Goal: Task Accomplishment & Management: Manage account settings

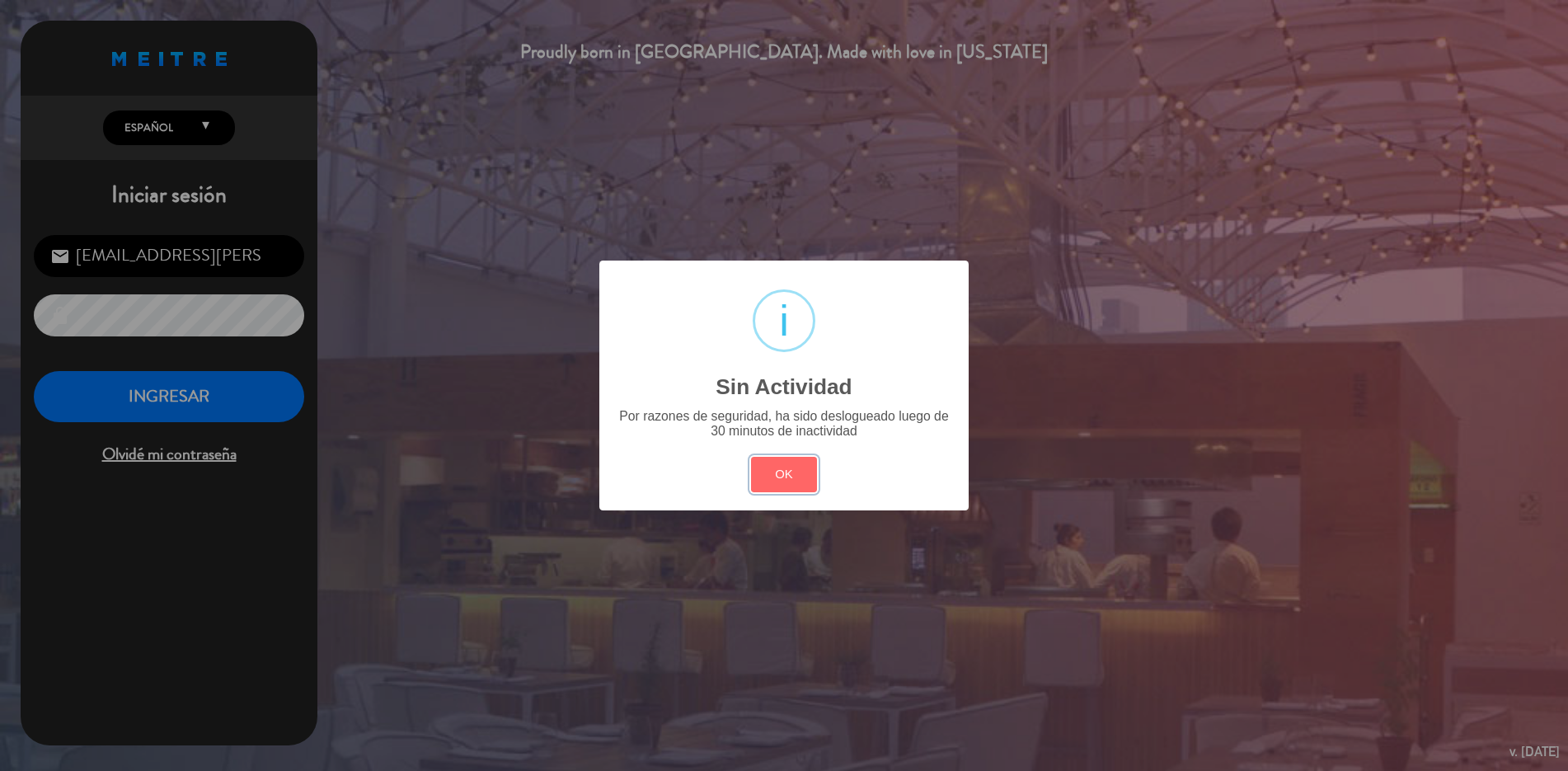
drag, startPoint x: 775, startPoint y: 478, endPoint x: 429, endPoint y: 384, distance: 358.5
click at [773, 476] on button "OK" at bounding box center [784, 475] width 67 height 36
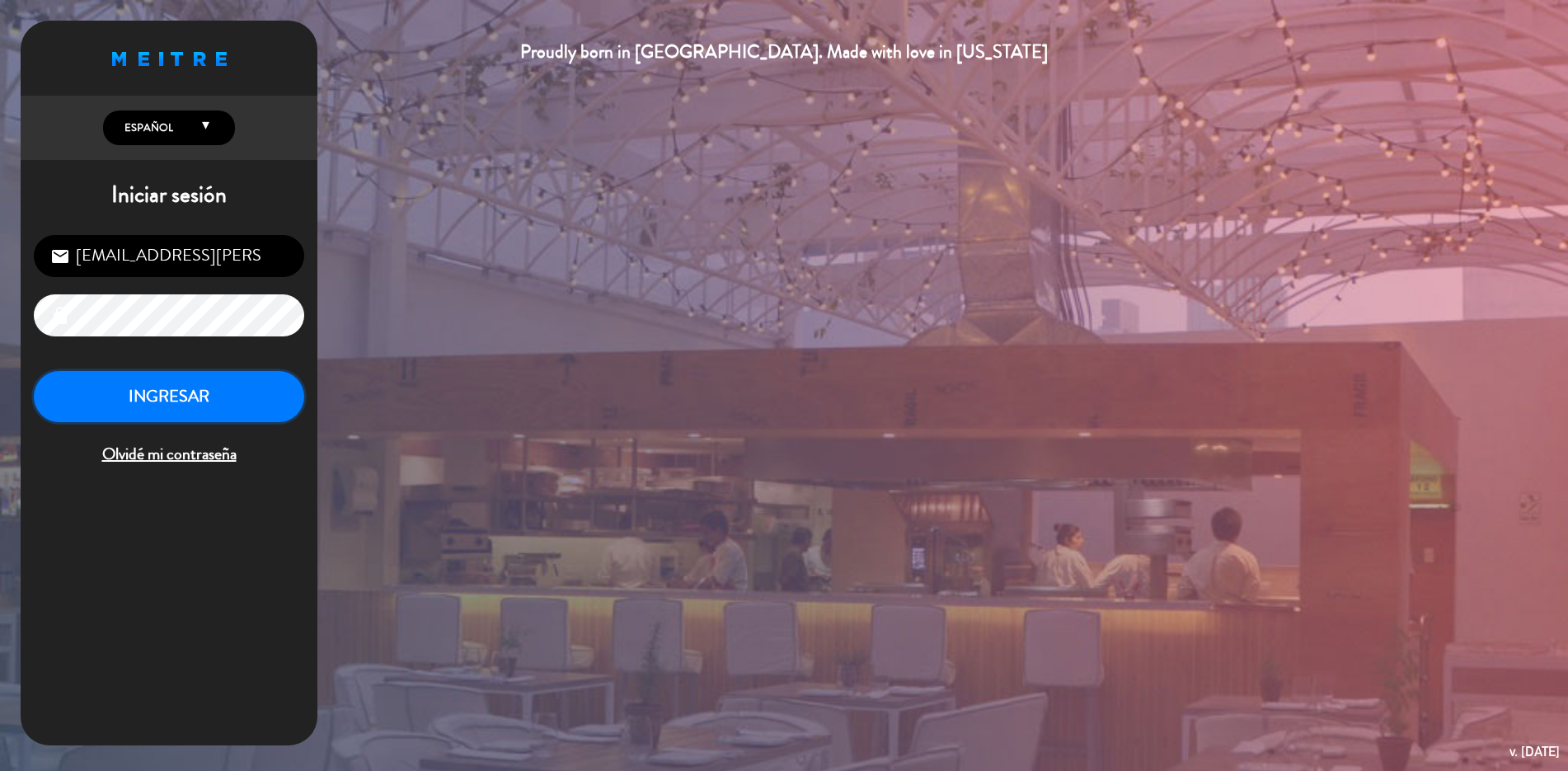
click at [163, 389] on button "INGRESAR" at bounding box center [169, 397] width 271 height 52
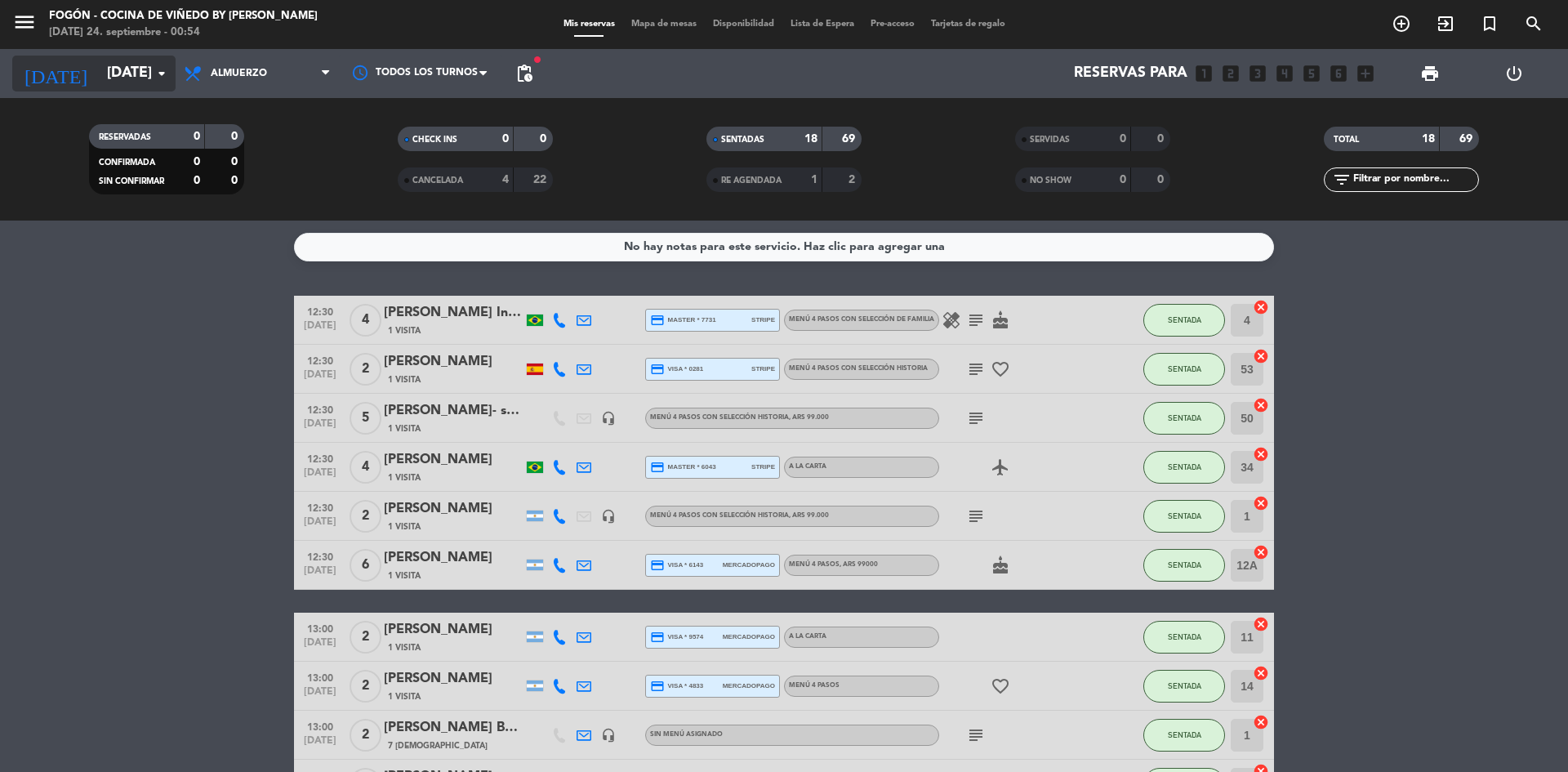
click at [159, 72] on icon "arrow_drop_down" at bounding box center [162, 73] width 19 height 19
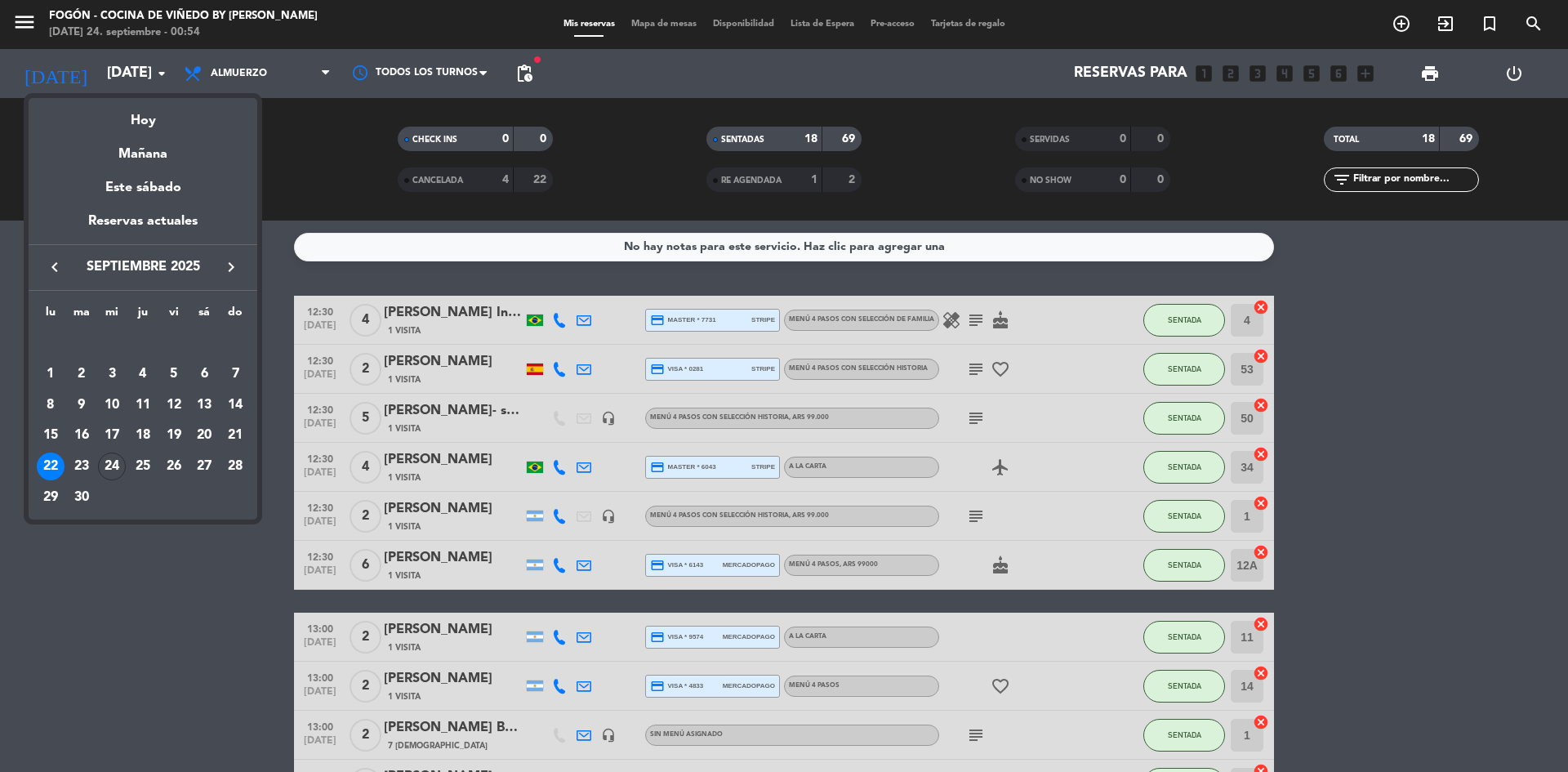
click at [158, 77] on div at bounding box center [784, 386] width 1568 height 772
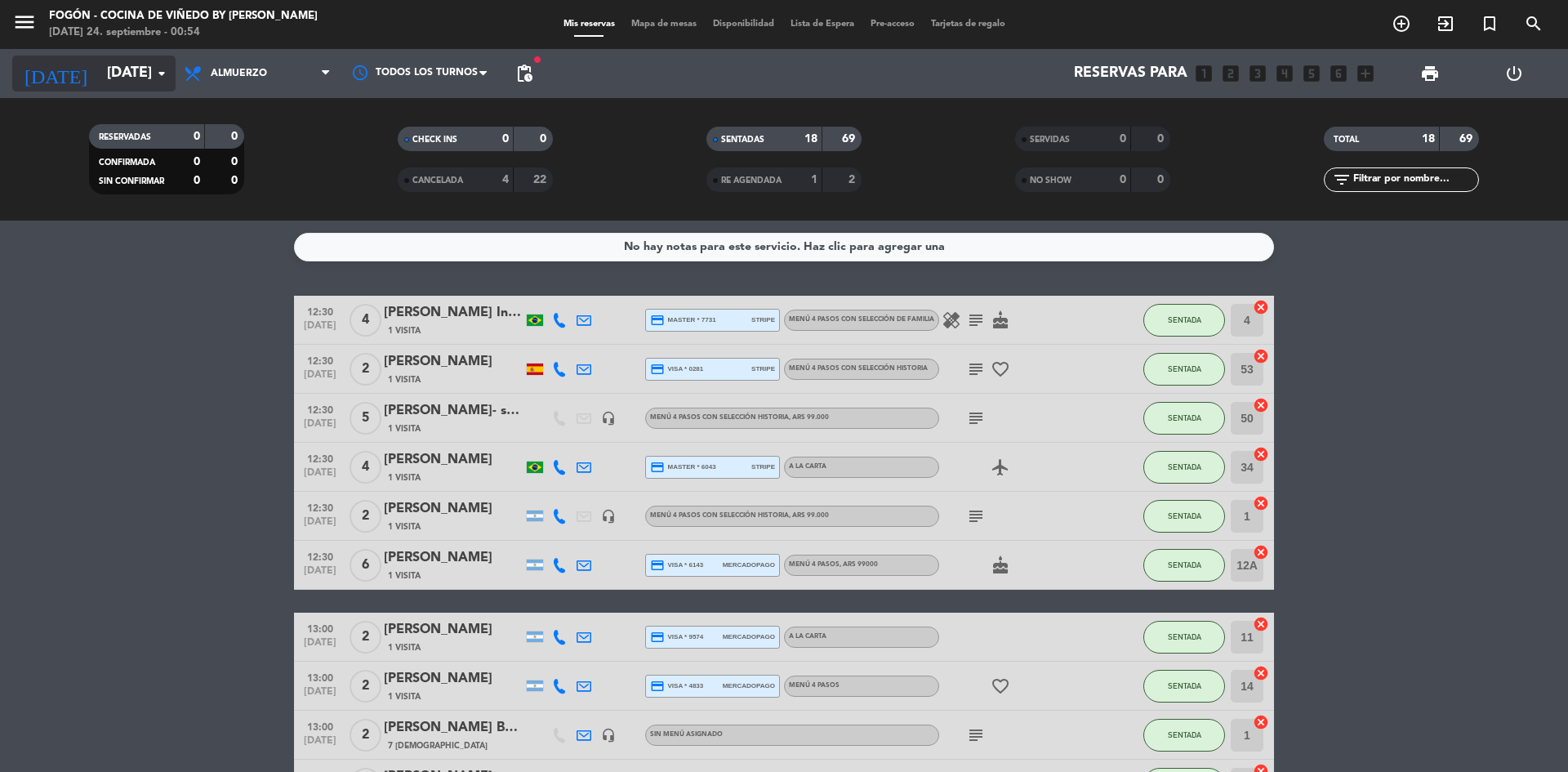
click at [157, 70] on icon "arrow_drop_down" at bounding box center [162, 73] width 19 height 19
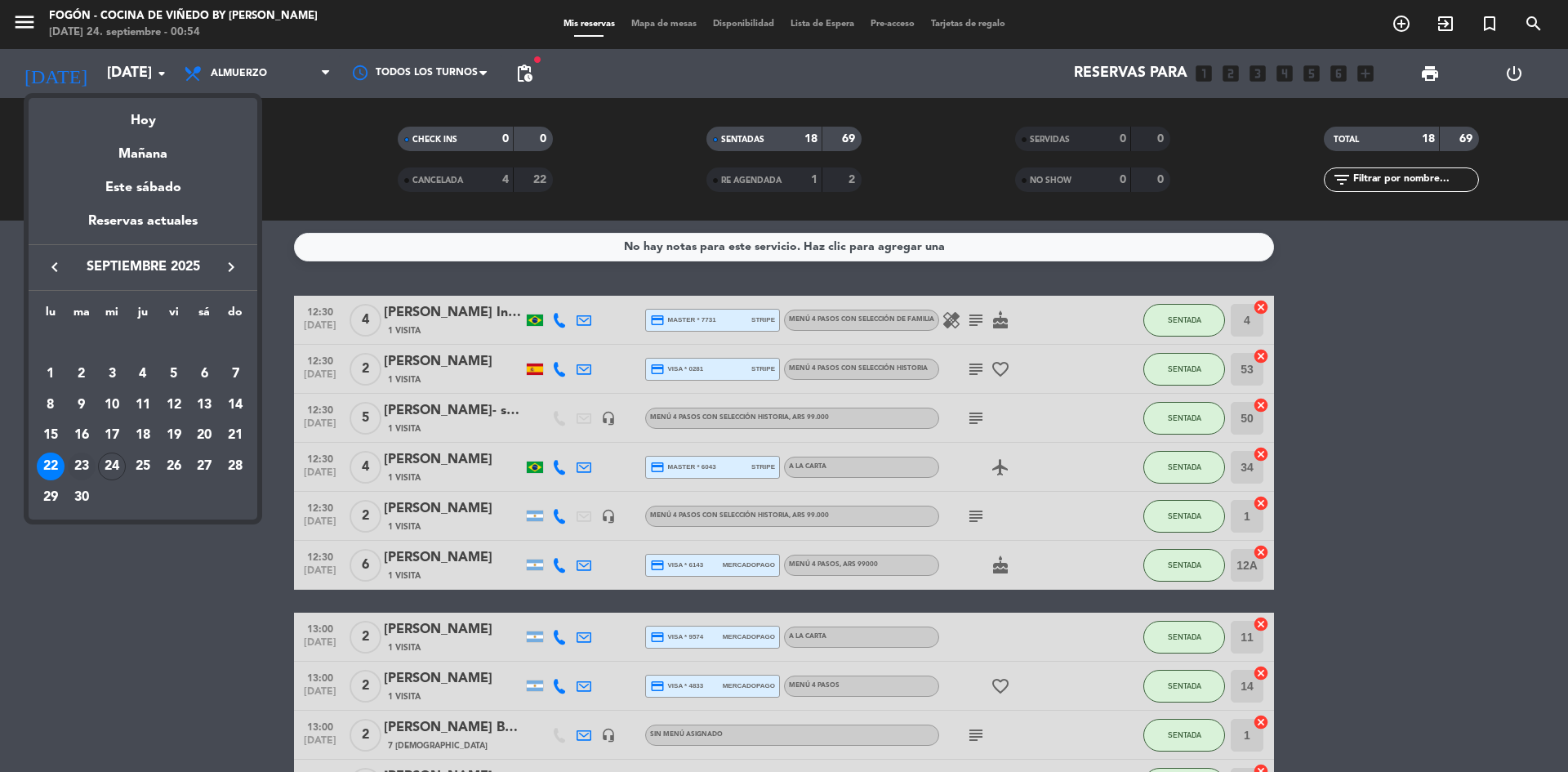
click at [80, 457] on div "23" at bounding box center [82, 466] width 28 height 28
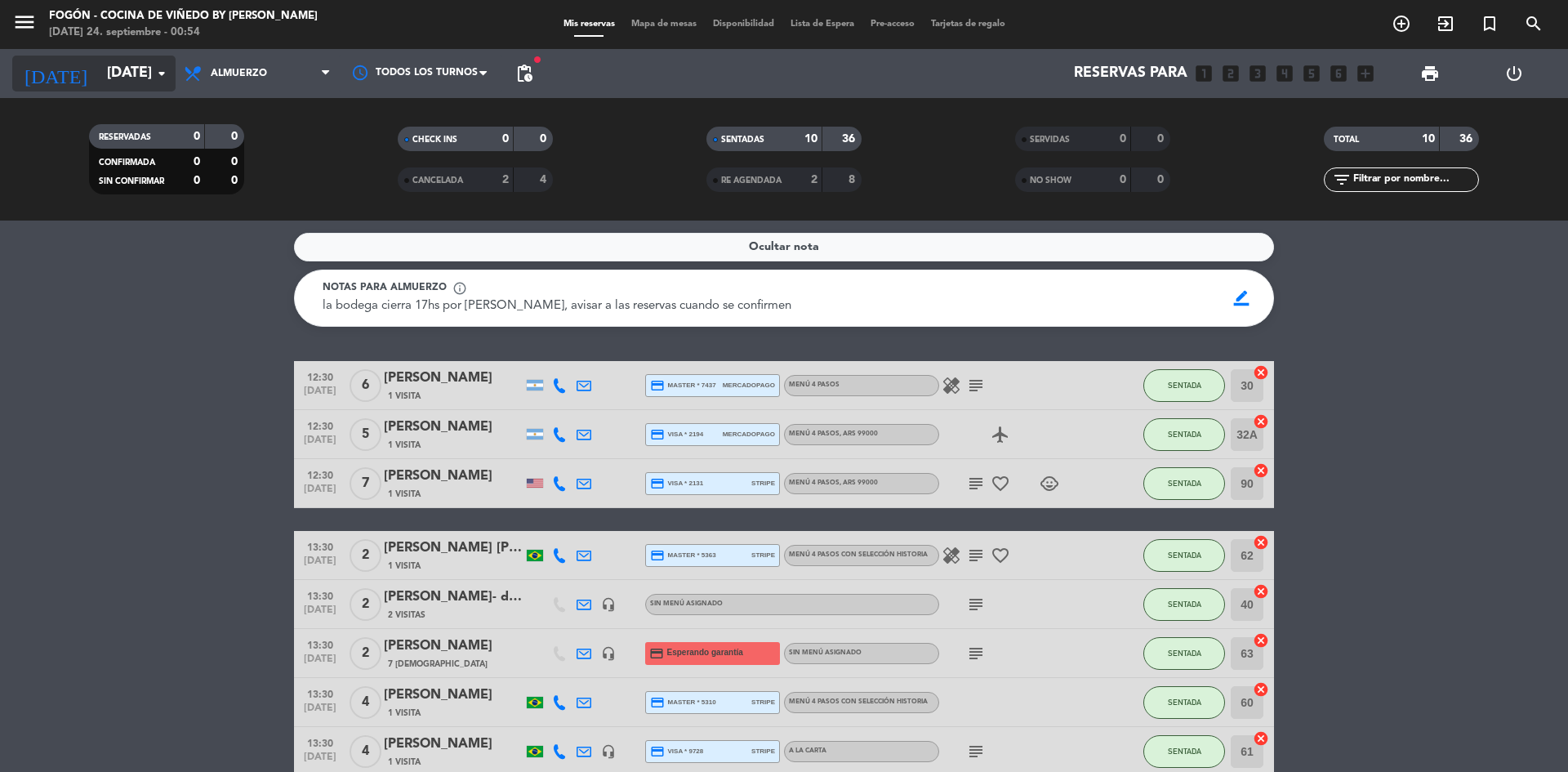
click at [160, 68] on icon "arrow_drop_down" at bounding box center [162, 73] width 19 height 19
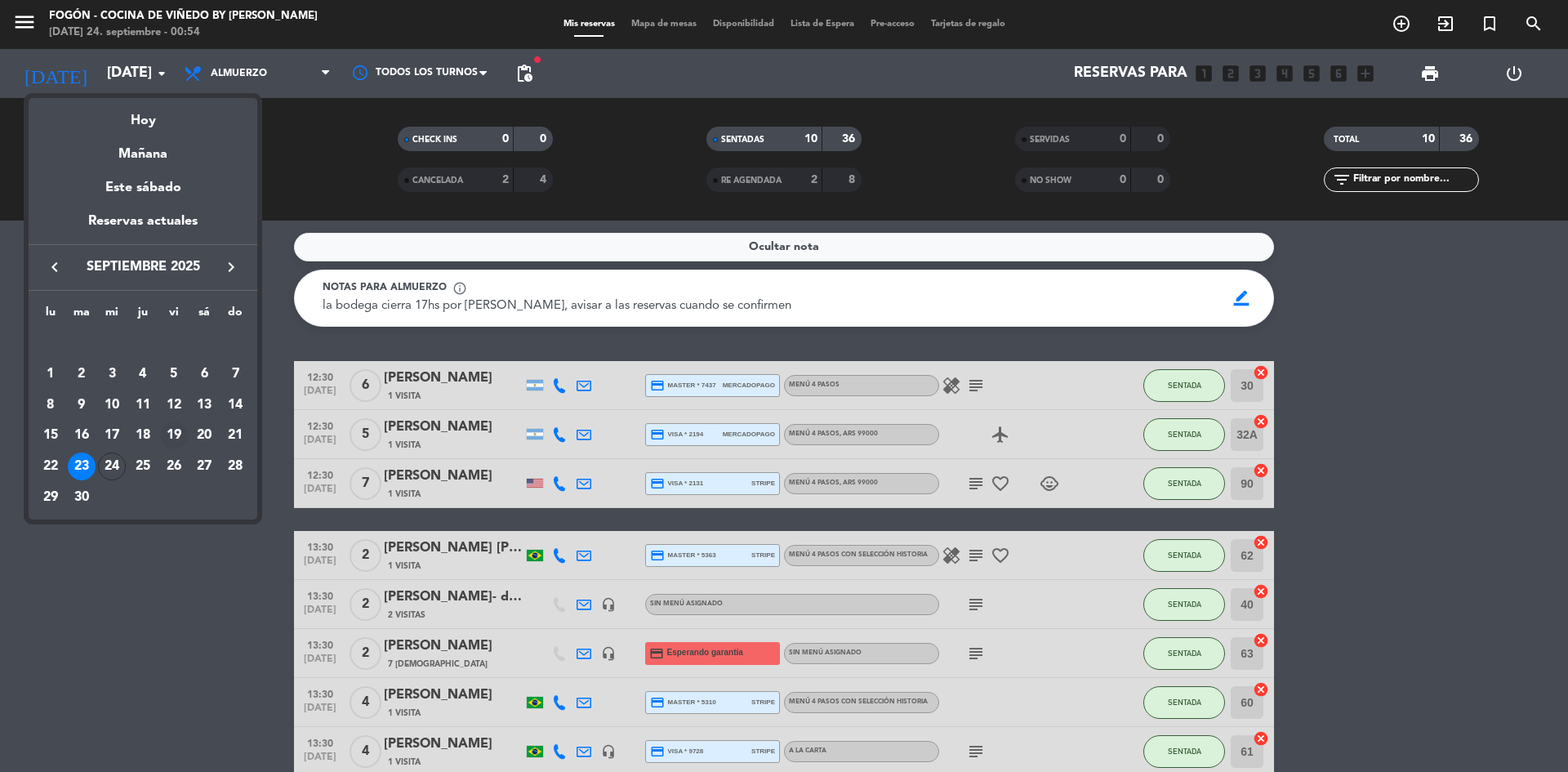
click at [172, 425] on div "19" at bounding box center [173, 435] width 28 height 28
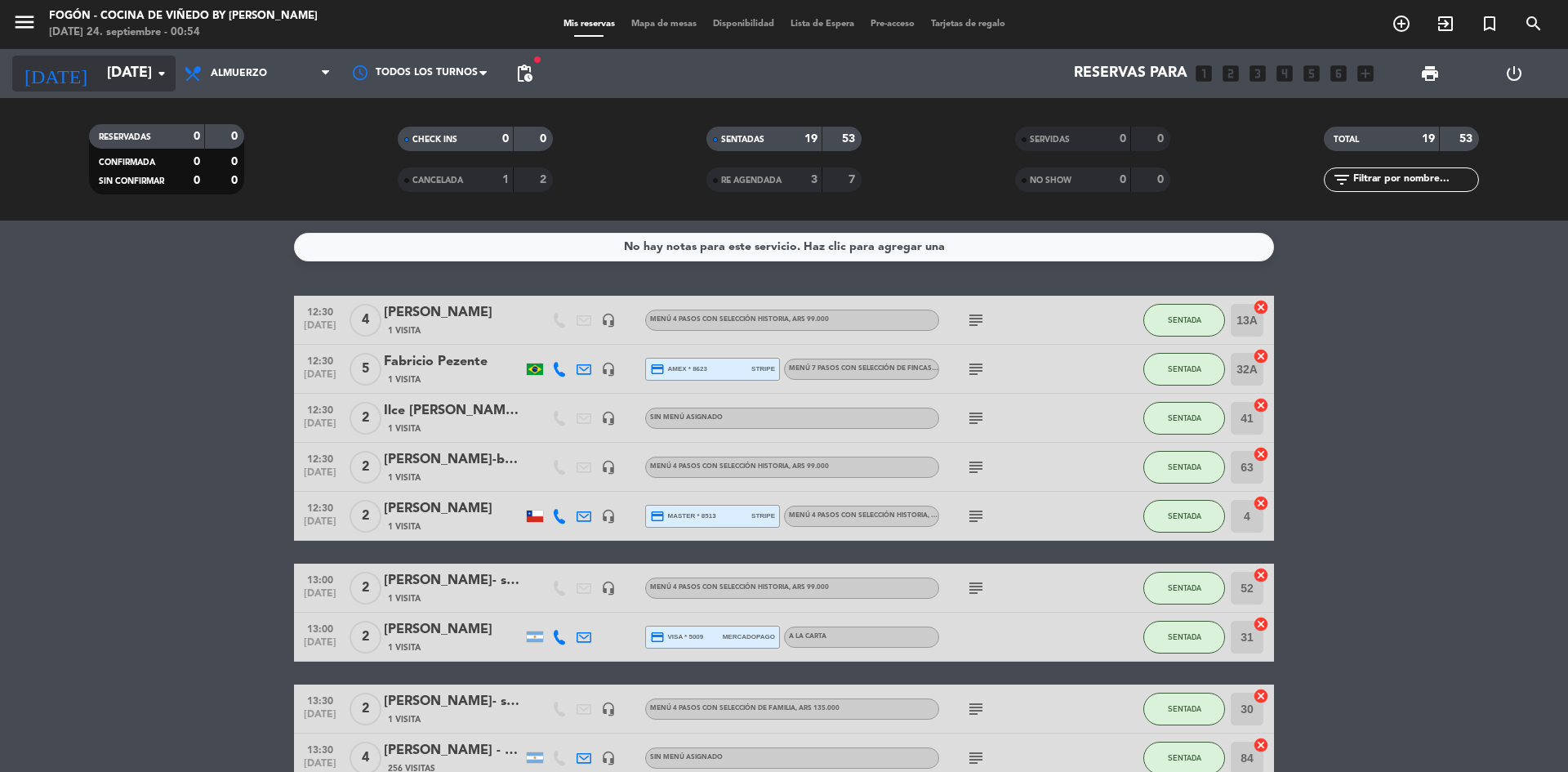
click at [162, 69] on icon "arrow_drop_down" at bounding box center [162, 73] width 19 height 19
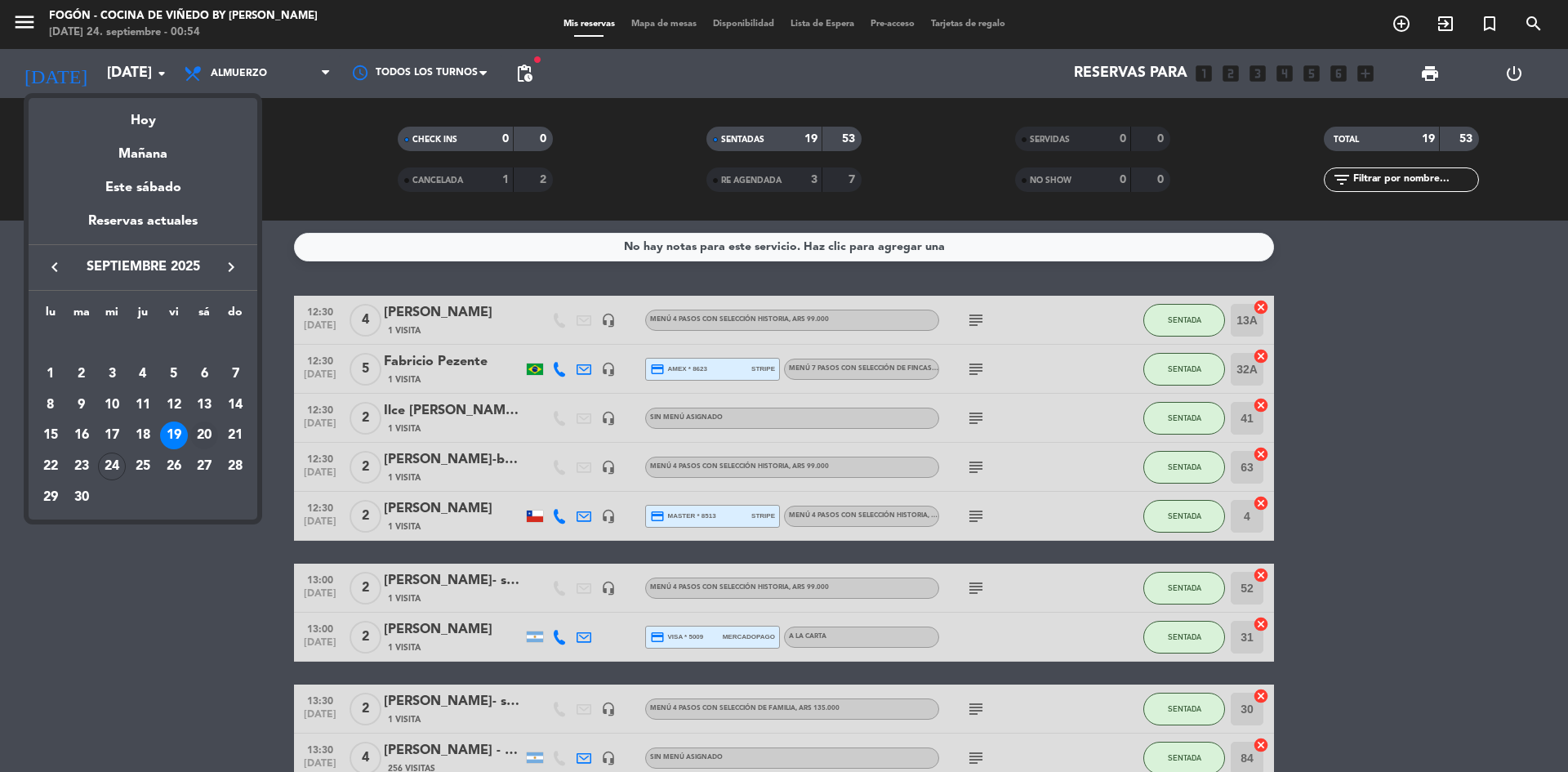
click at [204, 426] on div "20" at bounding box center [204, 435] width 28 height 28
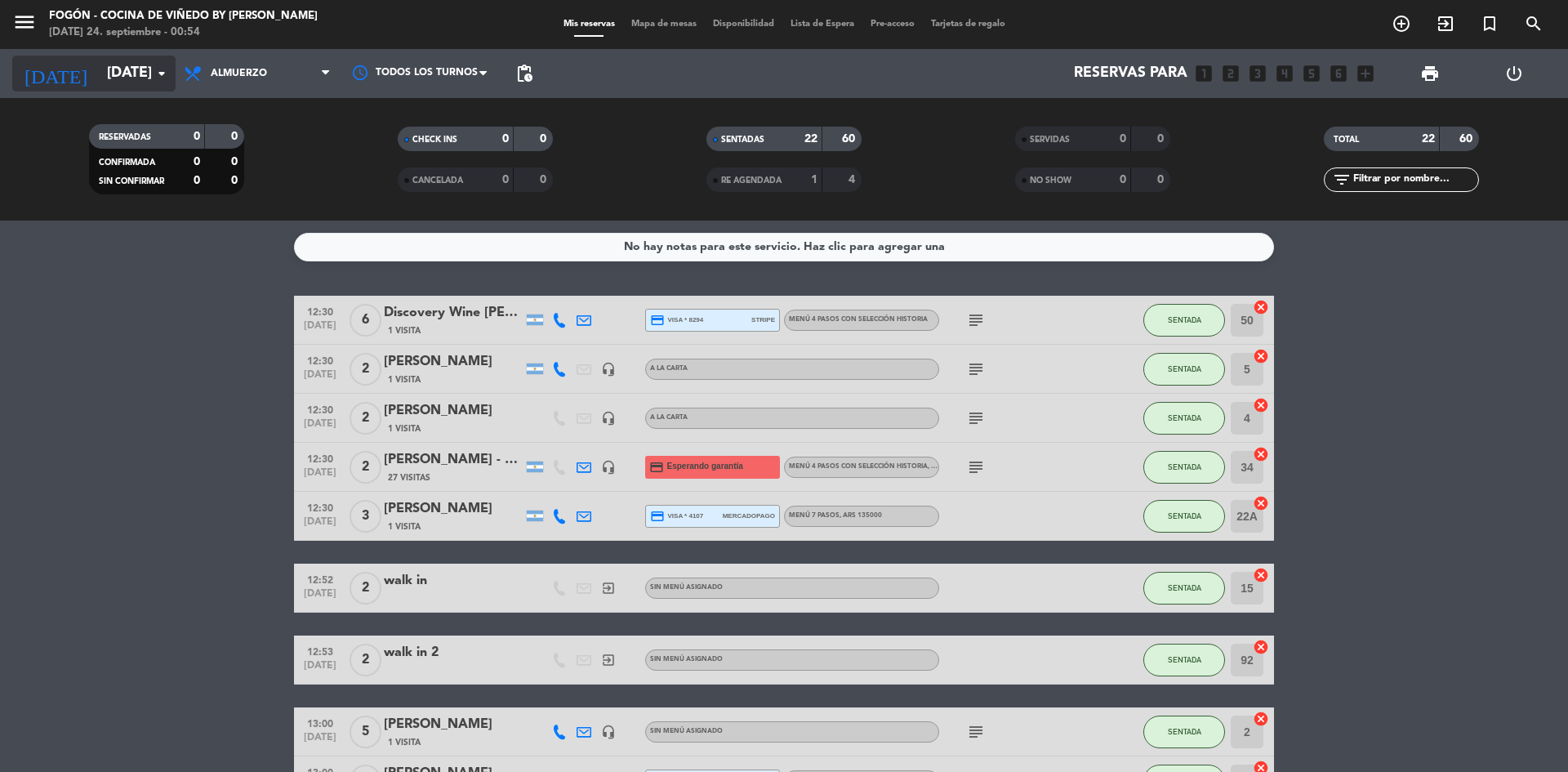
click at [154, 69] on icon "arrow_drop_down" at bounding box center [162, 73] width 19 height 19
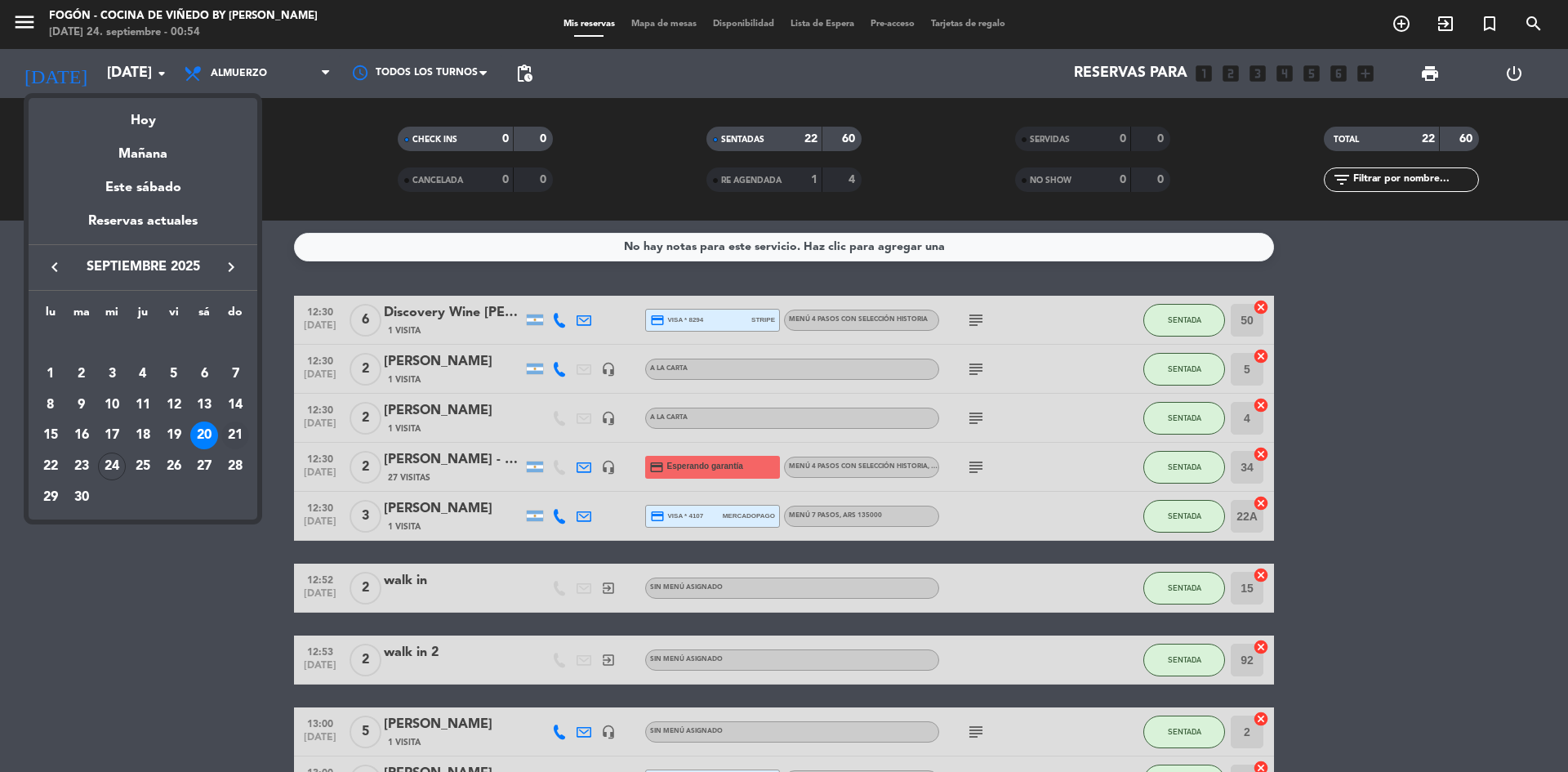
click at [241, 424] on div "21" at bounding box center [235, 435] width 28 height 28
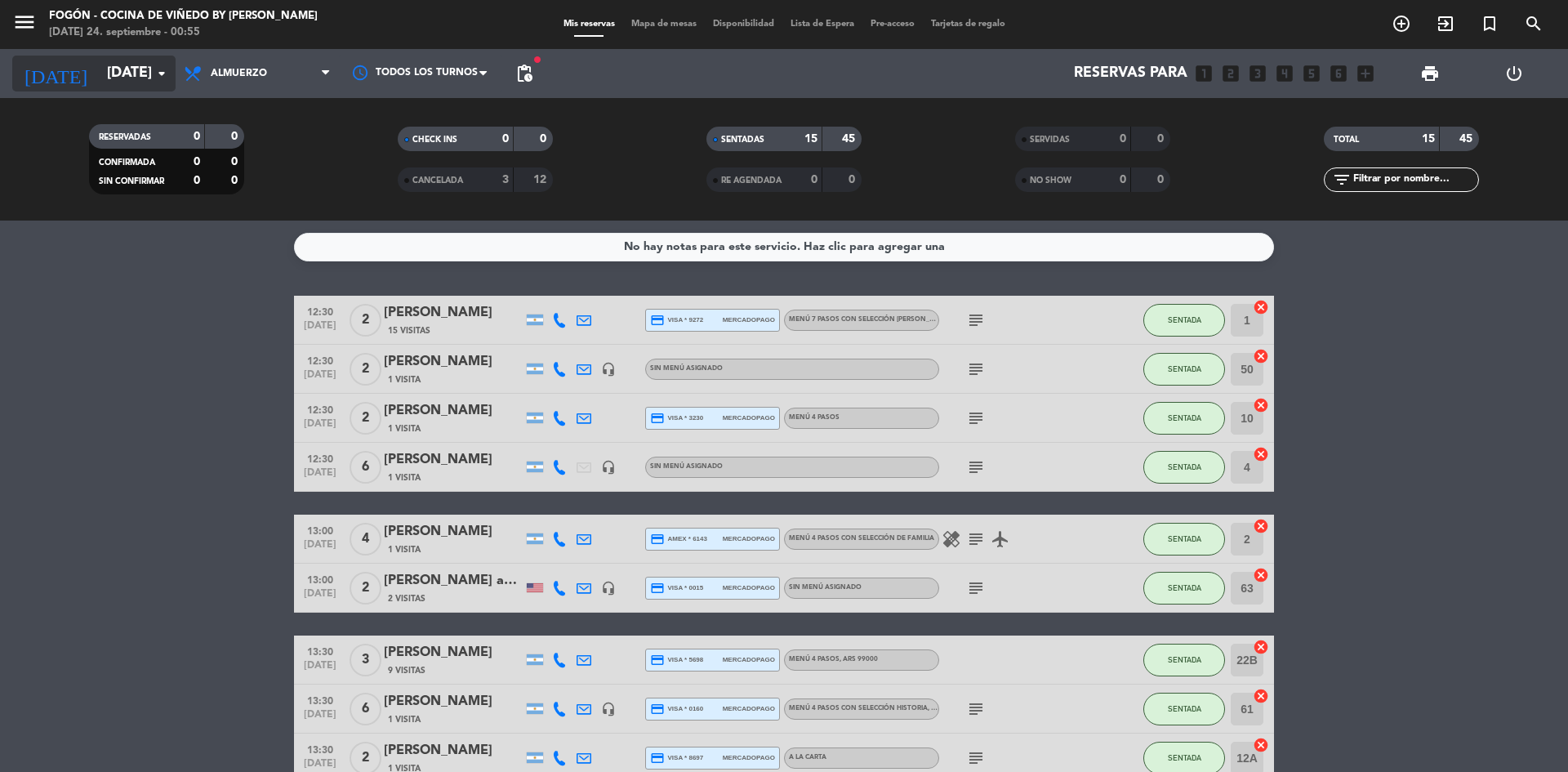
click at [158, 67] on icon "arrow_drop_down" at bounding box center [162, 73] width 19 height 19
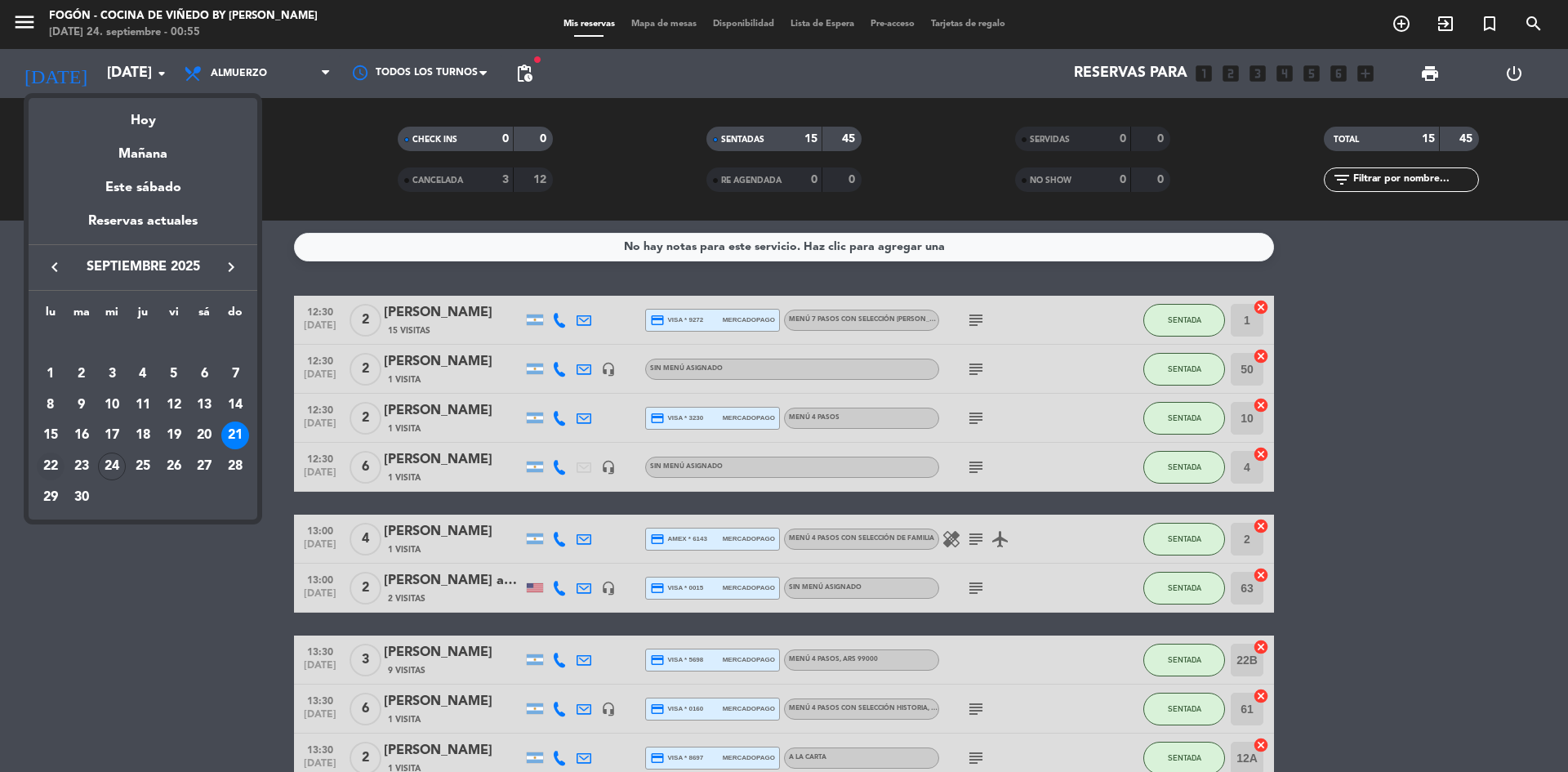
click at [47, 457] on div "22" at bounding box center [50, 466] width 28 height 28
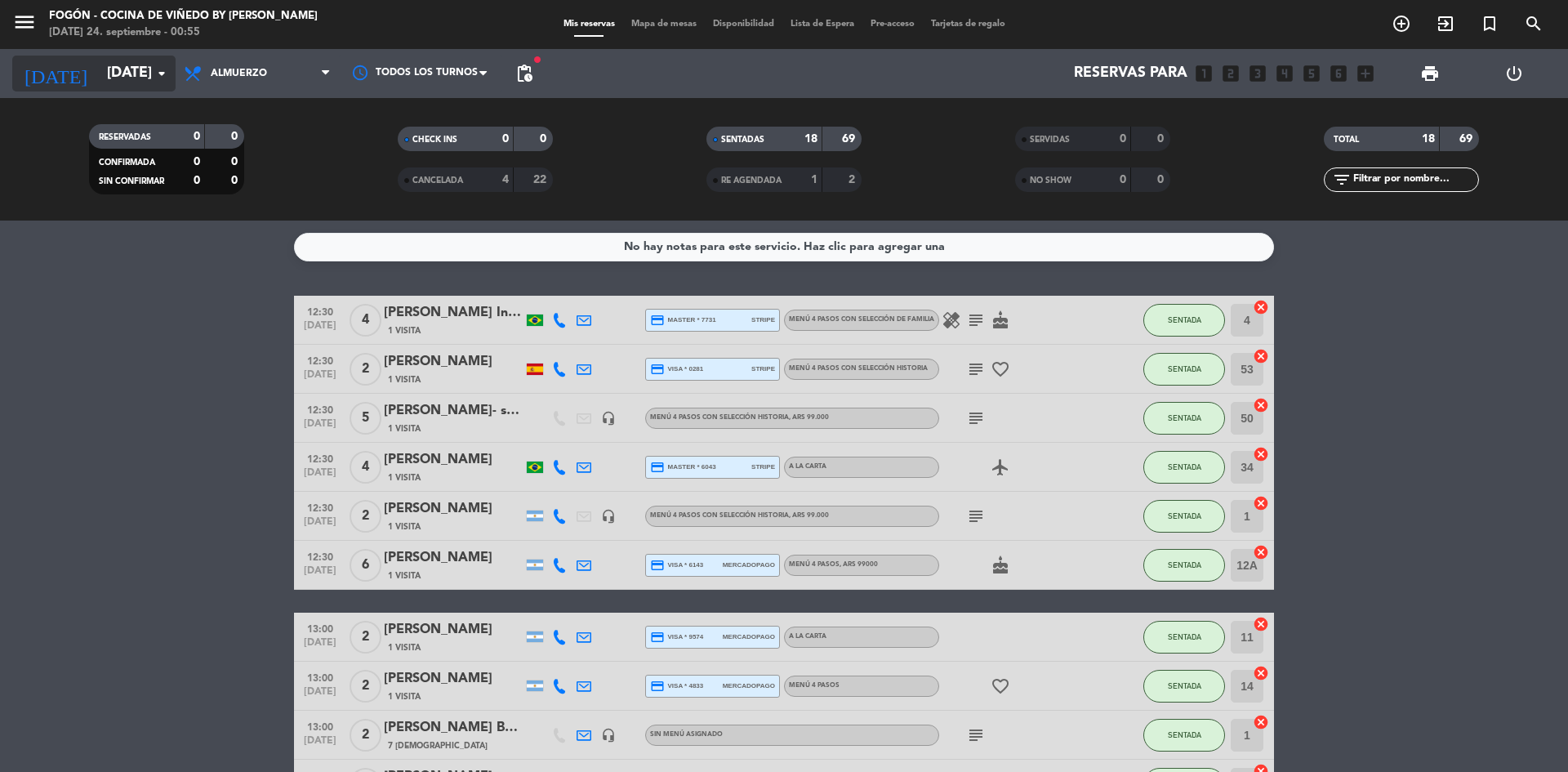
click at [160, 67] on icon "arrow_drop_down" at bounding box center [162, 73] width 19 height 19
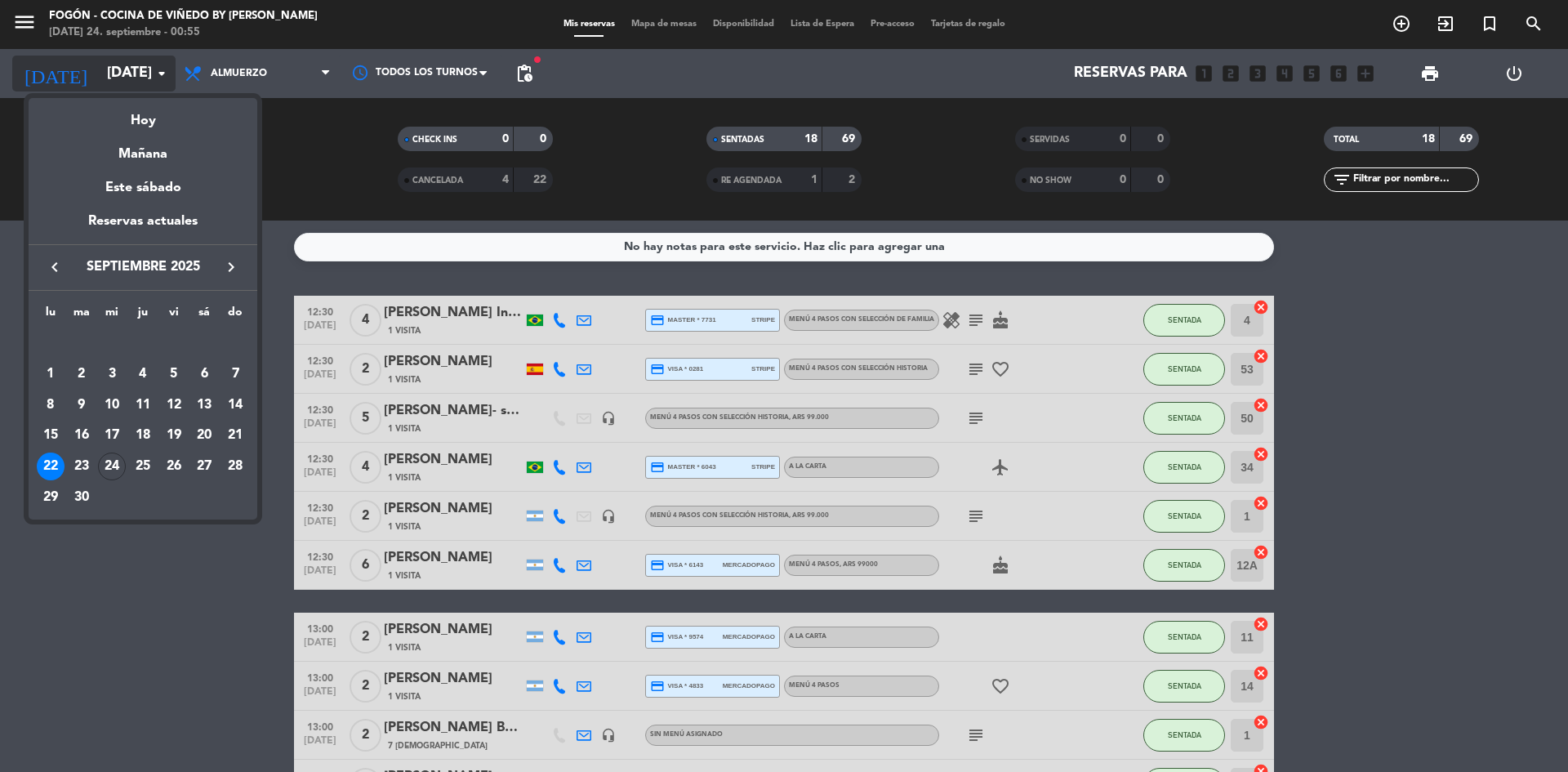
click at [160, 67] on div at bounding box center [784, 386] width 1568 height 772
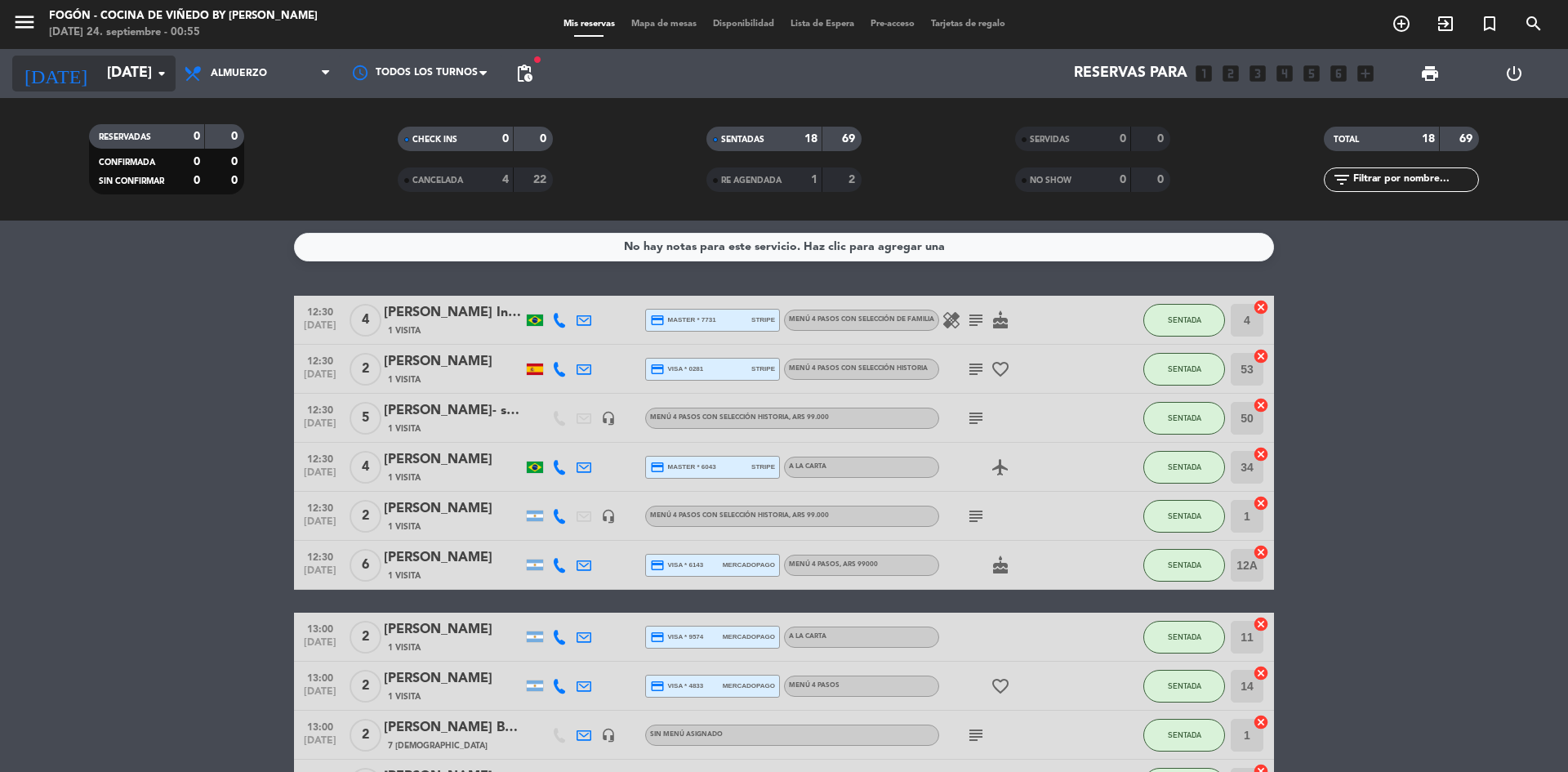
click at [160, 67] on icon "arrow_drop_down" at bounding box center [162, 73] width 19 height 19
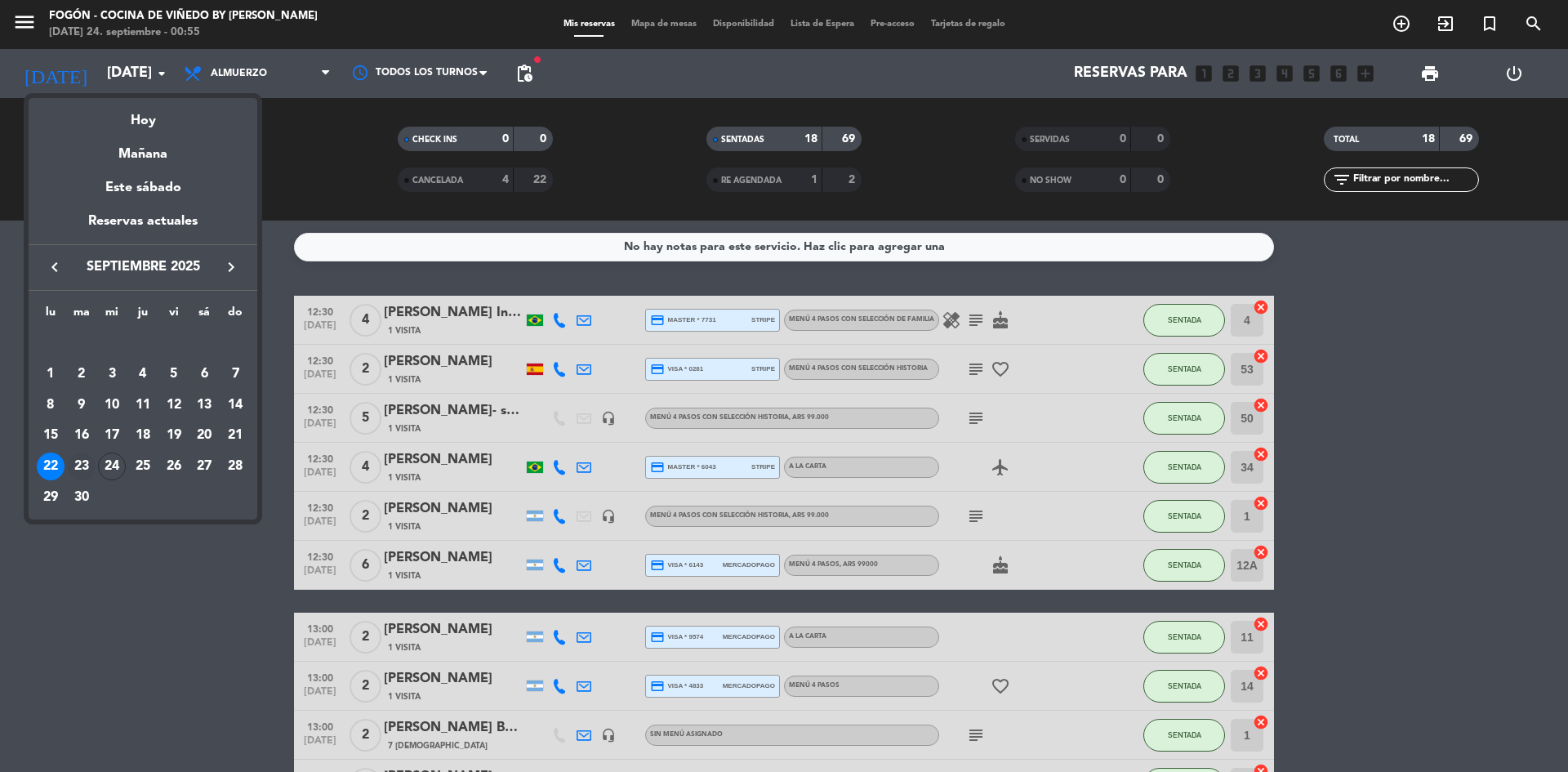
click at [72, 461] on div "23" at bounding box center [82, 466] width 28 height 28
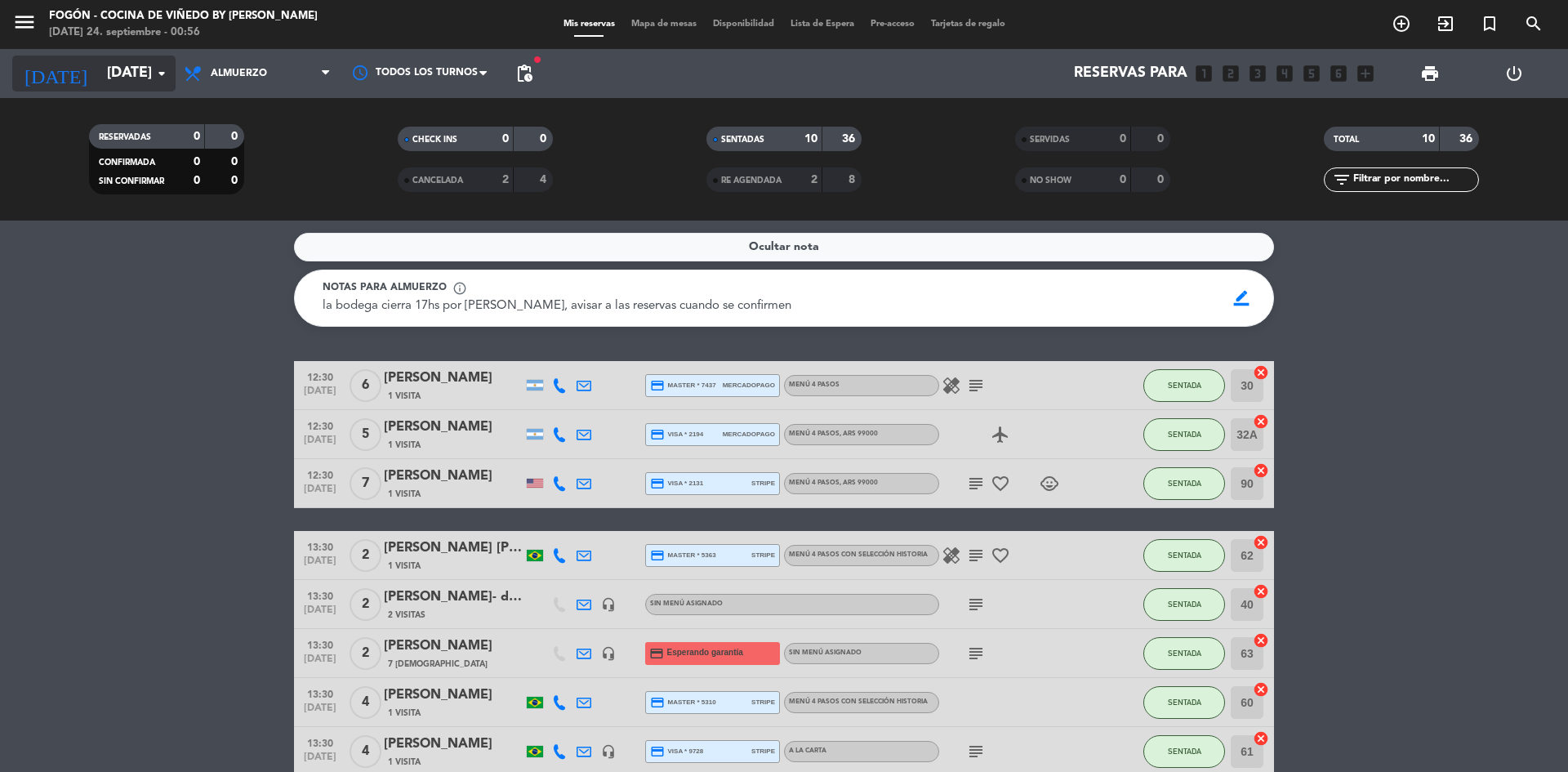
click at [165, 71] on icon "arrow_drop_down" at bounding box center [162, 73] width 19 height 19
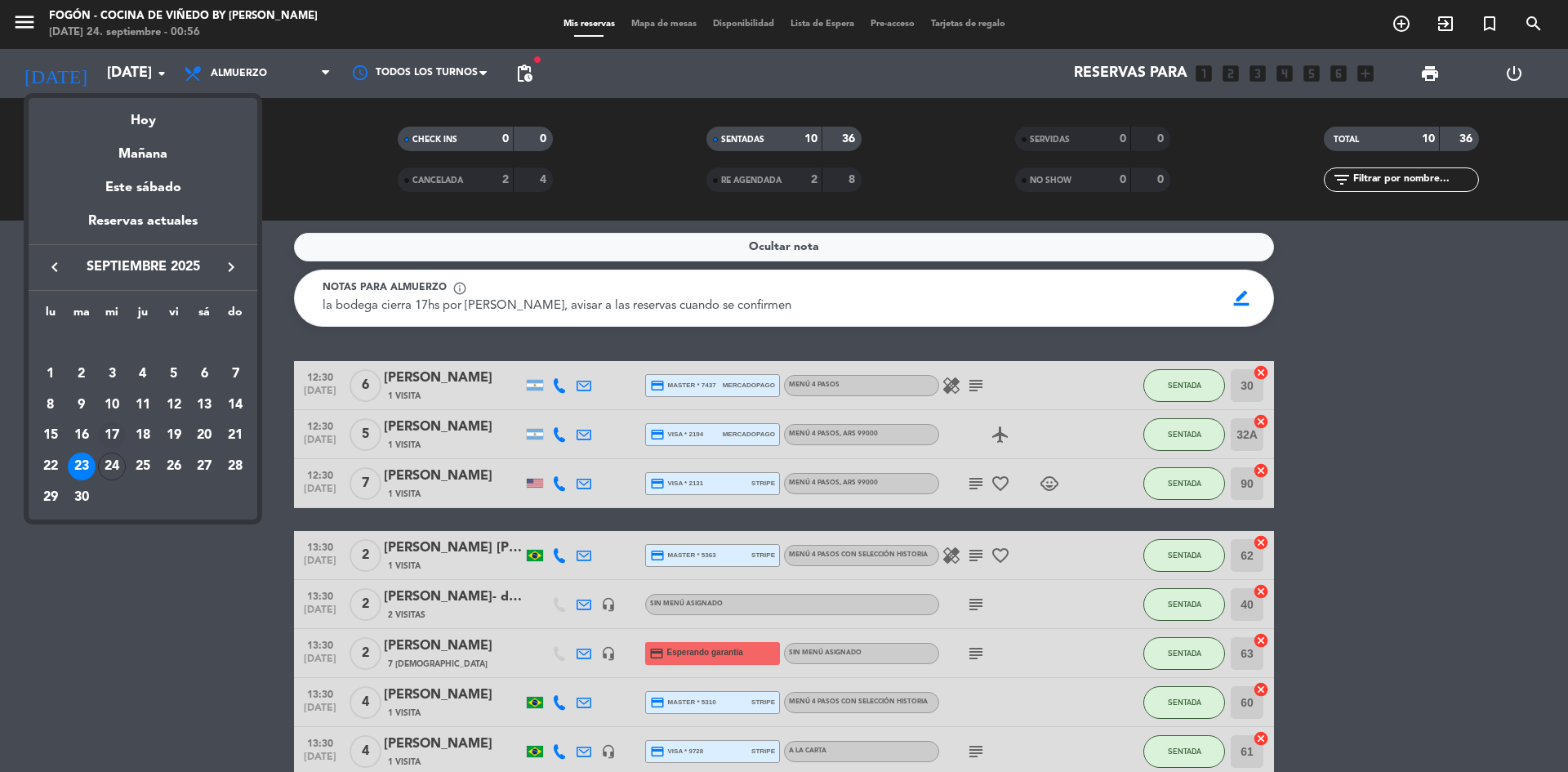
click at [115, 437] on div "17" at bounding box center [112, 435] width 28 height 28
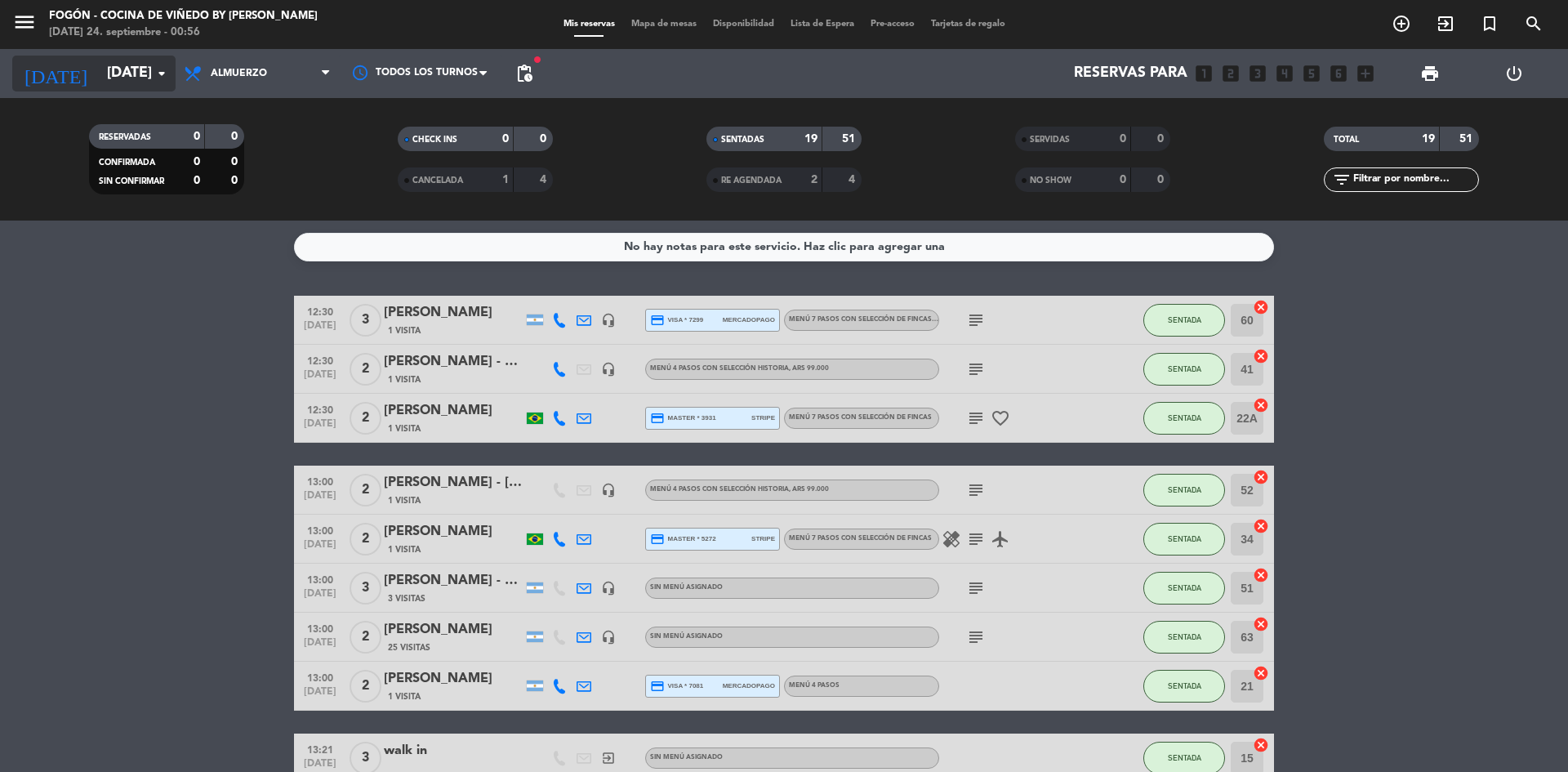
click at [164, 69] on icon "arrow_drop_down" at bounding box center [162, 73] width 19 height 19
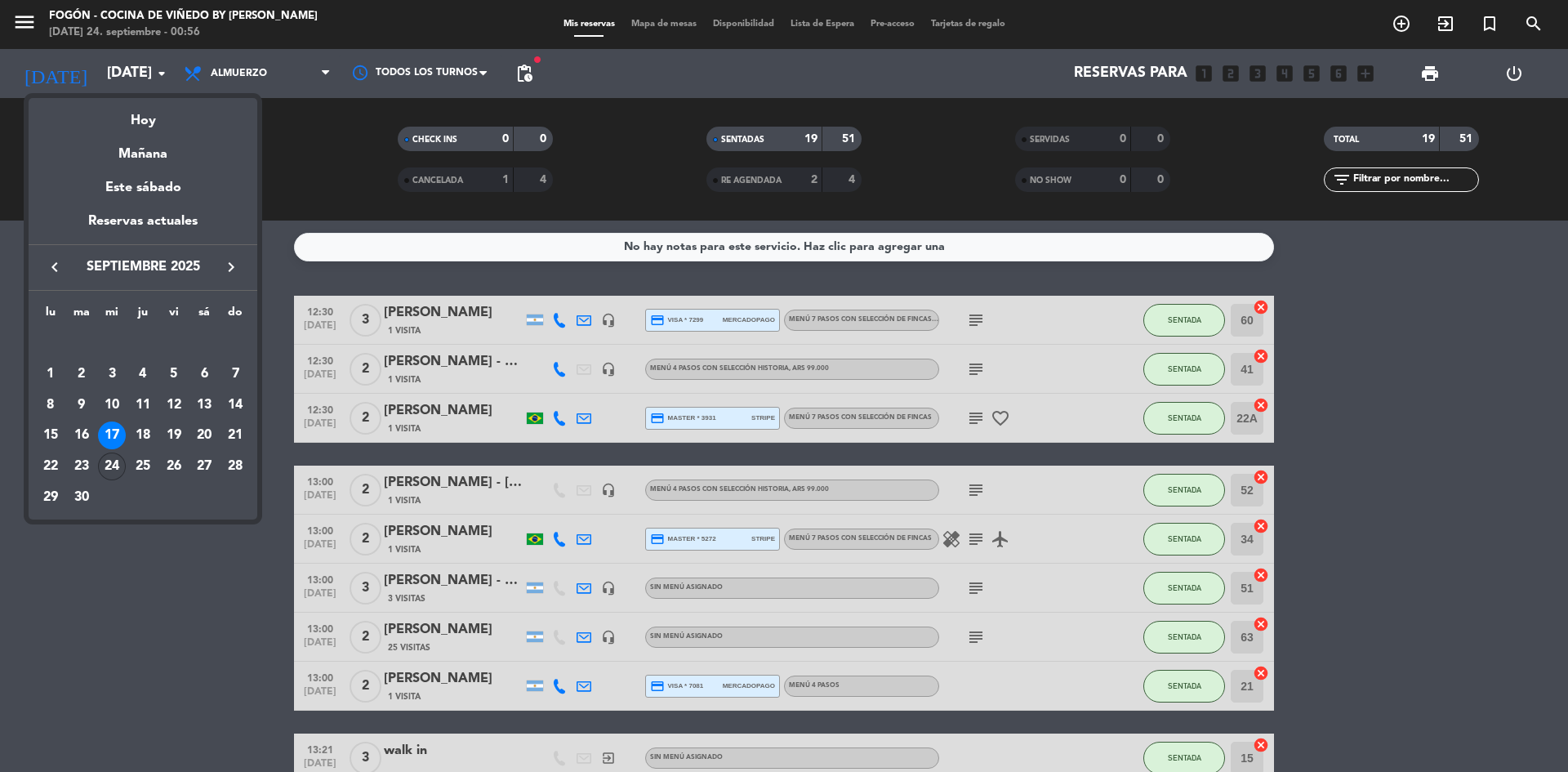
click at [114, 459] on div "24" at bounding box center [112, 466] width 28 height 28
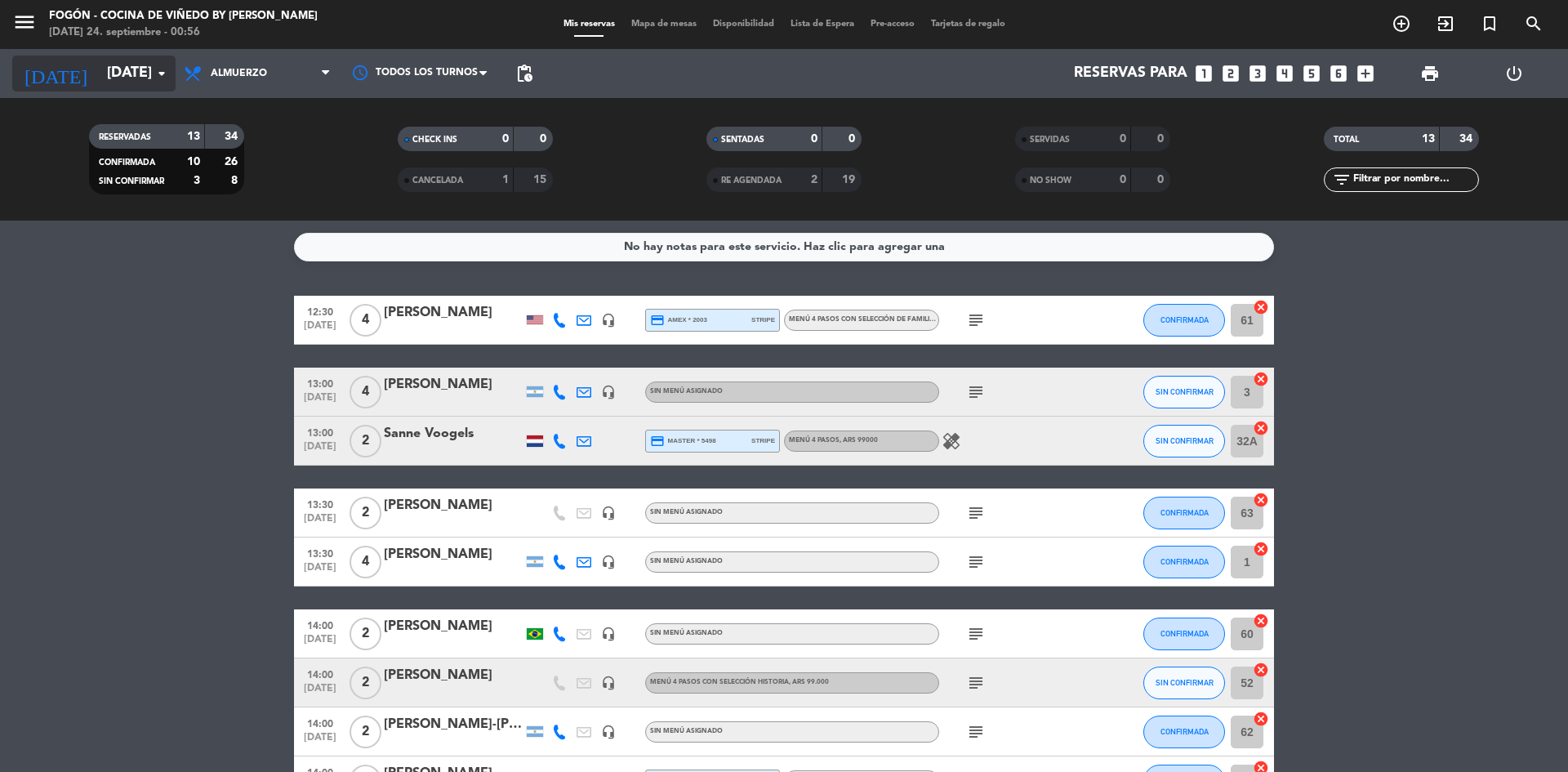
click at [156, 68] on icon "arrow_drop_down" at bounding box center [162, 73] width 19 height 19
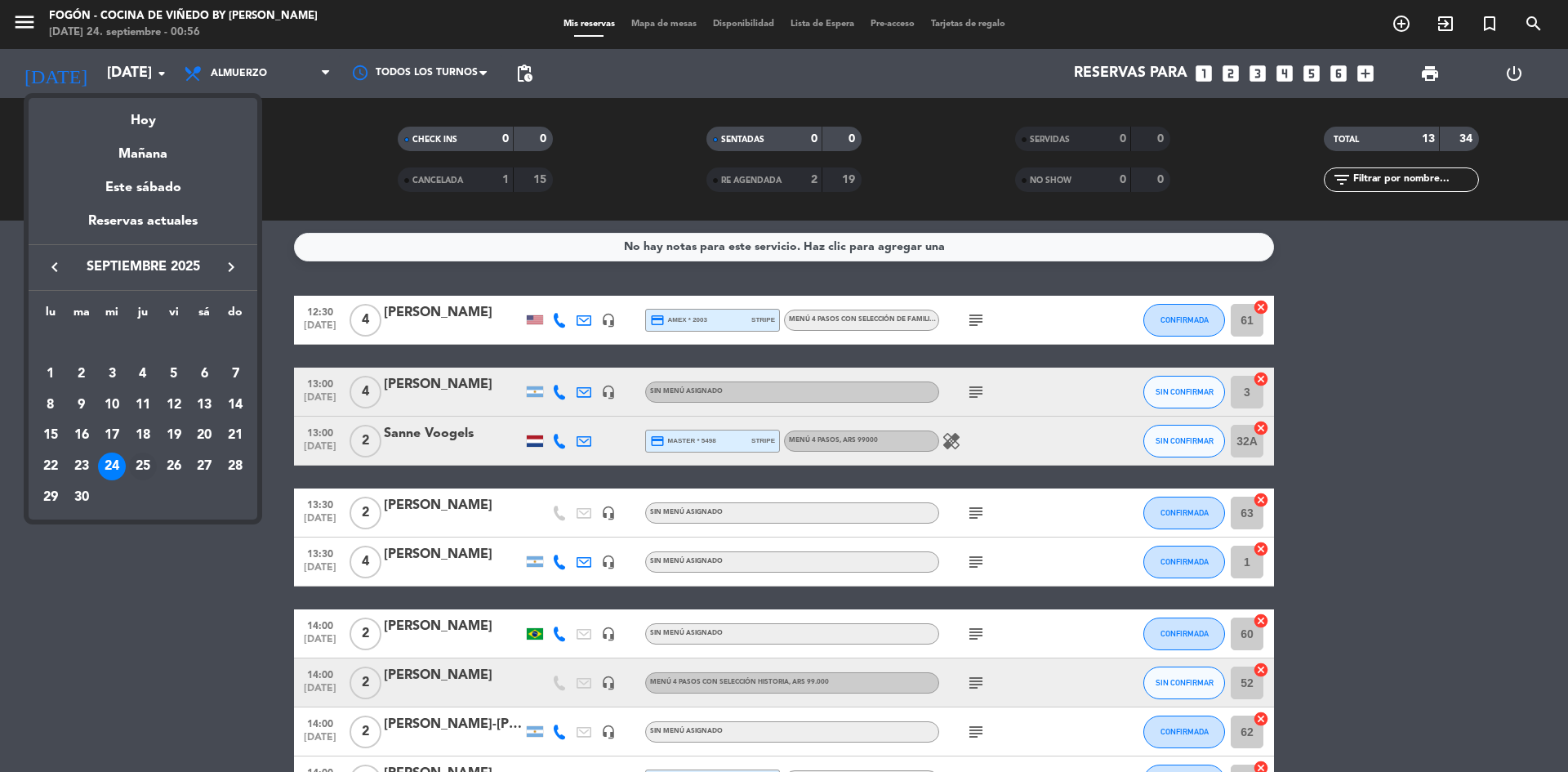
click at [150, 464] on div "25" at bounding box center [142, 466] width 28 height 28
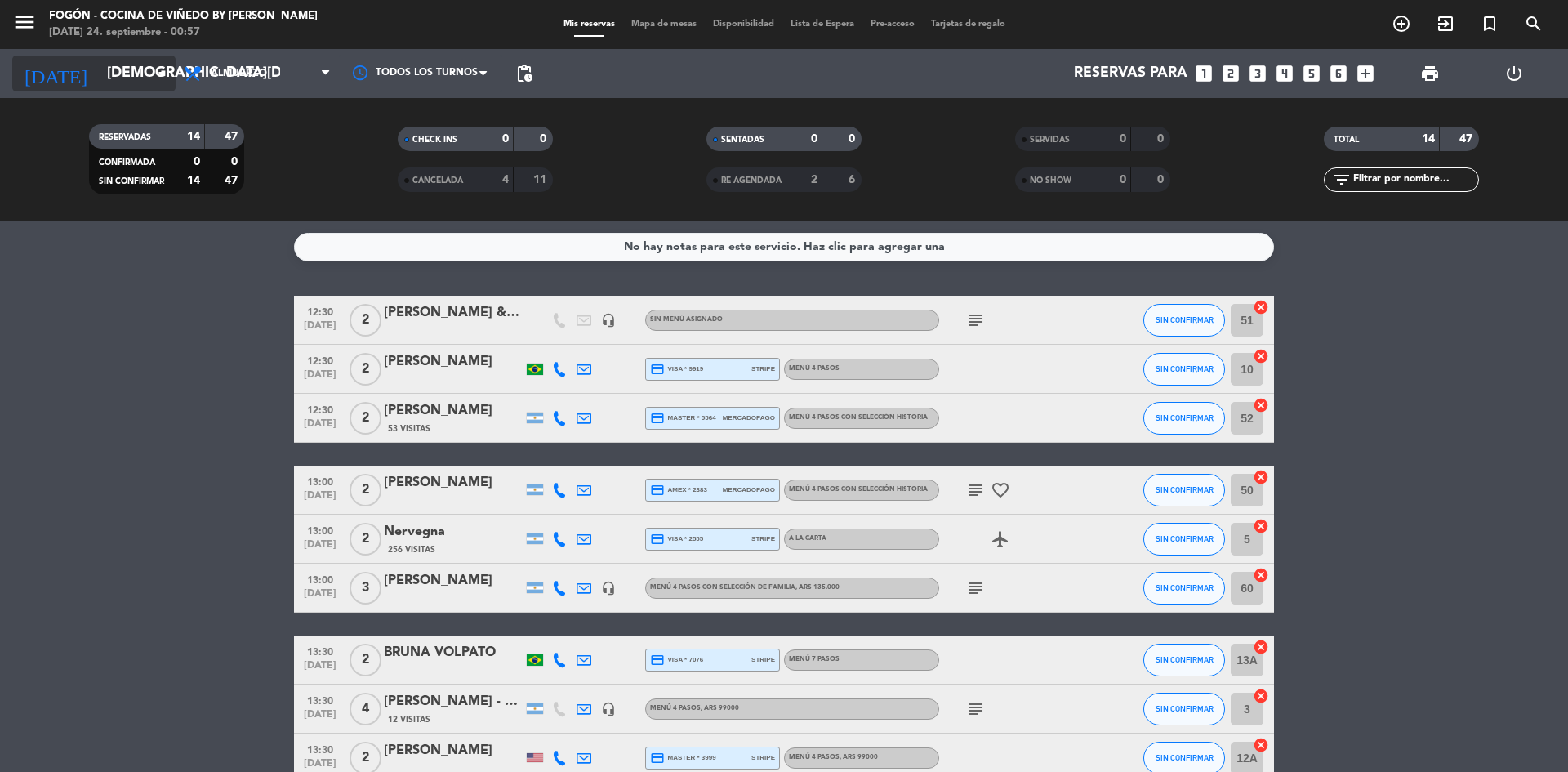
click at [162, 68] on icon "arrow_drop_down" at bounding box center [162, 73] width 19 height 19
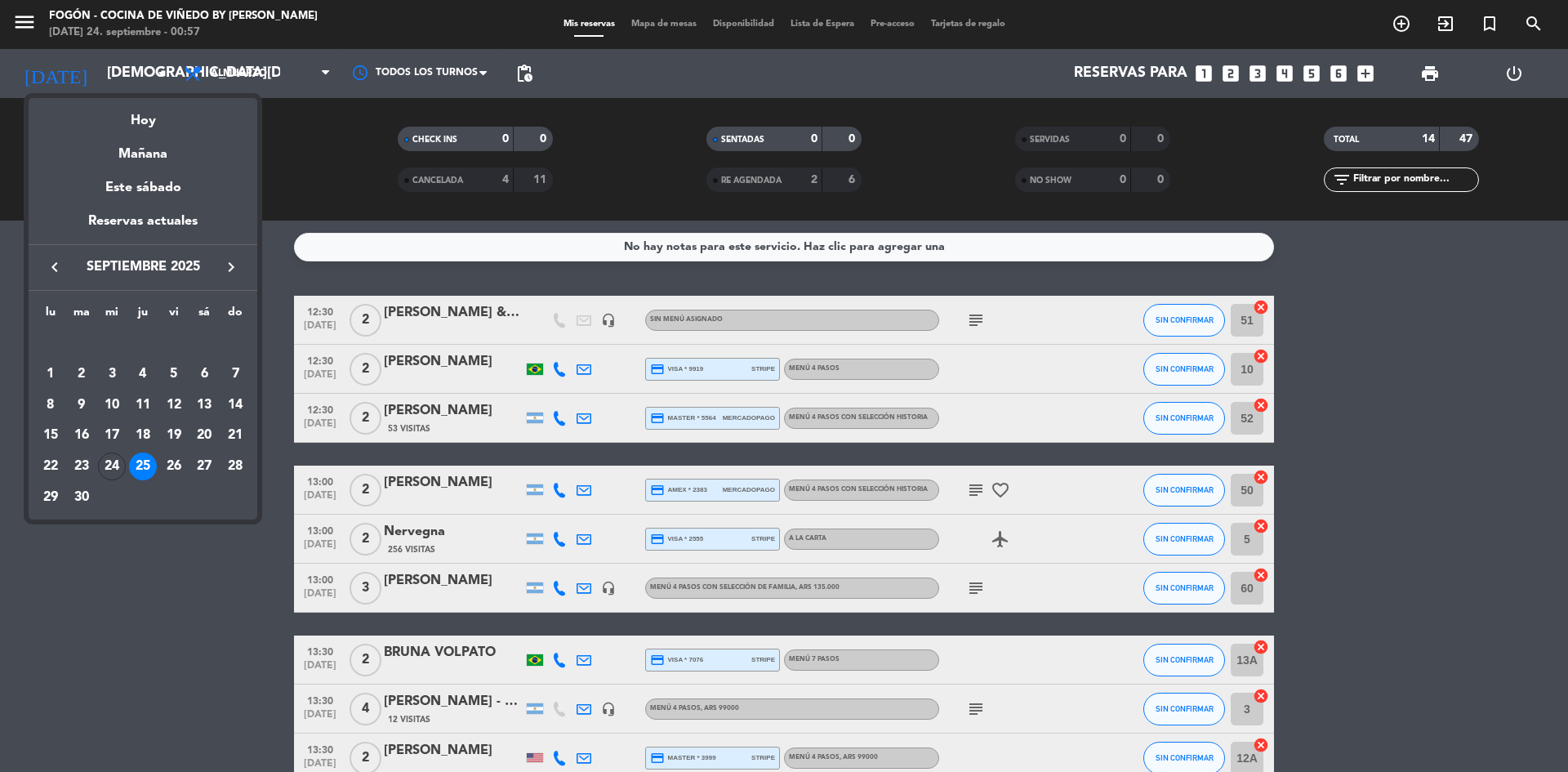
click at [162, 68] on div at bounding box center [784, 386] width 1568 height 772
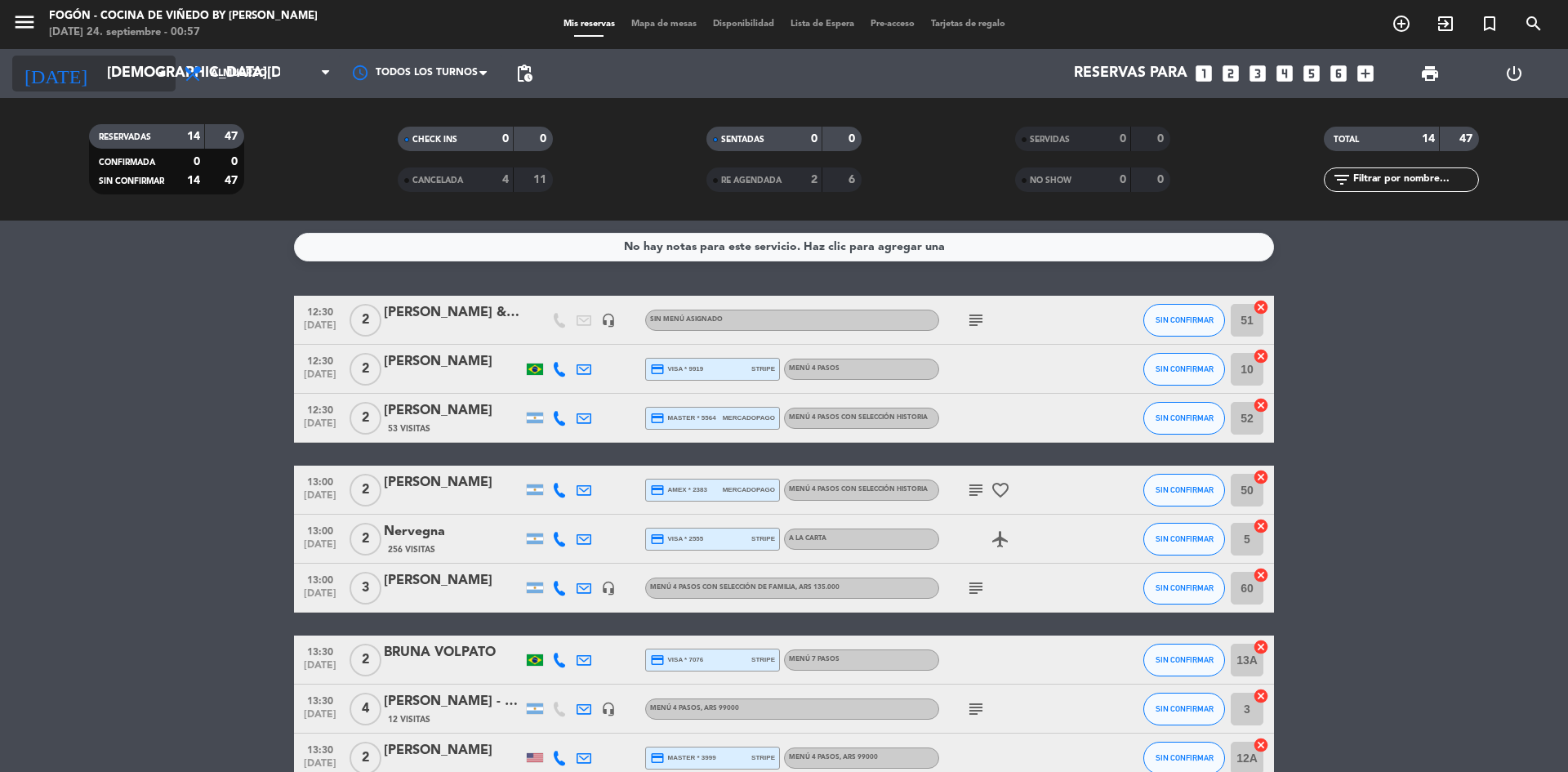
click at [167, 74] on icon "arrow_drop_down" at bounding box center [162, 73] width 19 height 19
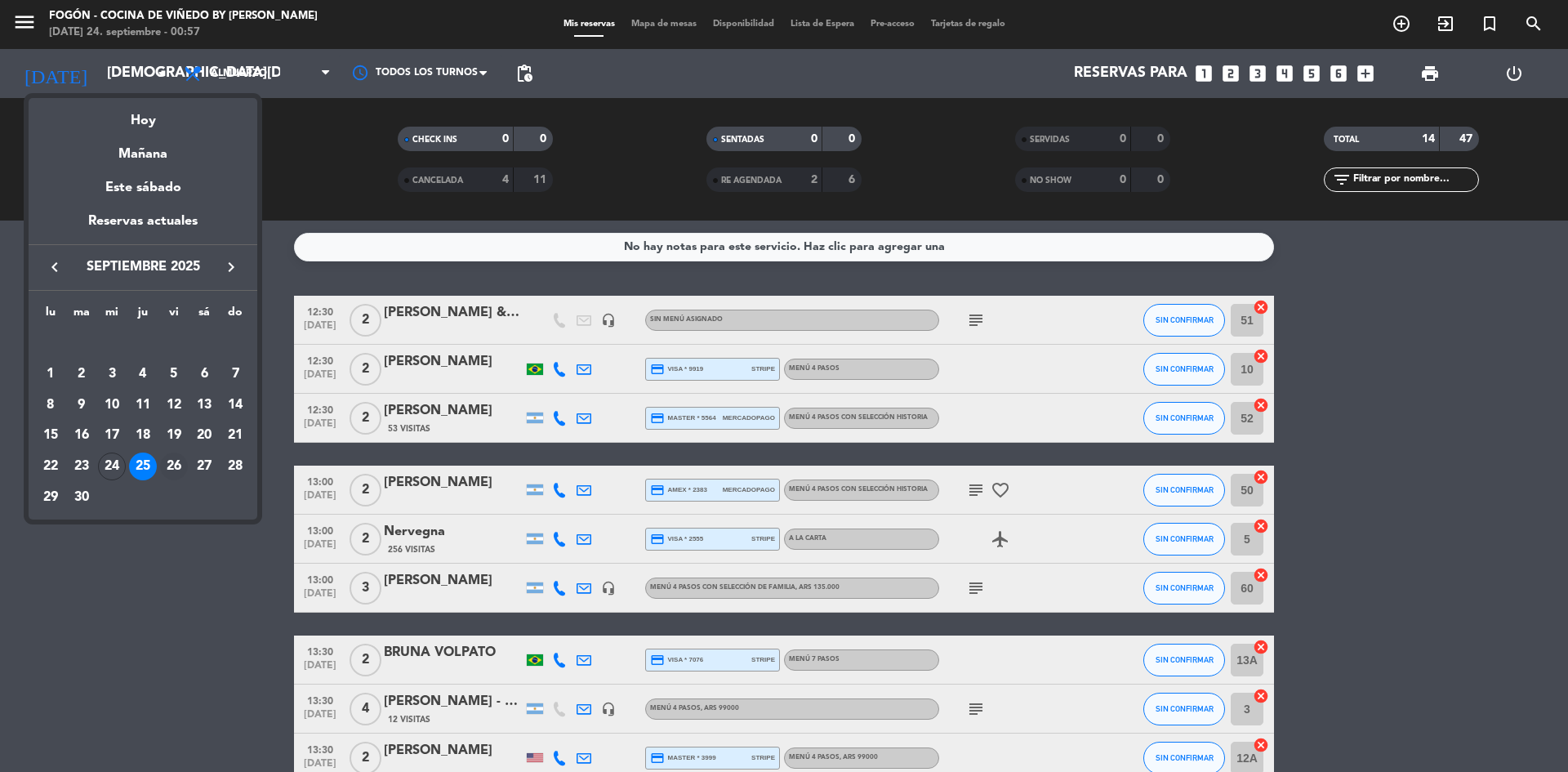
click at [173, 470] on div "26" at bounding box center [173, 466] width 28 height 28
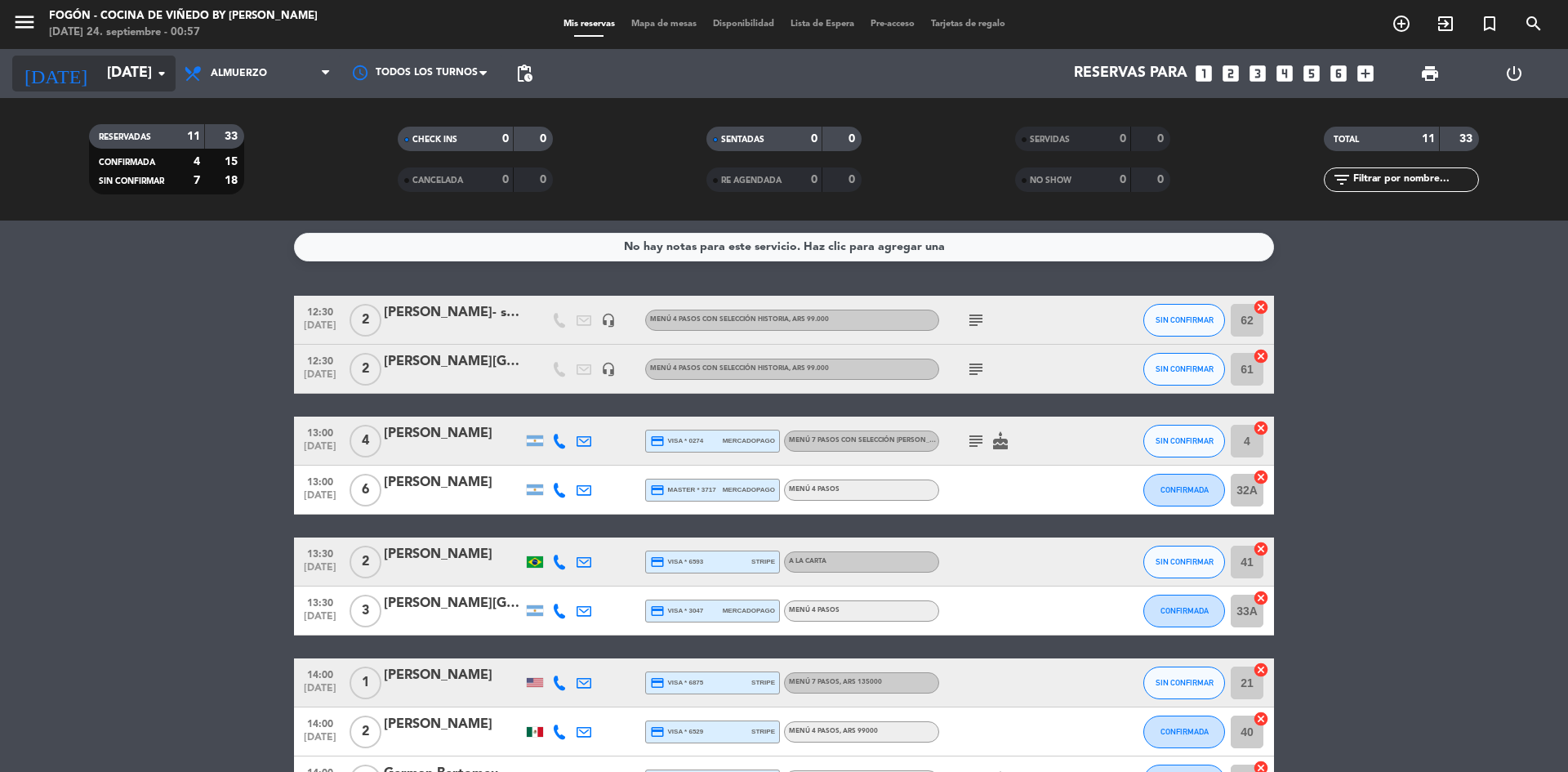
click at [158, 61] on input "[DATE]" at bounding box center [193, 73] width 189 height 33
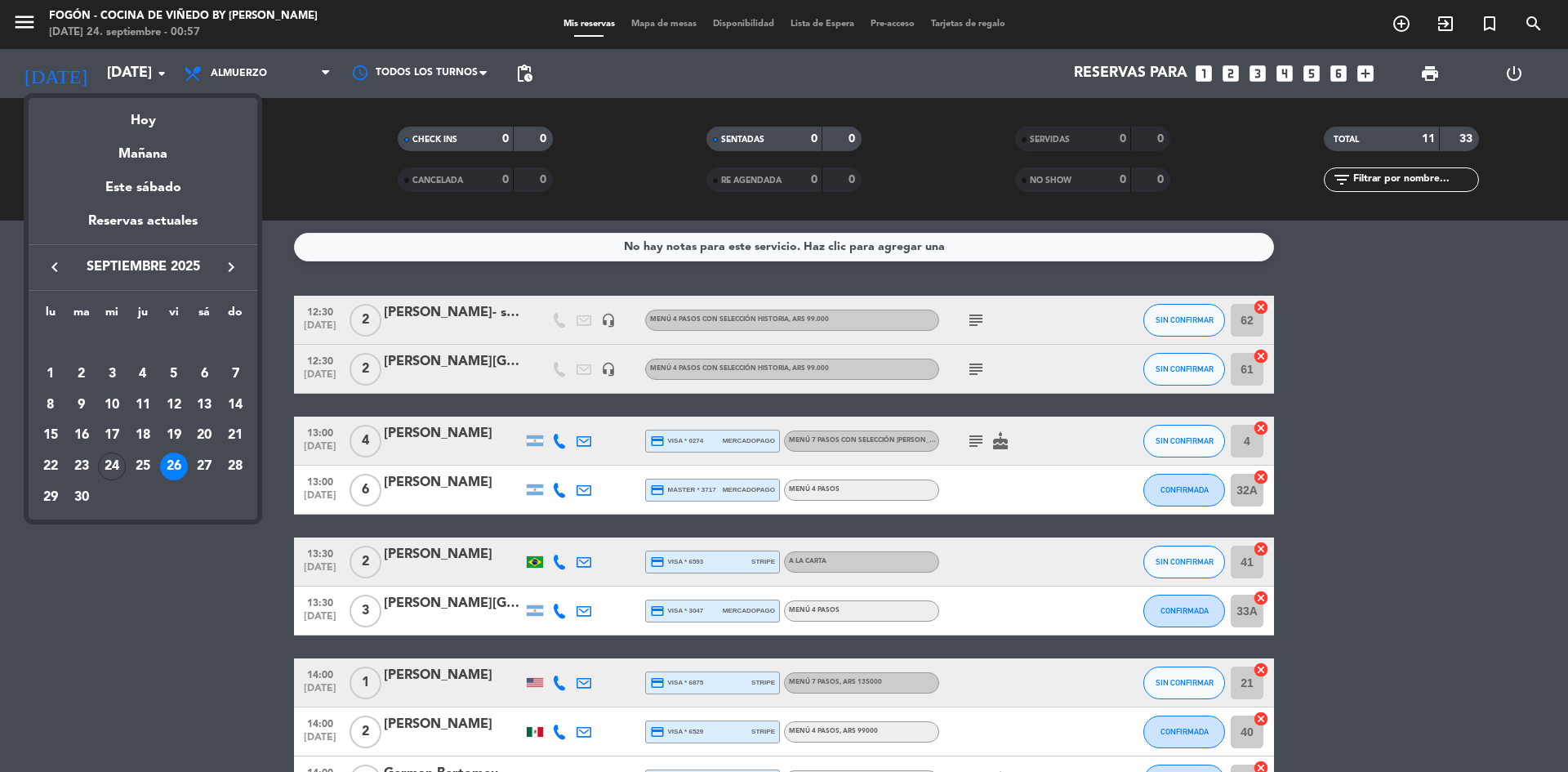
click at [162, 66] on div at bounding box center [784, 386] width 1568 height 772
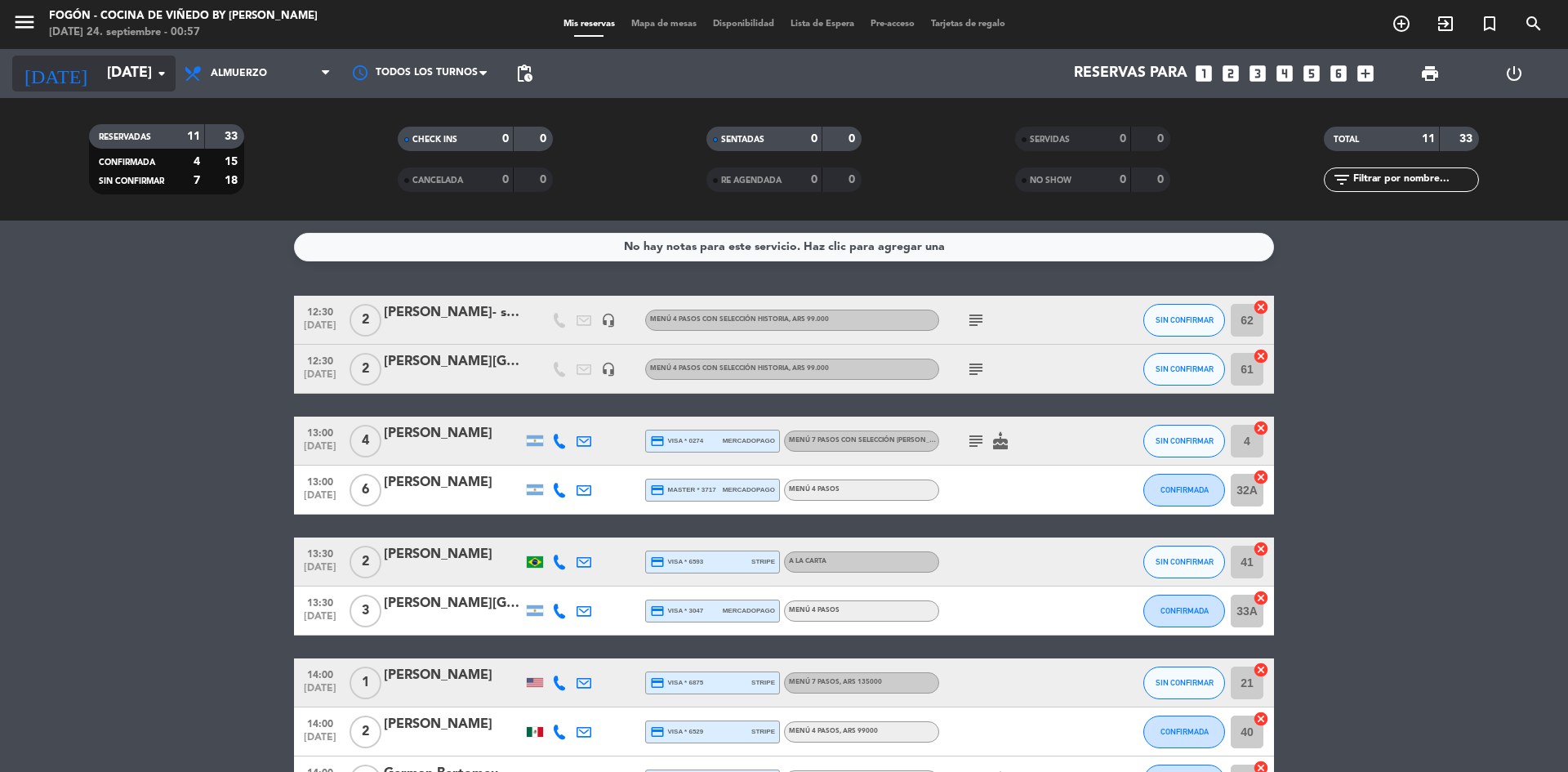
click at [163, 74] on icon "arrow_drop_down" at bounding box center [162, 73] width 19 height 19
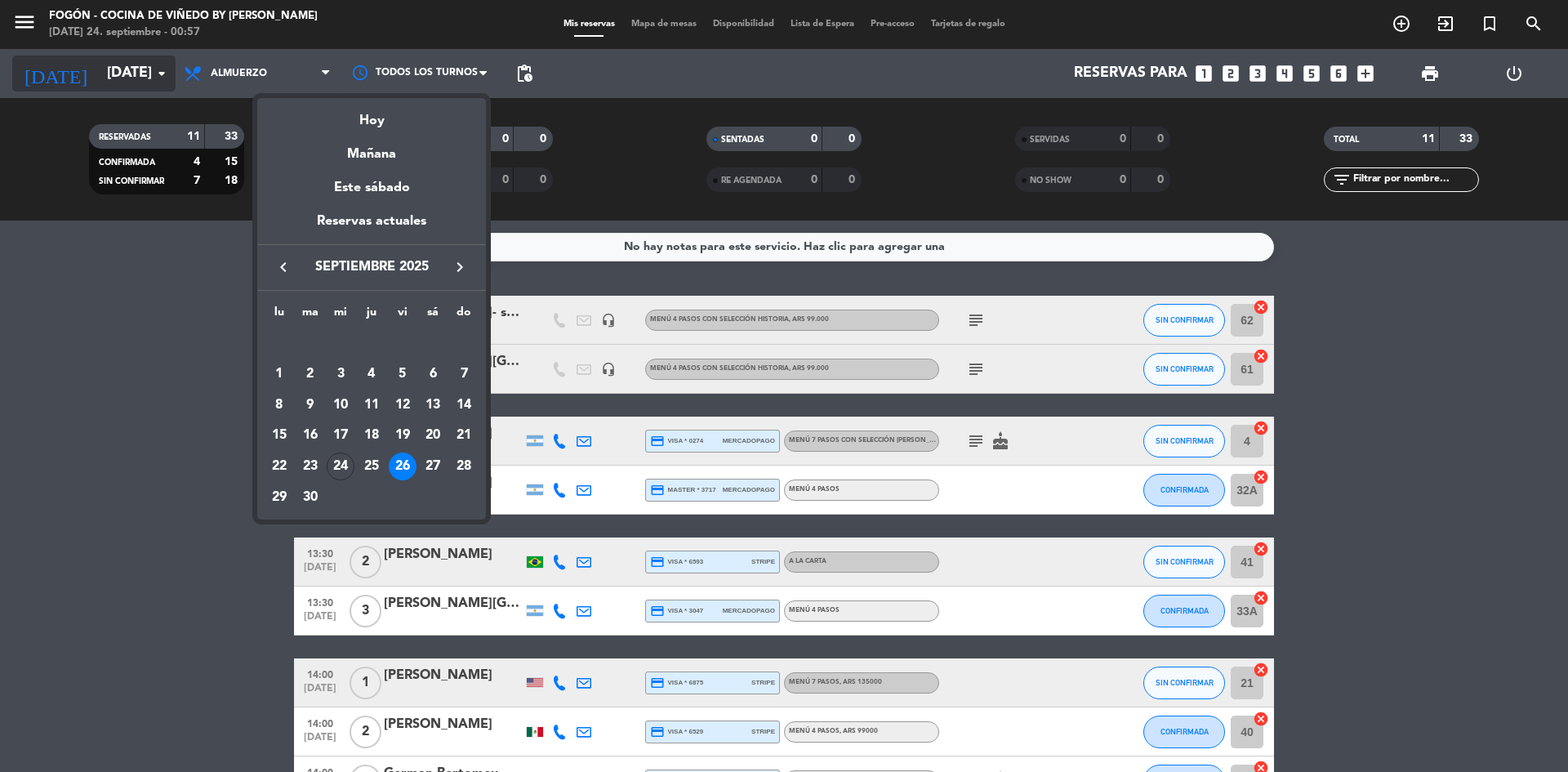
click at [163, 74] on div at bounding box center [784, 386] width 1568 height 772
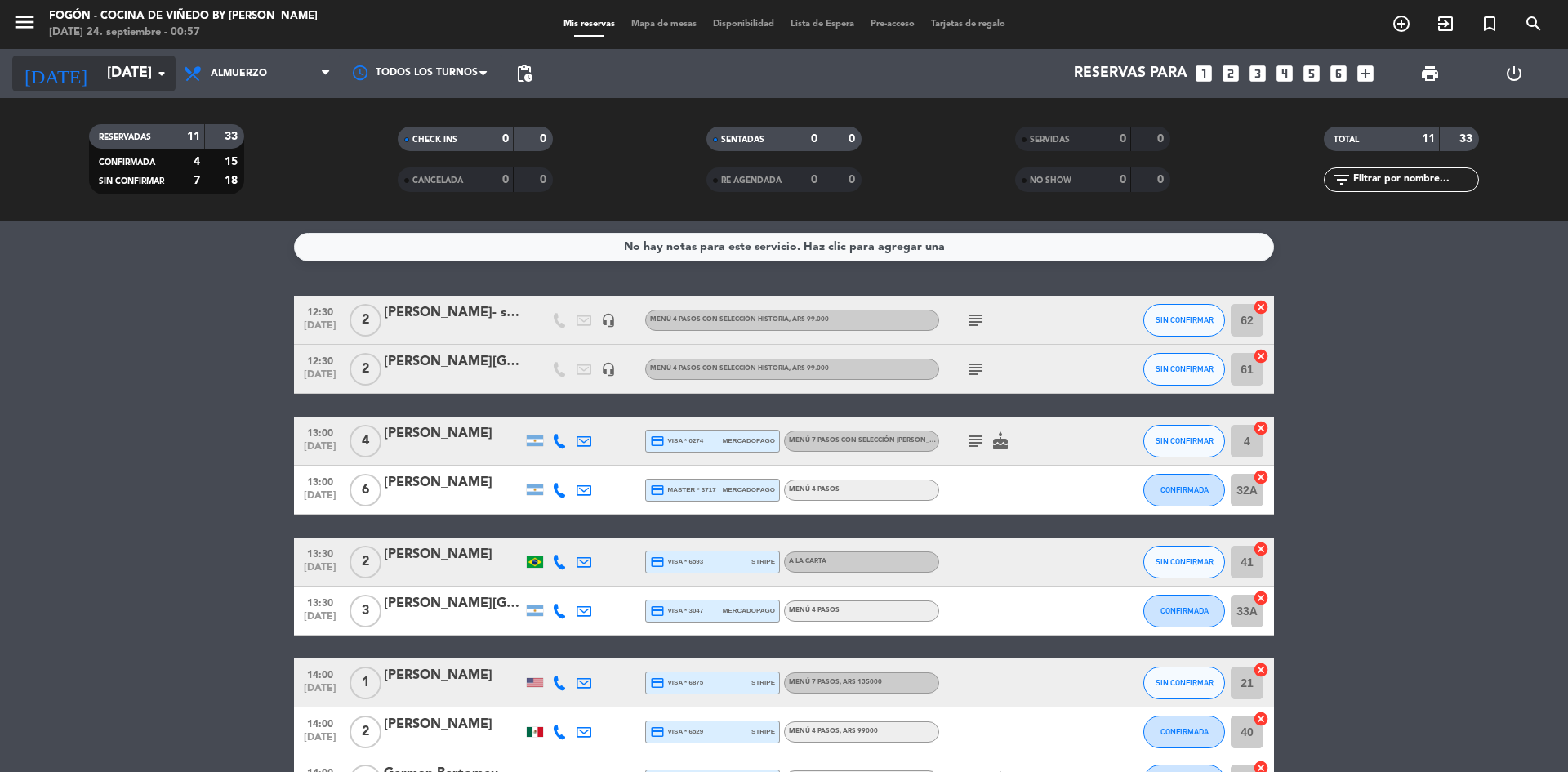
click at [163, 67] on icon "arrow_drop_down" at bounding box center [162, 73] width 19 height 19
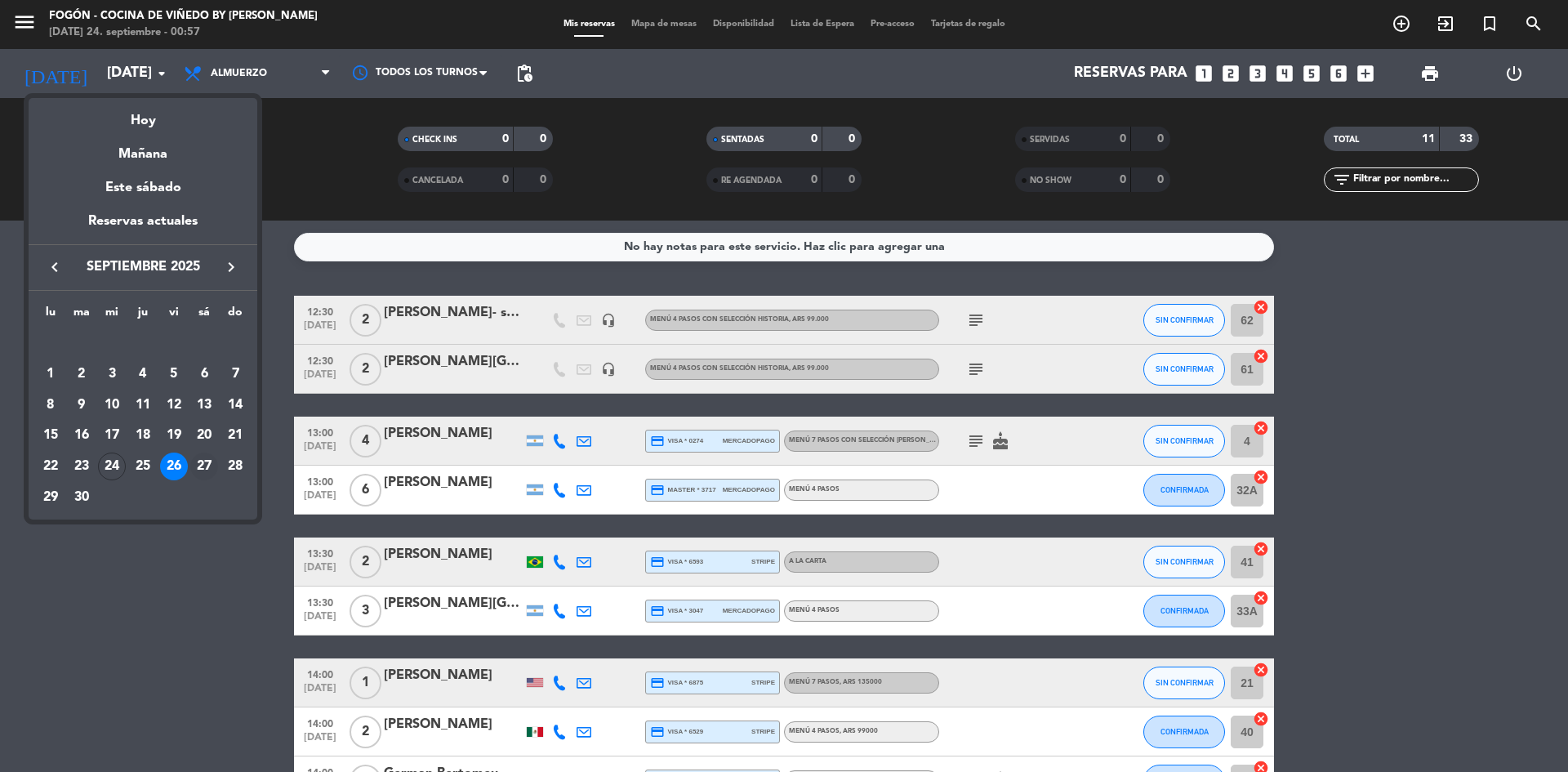
click at [207, 464] on div "27" at bounding box center [204, 466] width 28 height 28
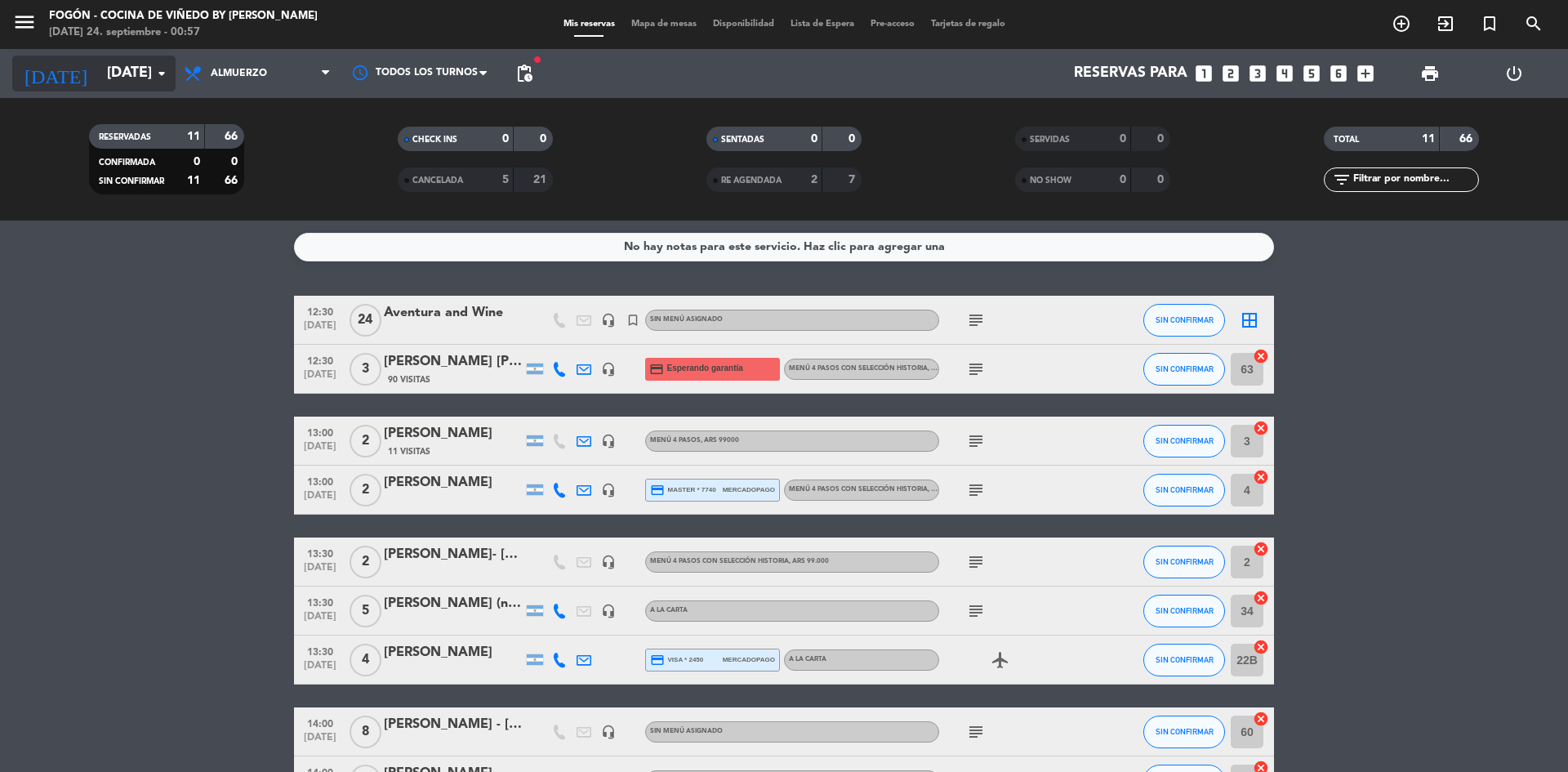
click at [159, 71] on icon "arrow_drop_down" at bounding box center [162, 73] width 19 height 19
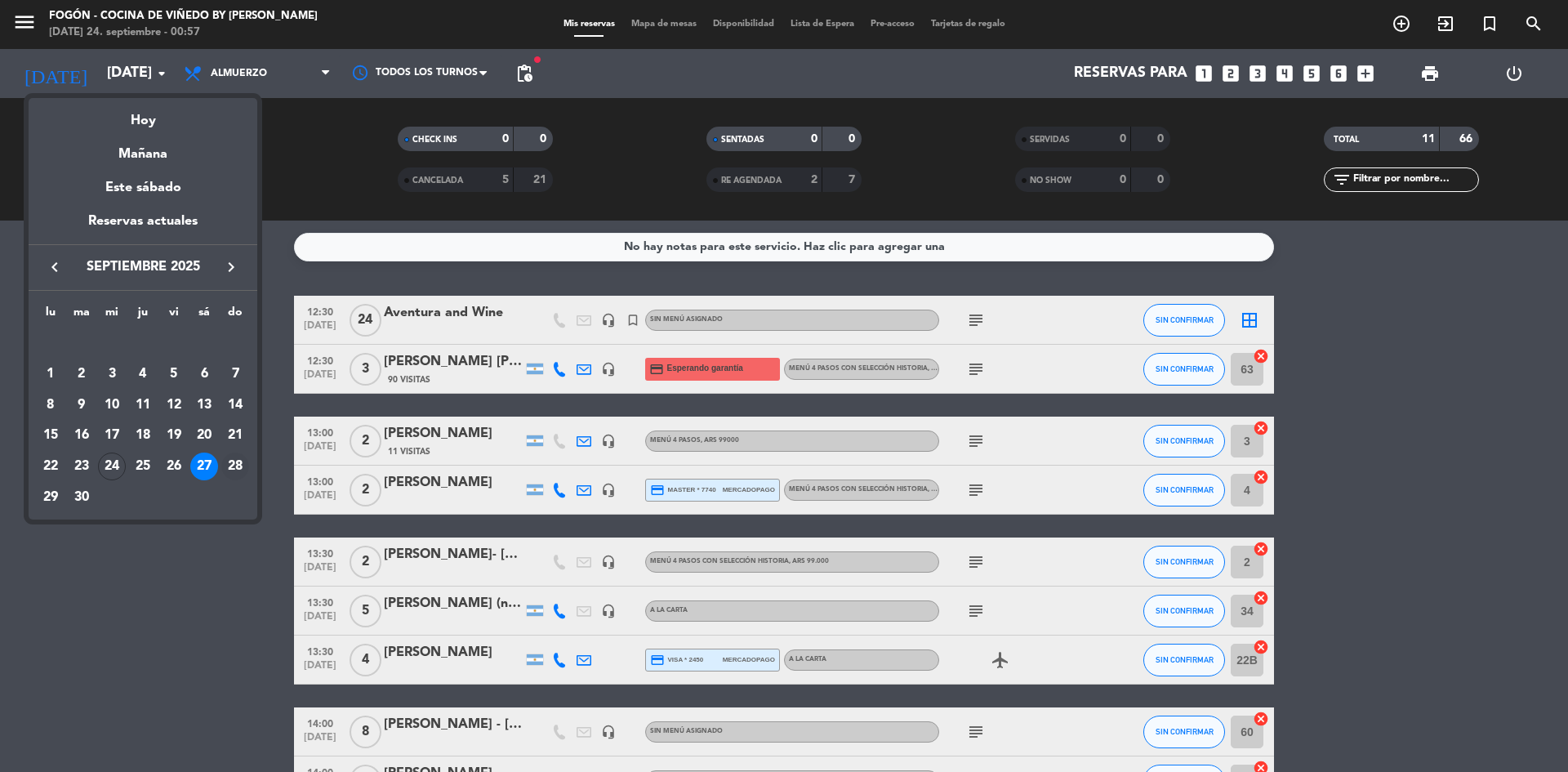
click at [240, 454] on div "28" at bounding box center [235, 466] width 28 height 28
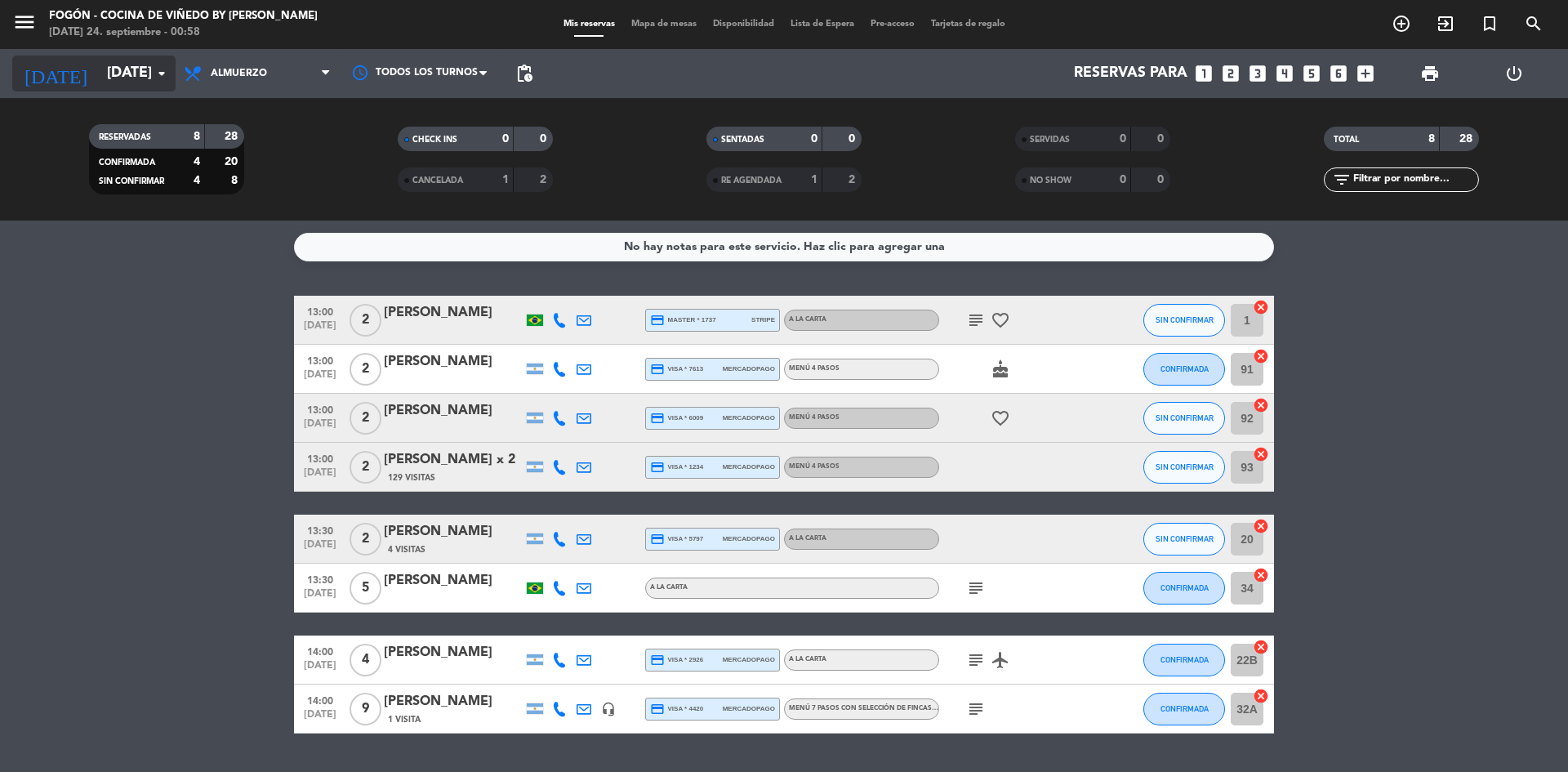
click at [158, 64] on icon "arrow_drop_down" at bounding box center [162, 73] width 19 height 19
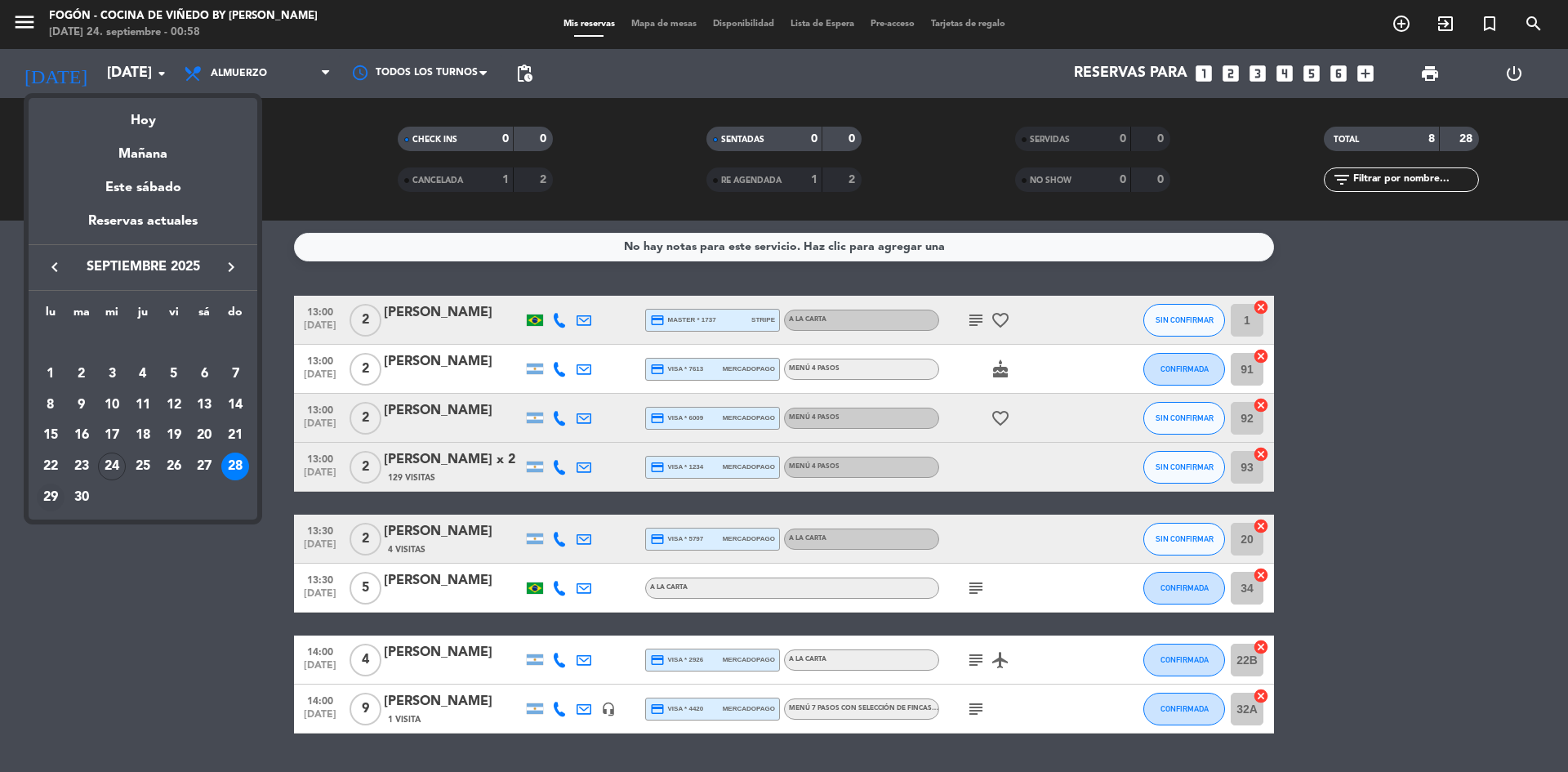
click at [45, 494] on div "29" at bounding box center [50, 497] width 28 height 28
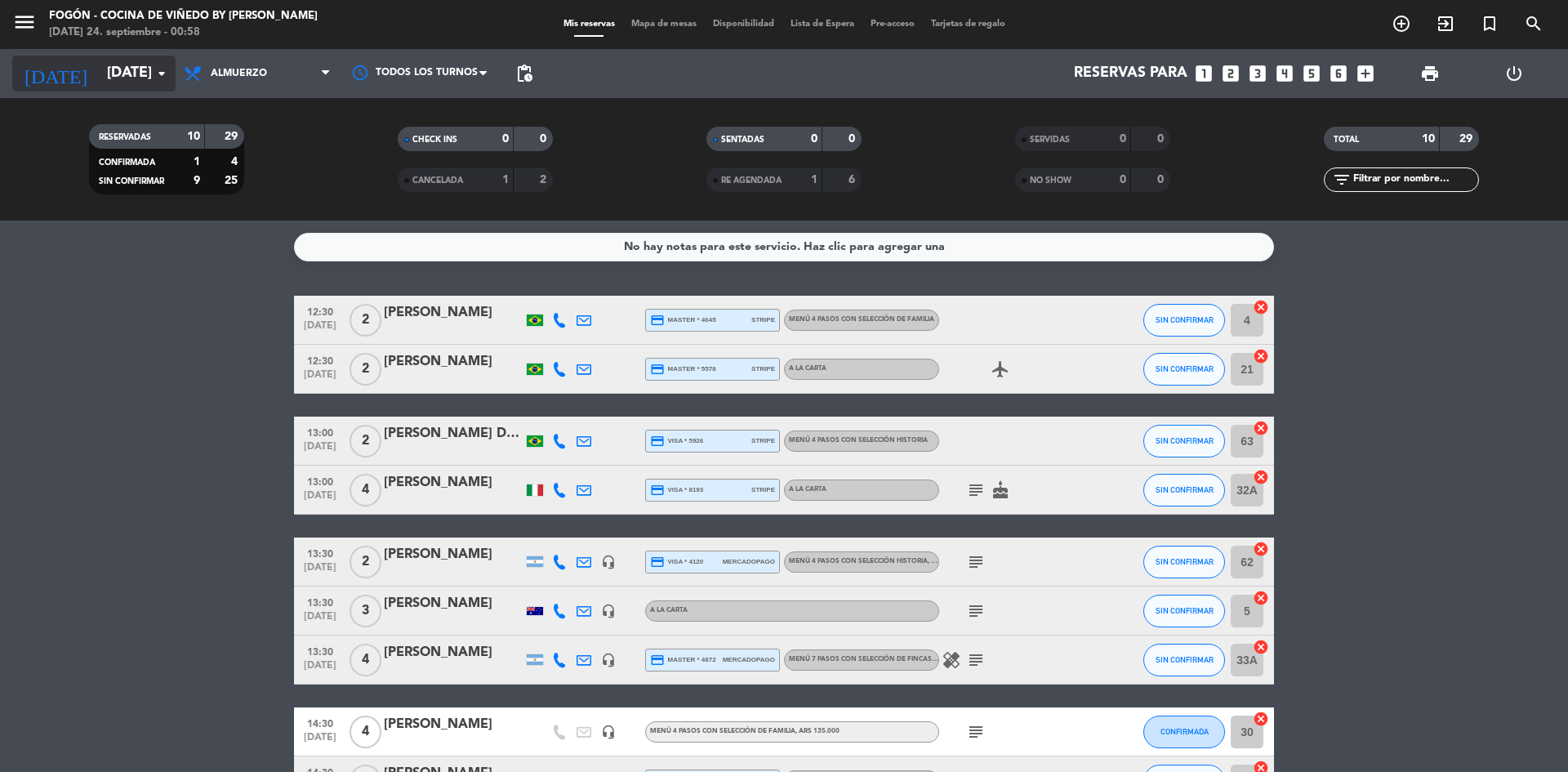
click at [161, 69] on icon "arrow_drop_down" at bounding box center [162, 73] width 19 height 19
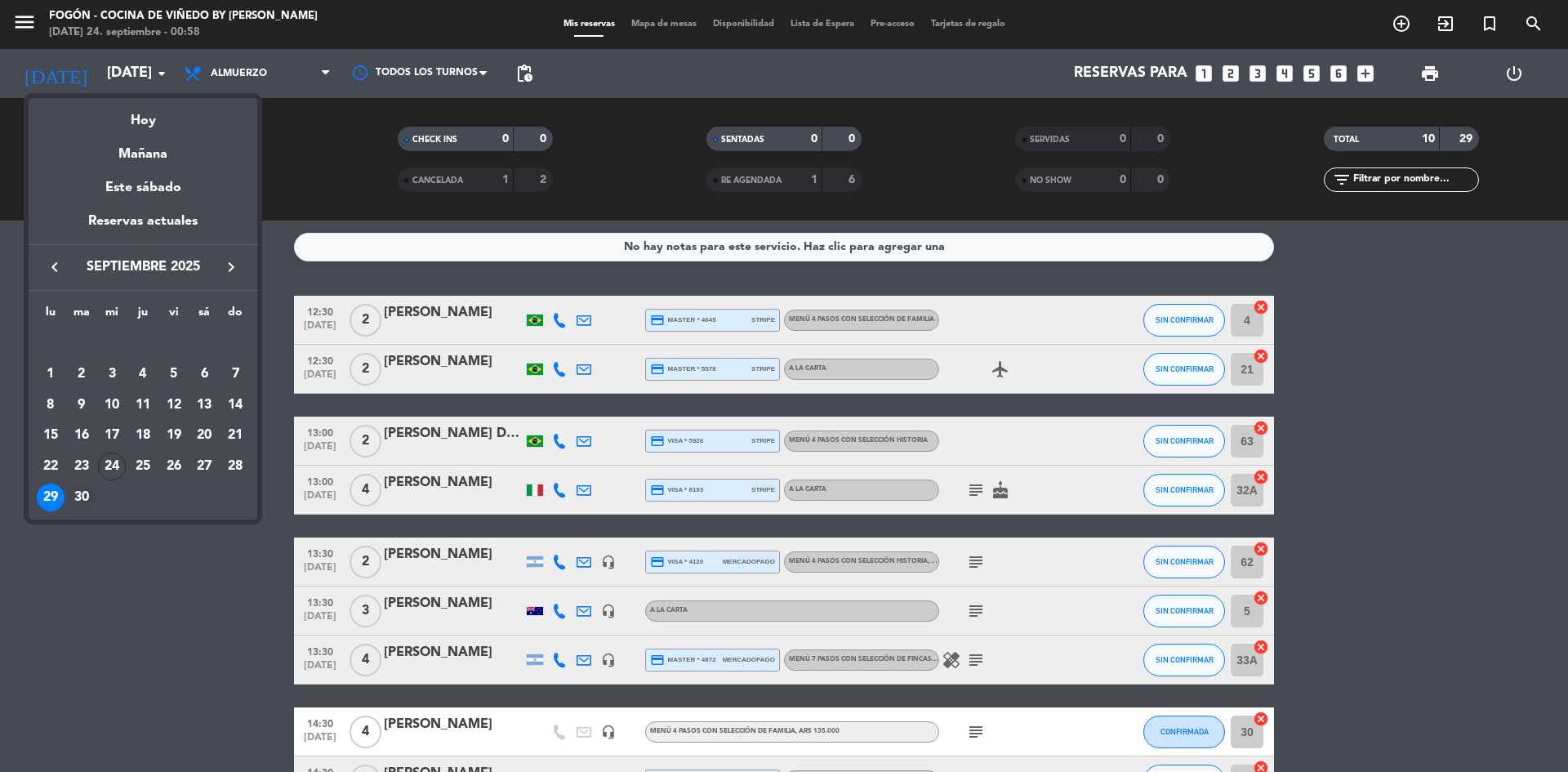
click at [80, 493] on div "30" at bounding box center [82, 497] width 28 height 28
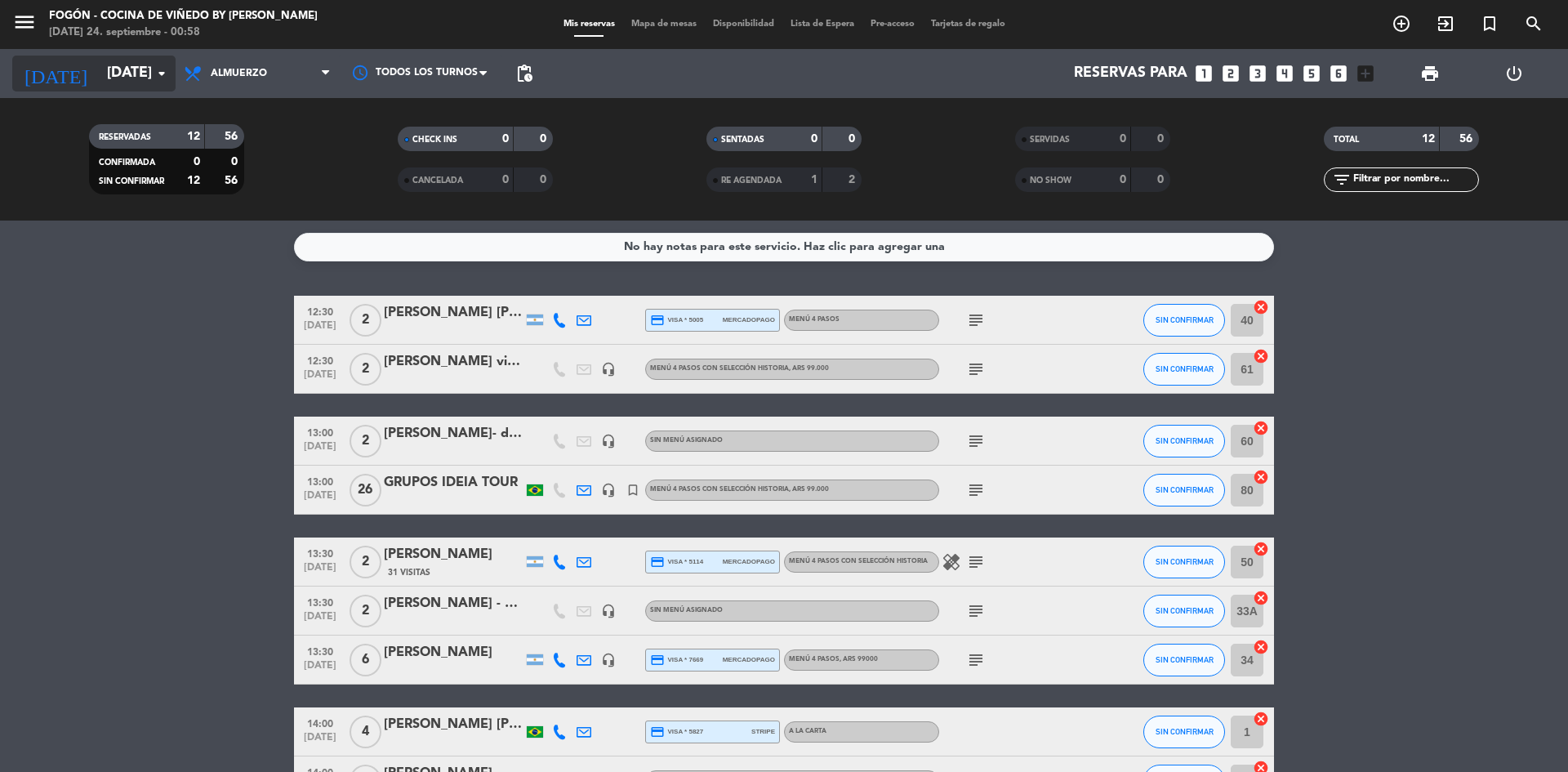
click at [165, 62] on input "[DATE]" at bounding box center [193, 73] width 189 height 33
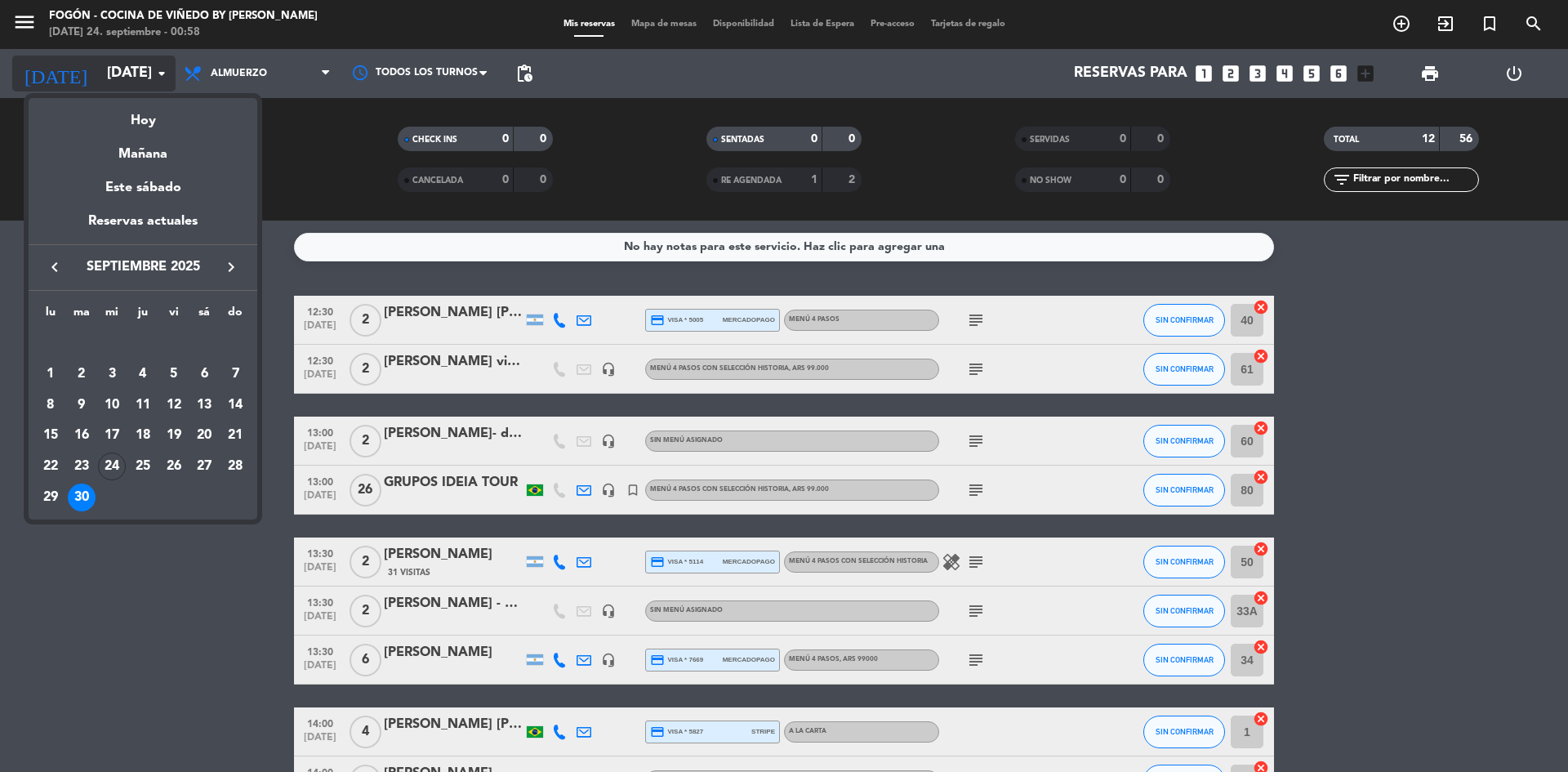
click at [165, 62] on div at bounding box center [784, 386] width 1568 height 772
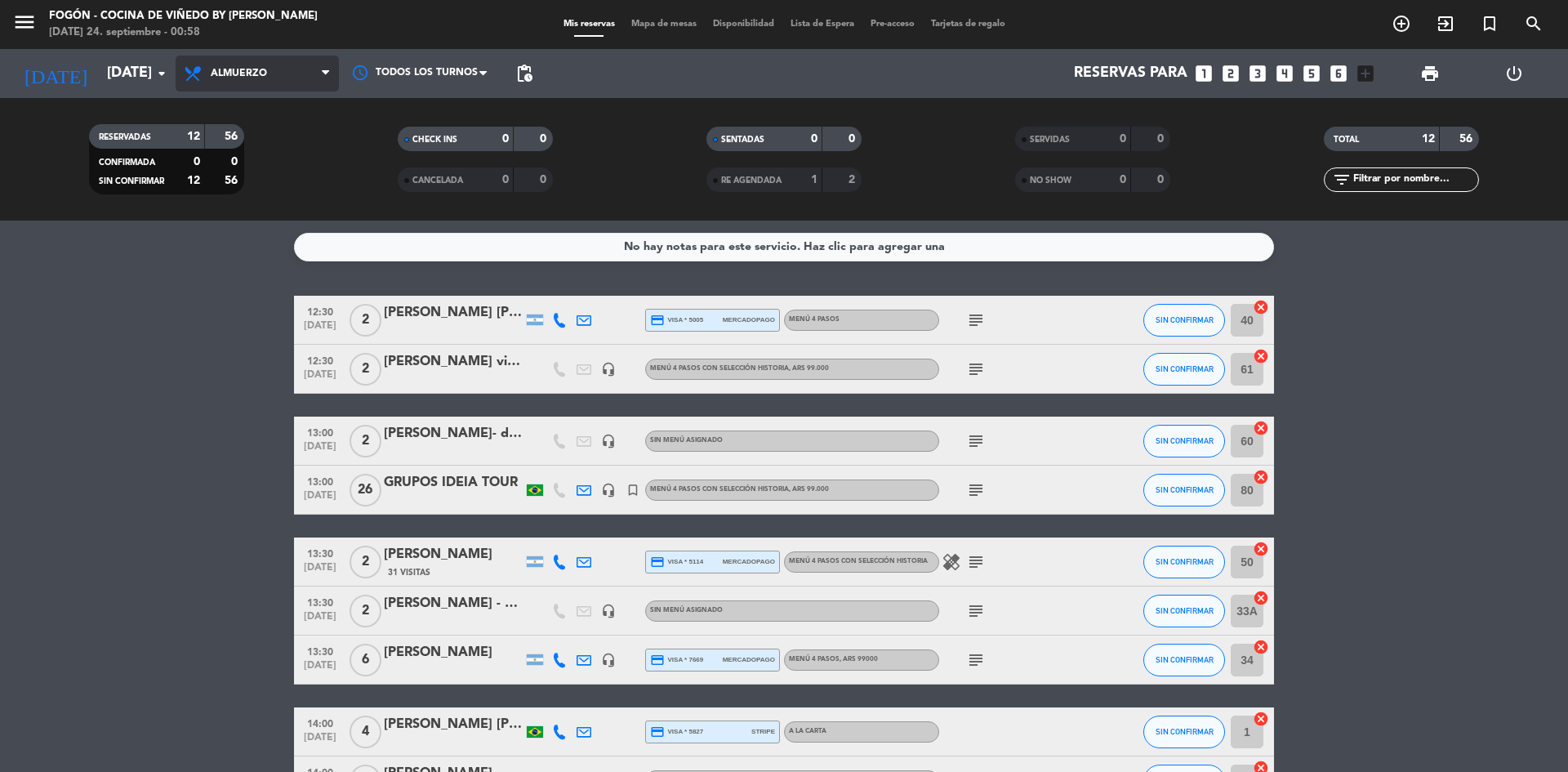
click at [331, 71] on span at bounding box center [330, 74] width 16 height 15
click at [237, 177] on div "menu Fogón - Cocina de viñedo by [PERSON_NAME] [DATE] 24. septiembre - 00:58 Mi…" at bounding box center [784, 110] width 1568 height 220
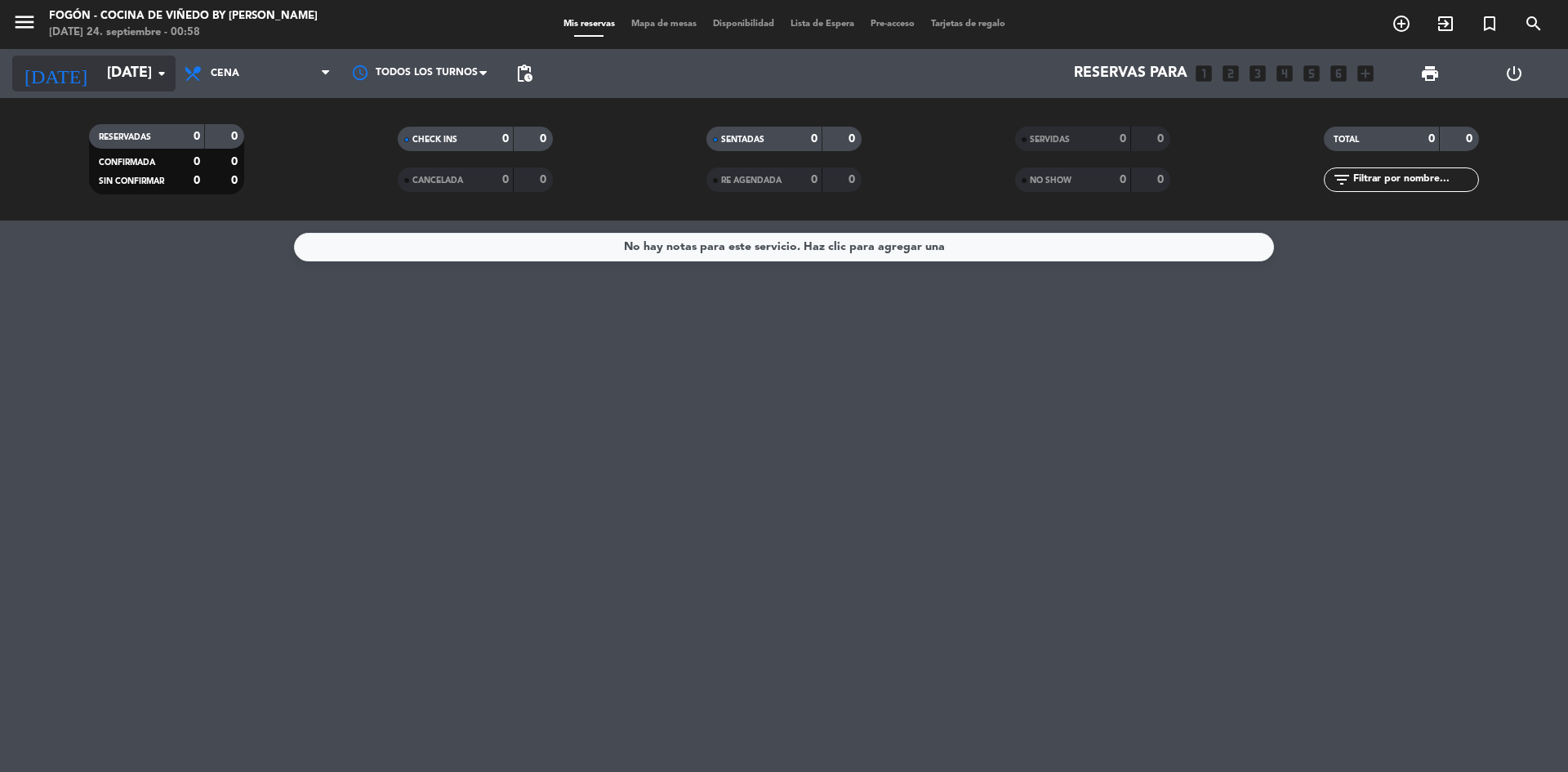
click at [167, 70] on icon "arrow_drop_down" at bounding box center [162, 73] width 19 height 19
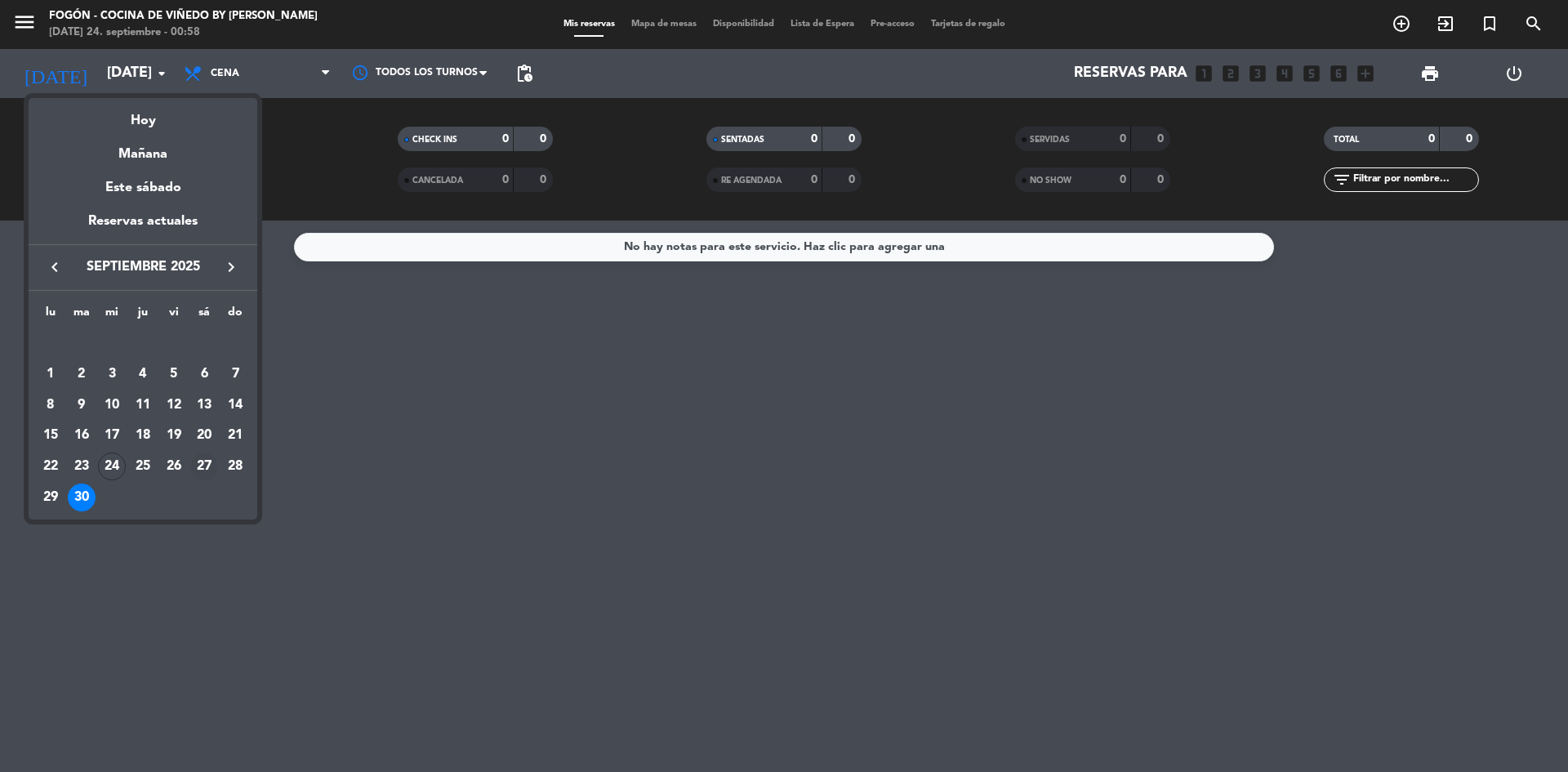
click at [206, 452] on div "27" at bounding box center [204, 466] width 28 height 28
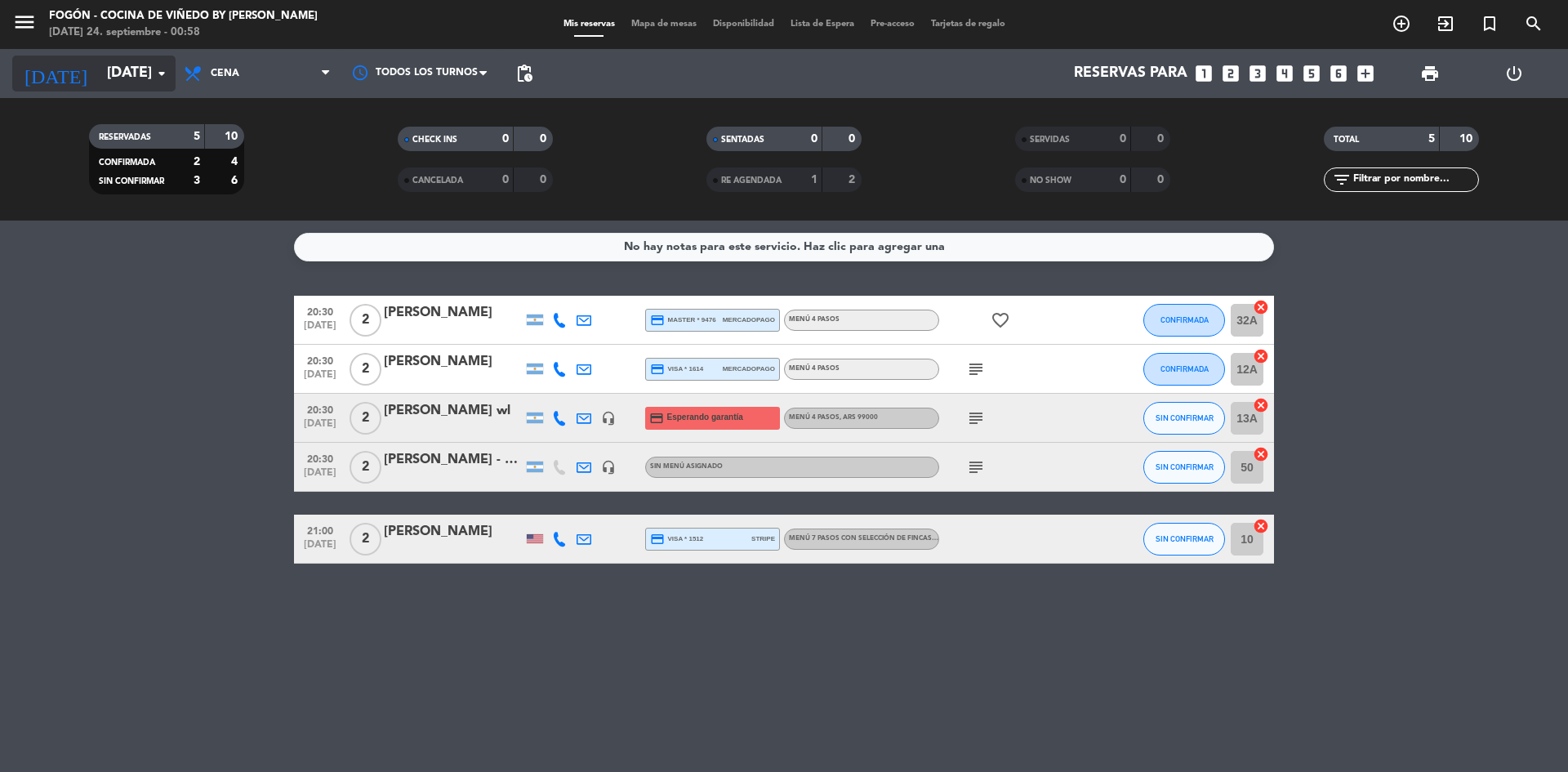
click at [162, 62] on input "[DATE]" at bounding box center [193, 73] width 189 height 33
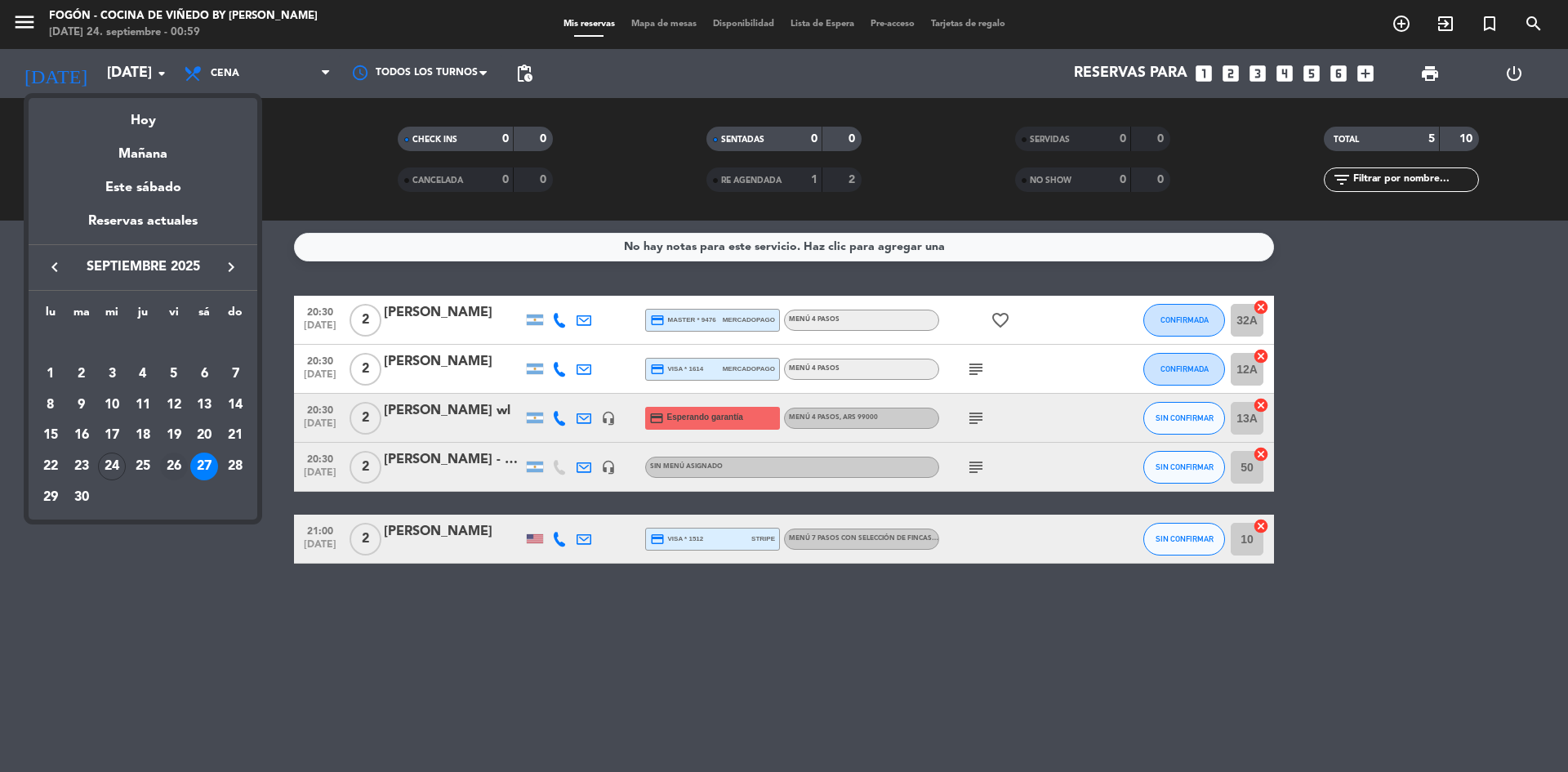
click at [175, 457] on div "26" at bounding box center [173, 466] width 28 height 28
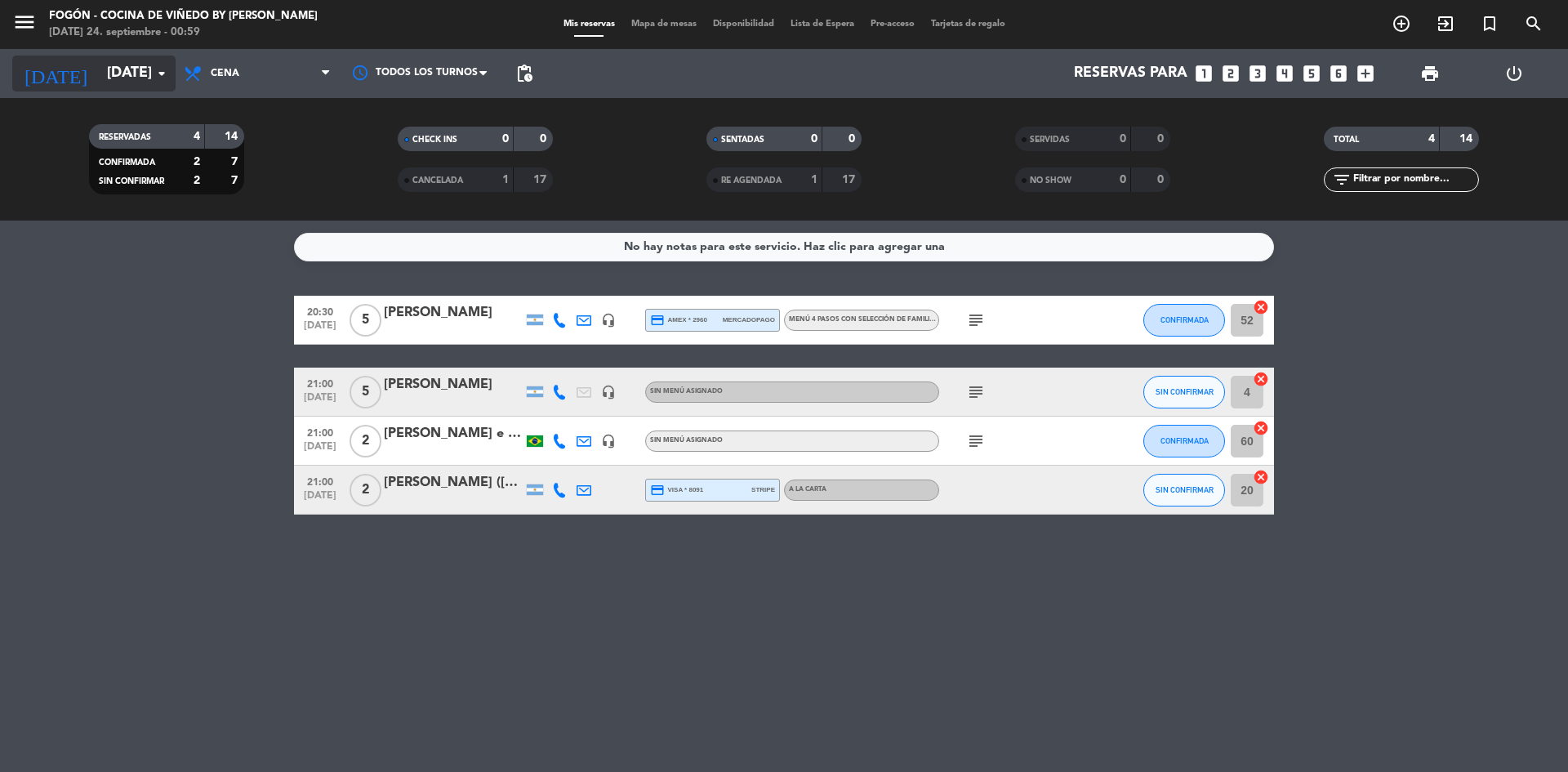
click at [162, 64] on icon "arrow_drop_down" at bounding box center [162, 73] width 19 height 19
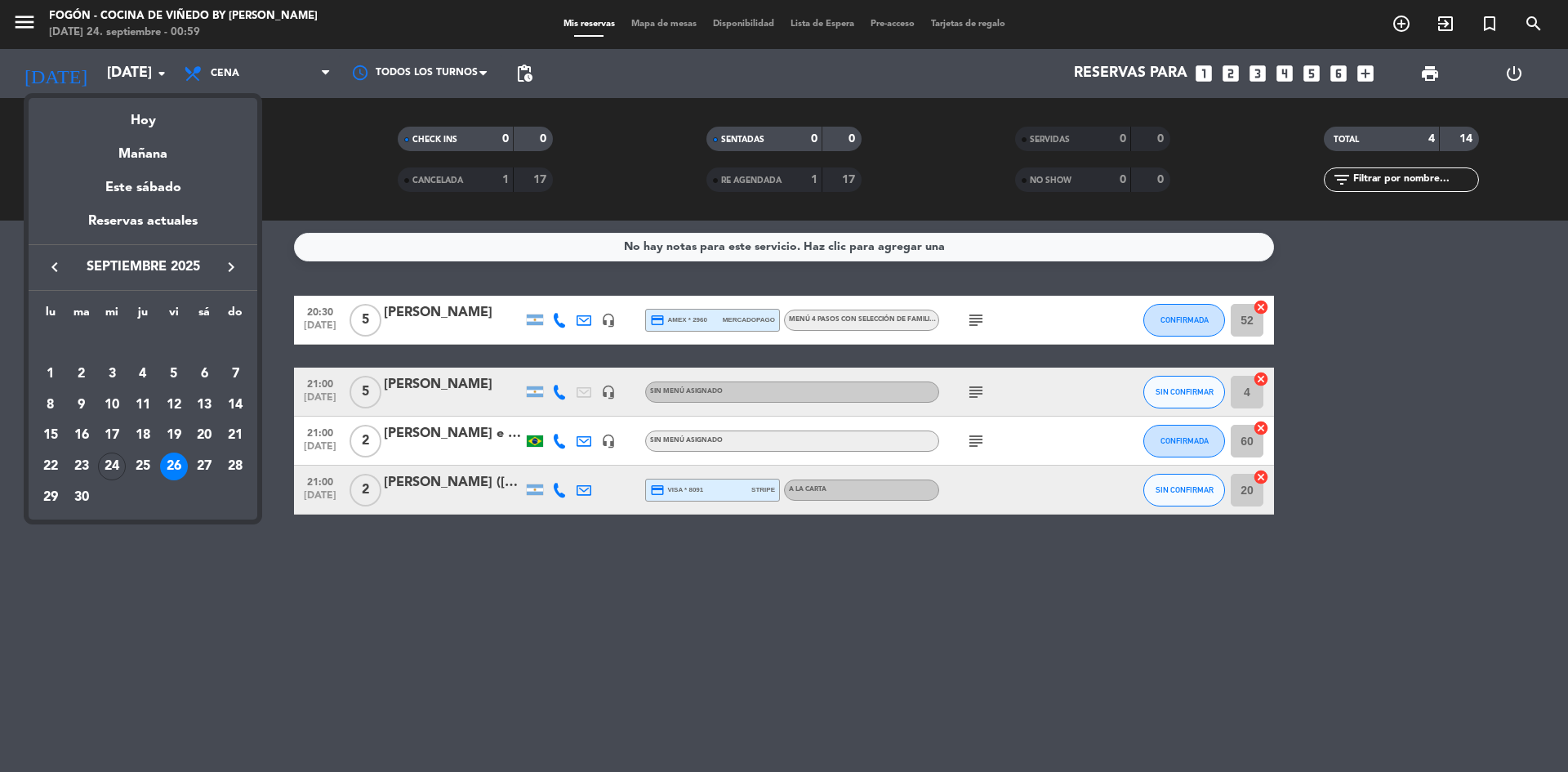
click at [231, 258] on icon "keyboard_arrow_right" at bounding box center [230, 267] width 19 height 19
click at [102, 365] on div "1" at bounding box center [112, 373] width 28 height 28
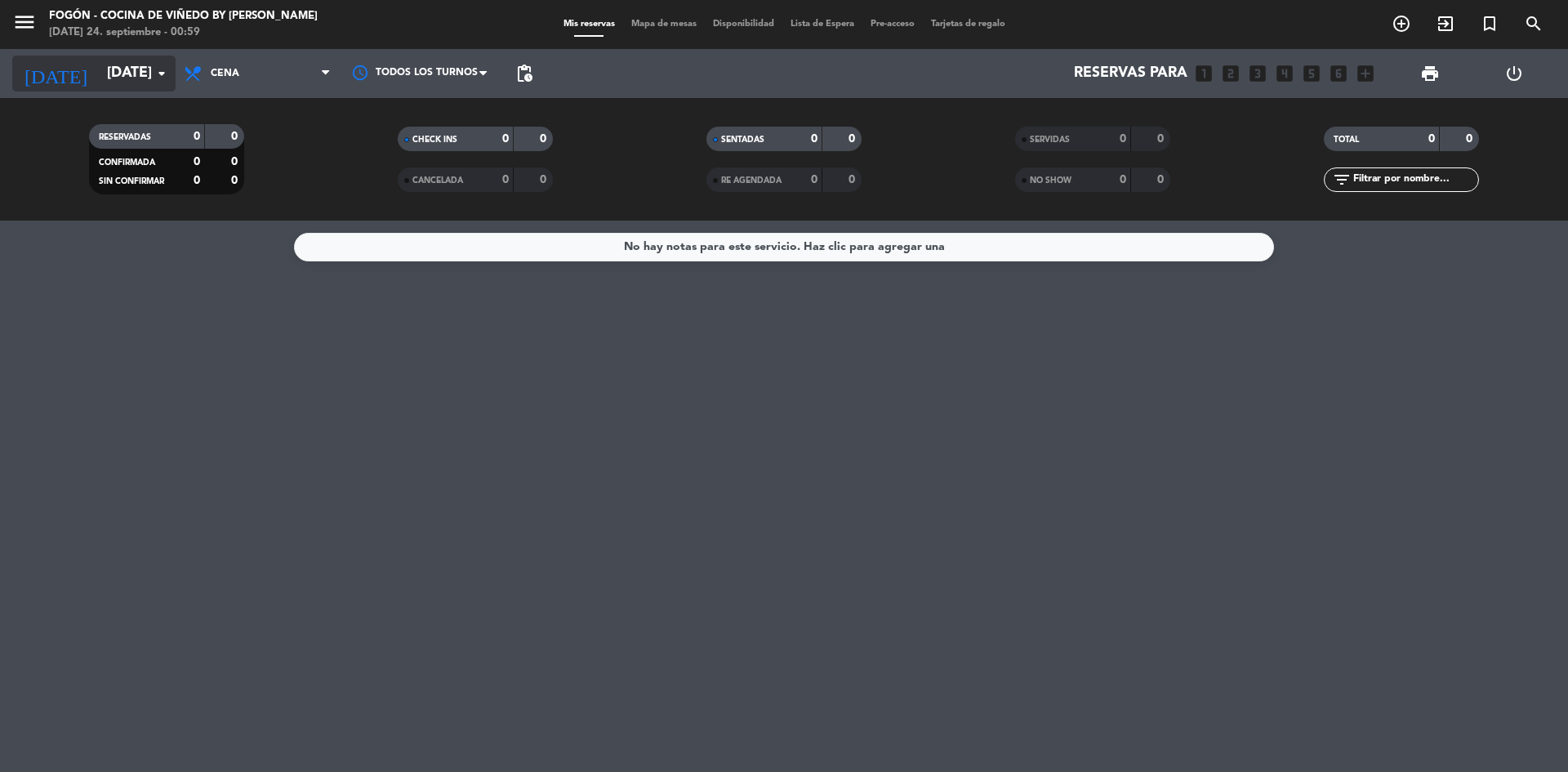
click at [161, 67] on icon "arrow_drop_down" at bounding box center [162, 73] width 19 height 19
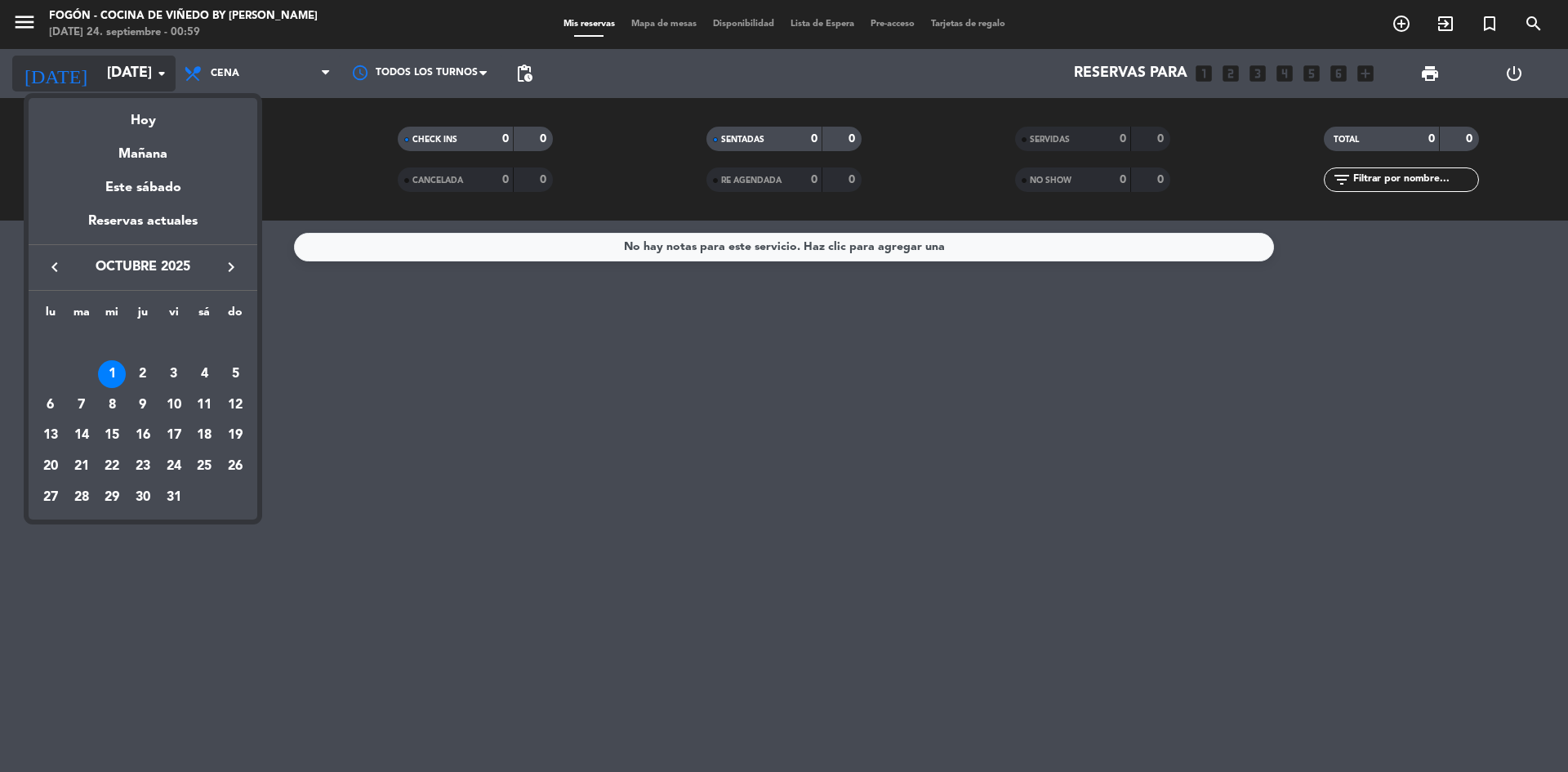
click at [161, 67] on div at bounding box center [784, 386] width 1568 height 772
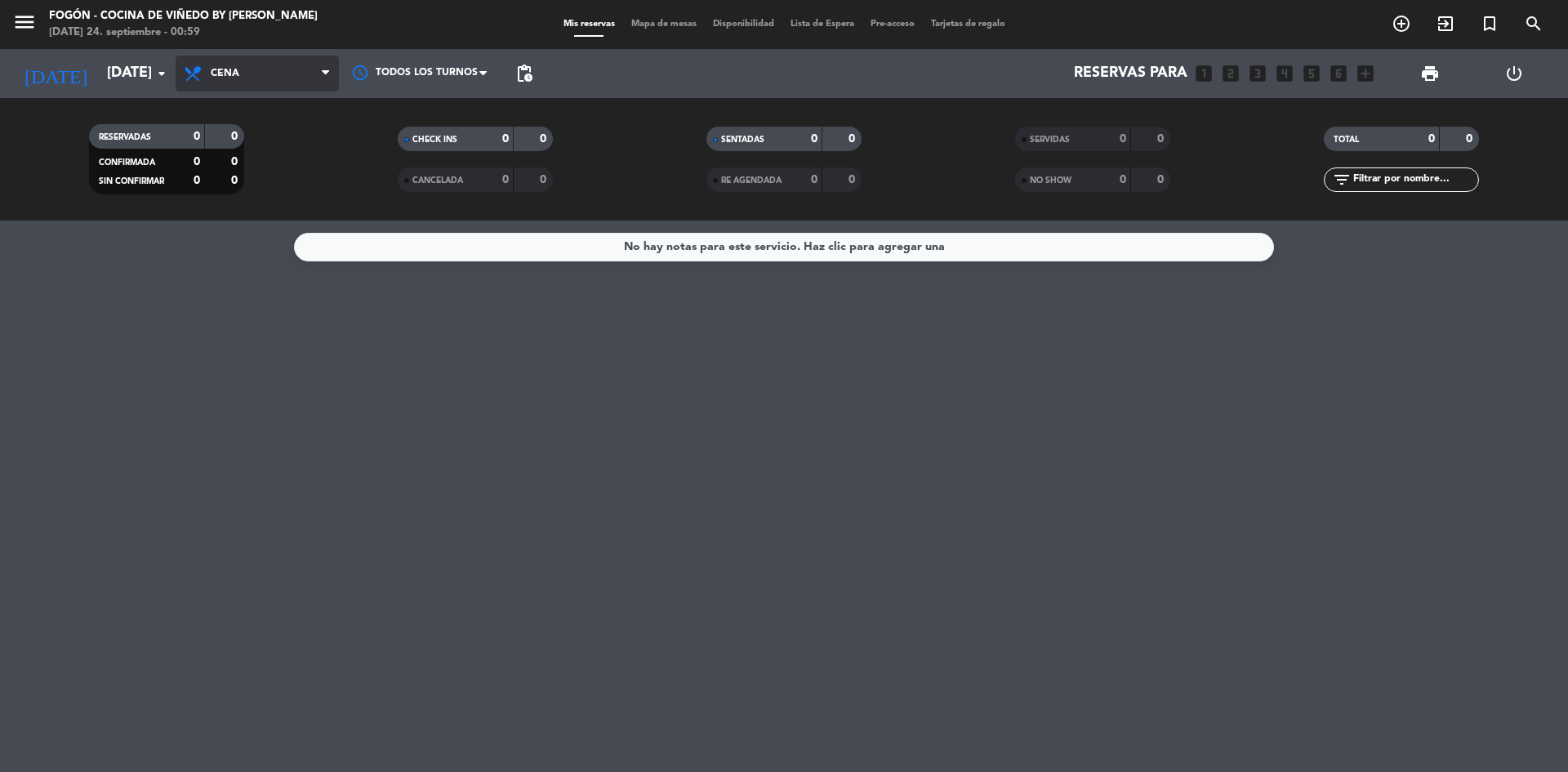
click at [328, 67] on icon at bounding box center [326, 74] width 8 height 13
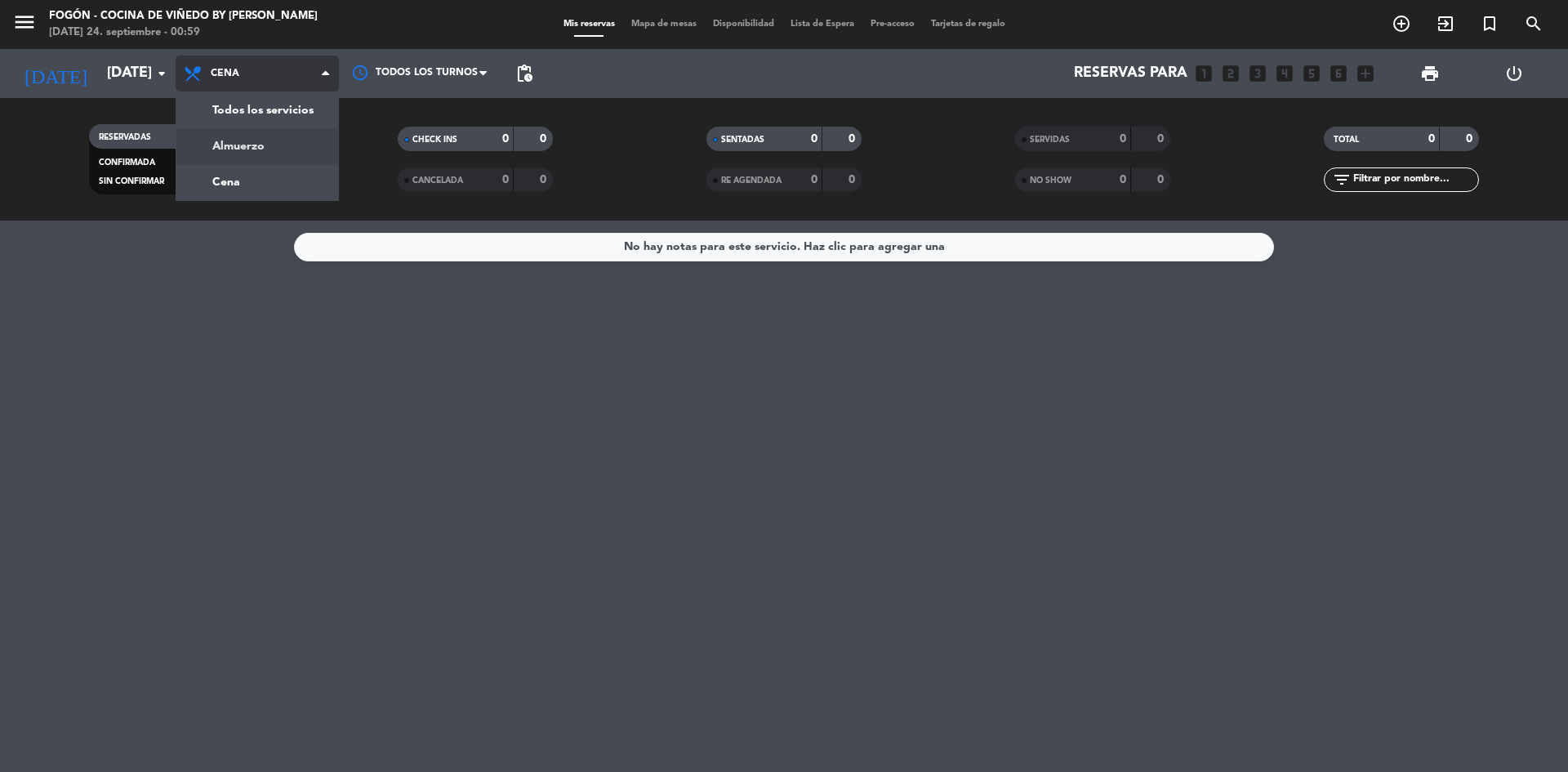
click at [229, 145] on div "menu Fogón - Cocina de viñedo by [PERSON_NAME] [DATE] 24. septiembre - 00:59 Mi…" at bounding box center [784, 110] width 1568 height 220
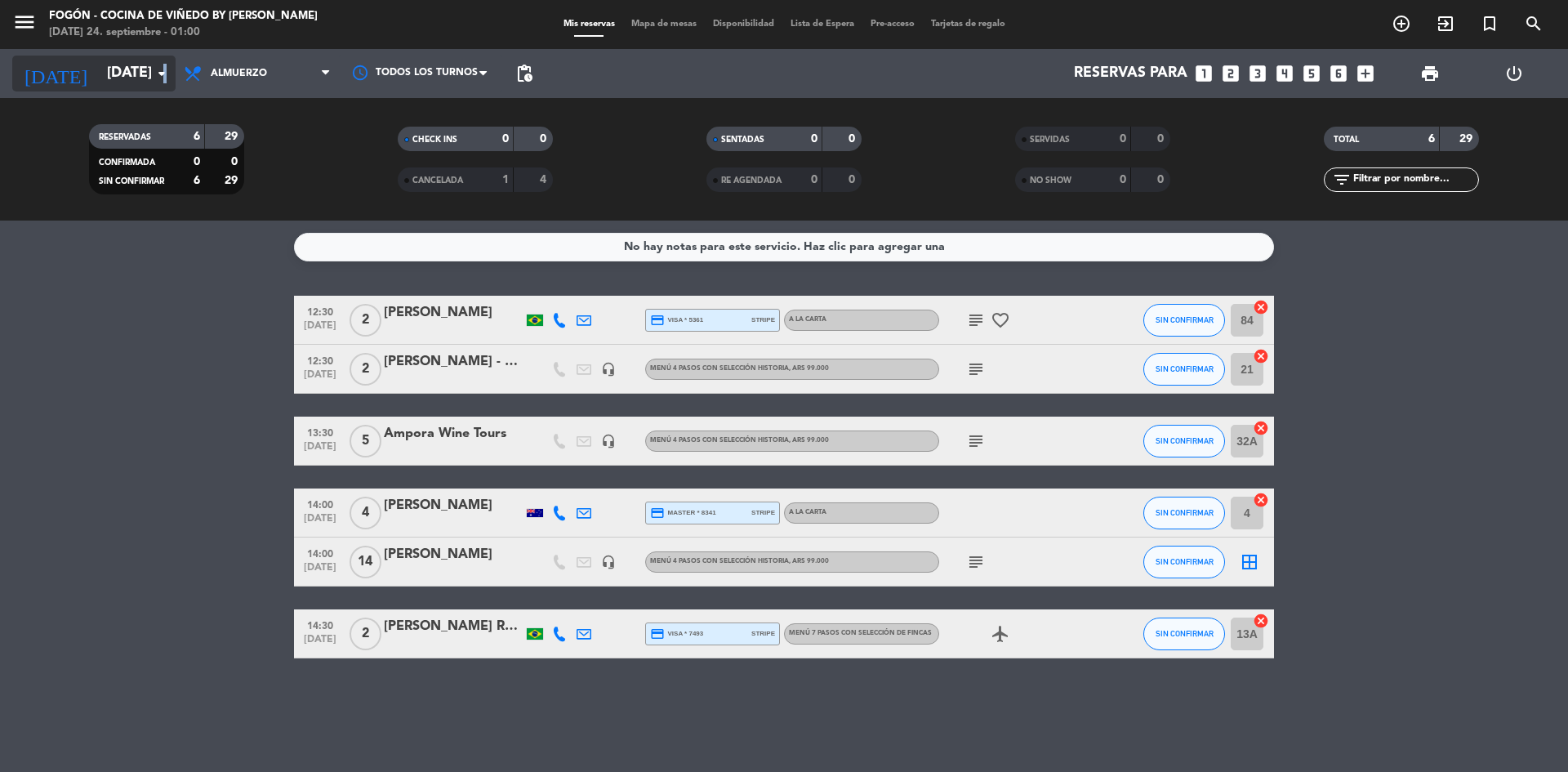
click at [164, 66] on icon "arrow_drop_down" at bounding box center [162, 73] width 19 height 19
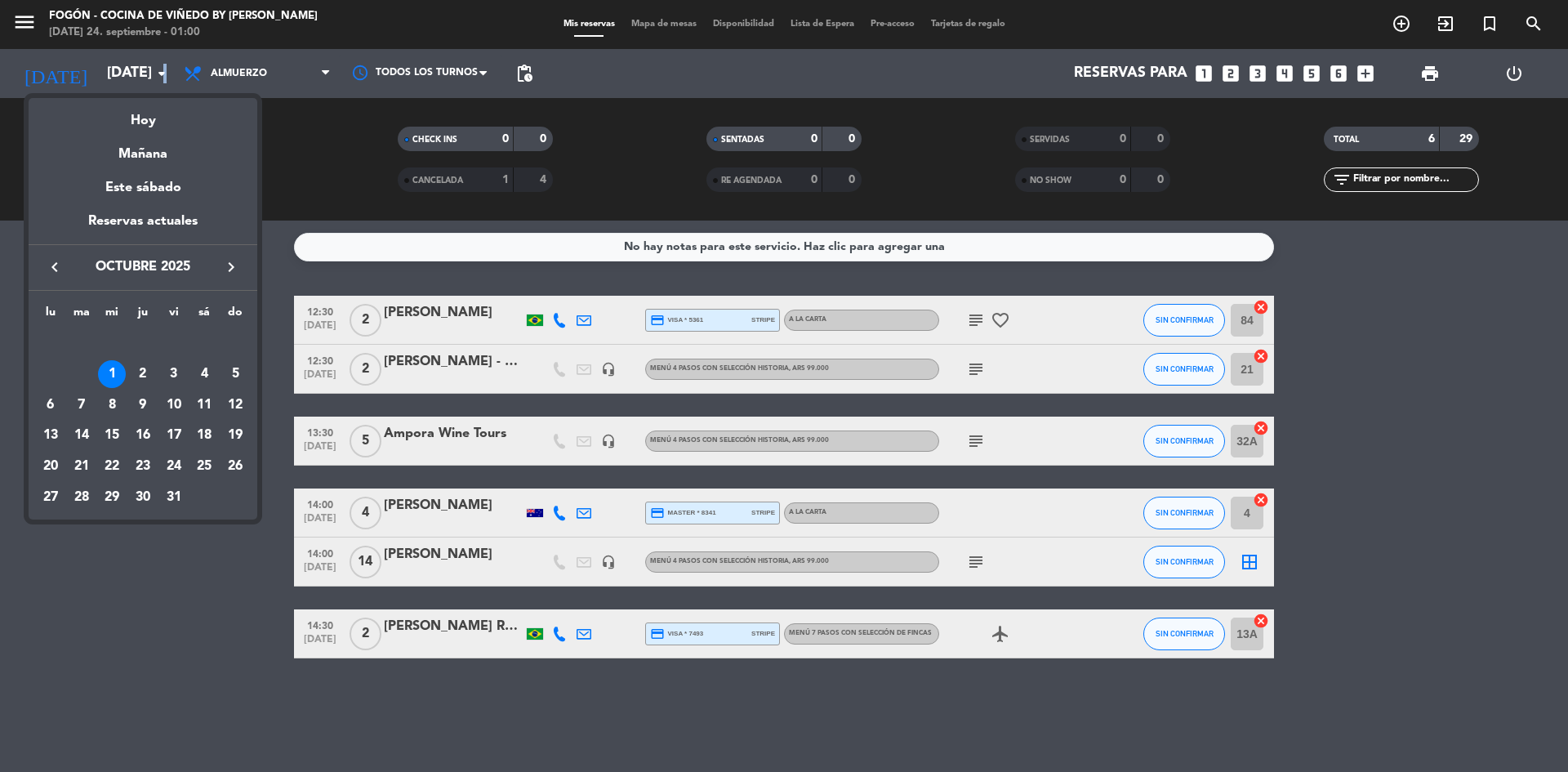
click at [162, 71] on div at bounding box center [784, 386] width 1568 height 772
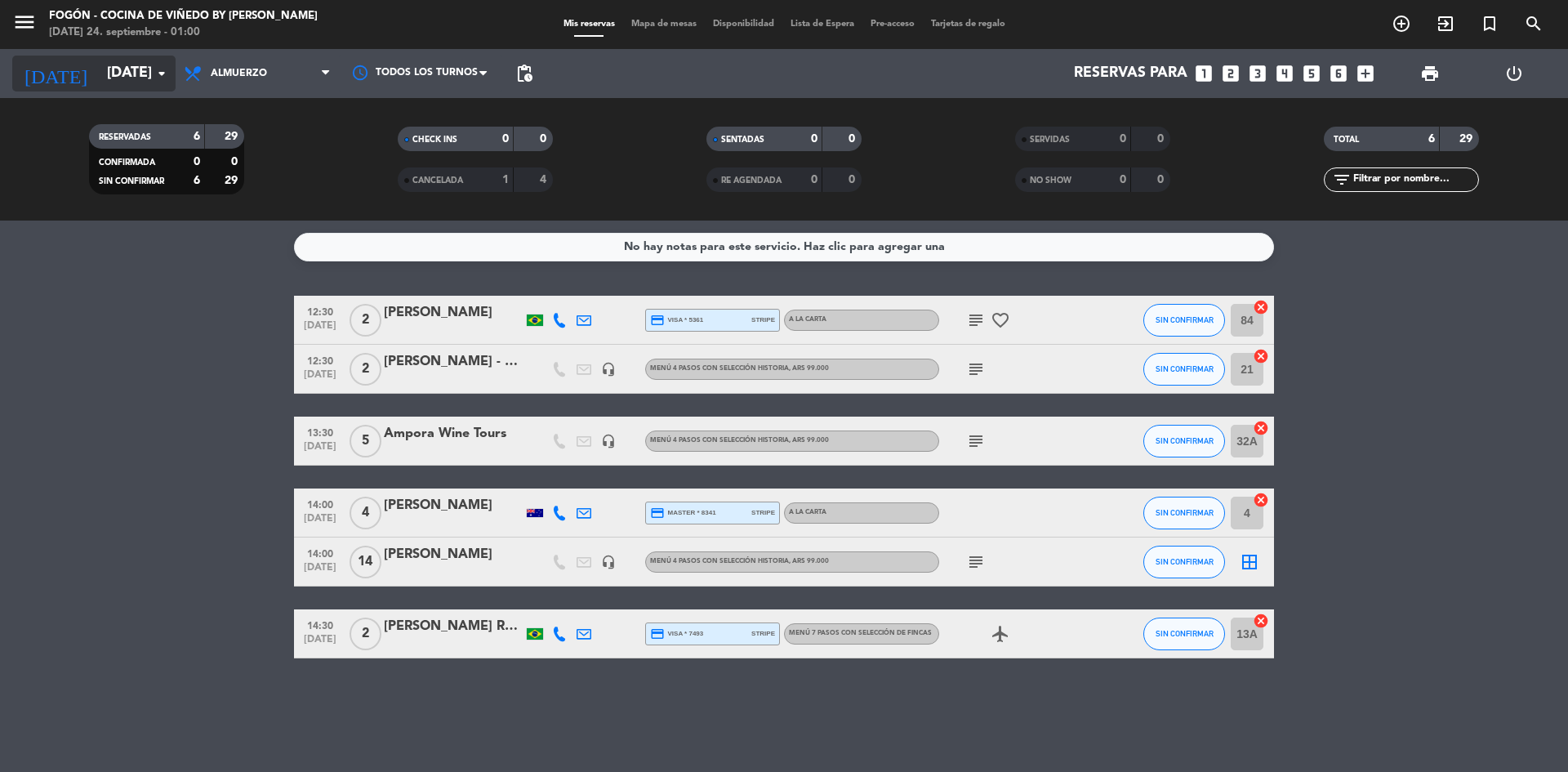
click at [161, 71] on icon "arrow_drop_down" at bounding box center [162, 73] width 19 height 19
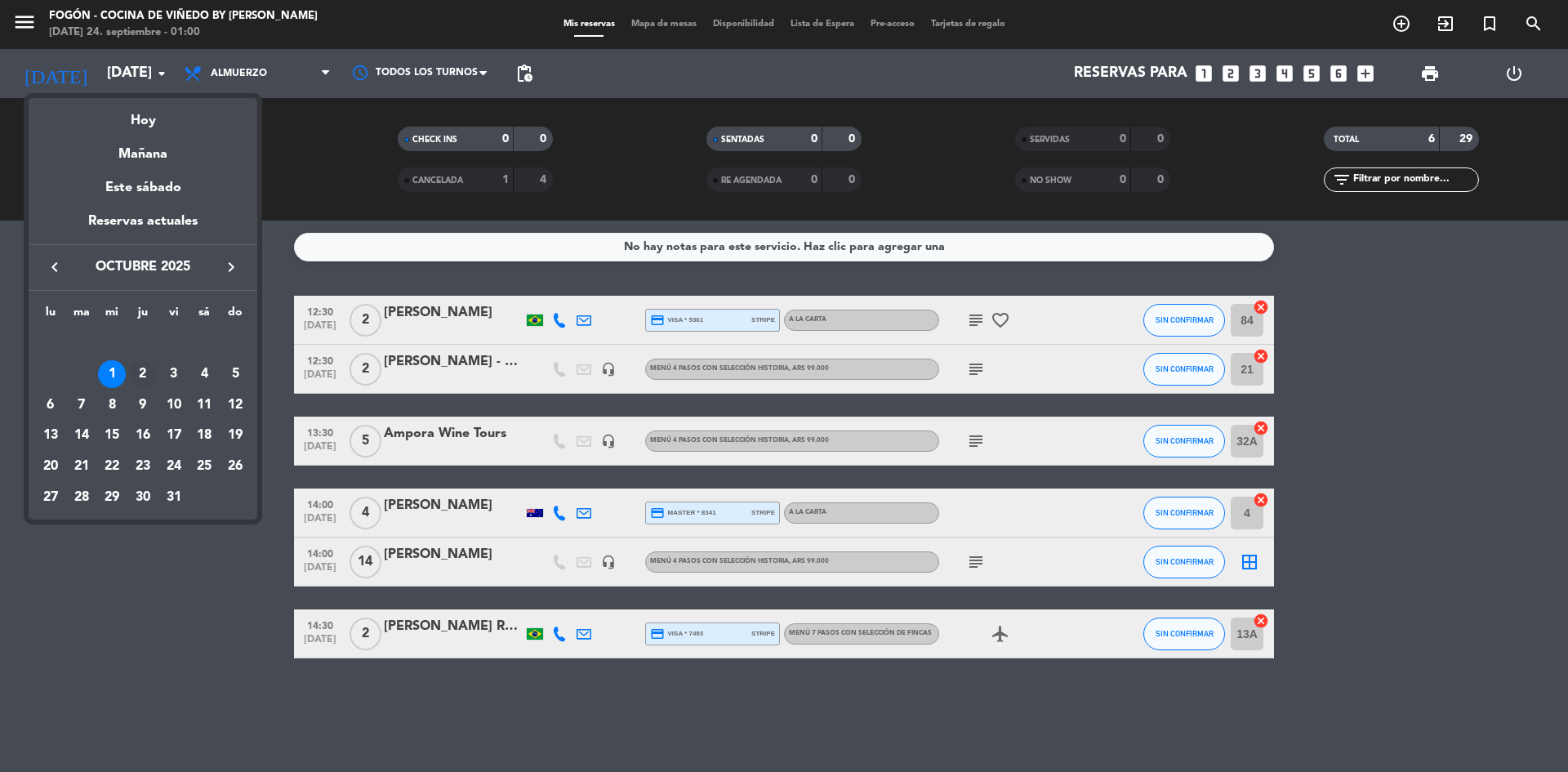
click at [146, 371] on div "2" at bounding box center [142, 373] width 28 height 28
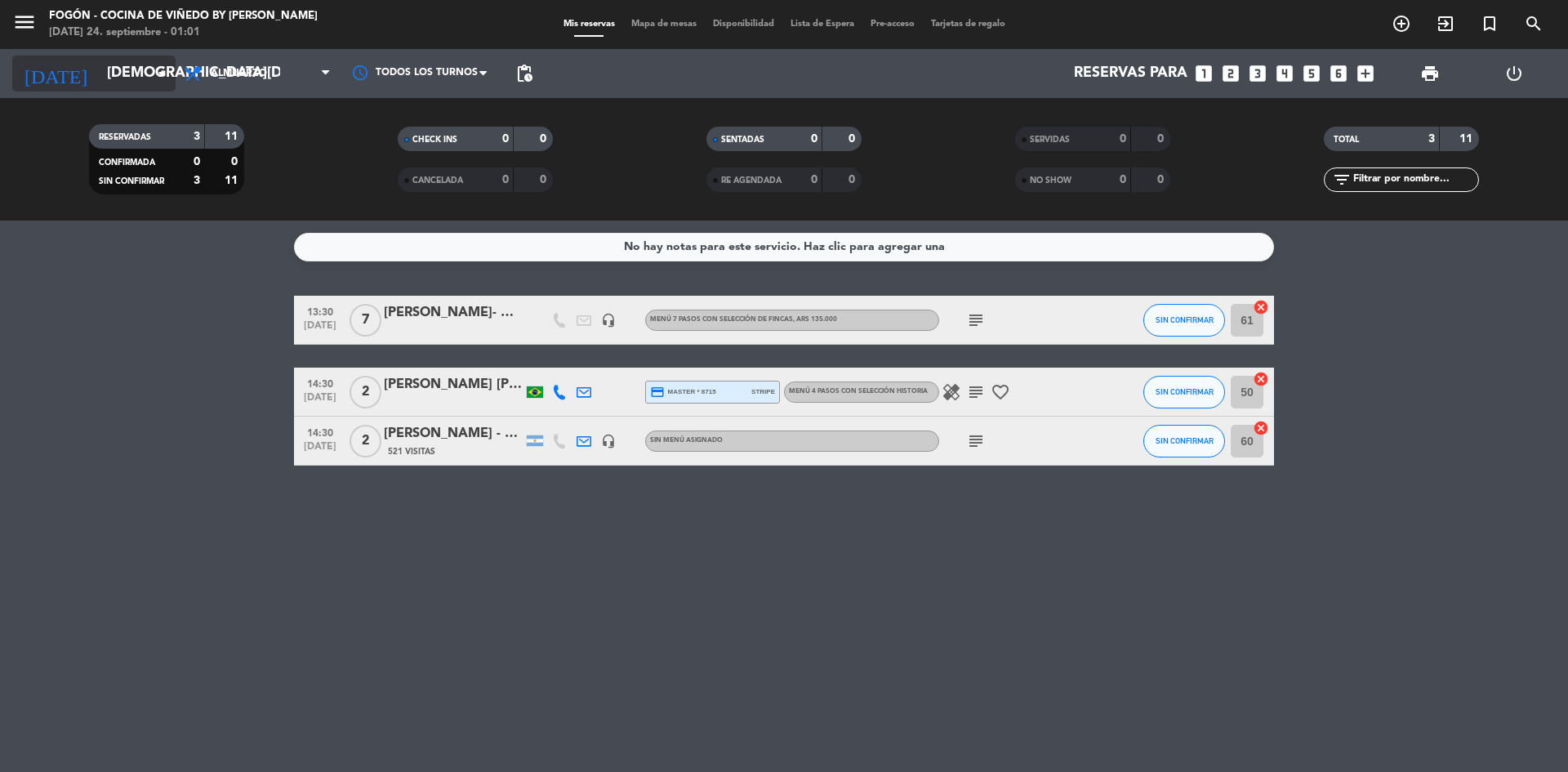
click at [160, 71] on icon "arrow_drop_down" at bounding box center [162, 73] width 19 height 19
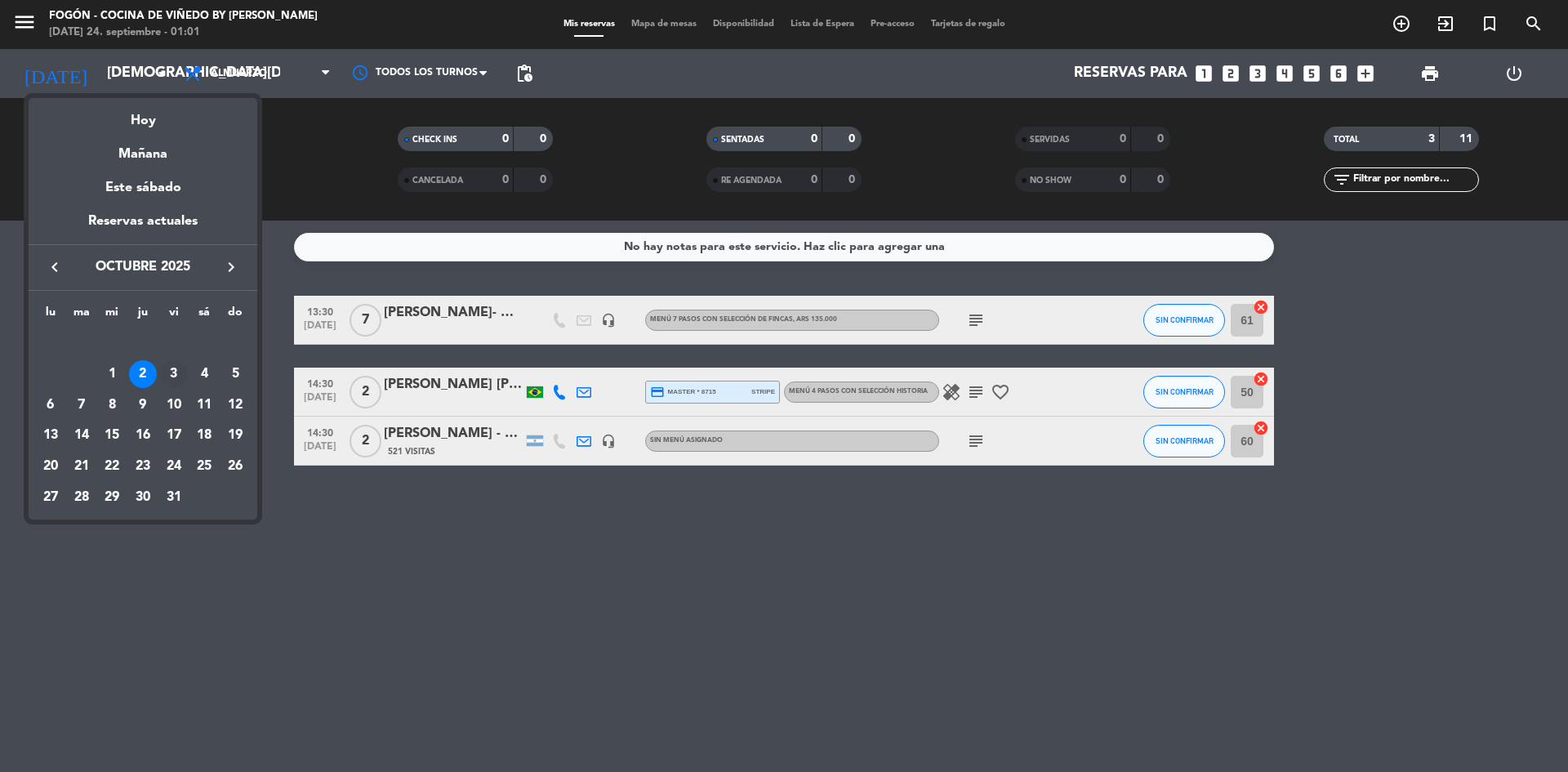
click at [170, 363] on div "3" at bounding box center [173, 373] width 28 height 28
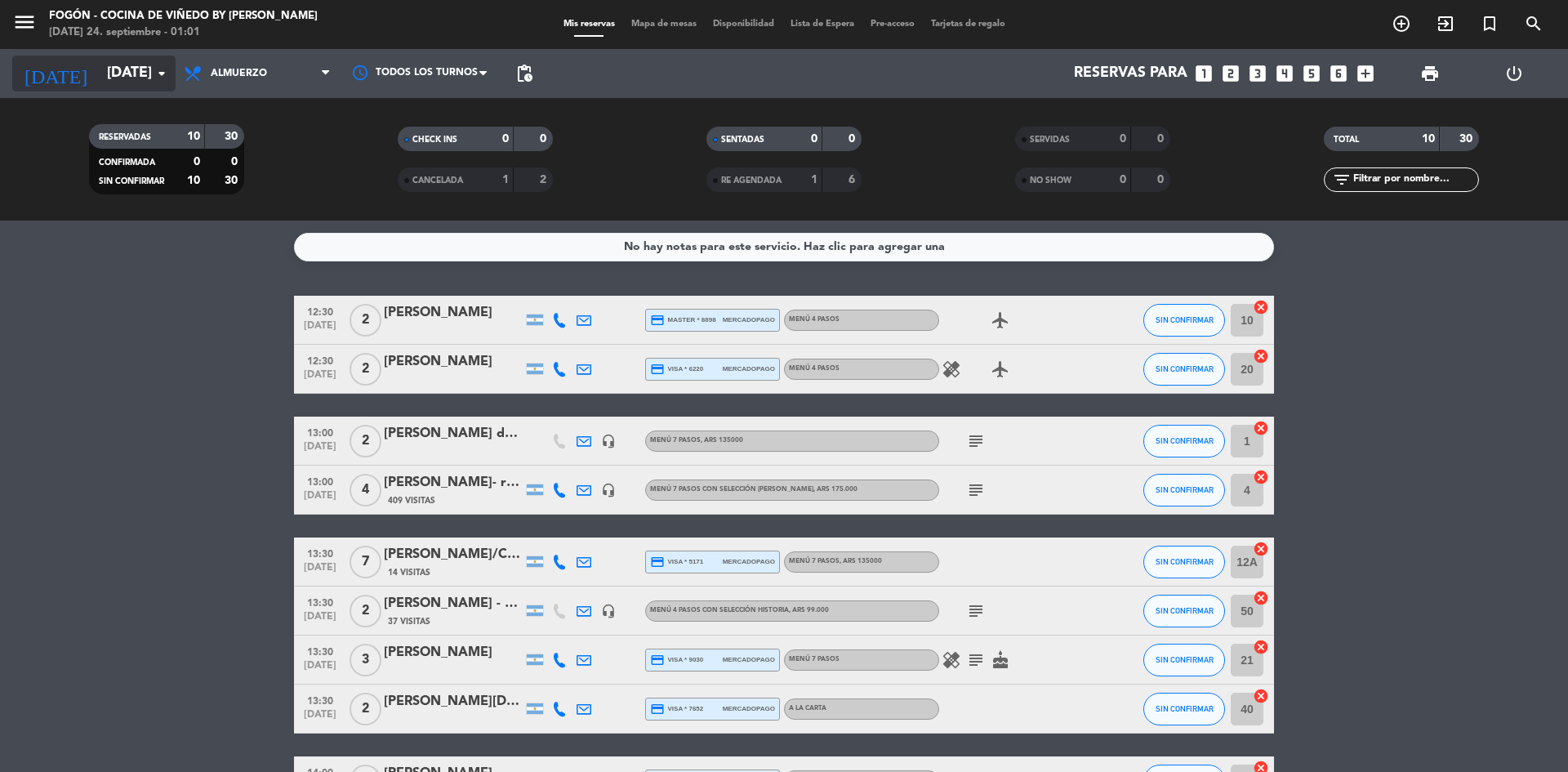
click at [160, 68] on icon "arrow_drop_down" at bounding box center [162, 73] width 19 height 19
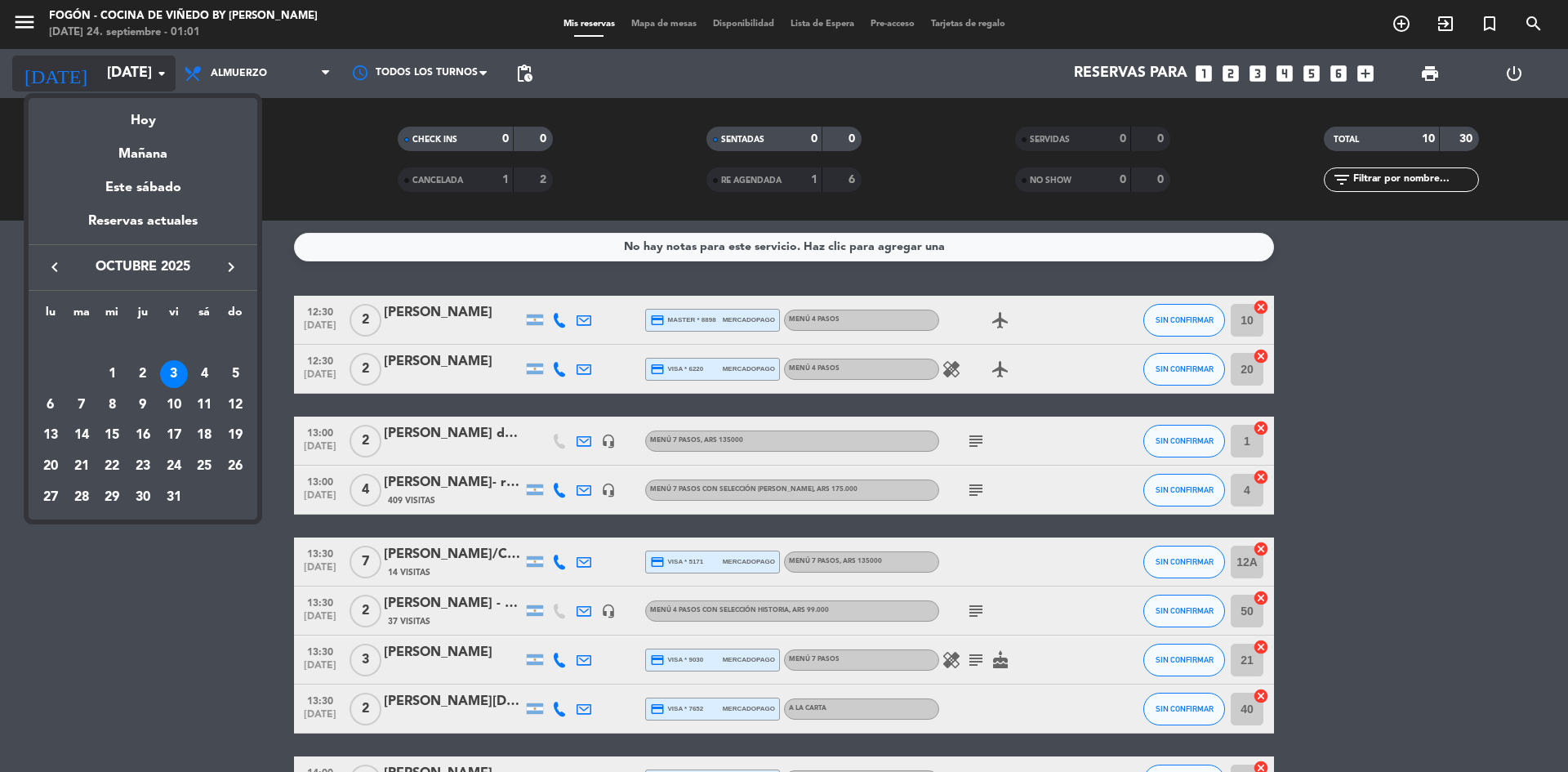
click at [160, 68] on div at bounding box center [784, 386] width 1568 height 772
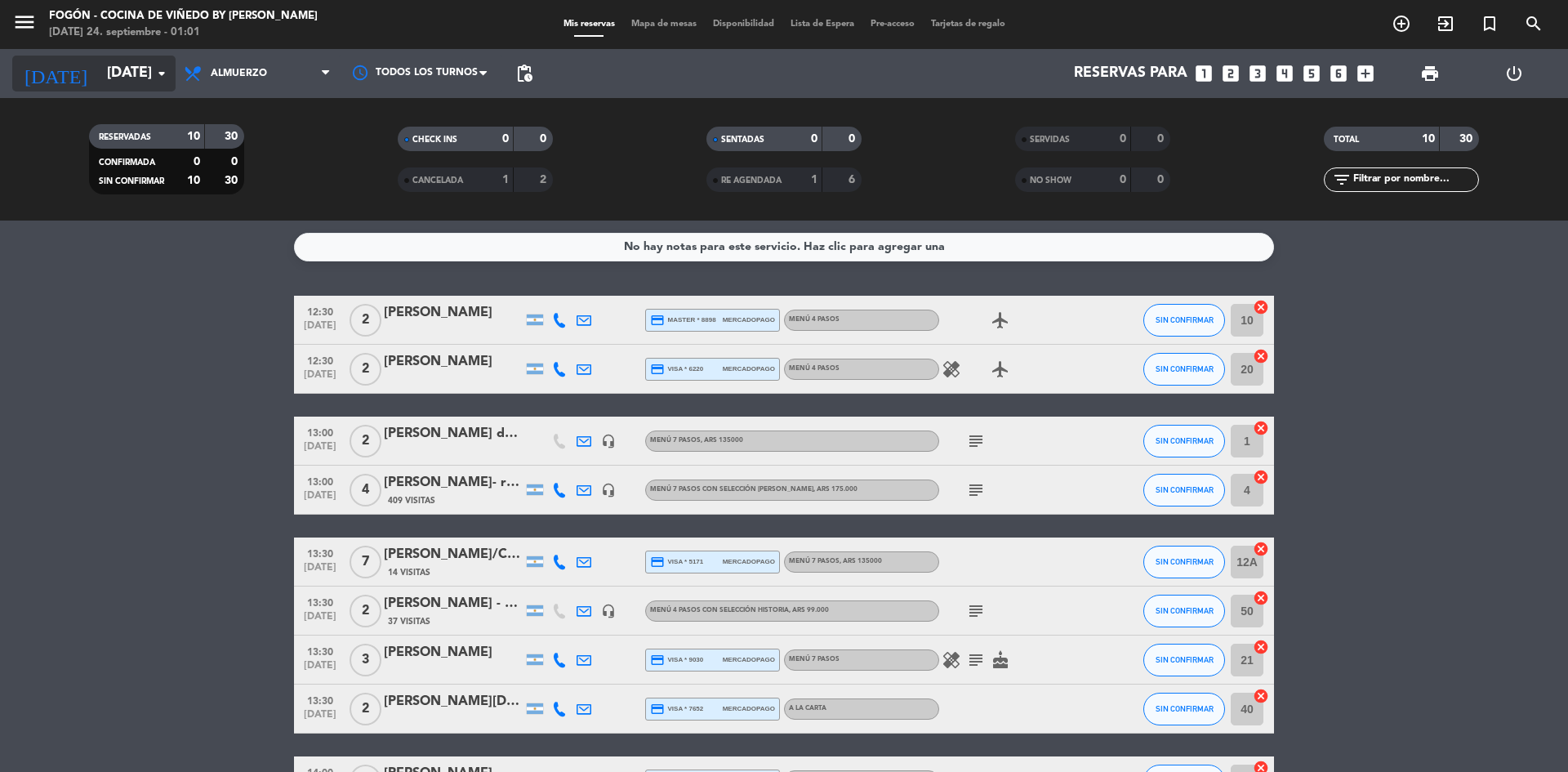
click at [162, 69] on icon "arrow_drop_down" at bounding box center [162, 73] width 19 height 19
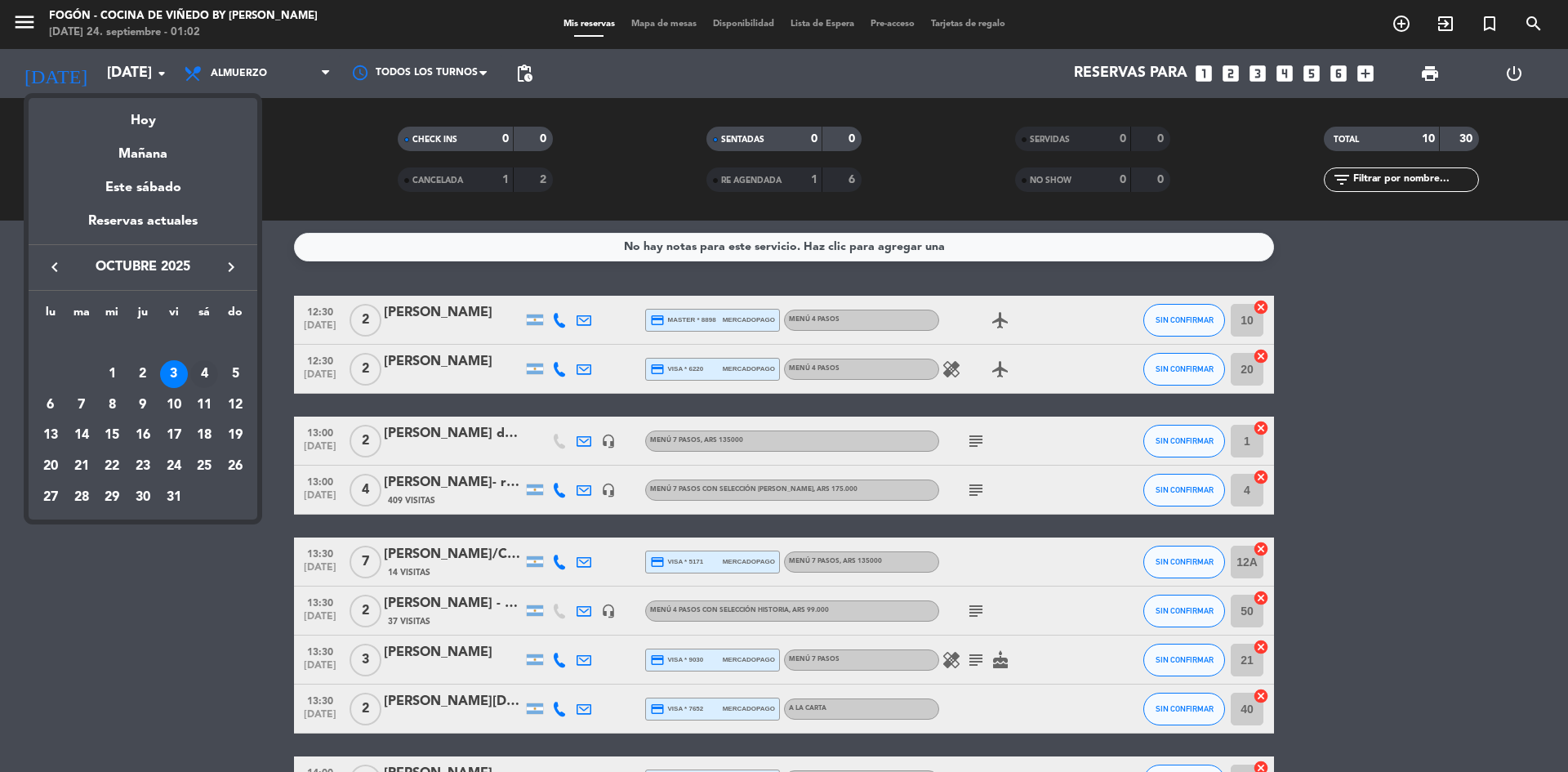
click at [205, 372] on div "4" at bounding box center [204, 373] width 28 height 28
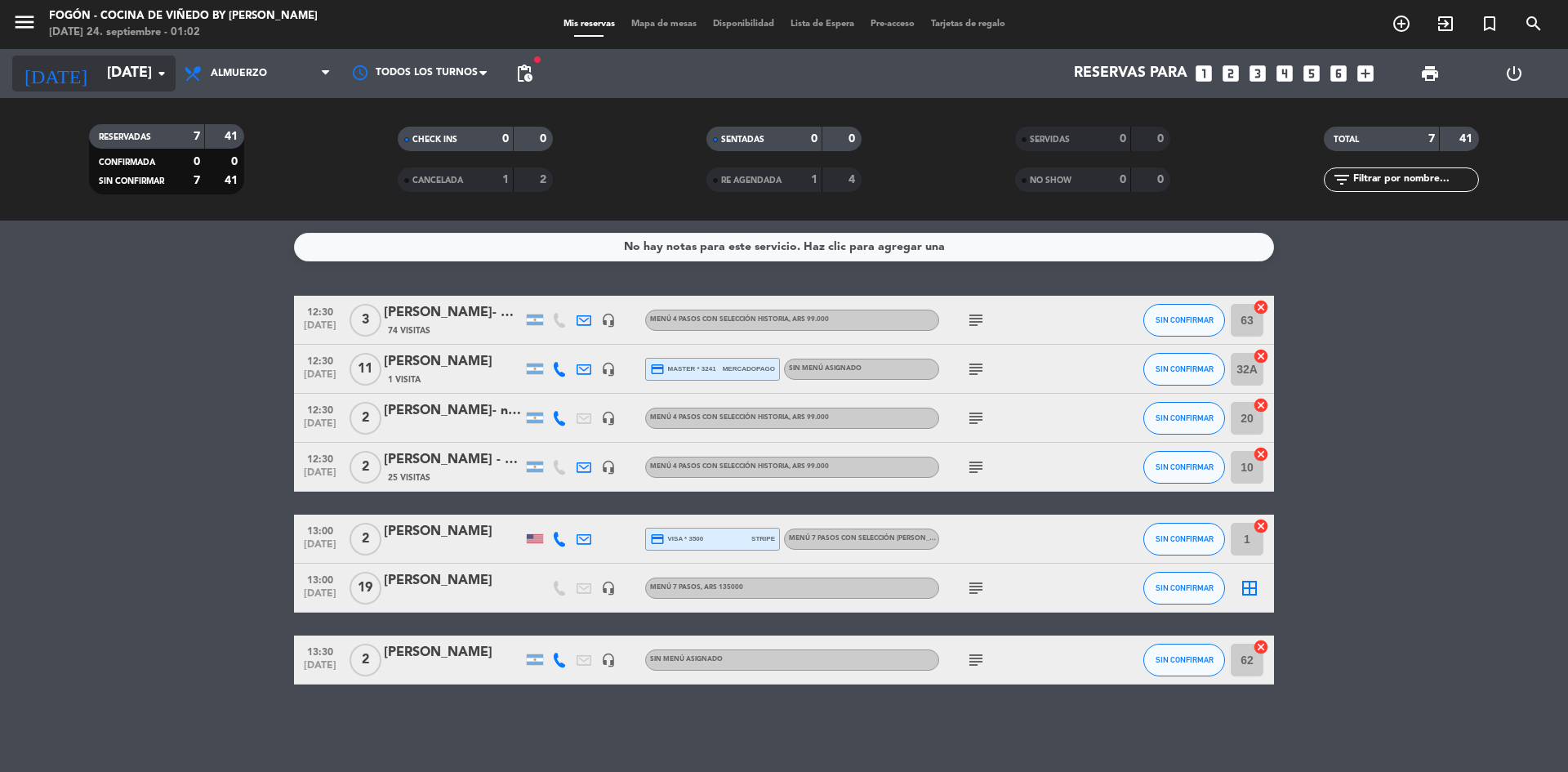
click at [162, 66] on icon "arrow_drop_down" at bounding box center [162, 73] width 19 height 19
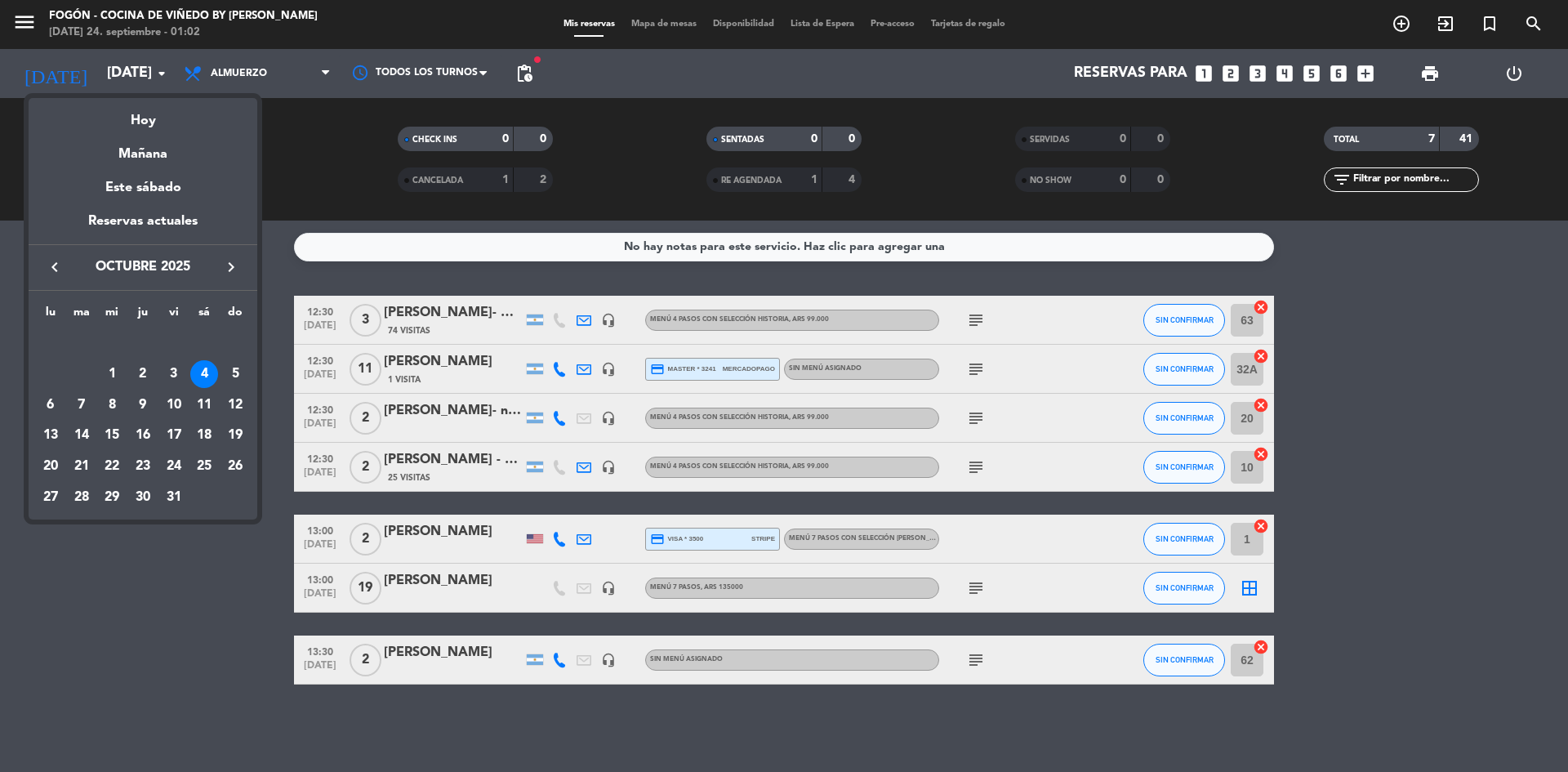
click at [161, 66] on div at bounding box center [784, 386] width 1568 height 772
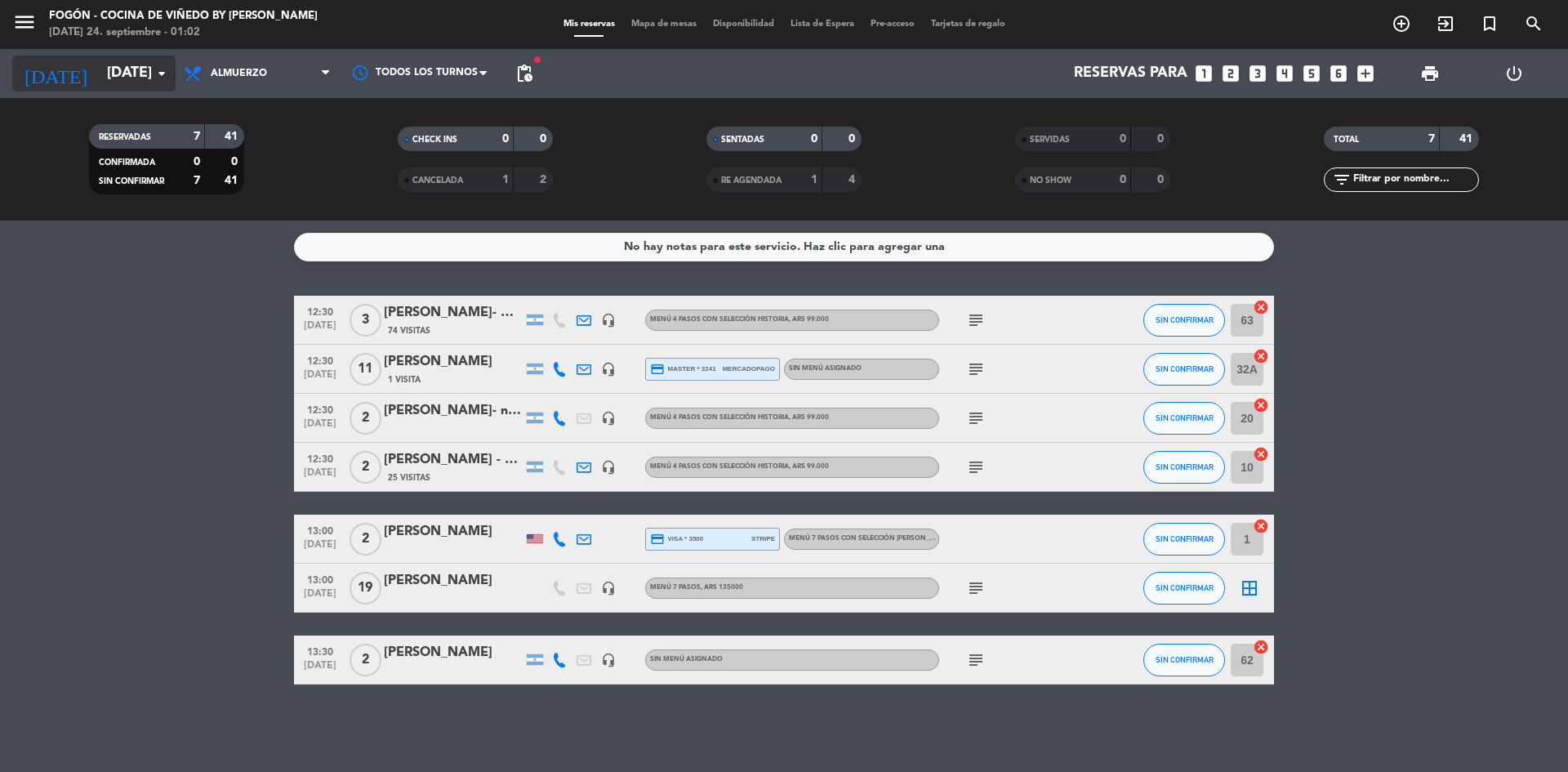
click at [157, 71] on icon "arrow_drop_down" at bounding box center [162, 73] width 19 height 19
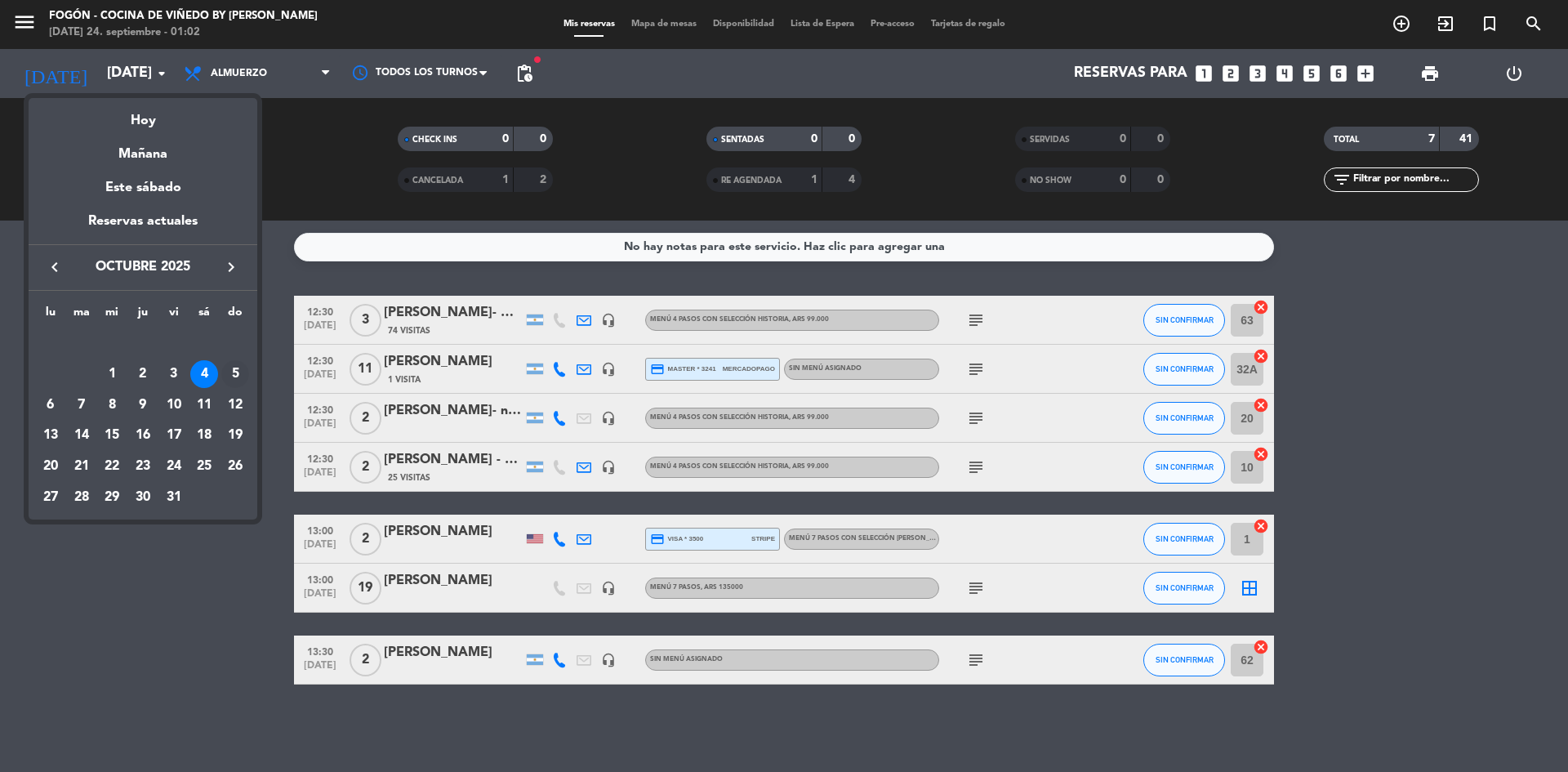
click at [236, 370] on div "5" at bounding box center [235, 373] width 28 height 28
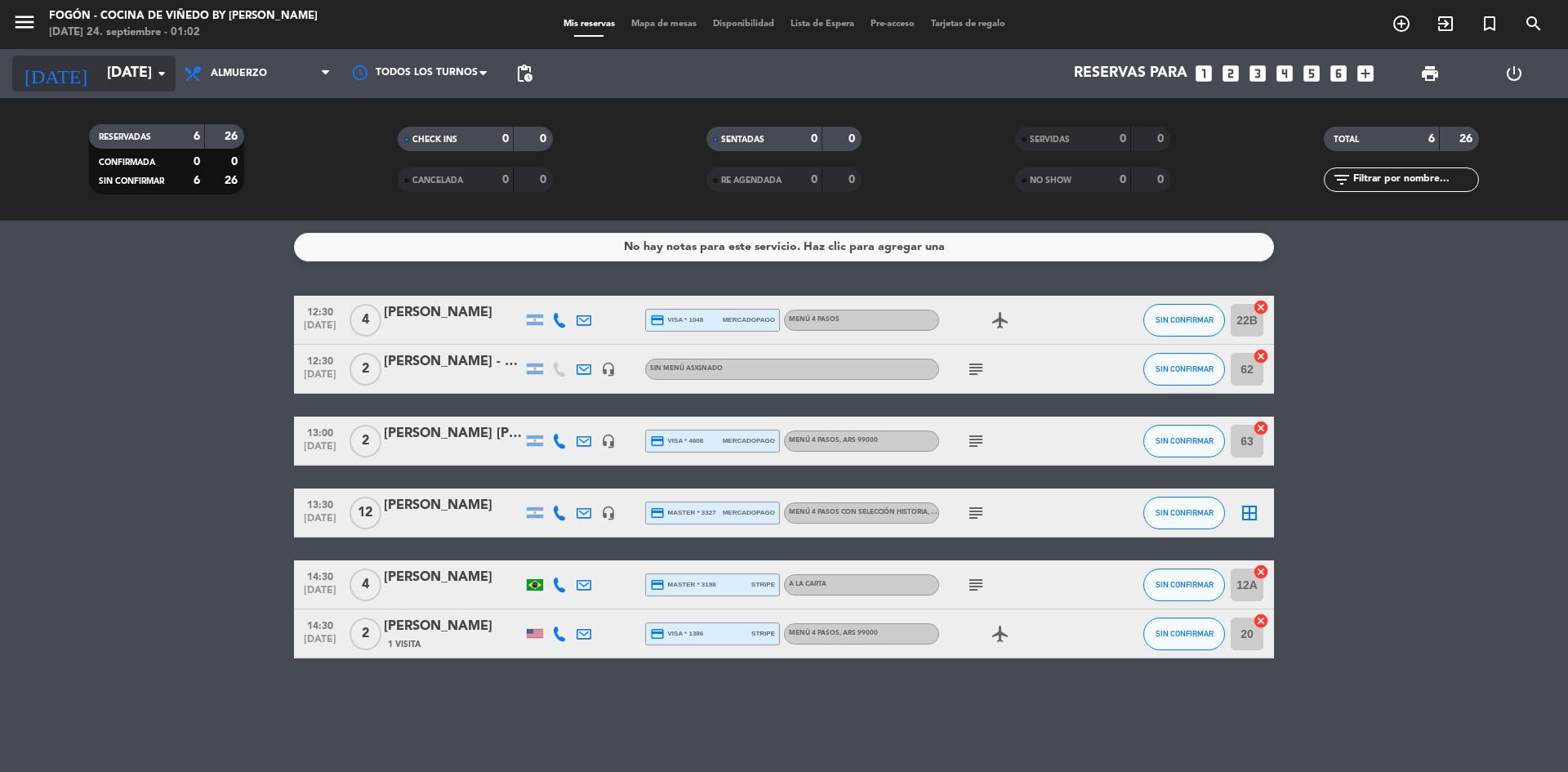
click at [169, 71] on icon "arrow_drop_down" at bounding box center [162, 73] width 19 height 19
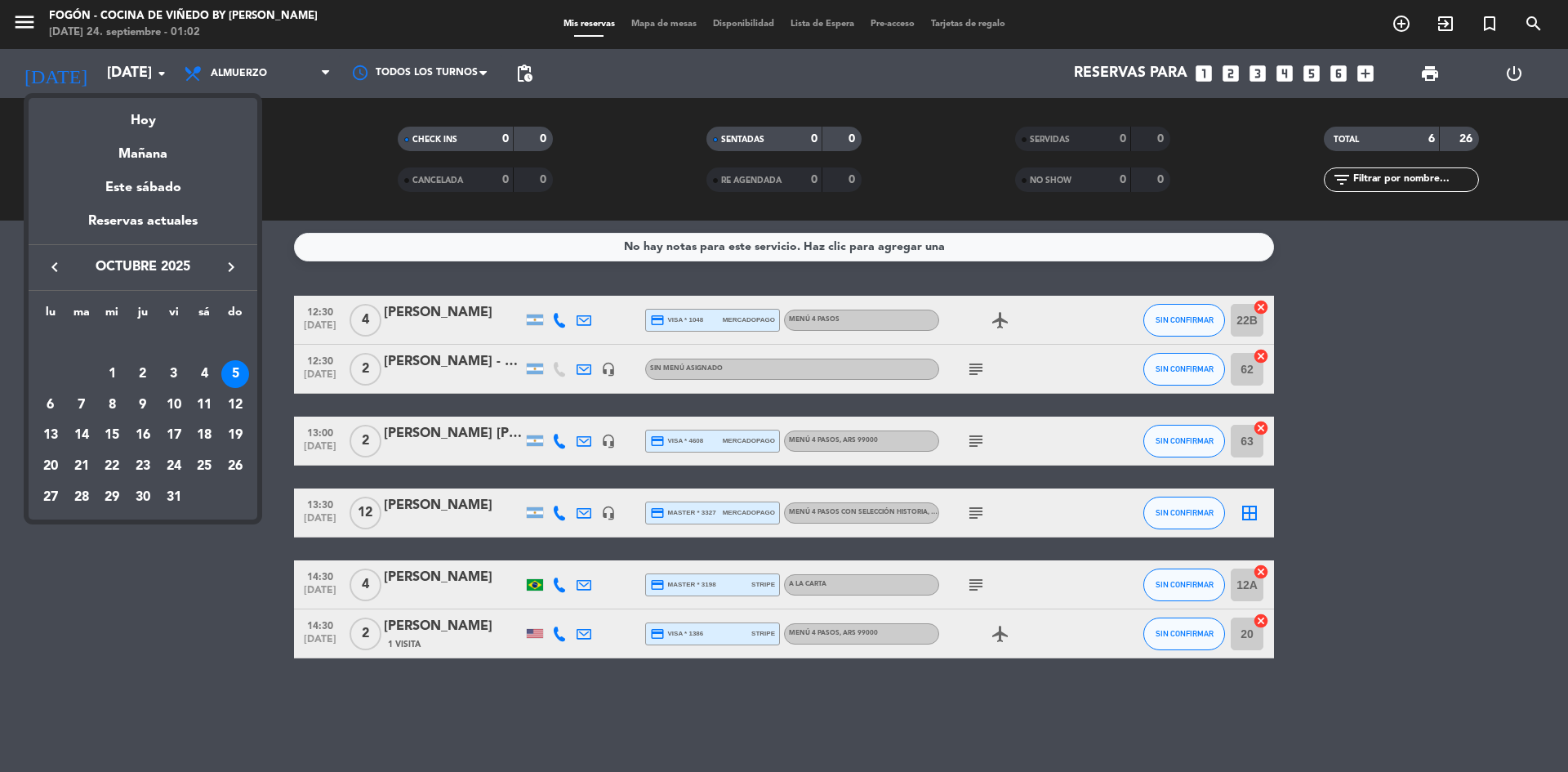
click at [157, 73] on div at bounding box center [784, 386] width 1568 height 772
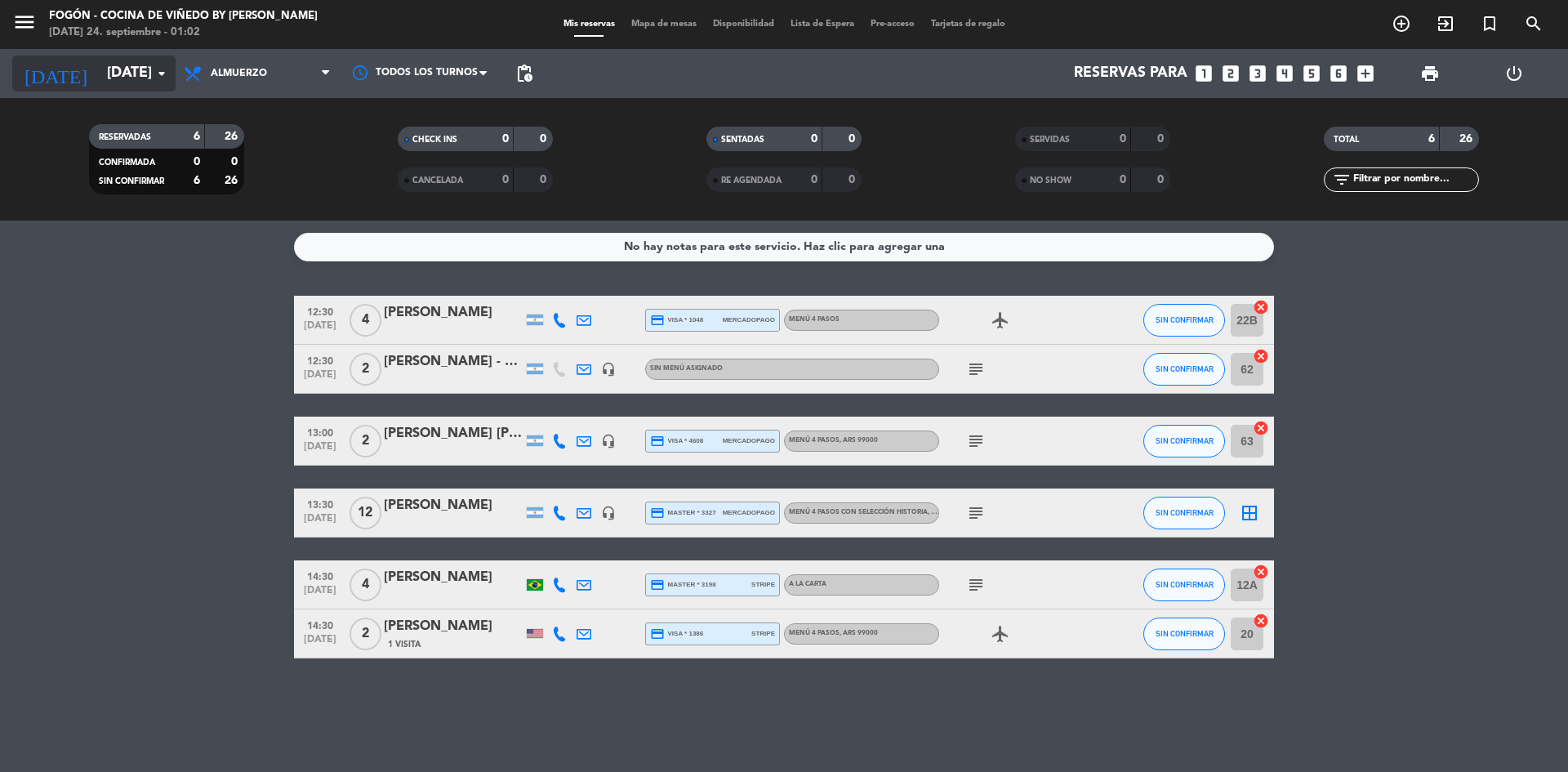
click at [165, 71] on icon "arrow_drop_down" at bounding box center [162, 73] width 19 height 19
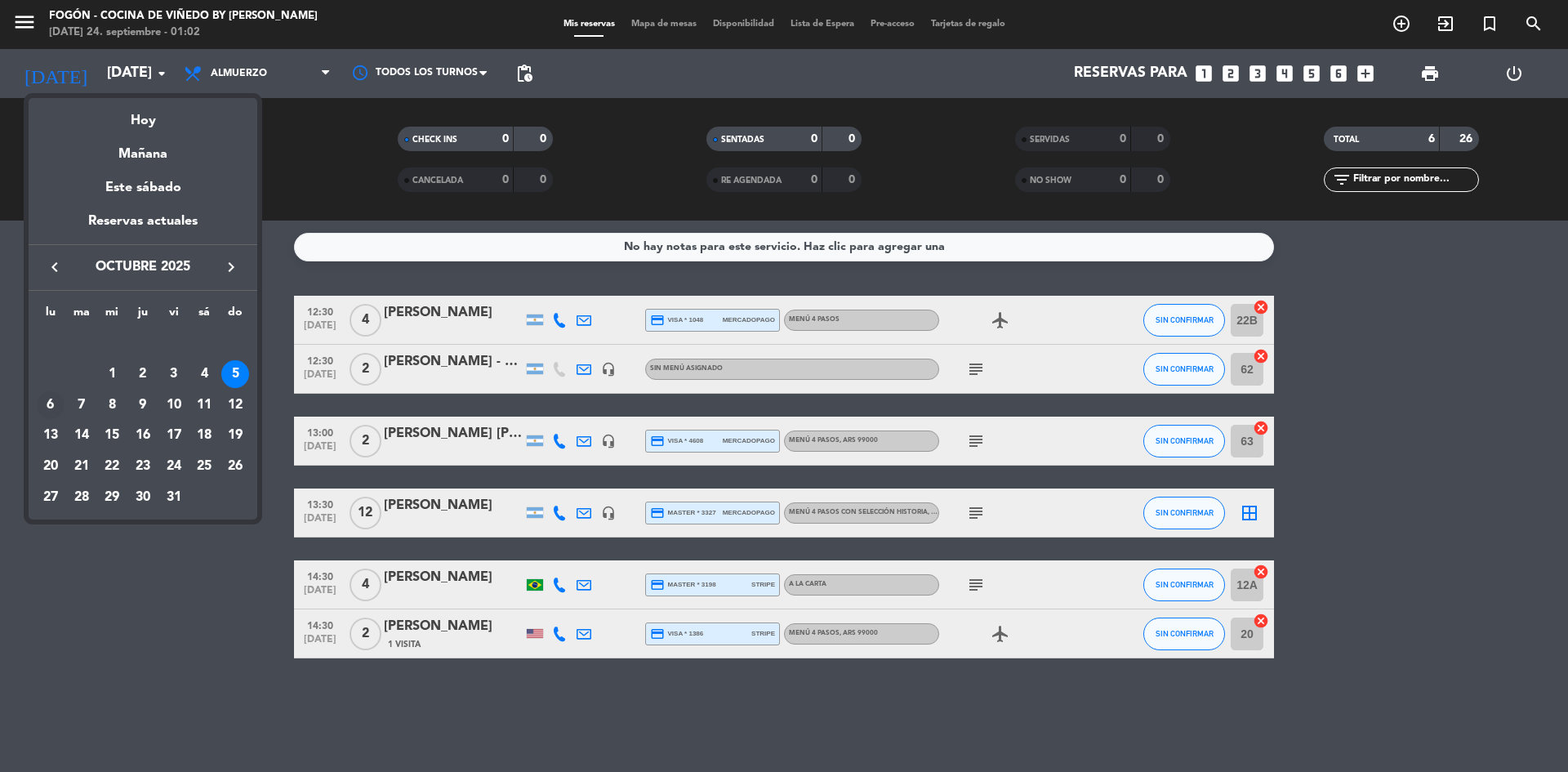
click at [51, 403] on div "6" at bounding box center [50, 405] width 28 height 28
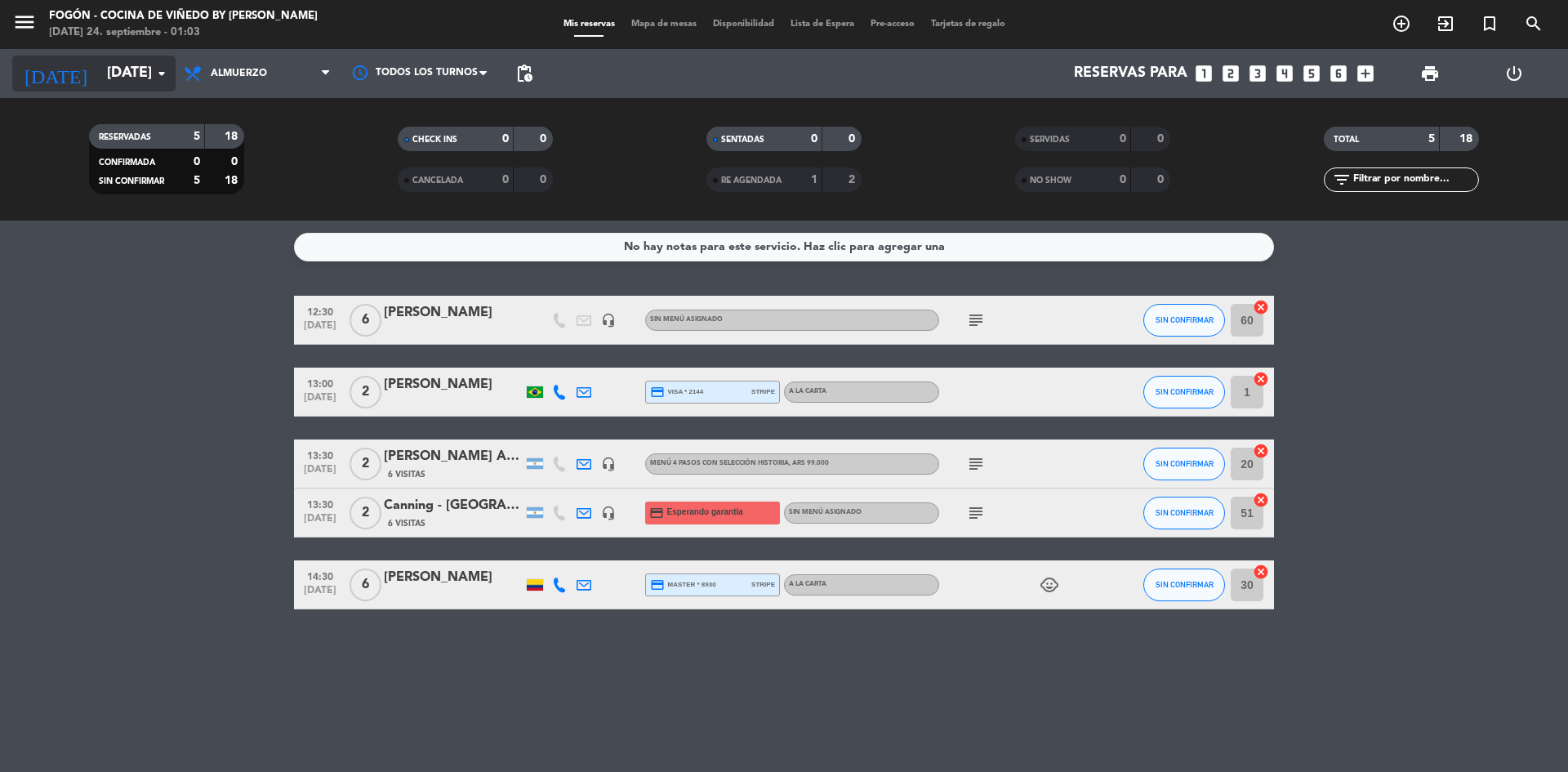
click at [164, 71] on icon "arrow_drop_down" at bounding box center [162, 73] width 19 height 19
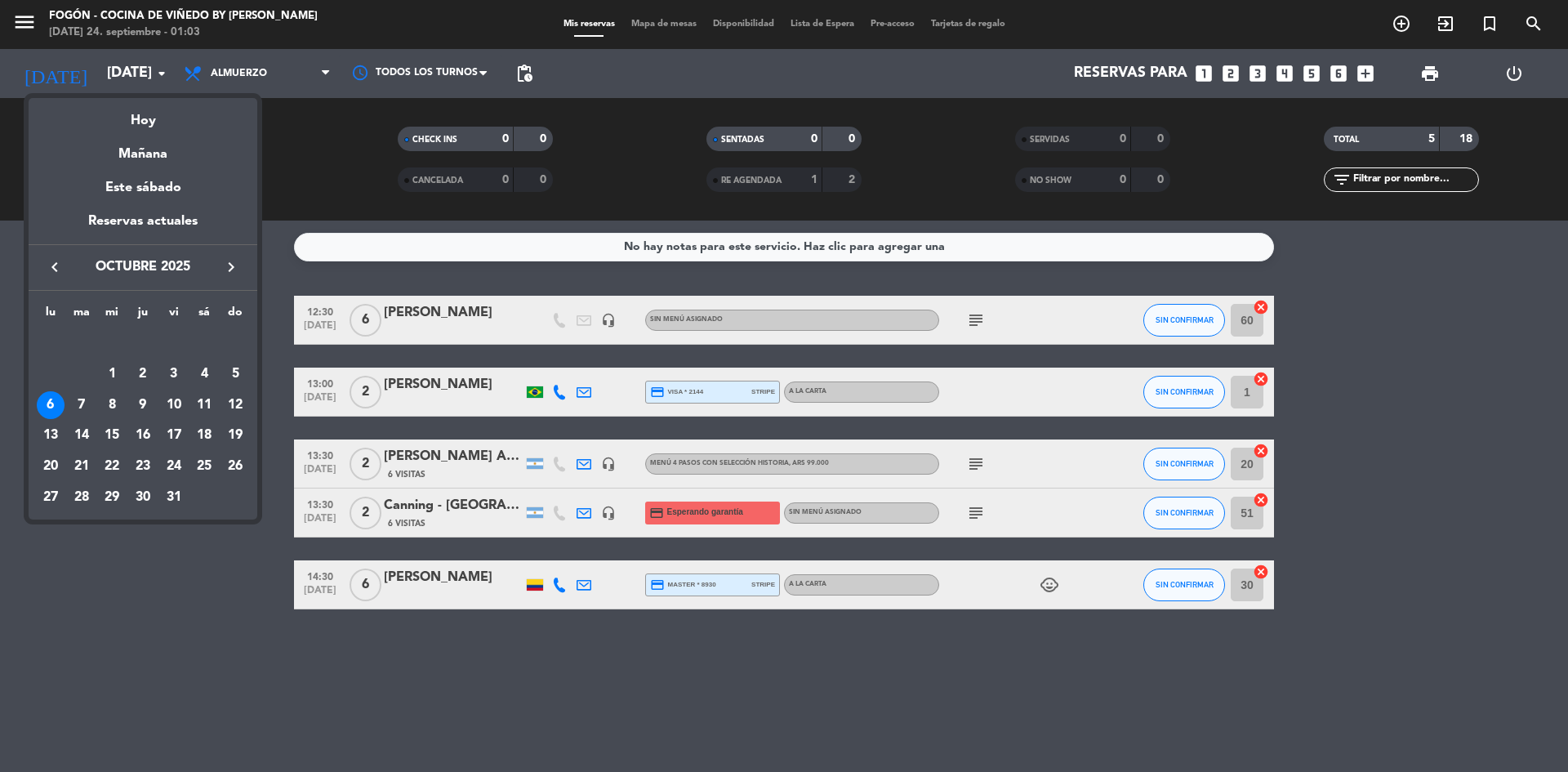
click at [160, 70] on div at bounding box center [784, 386] width 1568 height 772
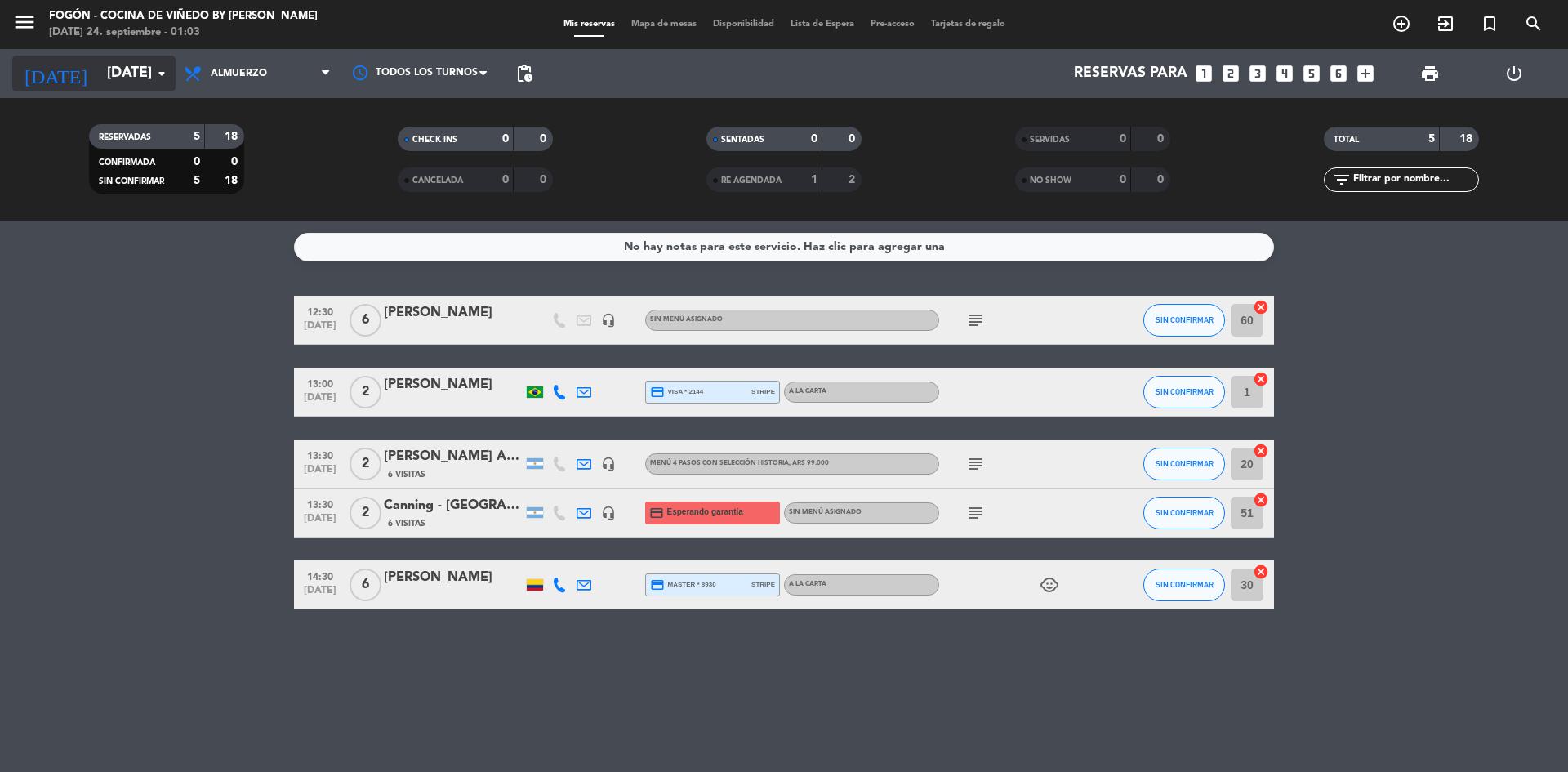
click at [158, 71] on icon "arrow_drop_down" at bounding box center [162, 73] width 19 height 19
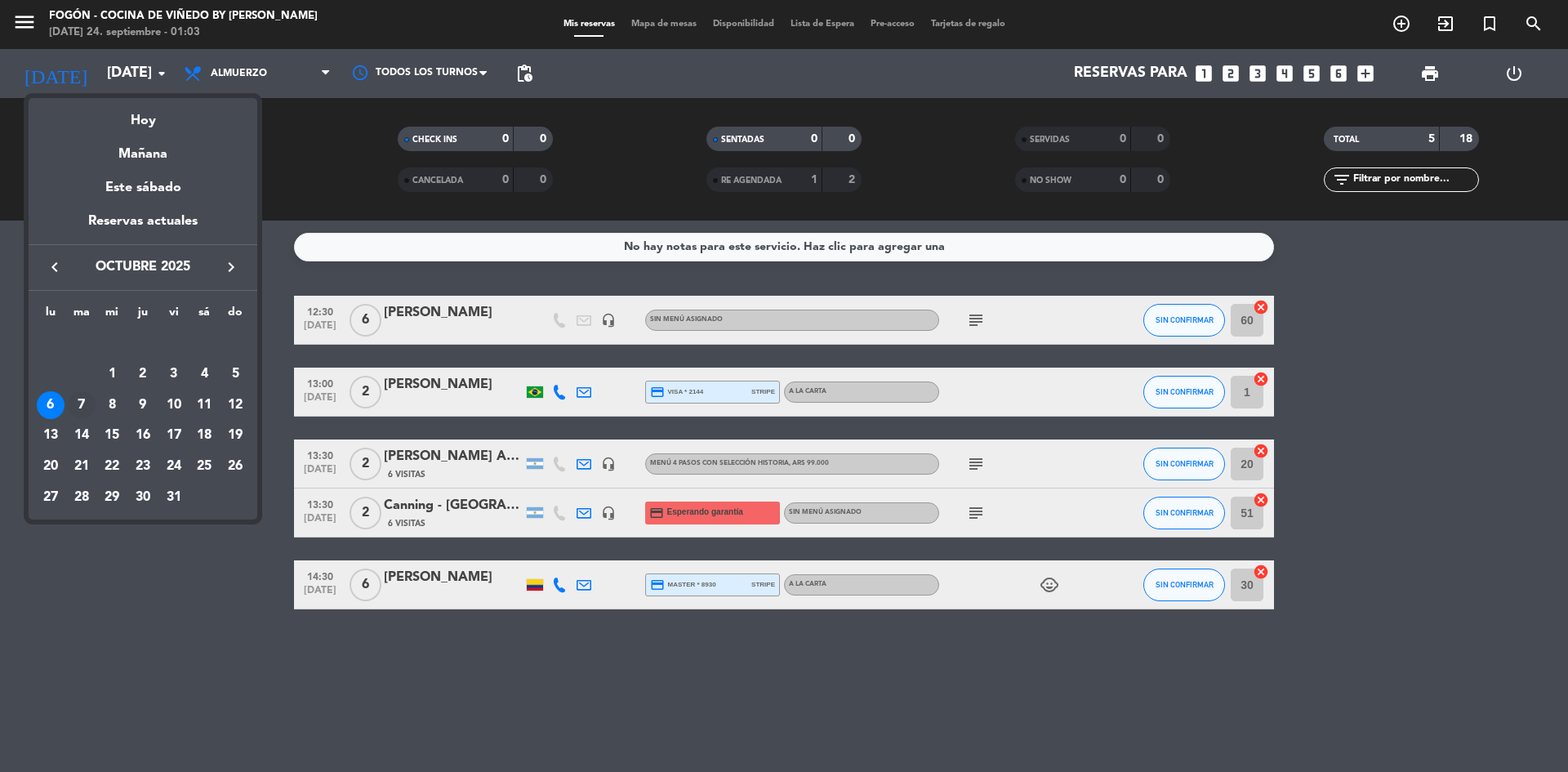
click at [77, 400] on div "7" at bounding box center [82, 405] width 28 height 28
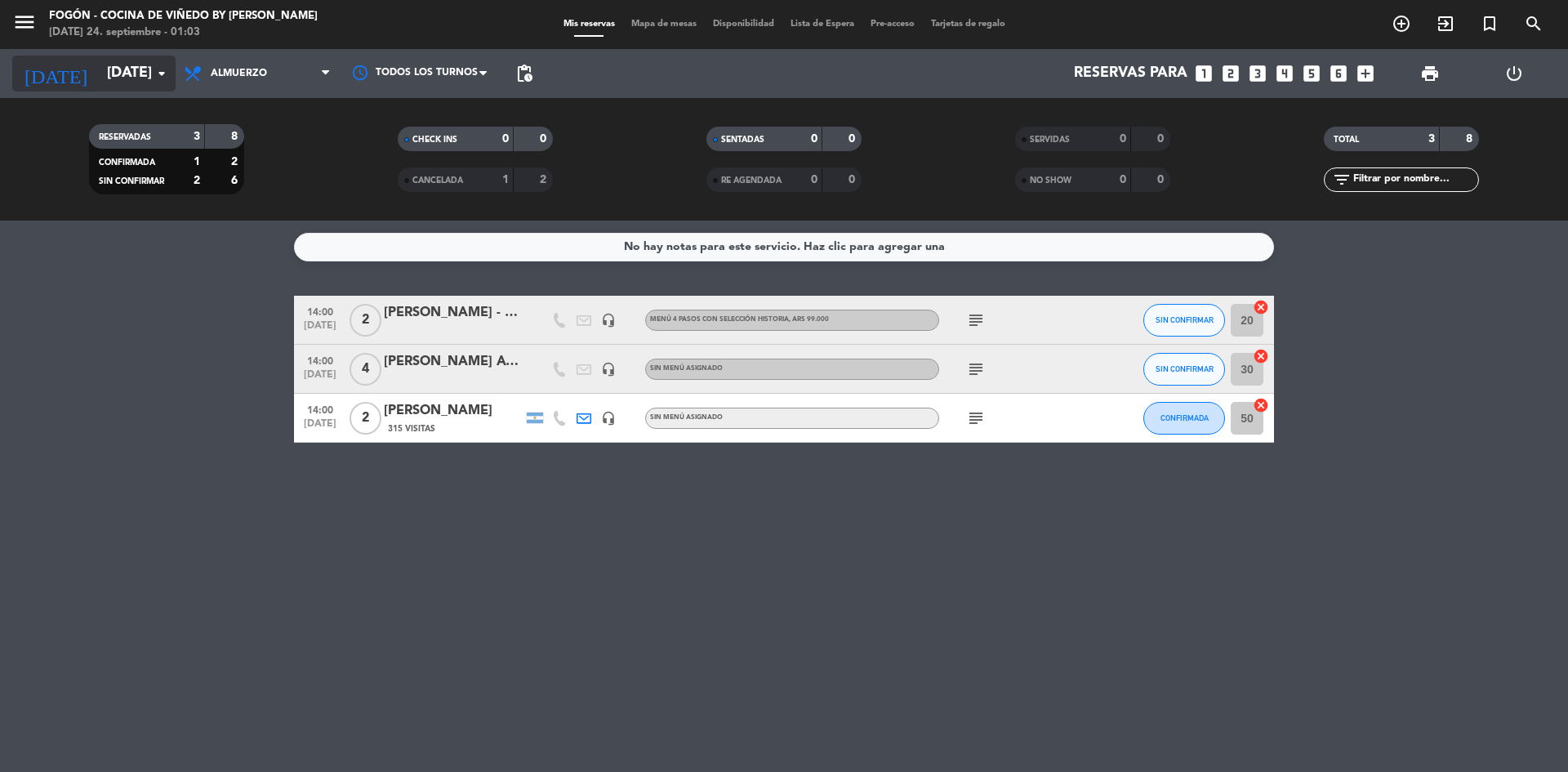
click at [162, 71] on icon "arrow_drop_down" at bounding box center [162, 73] width 19 height 19
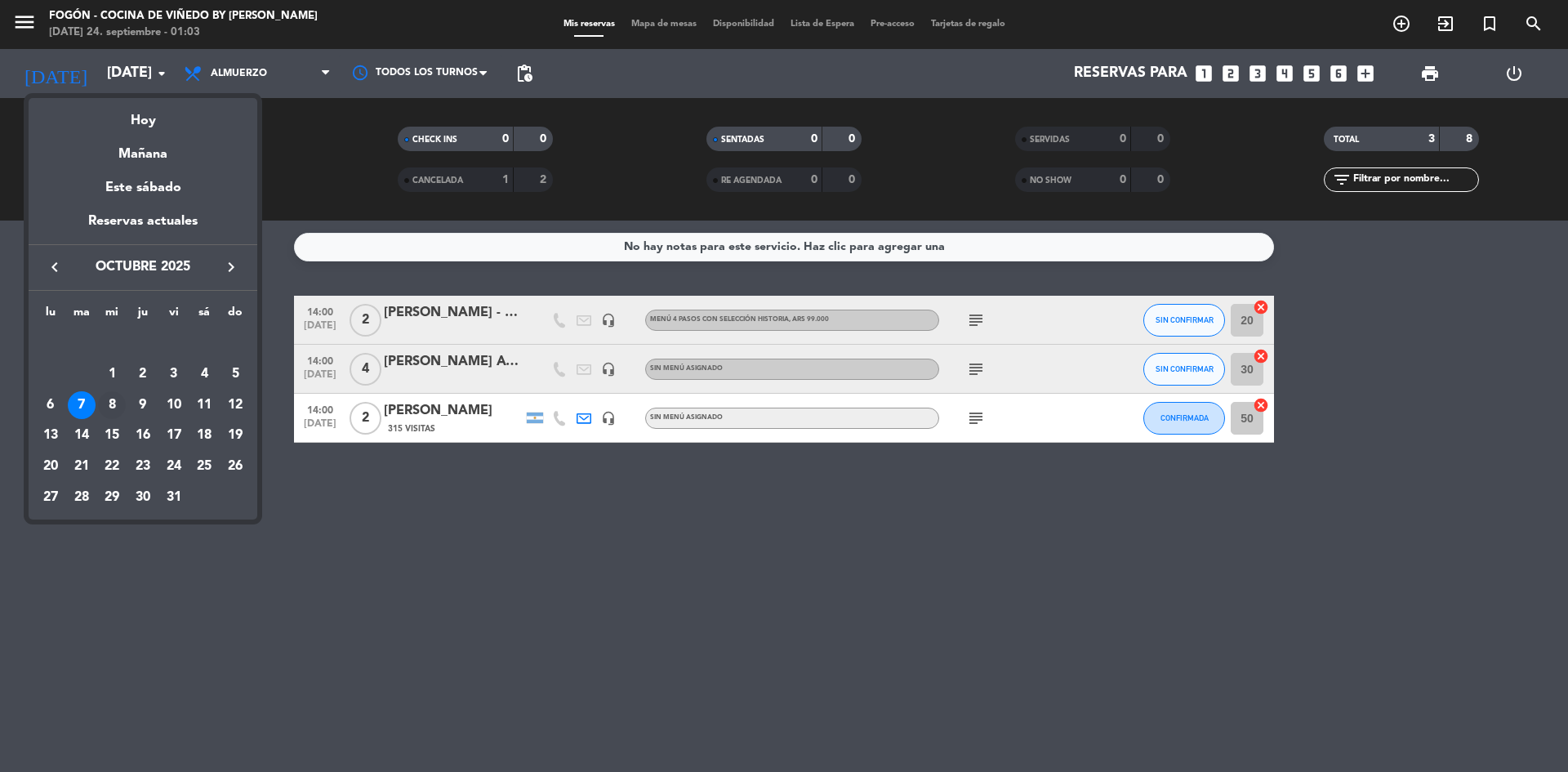
click at [114, 401] on div "8" at bounding box center [112, 405] width 28 height 28
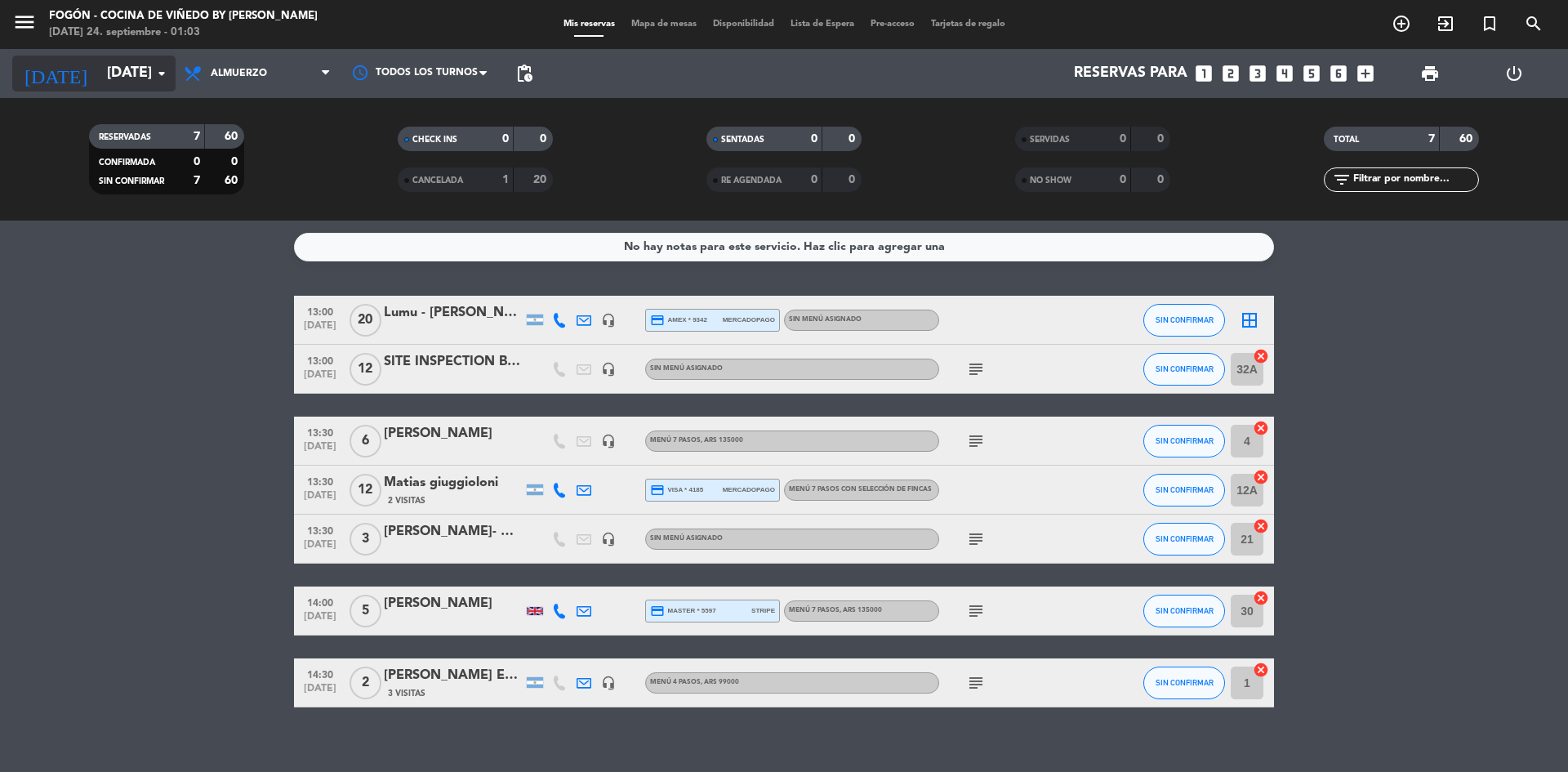
click at [156, 69] on icon "arrow_drop_down" at bounding box center [162, 73] width 19 height 19
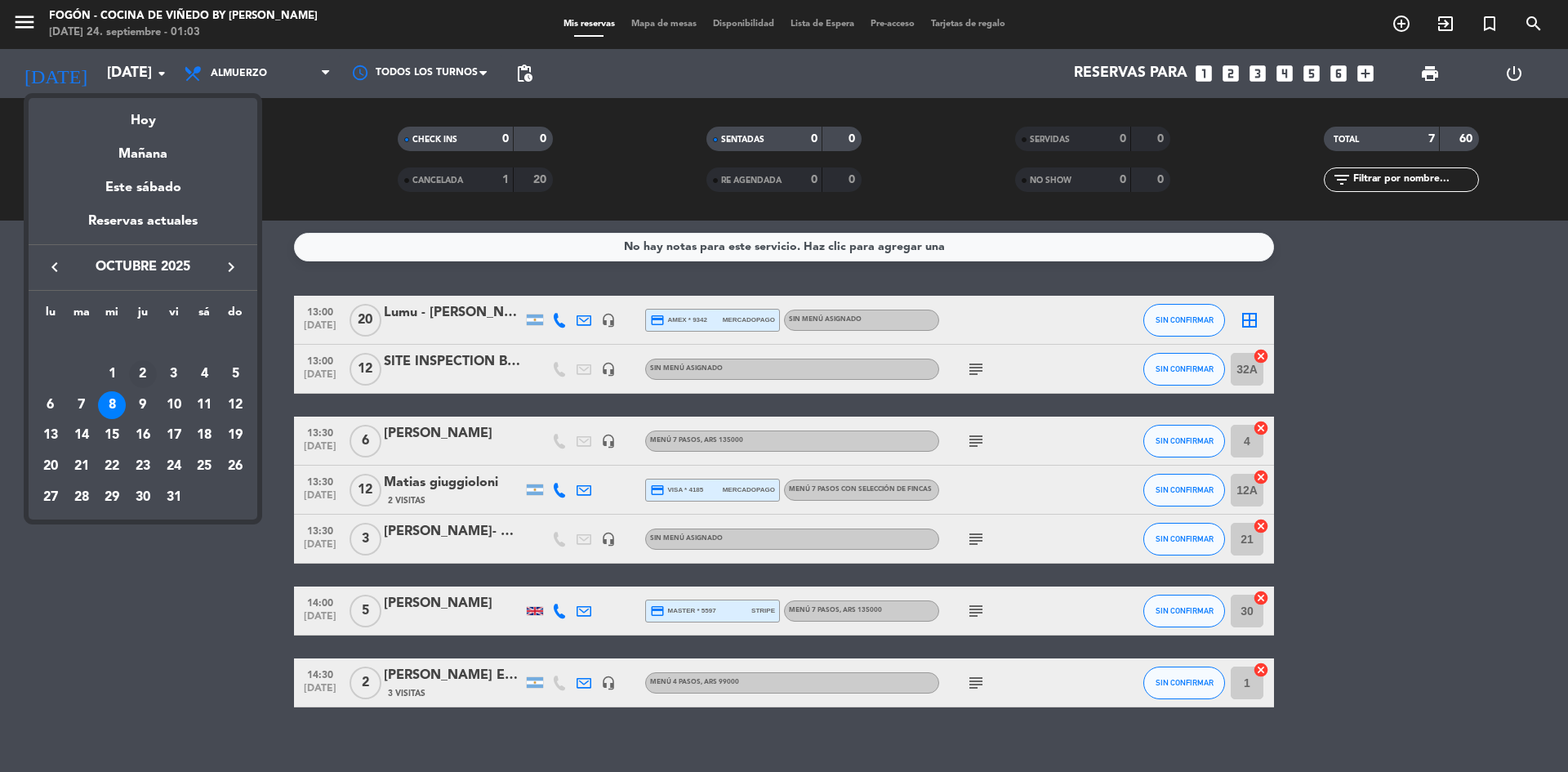
click at [142, 383] on div "2" at bounding box center [142, 373] width 28 height 28
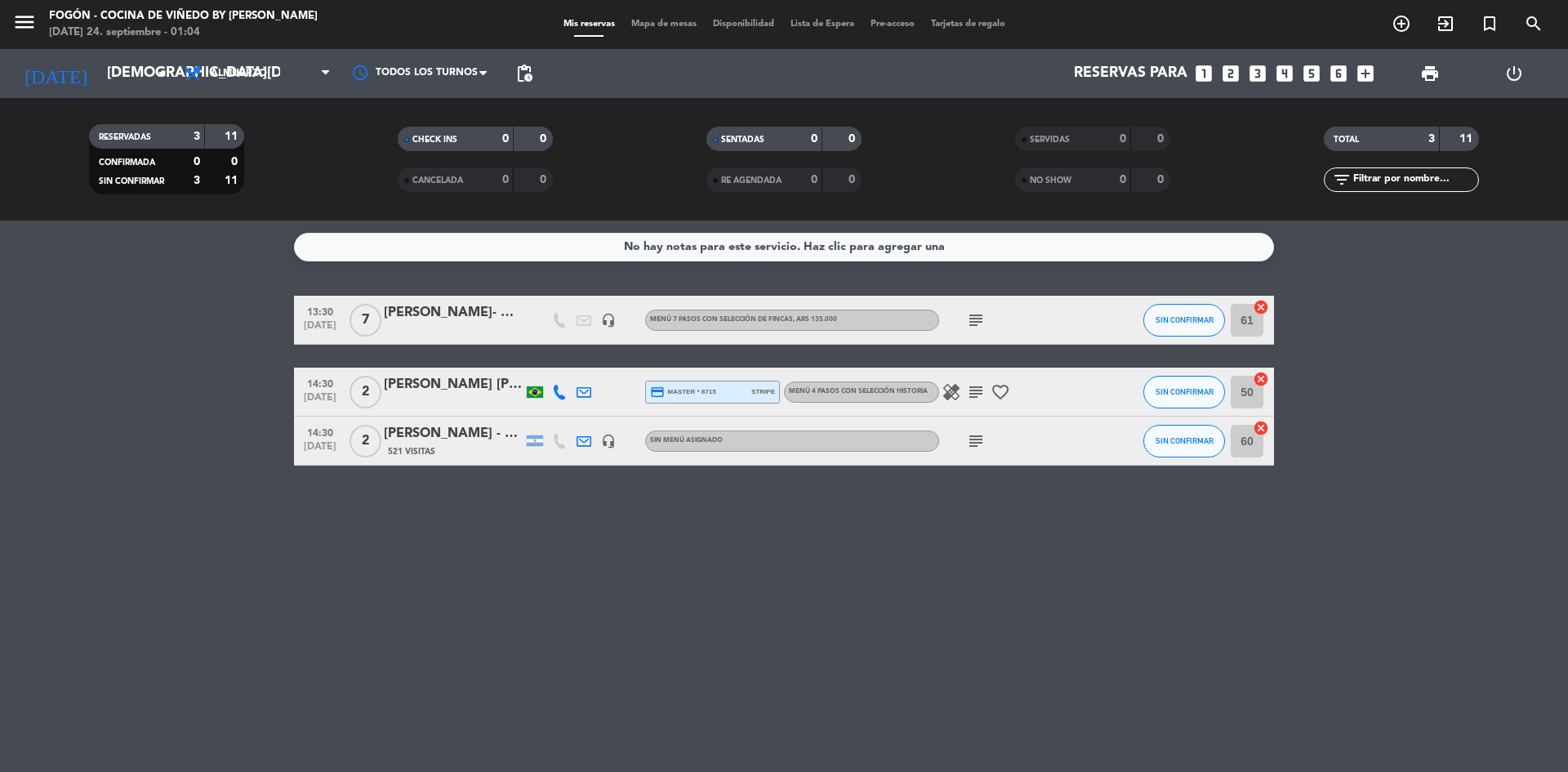
click at [144, 401] on bookings-row "13:30 [DATE] 7 [PERSON_NAME]- mi viaje a mza headset_mic Menú 7 pasos con selec…" at bounding box center [784, 381] width 1568 height 170
click at [162, 71] on icon "arrow_drop_down" at bounding box center [162, 73] width 19 height 19
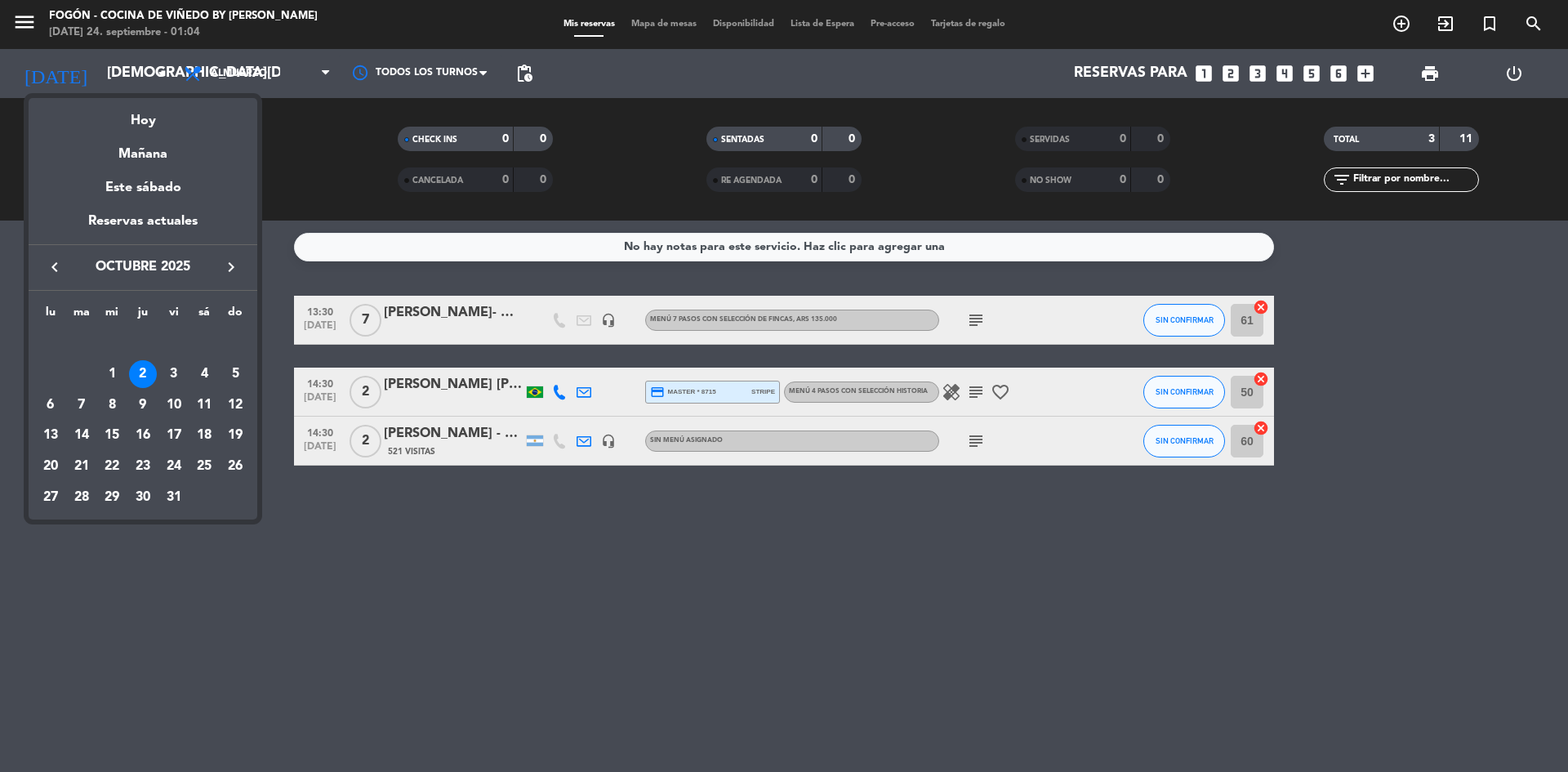
click at [162, 71] on div at bounding box center [784, 386] width 1568 height 772
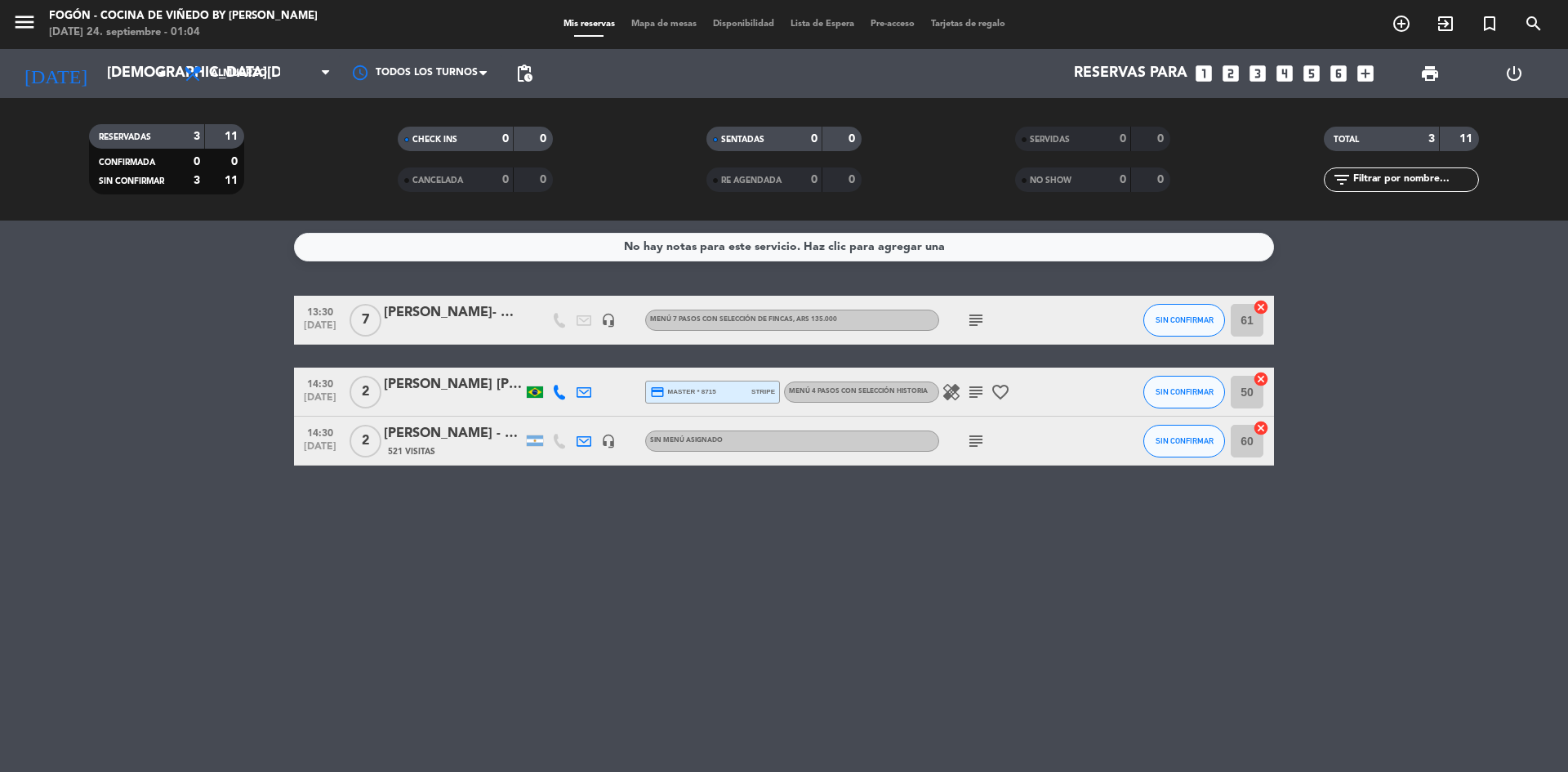
click at [162, 71] on icon "arrow_drop_down" at bounding box center [162, 73] width 19 height 19
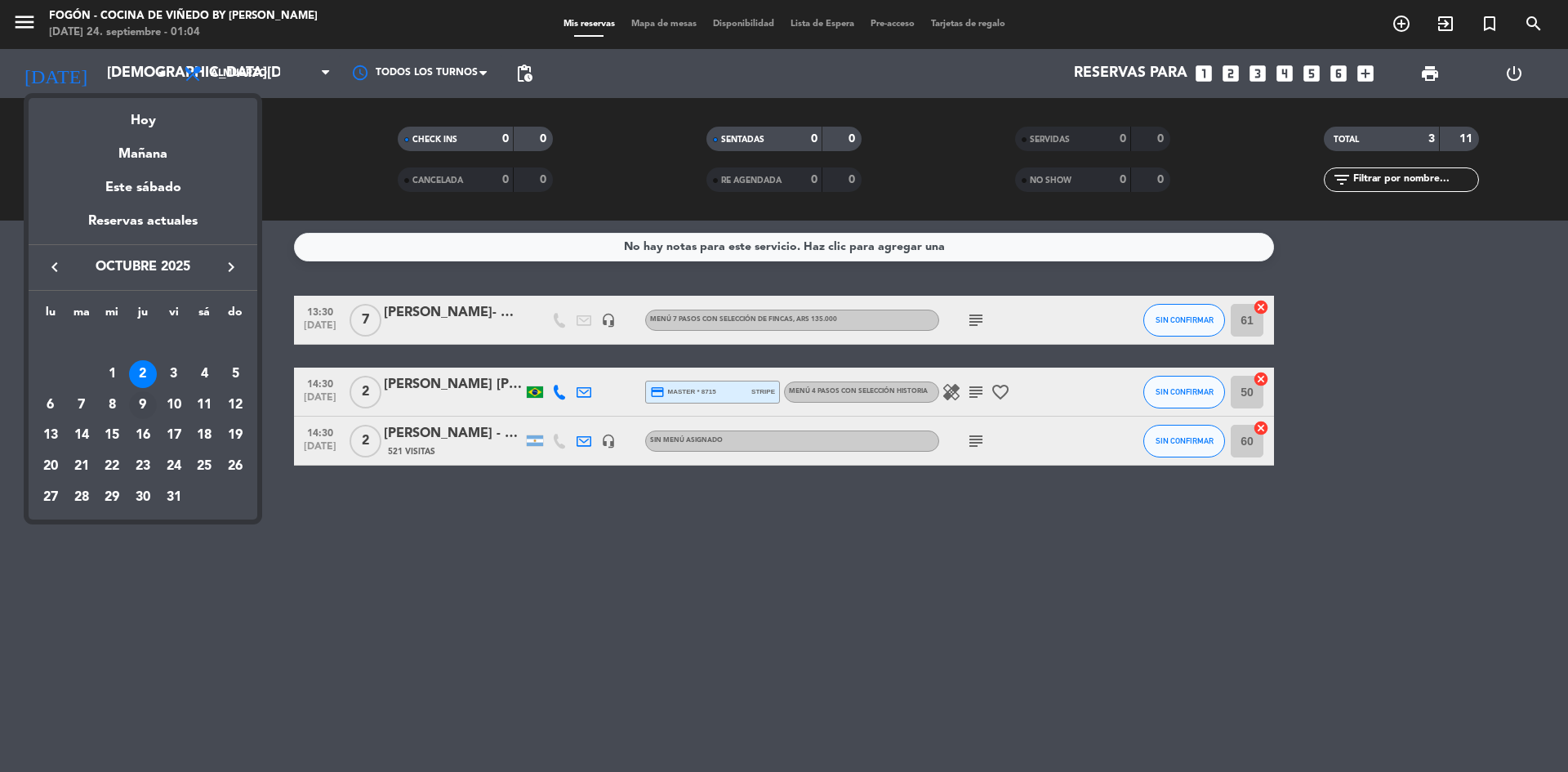
click at [143, 399] on div "9" at bounding box center [142, 405] width 28 height 28
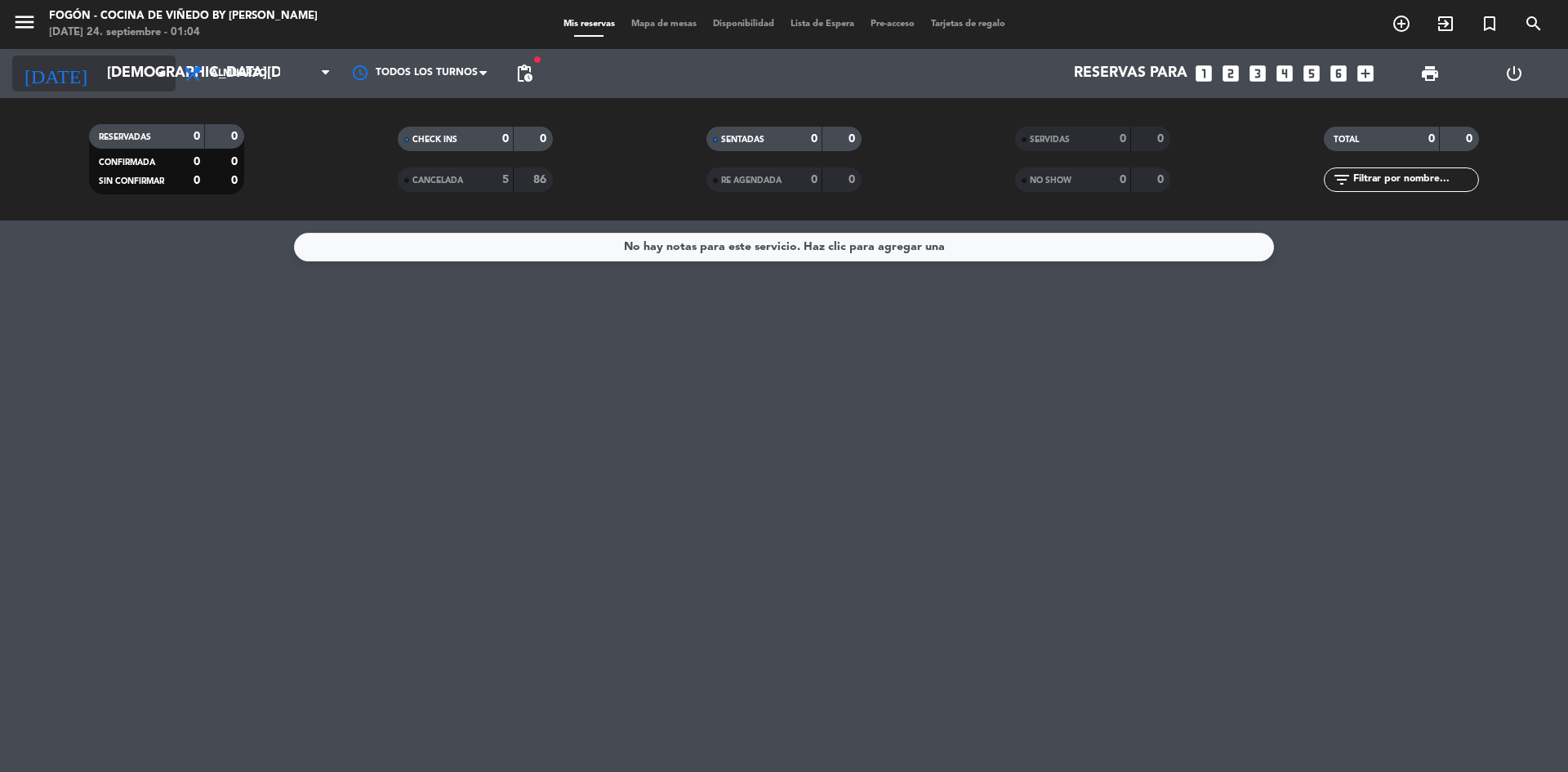
click at [162, 64] on icon "arrow_drop_down" at bounding box center [162, 73] width 19 height 19
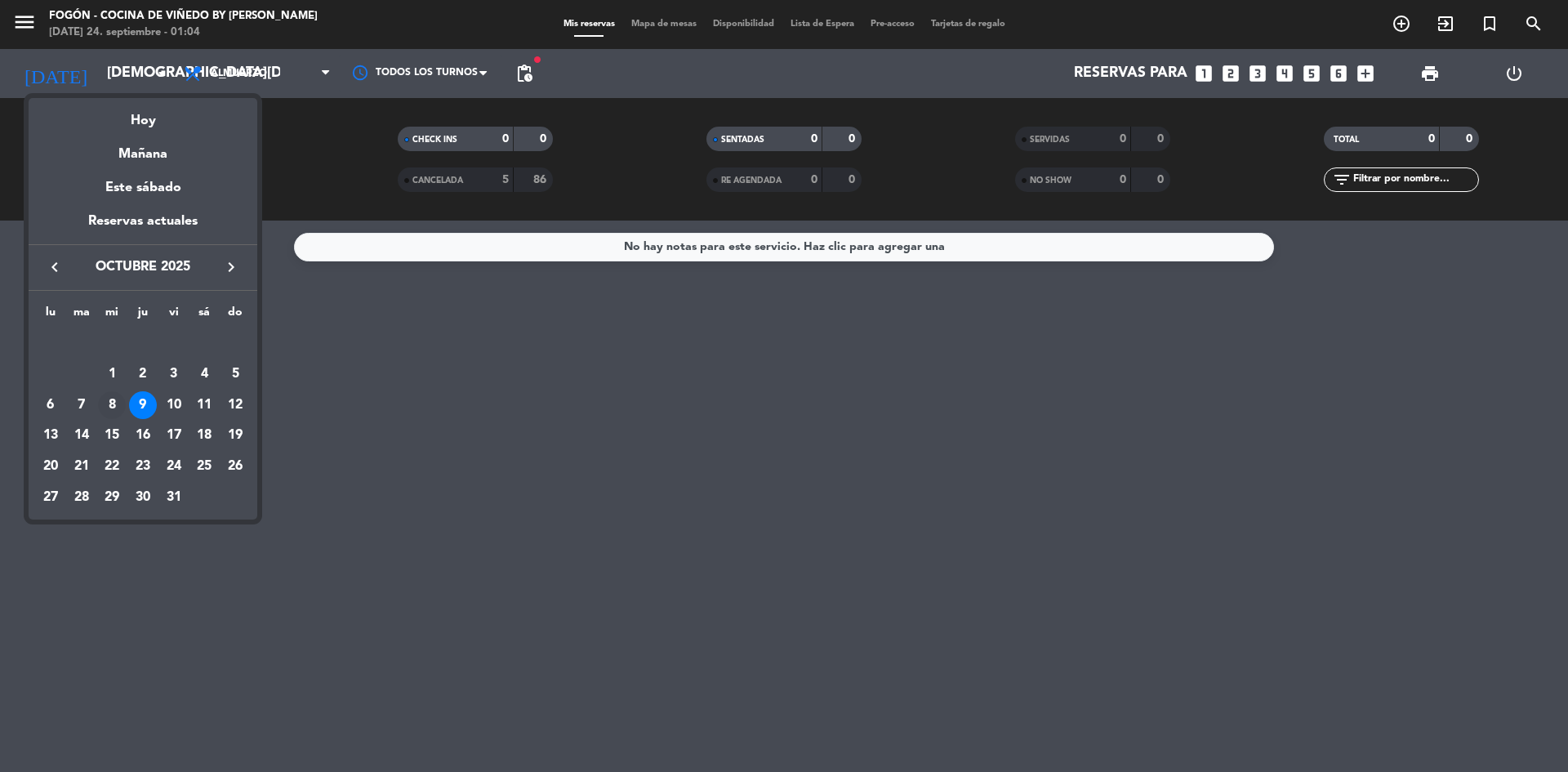
click at [114, 405] on div "8" at bounding box center [112, 405] width 28 height 28
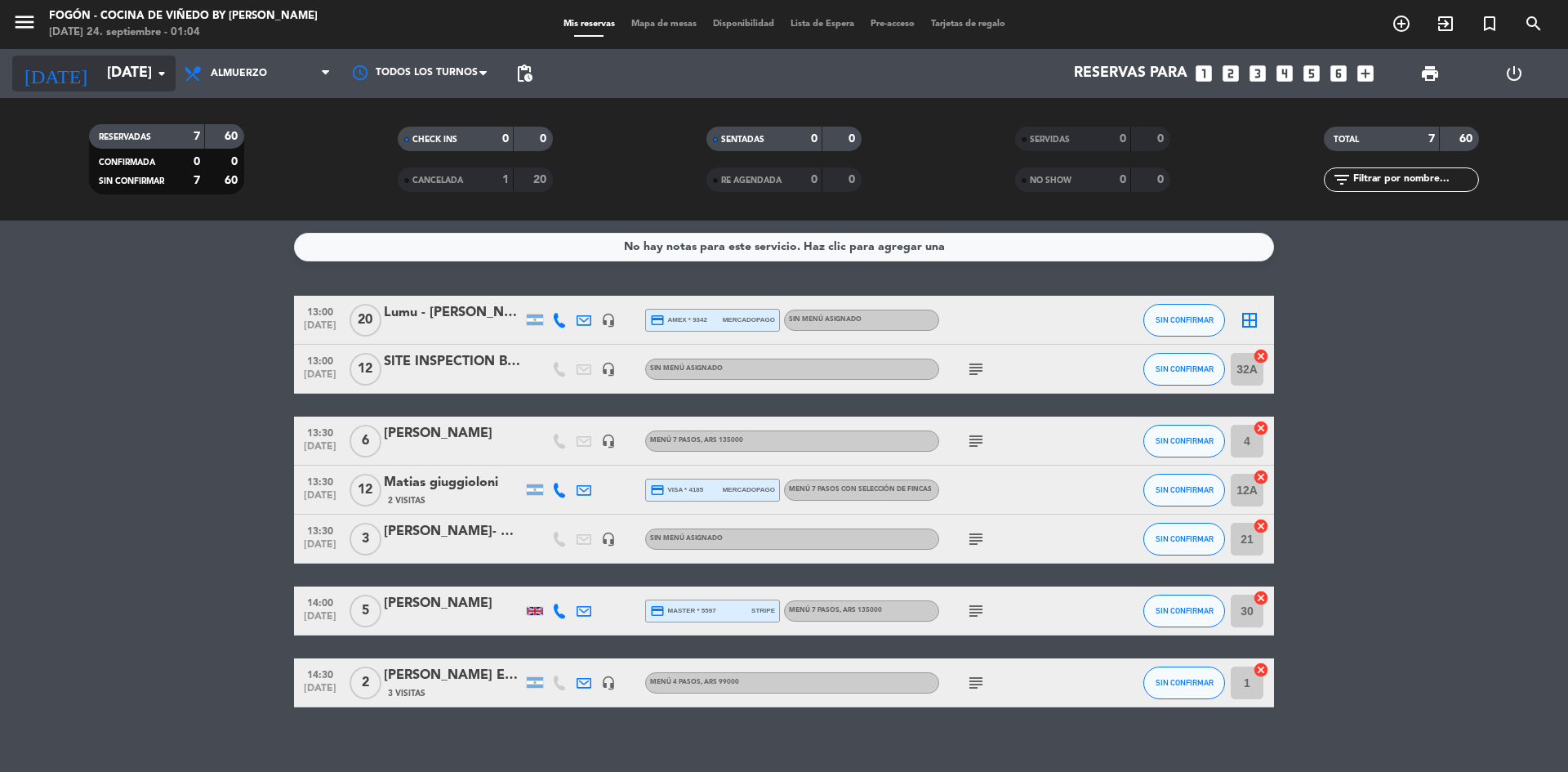
click at [160, 71] on icon "arrow_drop_down" at bounding box center [162, 73] width 19 height 19
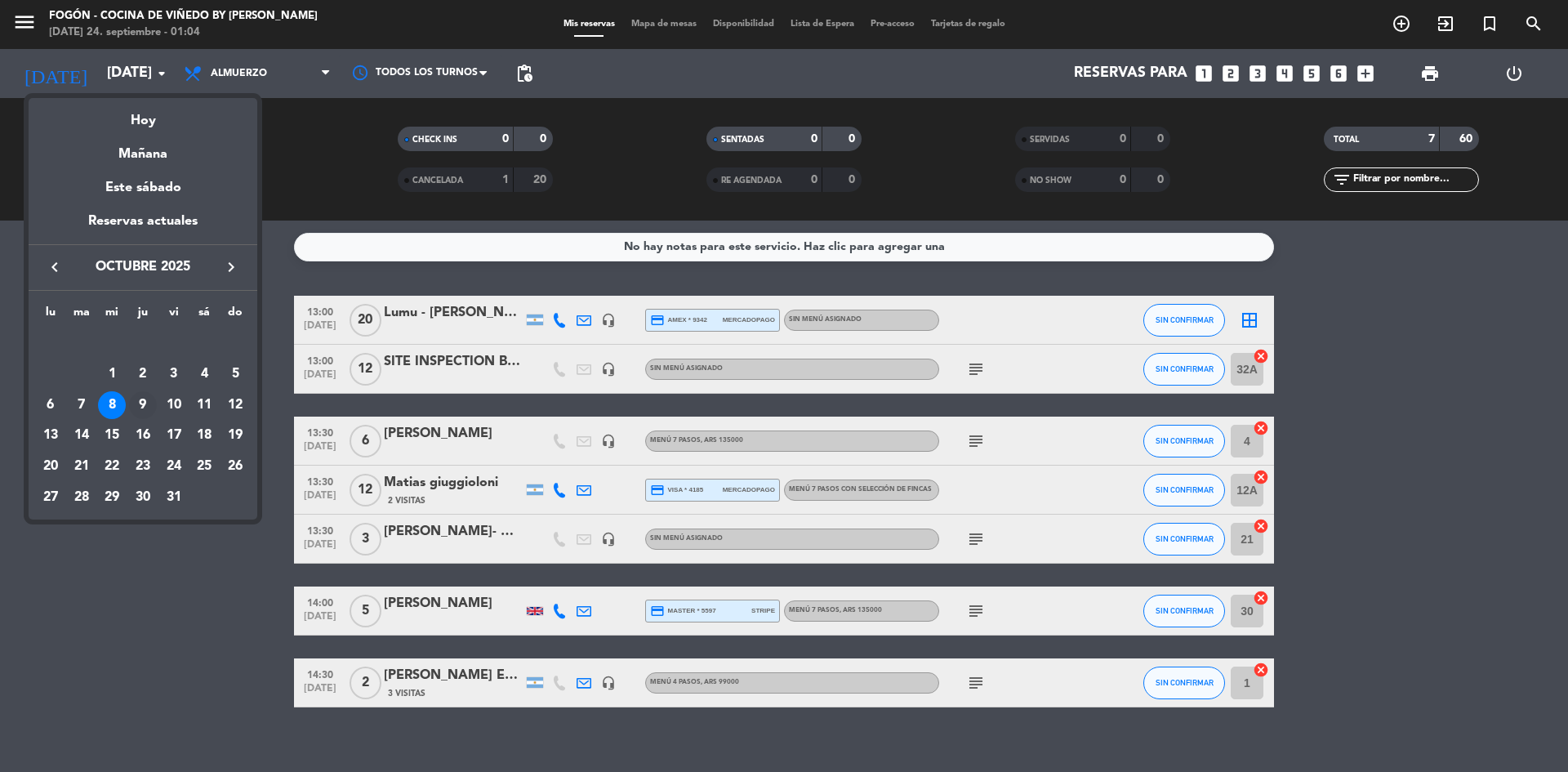
click at [143, 399] on div "9" at bounding box center [142, 405] width 28 height 28
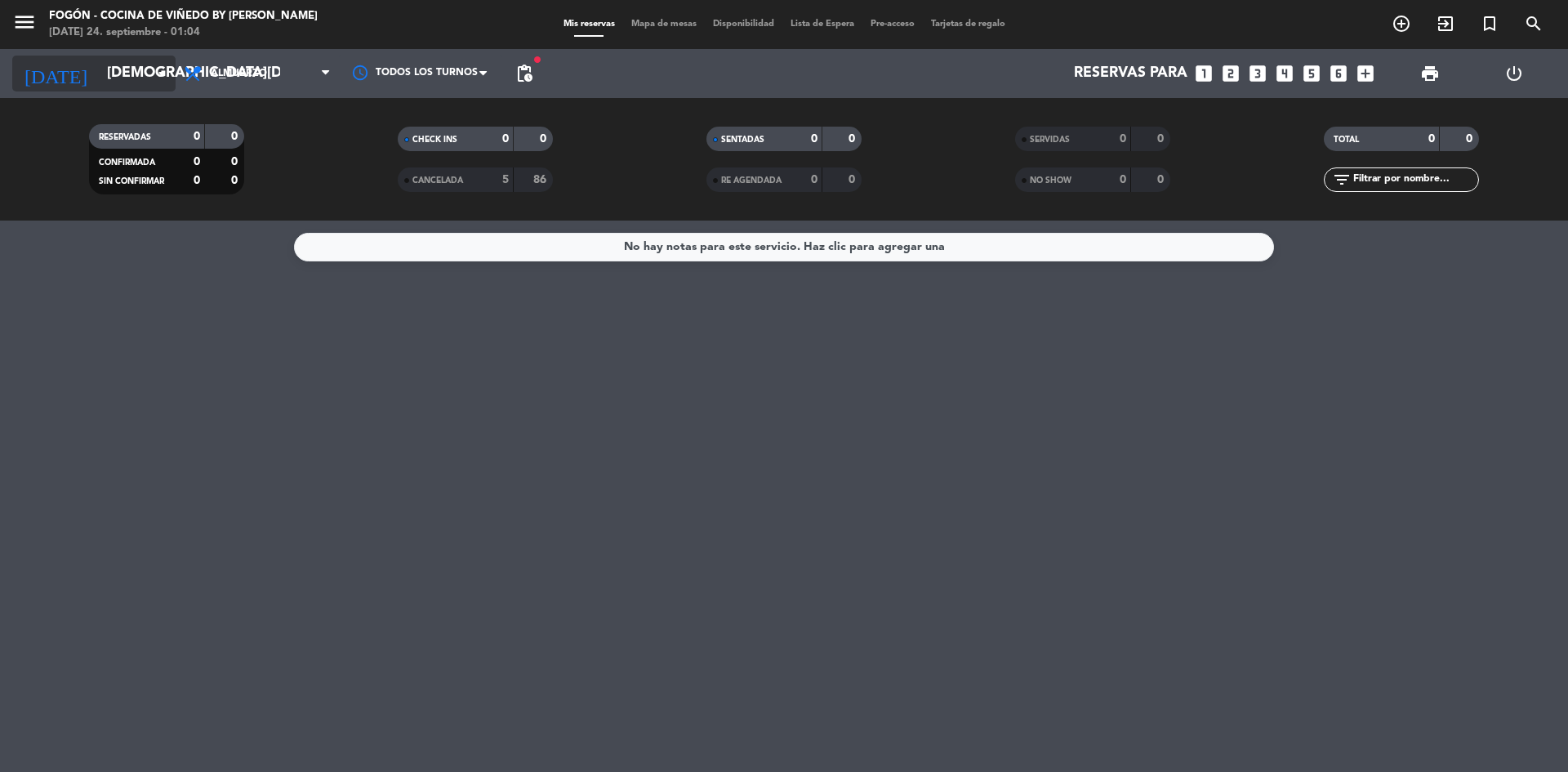
click at [161, 70] on icon "arrow_drop_down" at bounding box center [162, 73] width 19 height 19
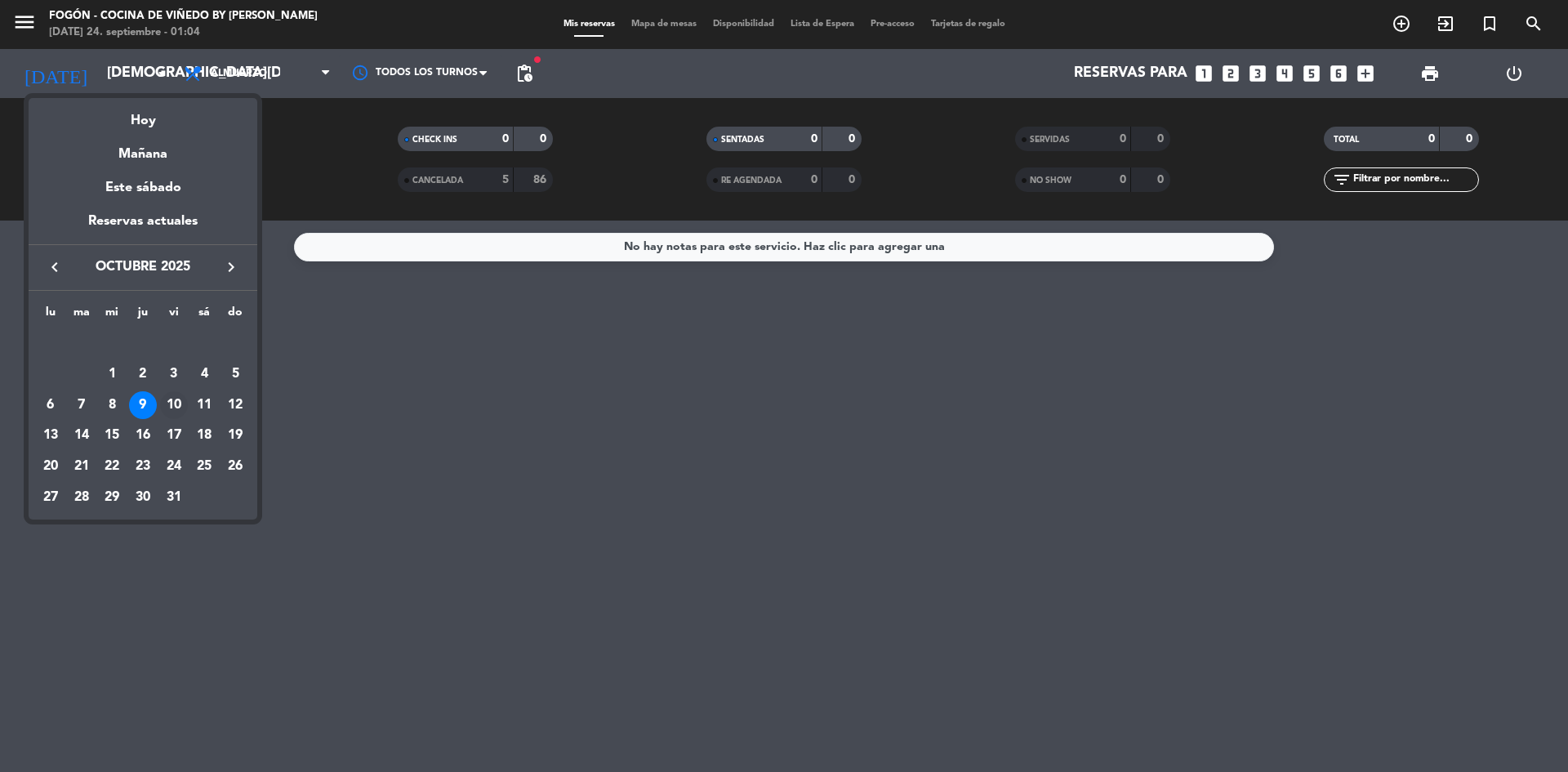
click at [174, 401] on div "10" at bounding box center [173, 405] width 28 height 28
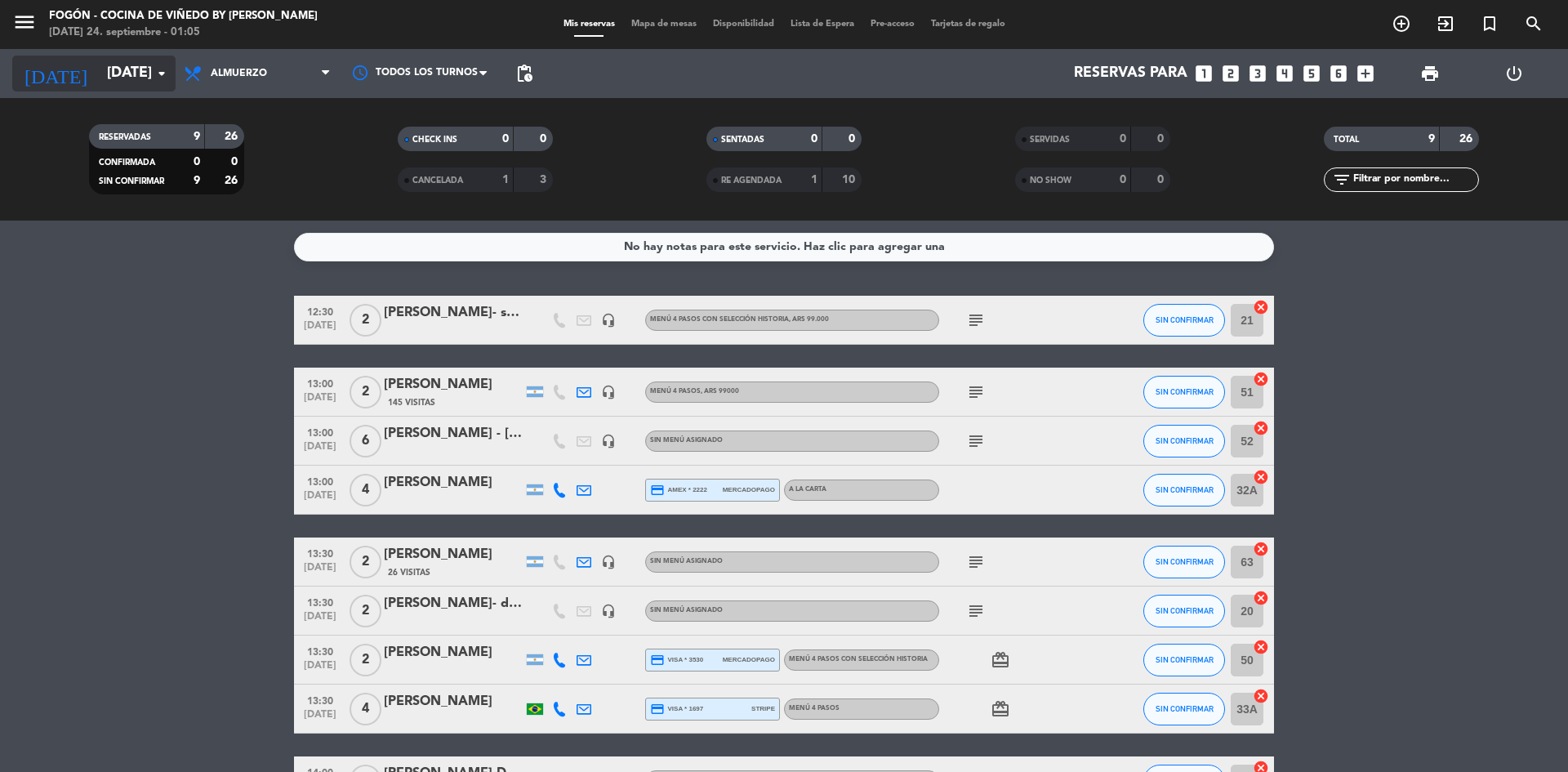
click at [162, 71] on icon "arrow_drop_down" at bounding box center [162, 73] width 19 height 19
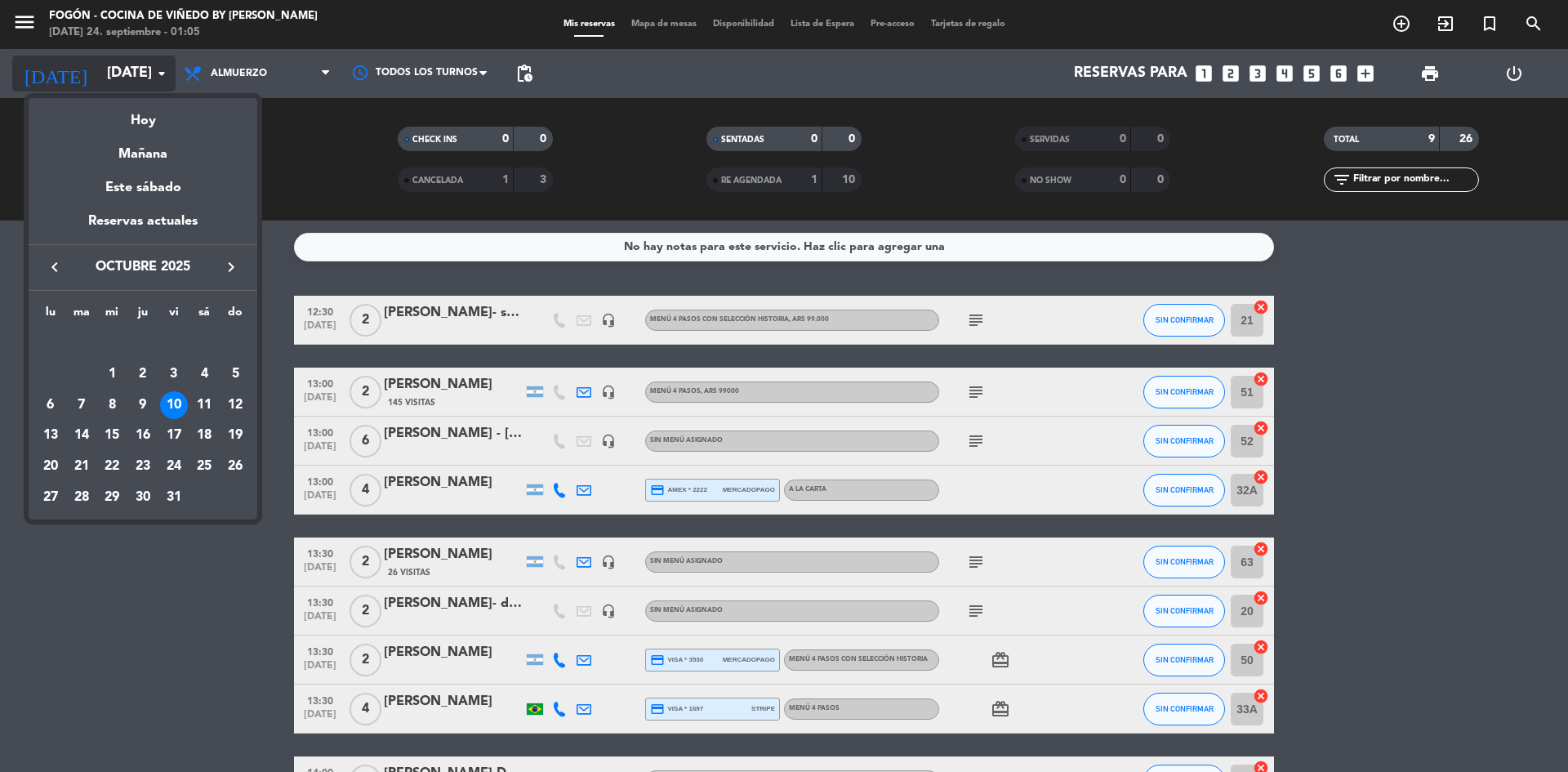
click at [162, 71] on div at bounding box center [784, 386] width 1568 height 772
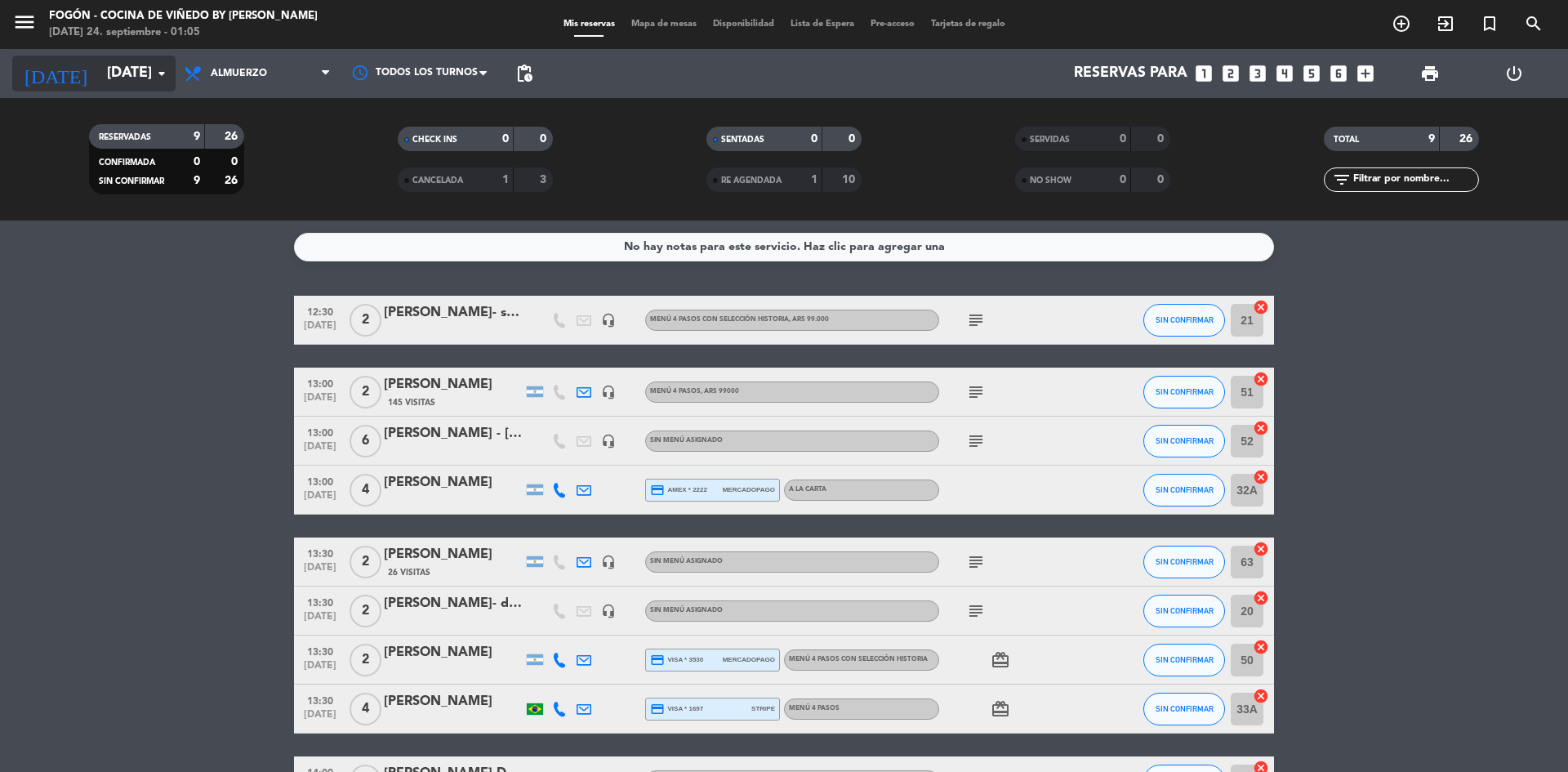
click at [156, 69] on icon "arrow_drop_down" at bounding box center [162, 73] width 19 height 19
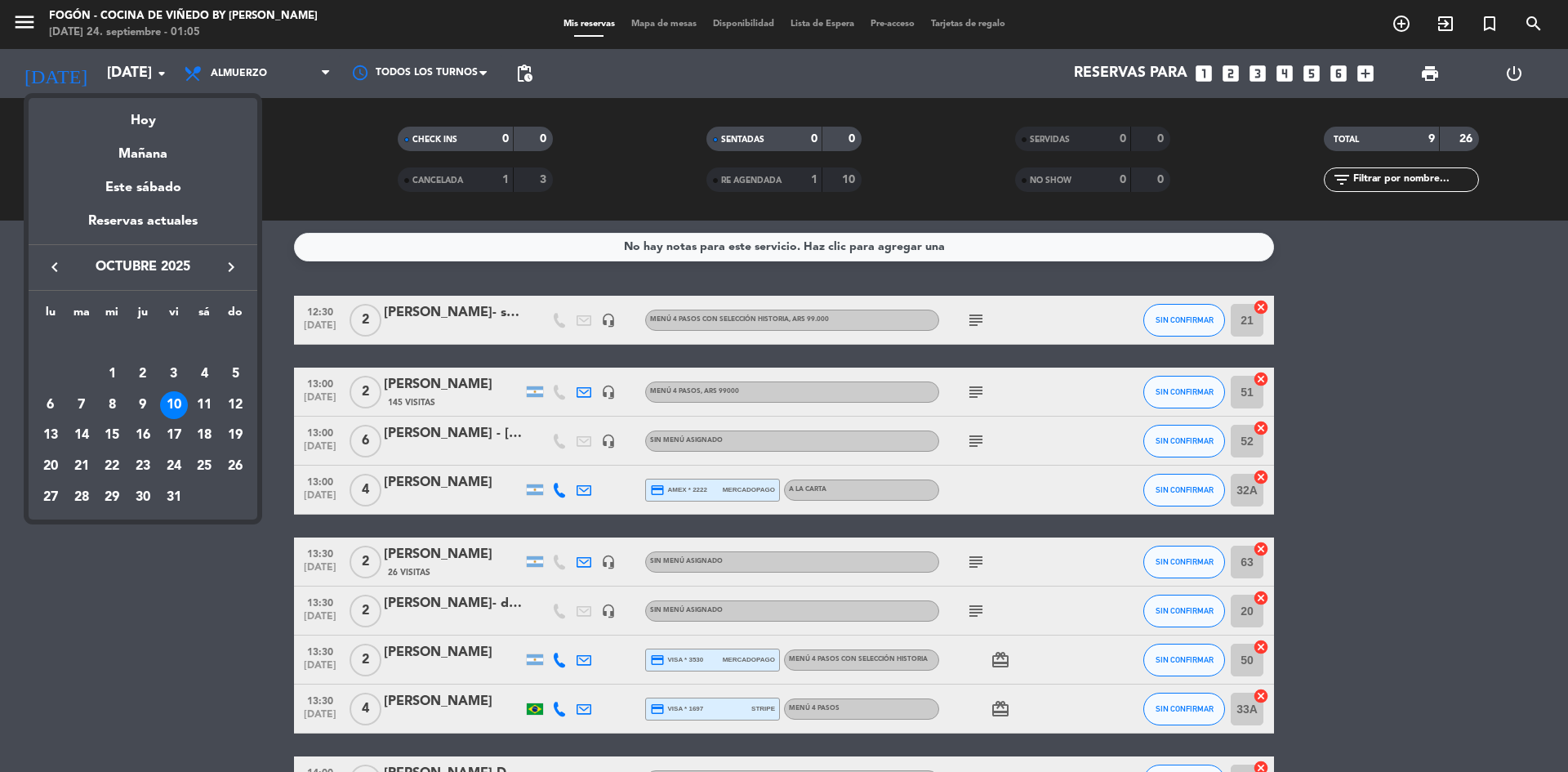
click at [164, 69] on div at bounding box center [784, 386] width 1568 height 772
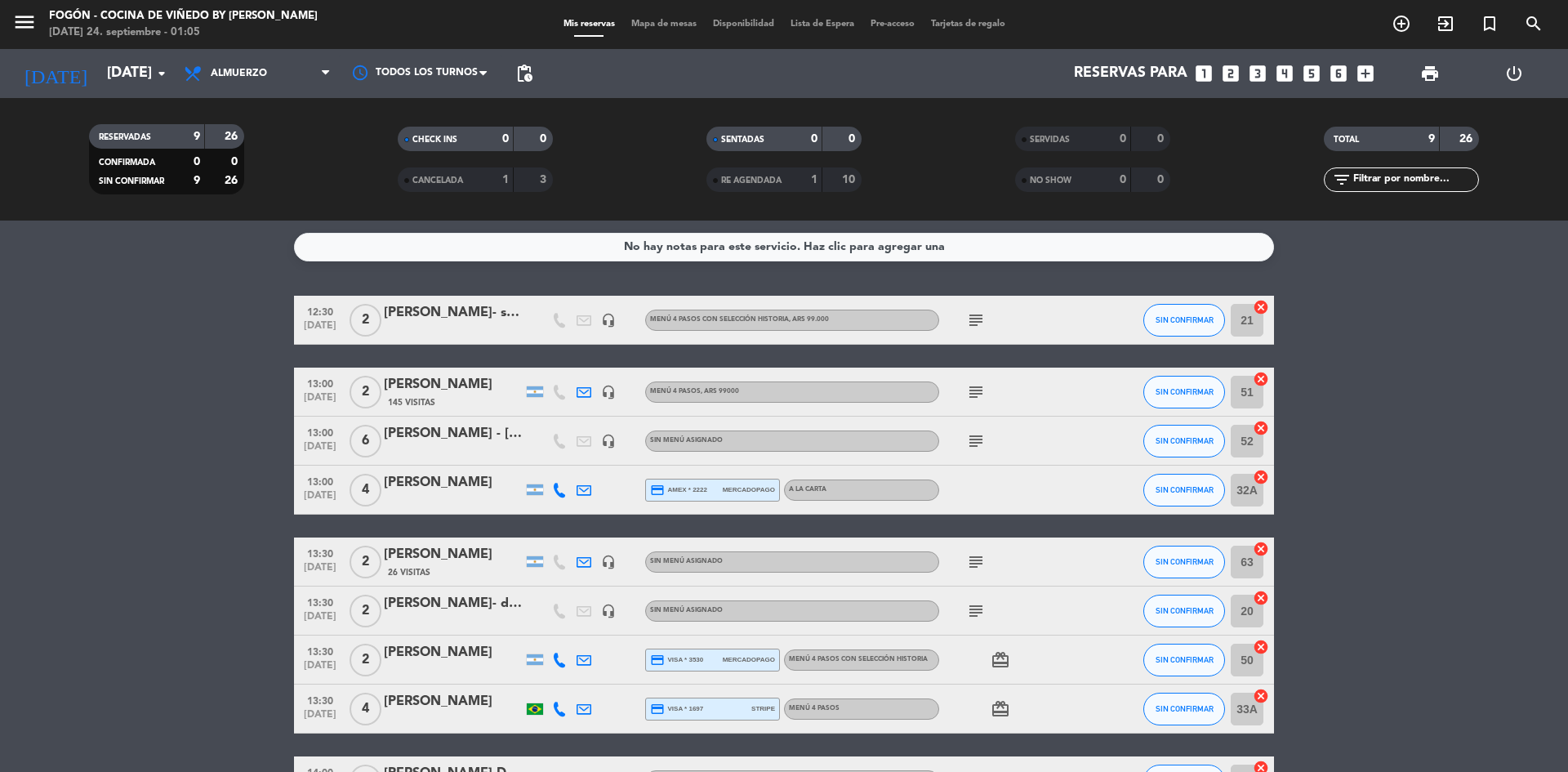
click at [164, 69] on icon "arrow_drop_down" at bounding box center [162, 73] width 19 height 19
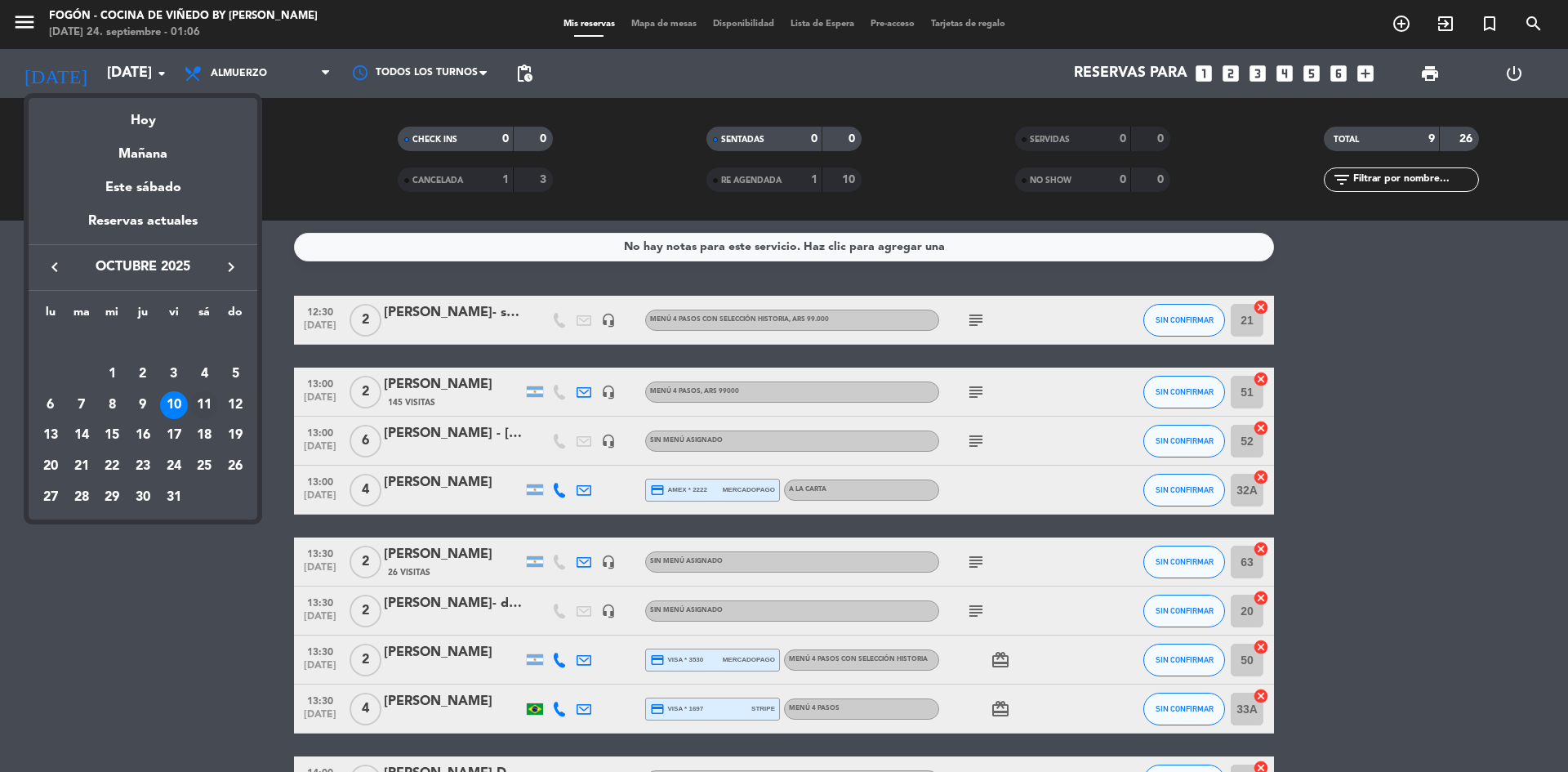
click at [200, 393] on div "11" at bounding box center [204, 405] width 28 height 28
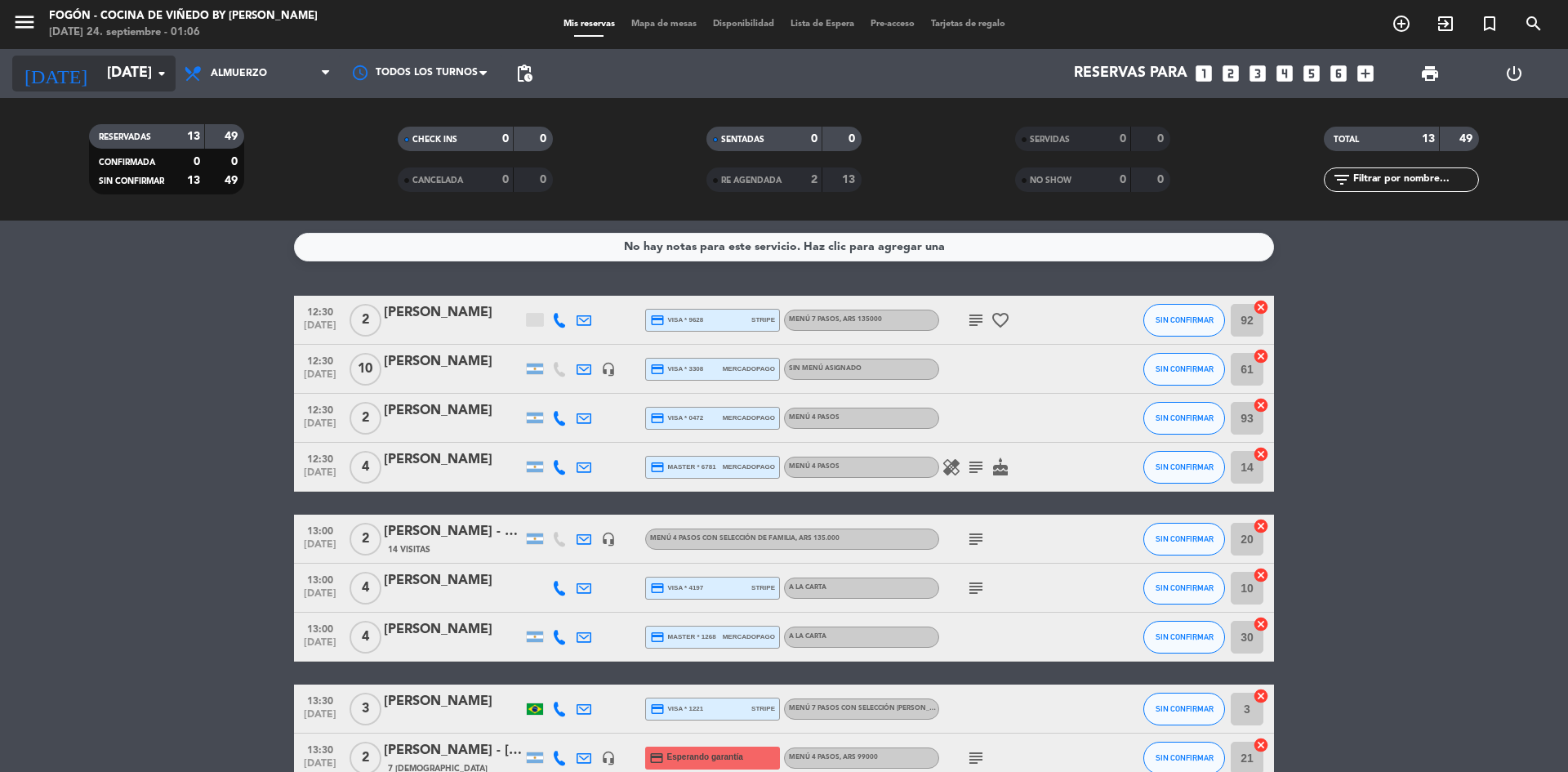
click at [162, 66] on icon "arrow_drop_down" at bounding box center [162, 73] width 19 height 19
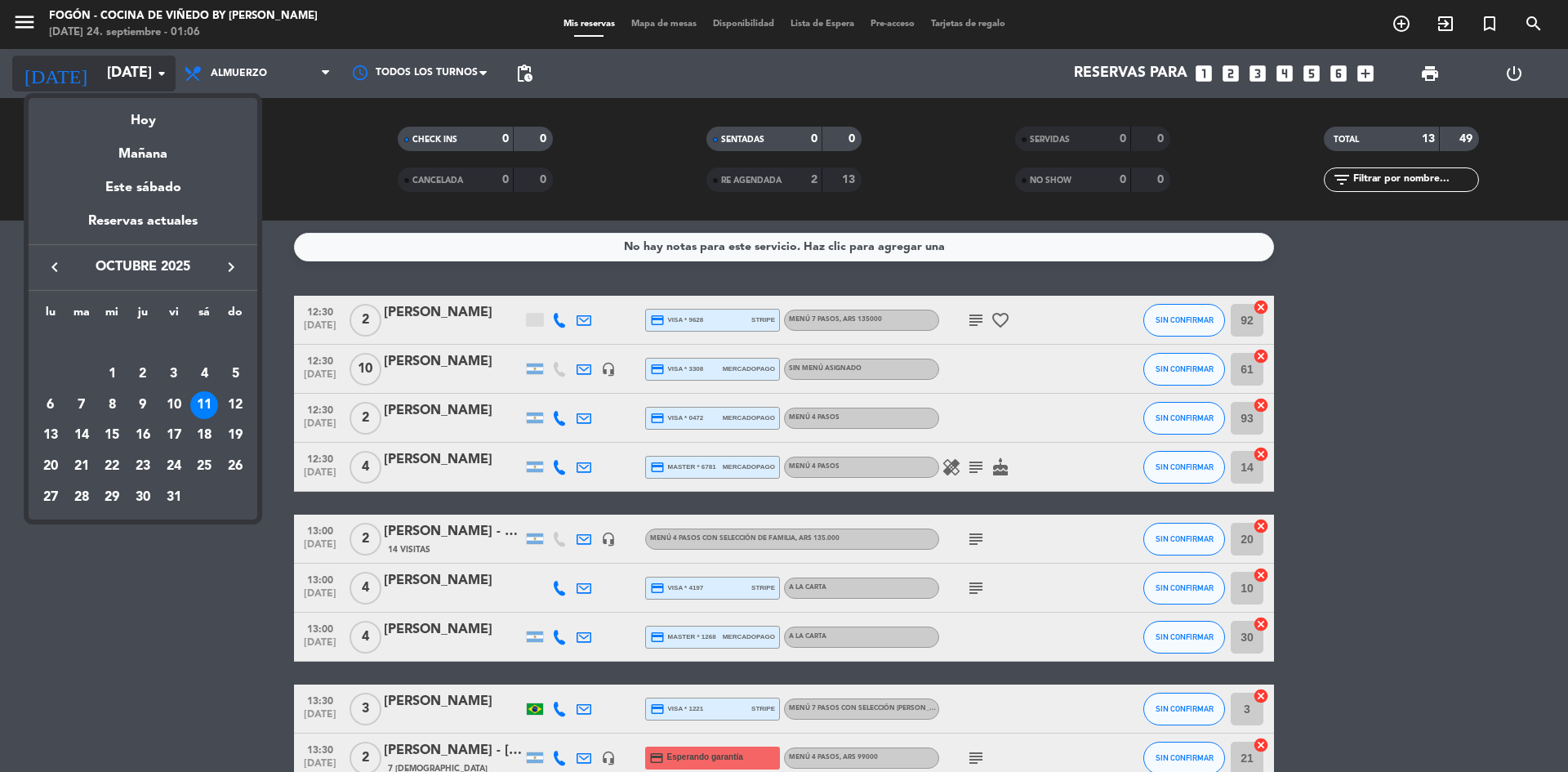
click at [162, 66] on div at bounding box center [784, 386] width 1568 height 772
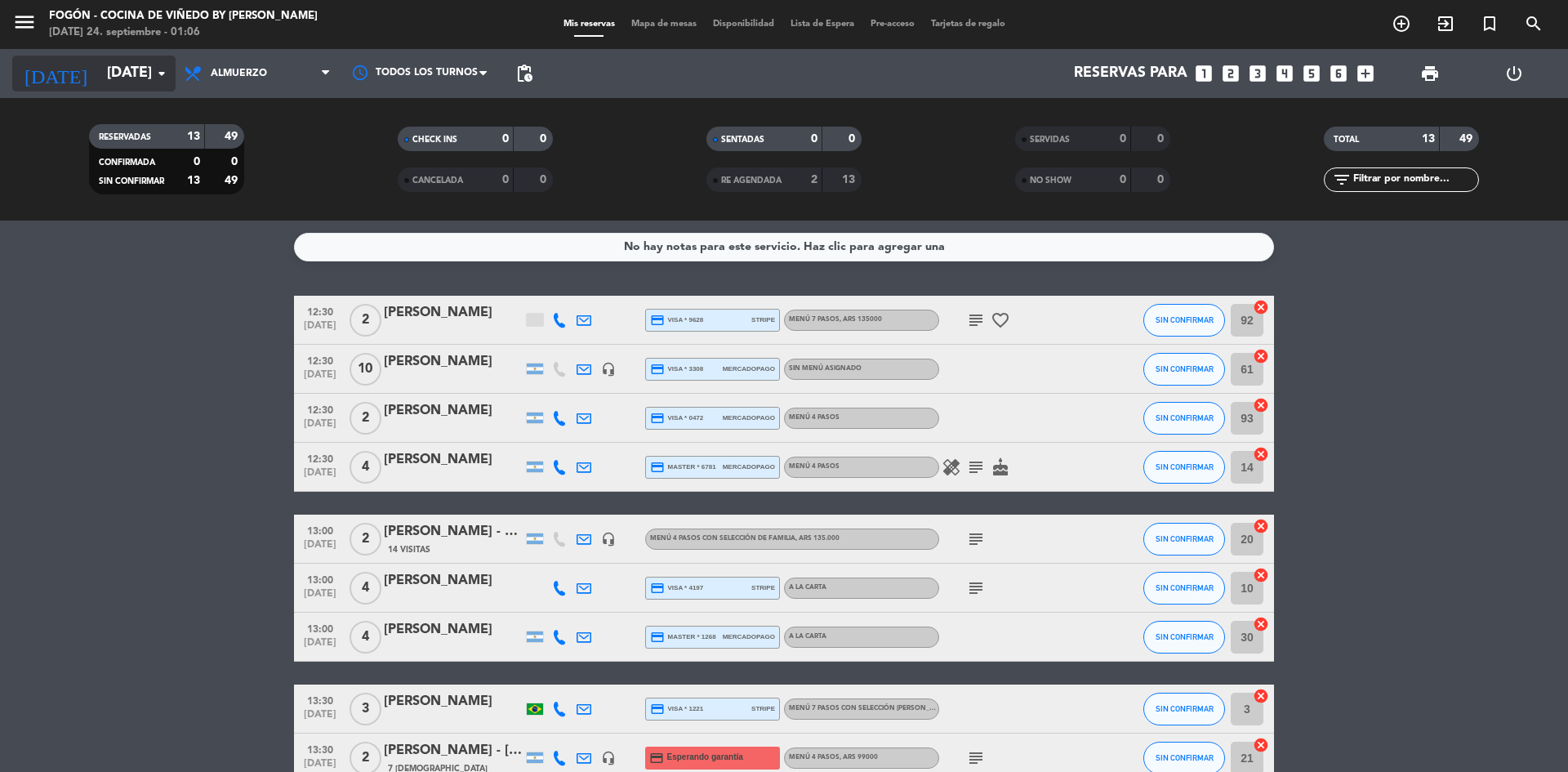
click at [167, 69] on icon "arrow_drop_down" at bounding box center [162, 73] width 19 height 19
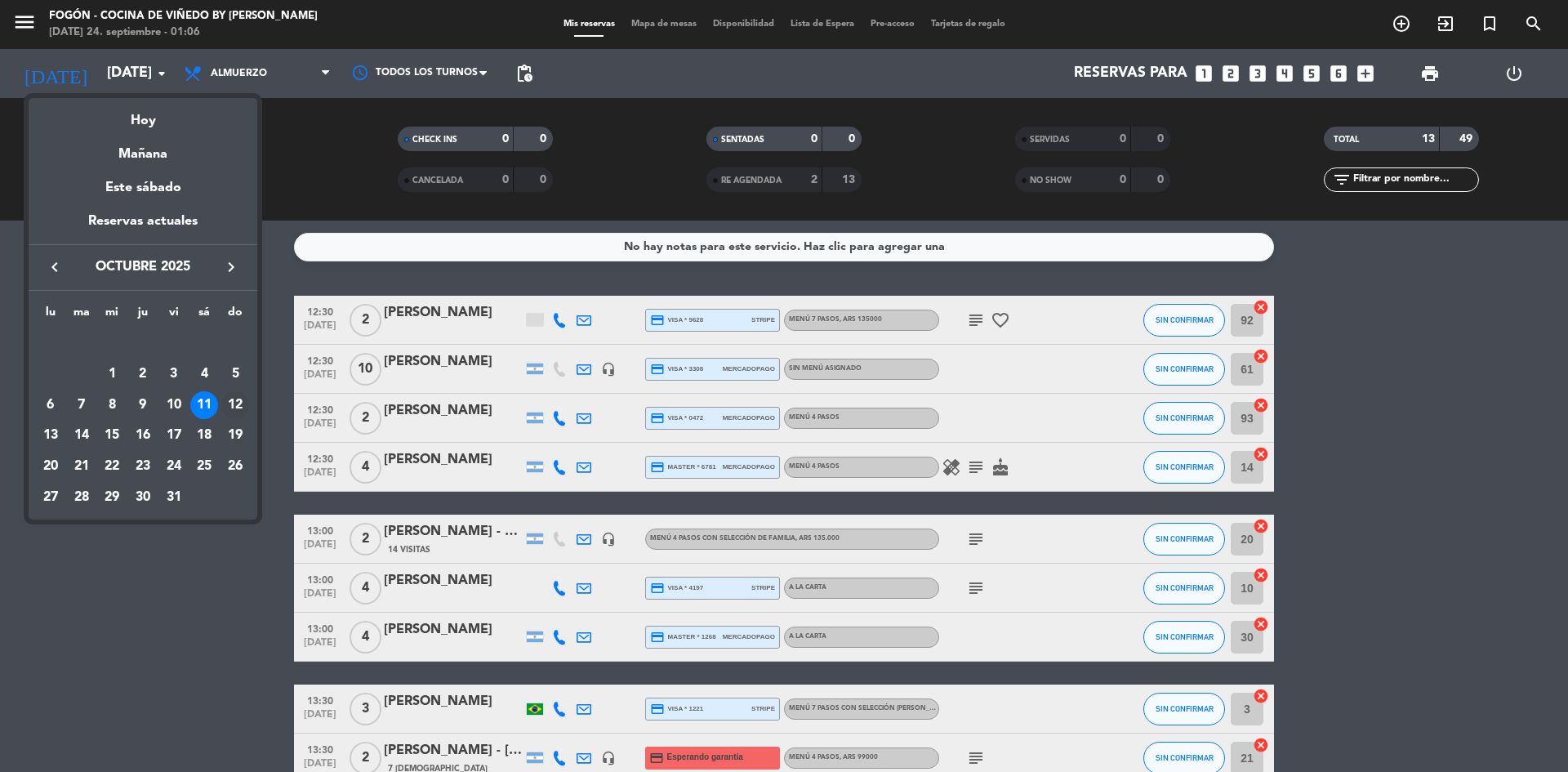
click at [236, 390] on td "12" at bounding box center [235, 405] width 31 height 31
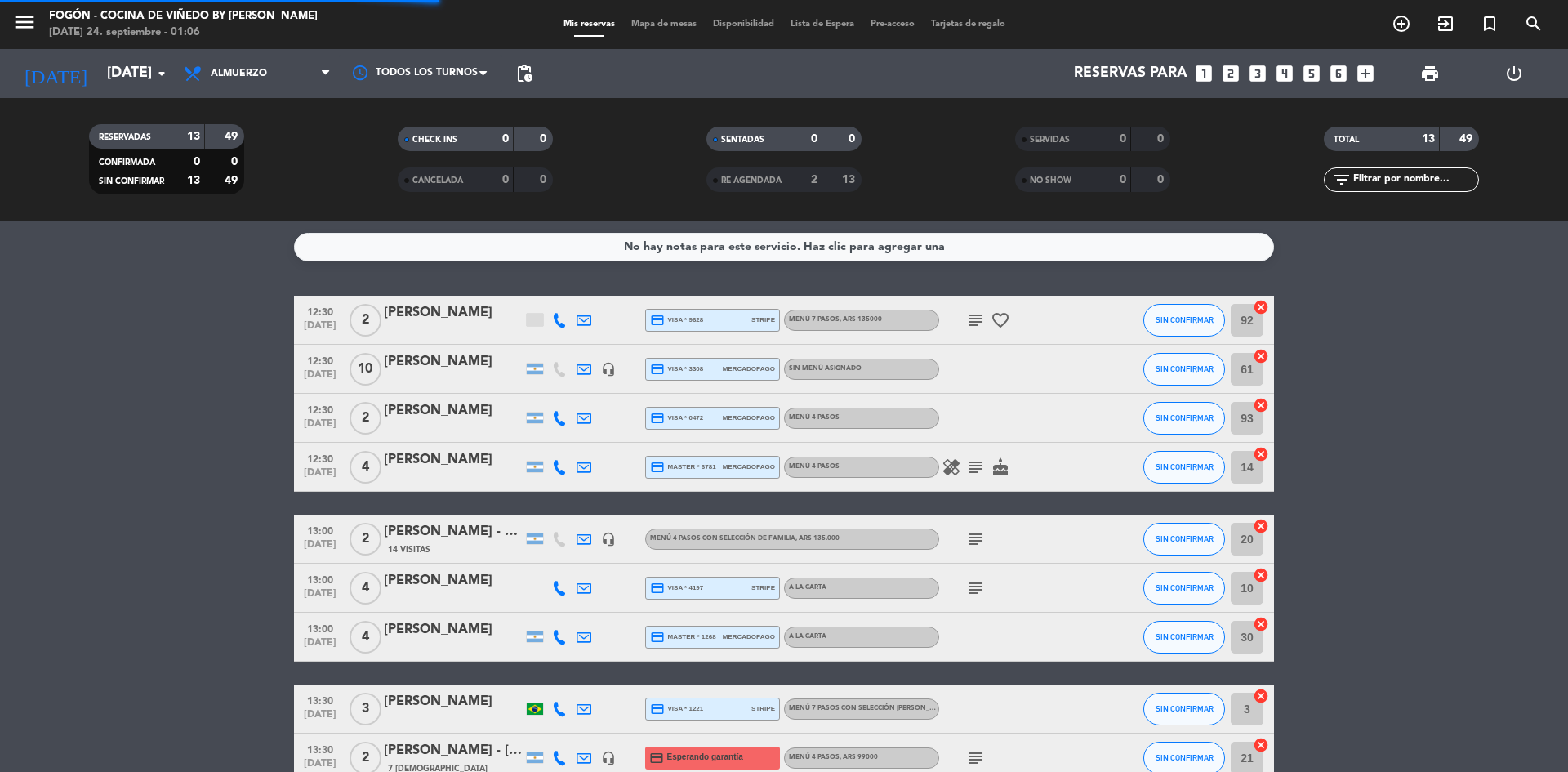
click at [236, 396] on bookings-row "12:30 [DATE] 2 [PERSON_NAME] credit_card visa * 9628 stripe Menú 7 pasos , ARS …" at bounding box center [784, 660] width 1568 height 728
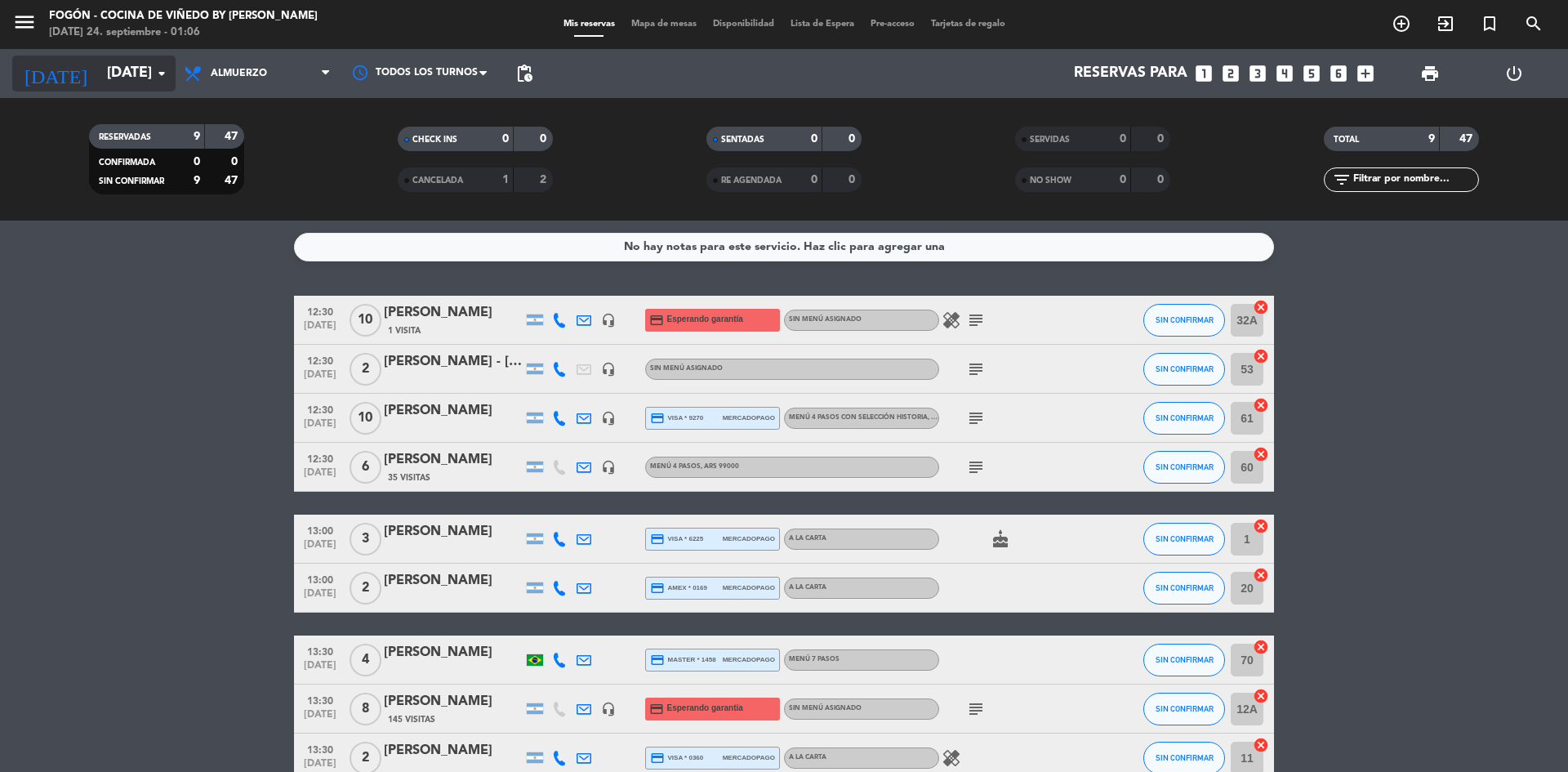
click at [164, 71] on icon "arrow_drop_down" at bounding box center [162, 73] width 19 height 19
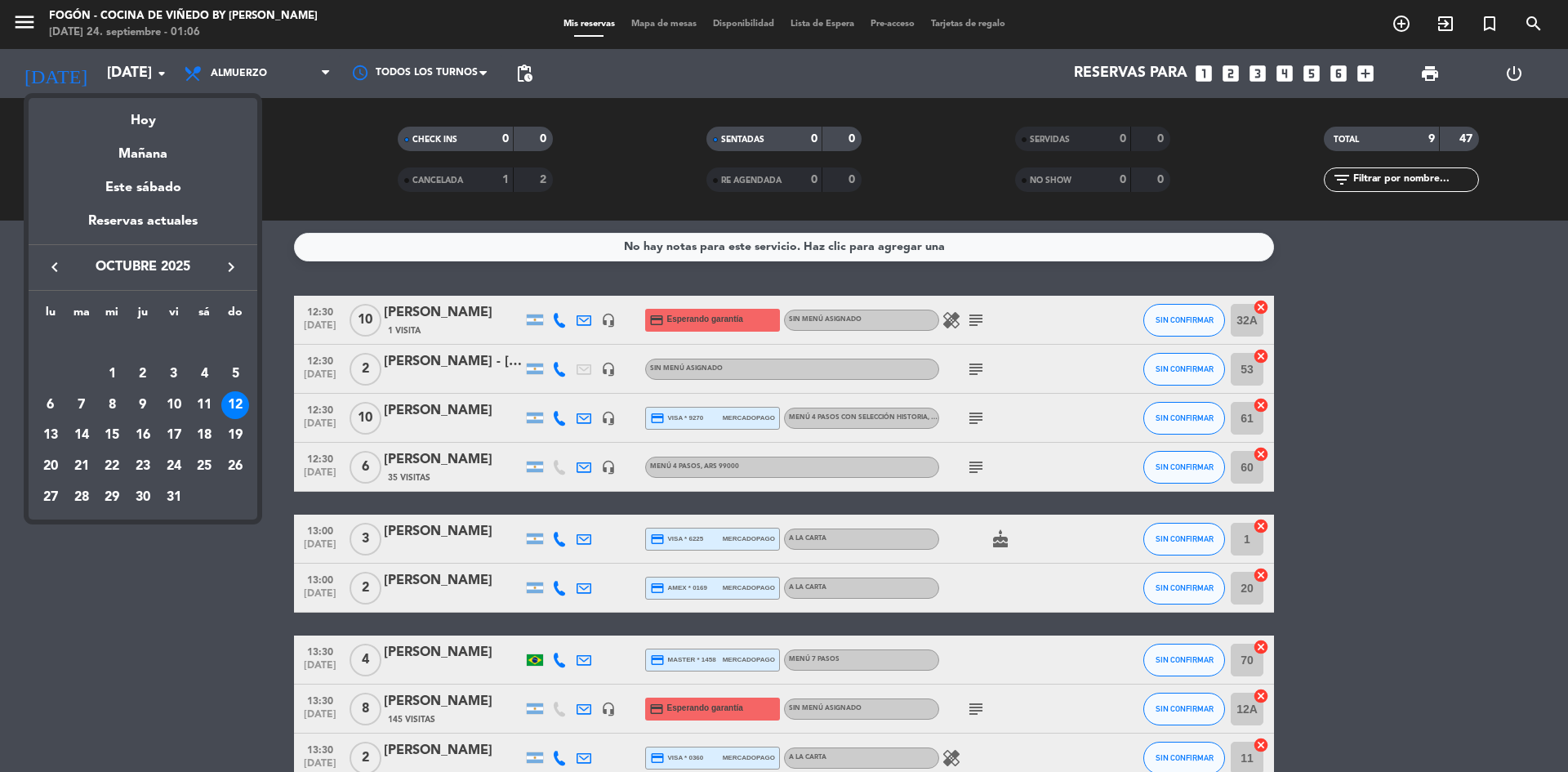
click at [162, 71] on div at bounding box center [784, 386] width 1568 height 772
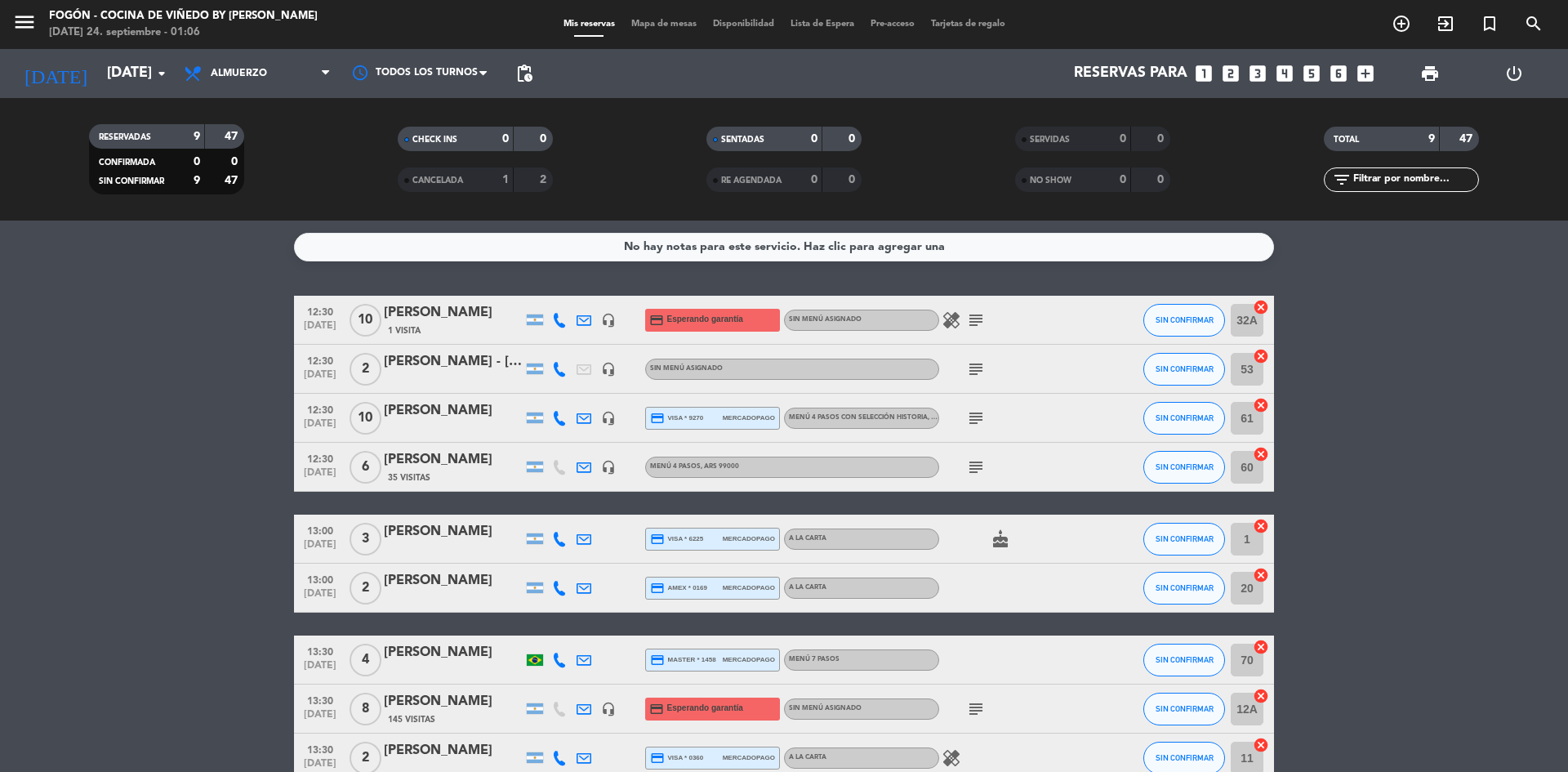
click at [162, 71] on icon "arrow_drop_down" at bounding box center [162, 73] width 19 height 19
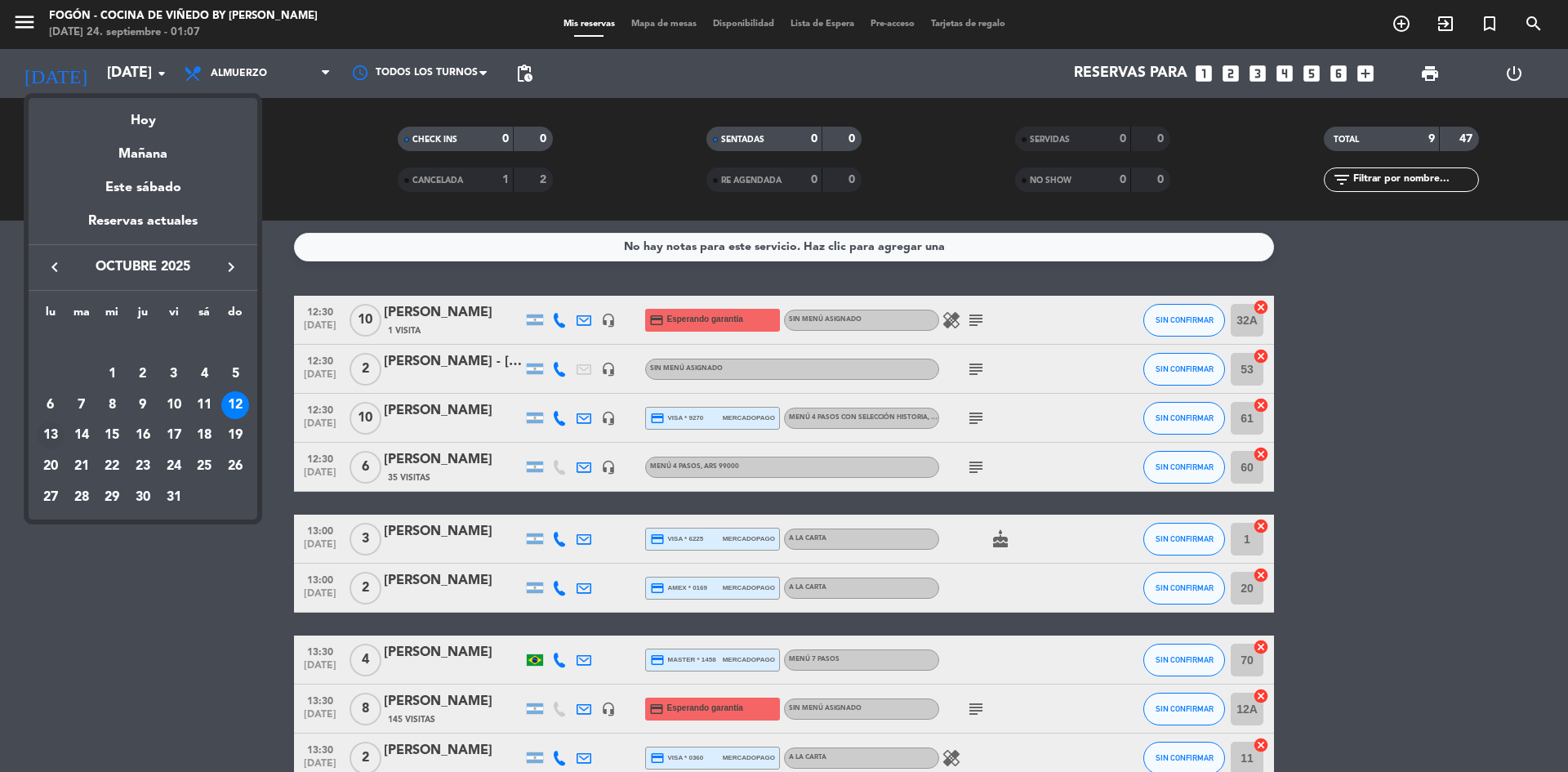
click at [49, 429] on div "13" at bounding box center [50, 435] width 28 height 28
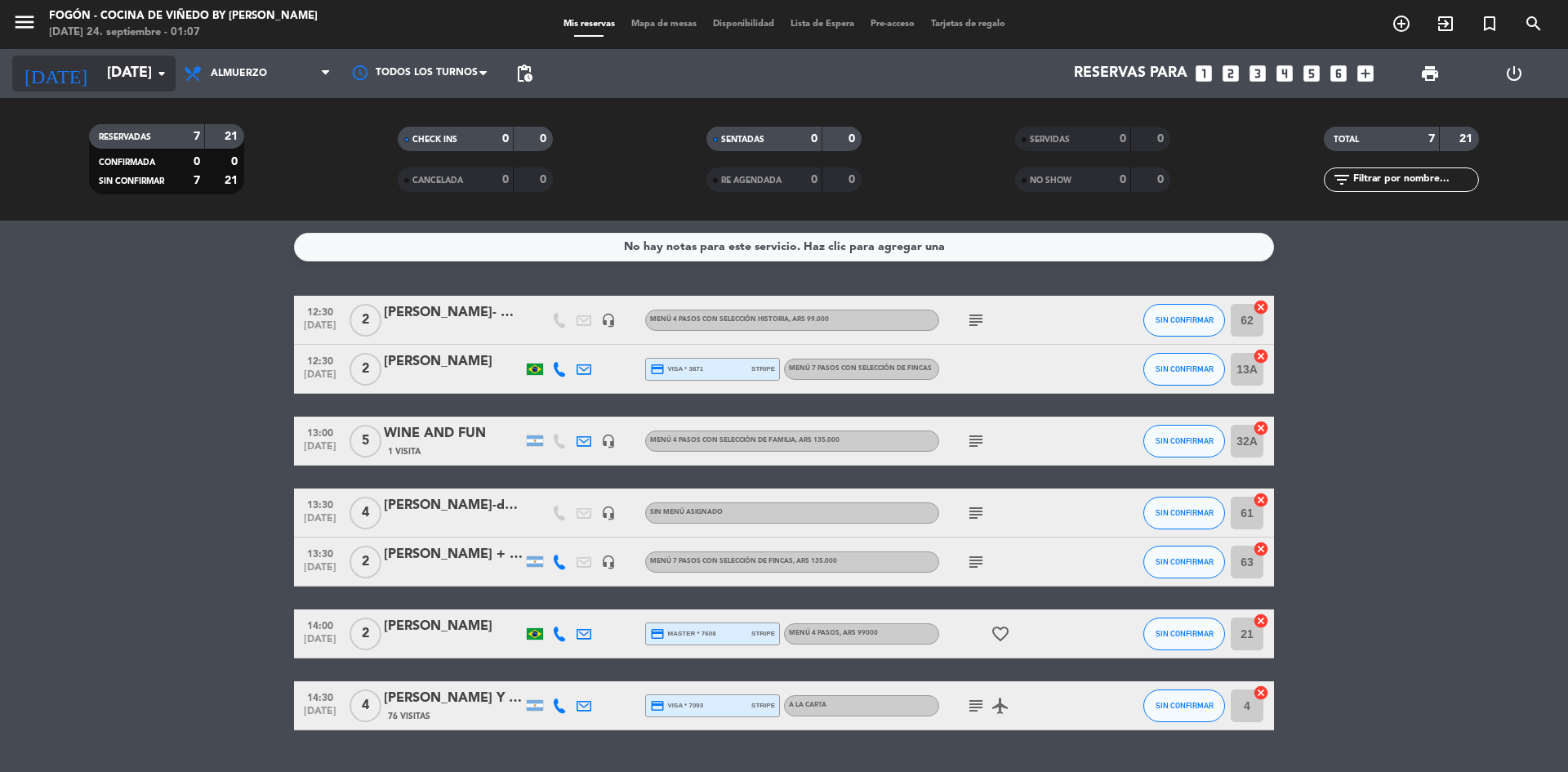
click at [161, 67] on icon "arrow_drop_down" at bounding box center [162, 73] width 19 height 19
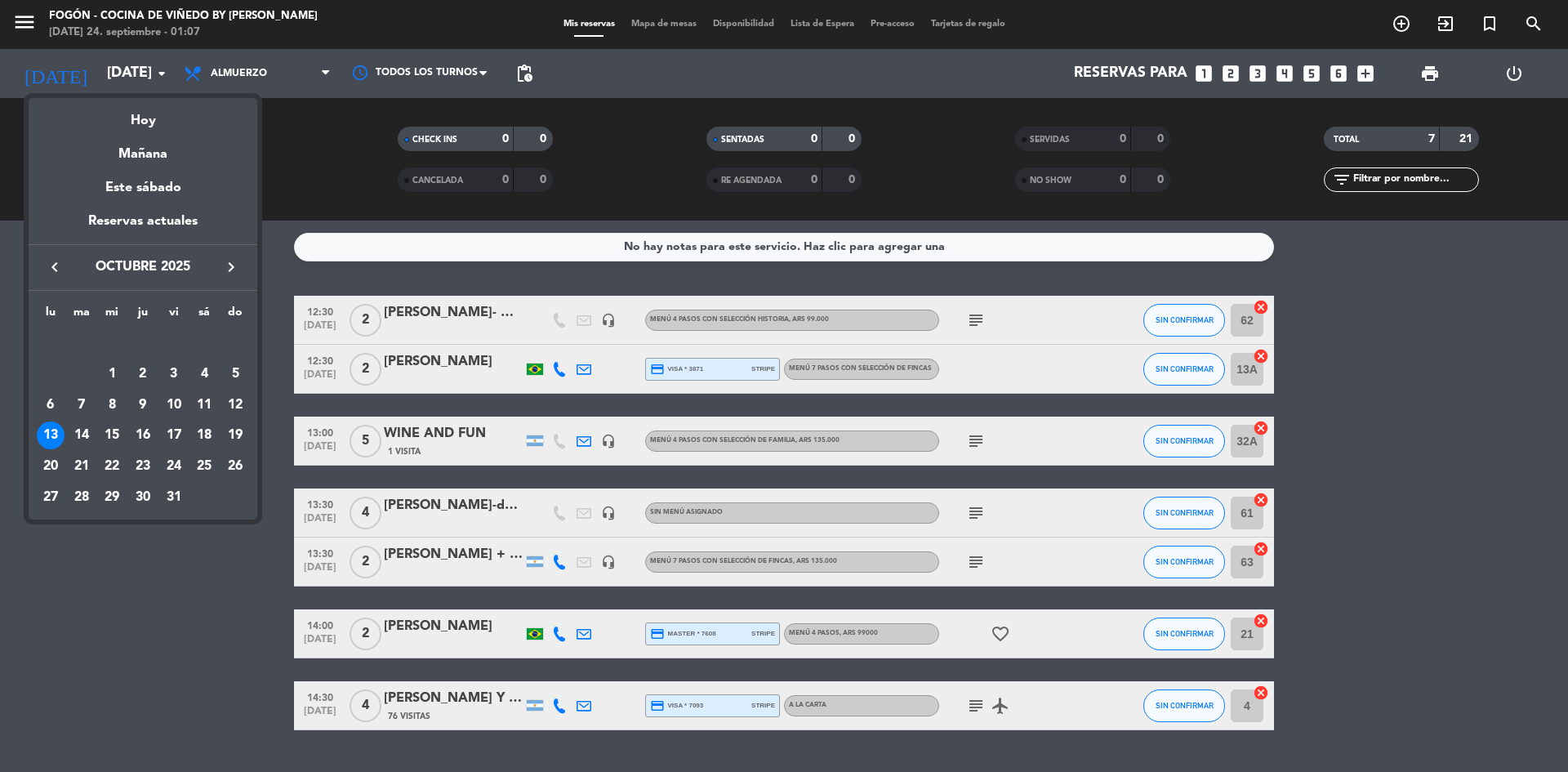
click at [163, 69] on div at bounding box center [784, 386] width 1568 height 772
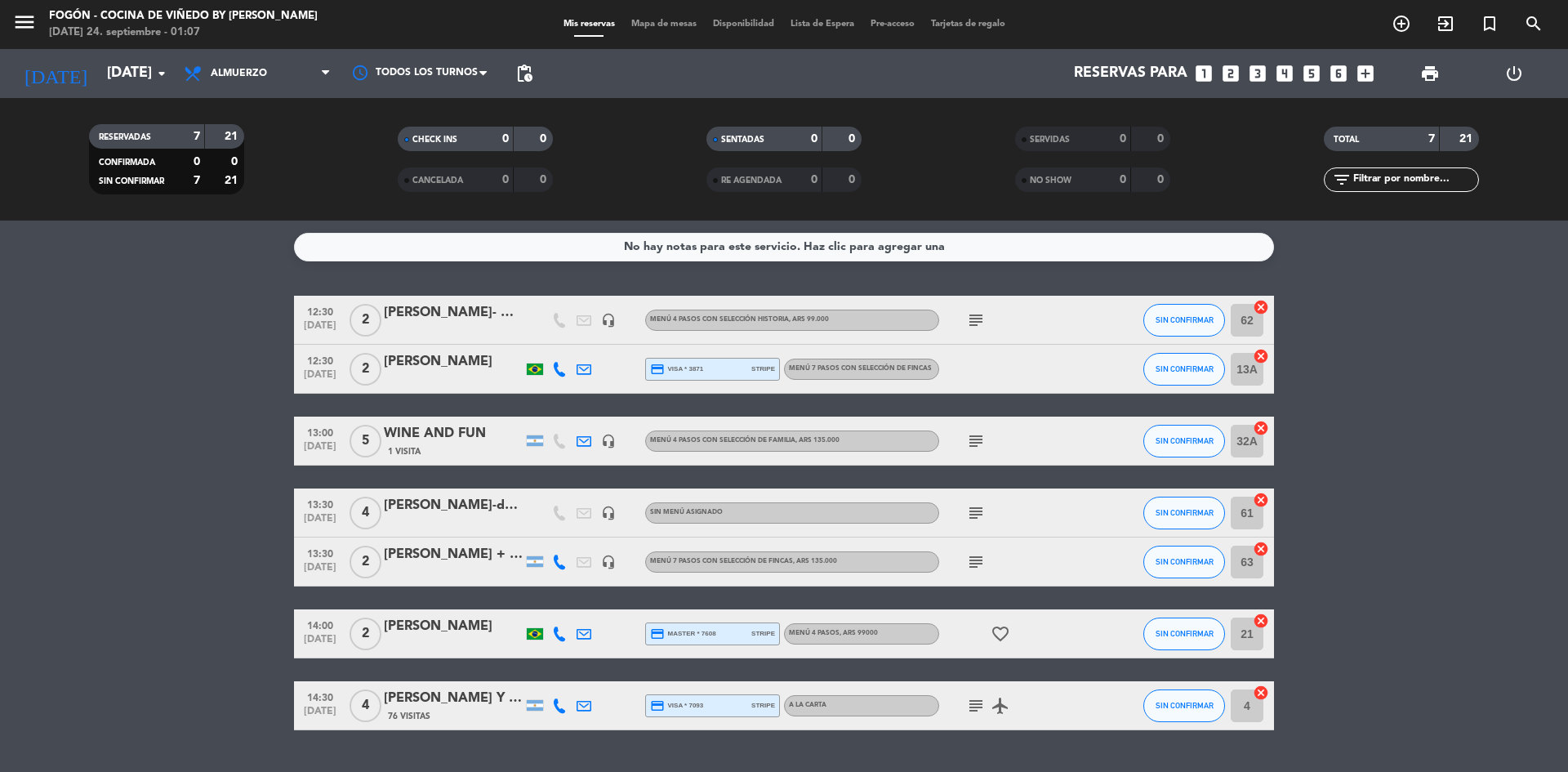
click at [163, 69] on icon "arrow_drop_down" at bounding box center [162, 73] width 19 height 19
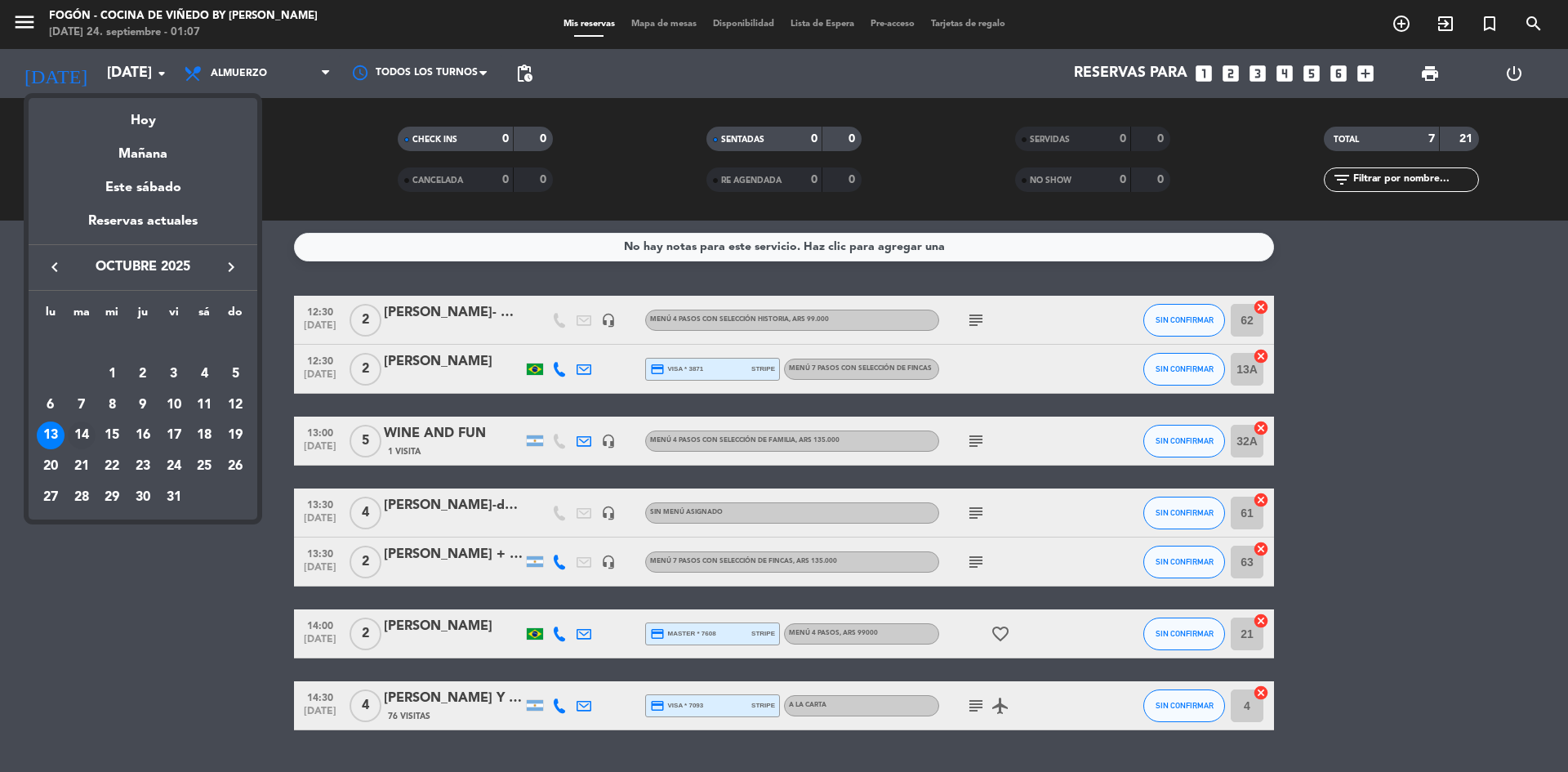
click at [86, 426] on div "14" at bounding box center [82, 435] width 28 height 28
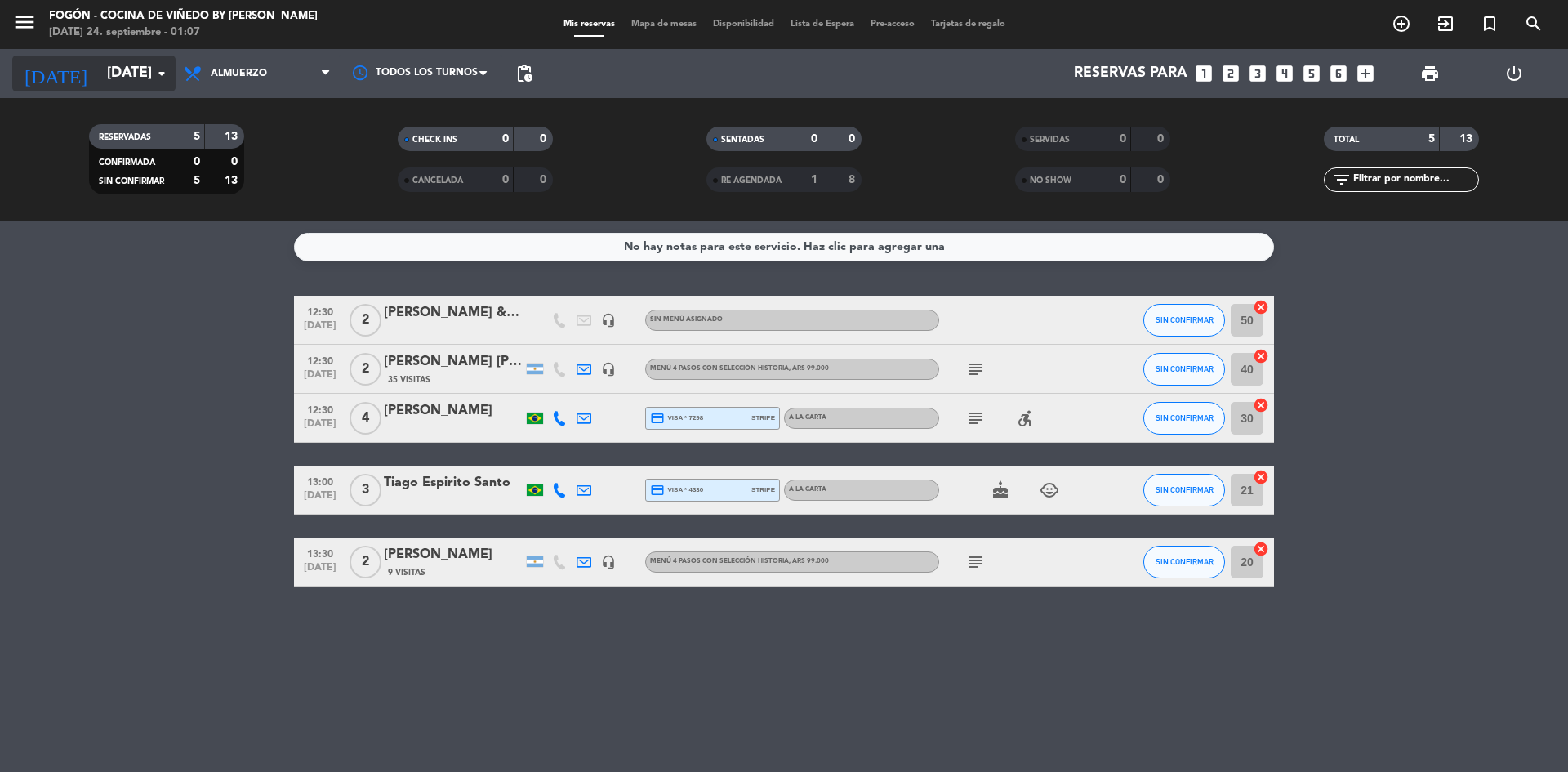
click at [165, 69] on icon "arrow_drop_down" at bounding box center [162, 73] width 19 height 19
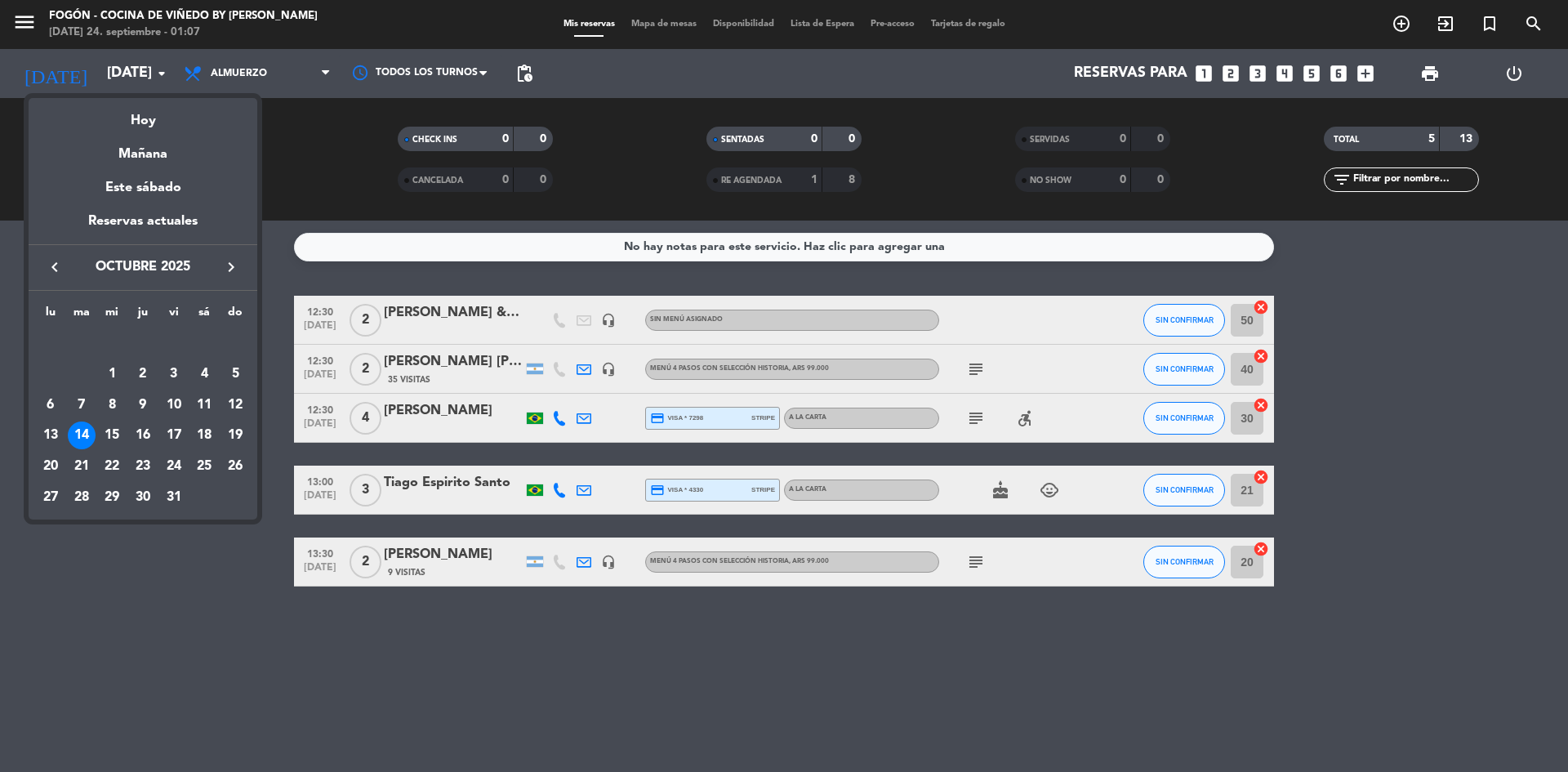
click at [157, 67] on div at bounding box center [784, 386] width 1568 height 772
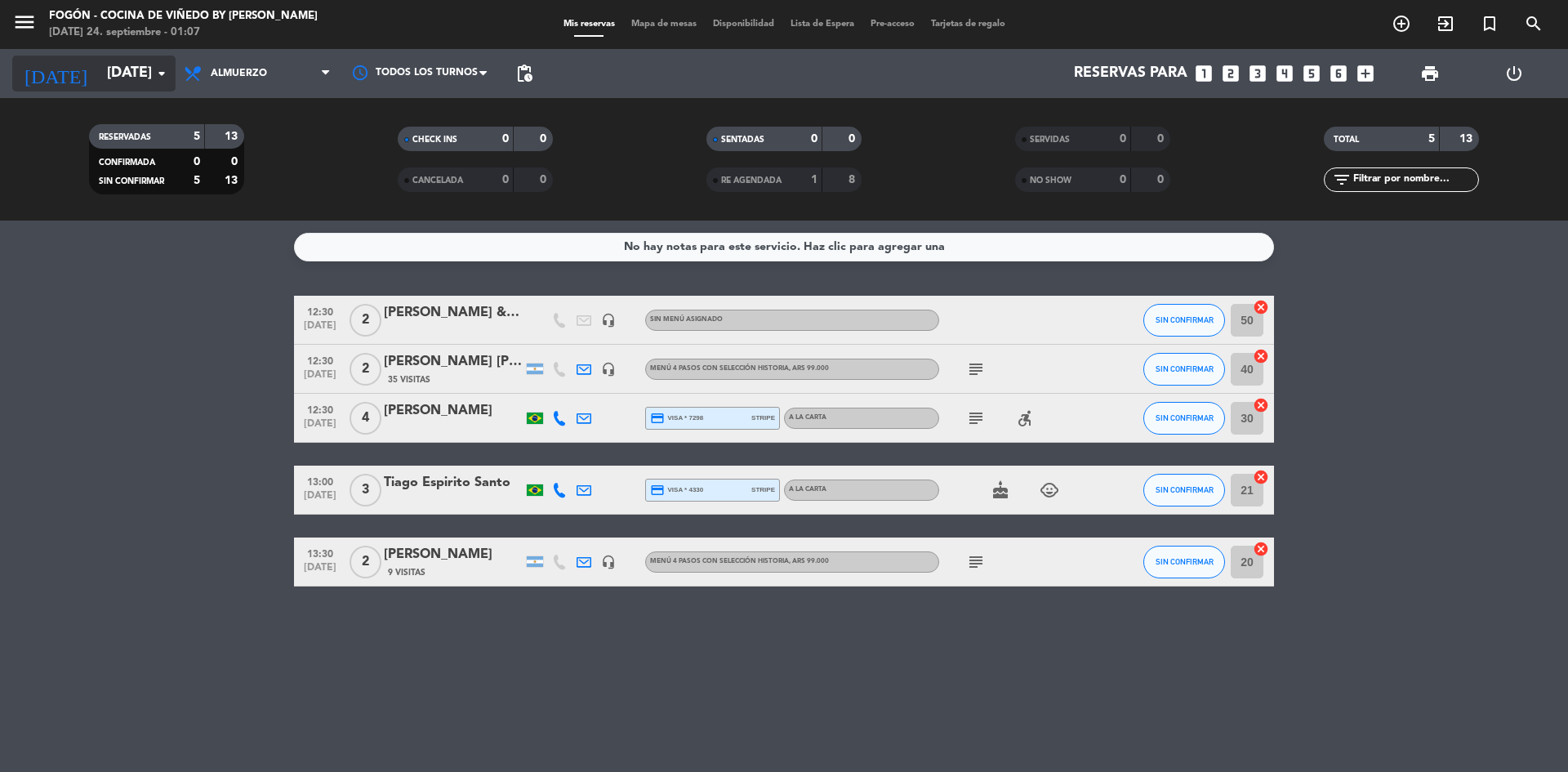
click at [160, 69] on icon "arrow_drop_down" at bounding box center [162, 73] width 19 height 19
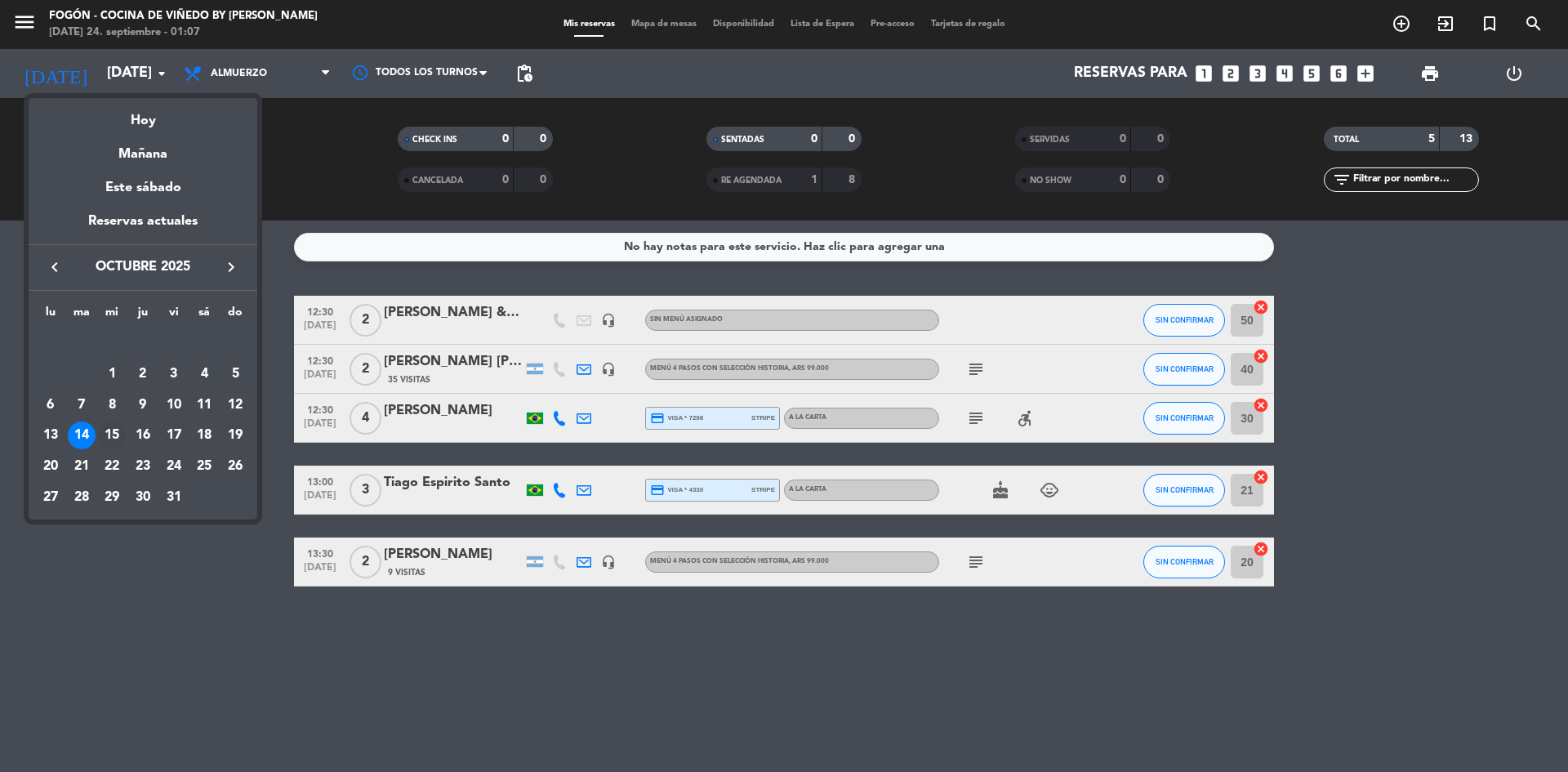
click at [109, 428] on div "15" at bounding box center [112, 435] width 28 height 28
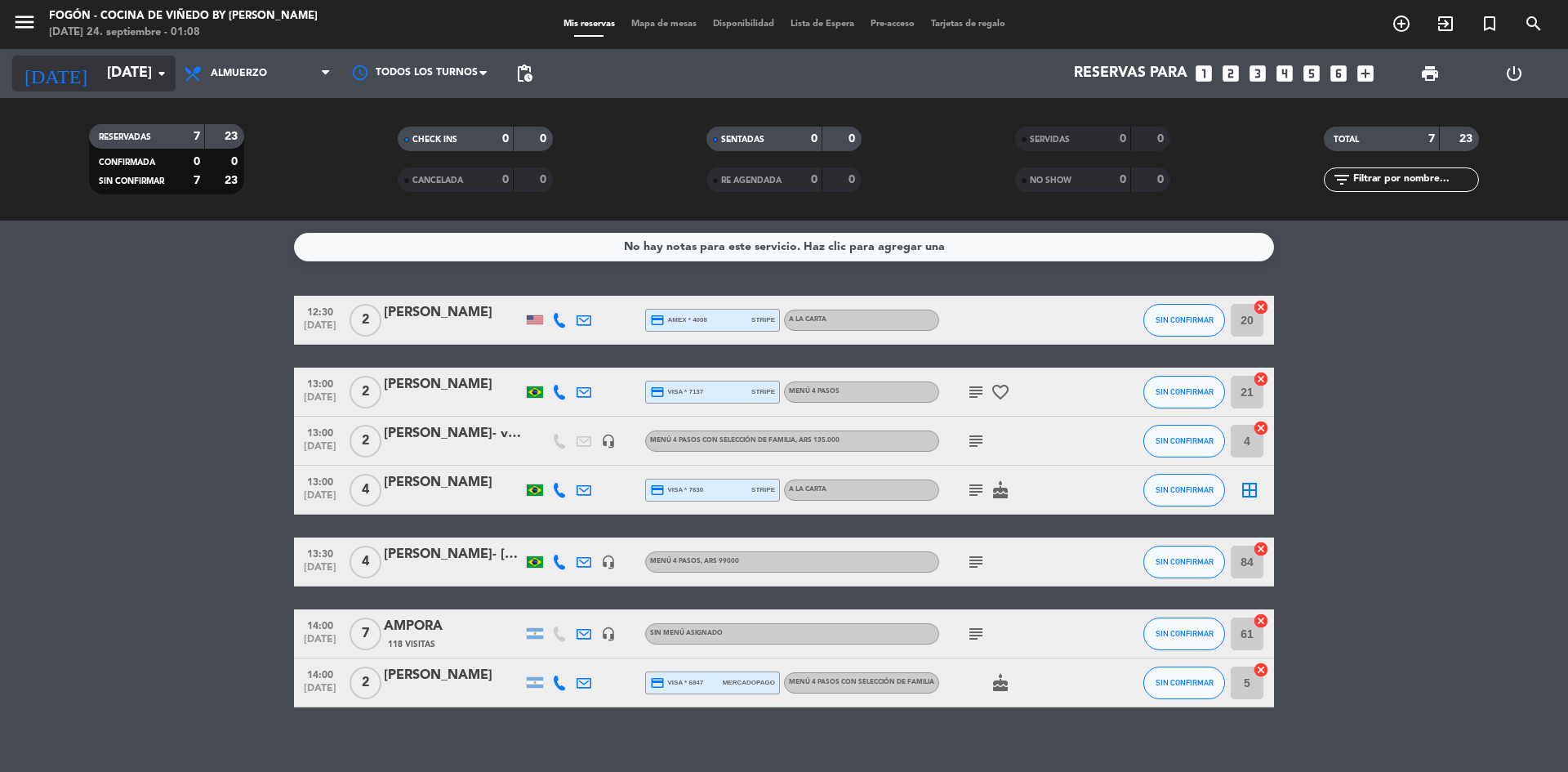
click at [168, 68] on icon "arrow_drop_down" at bounding box center [162, 73] width 19 height 19
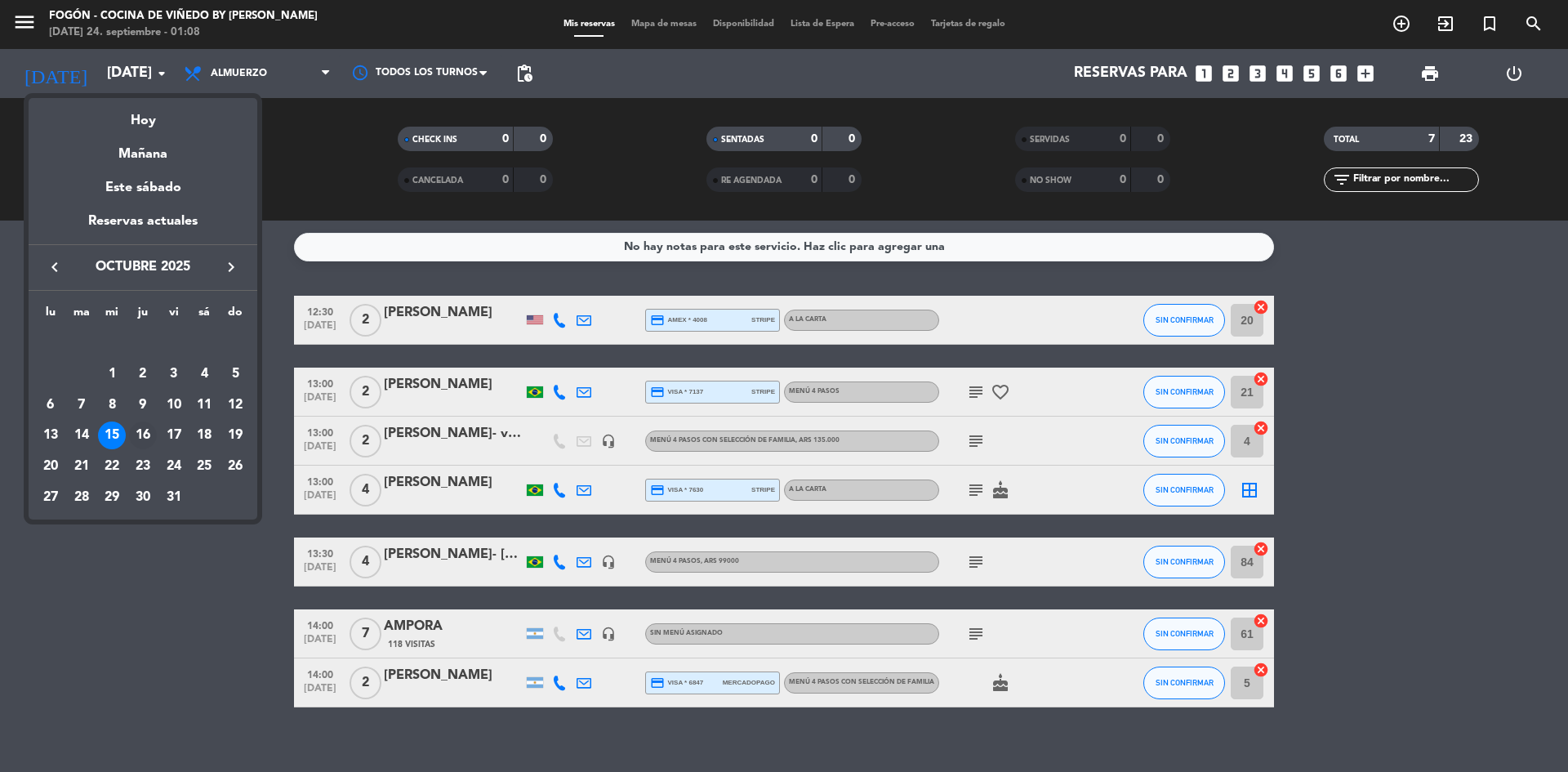
click at [146, 424] on div "16" at bounding box center [142, 435] width 28 height 28
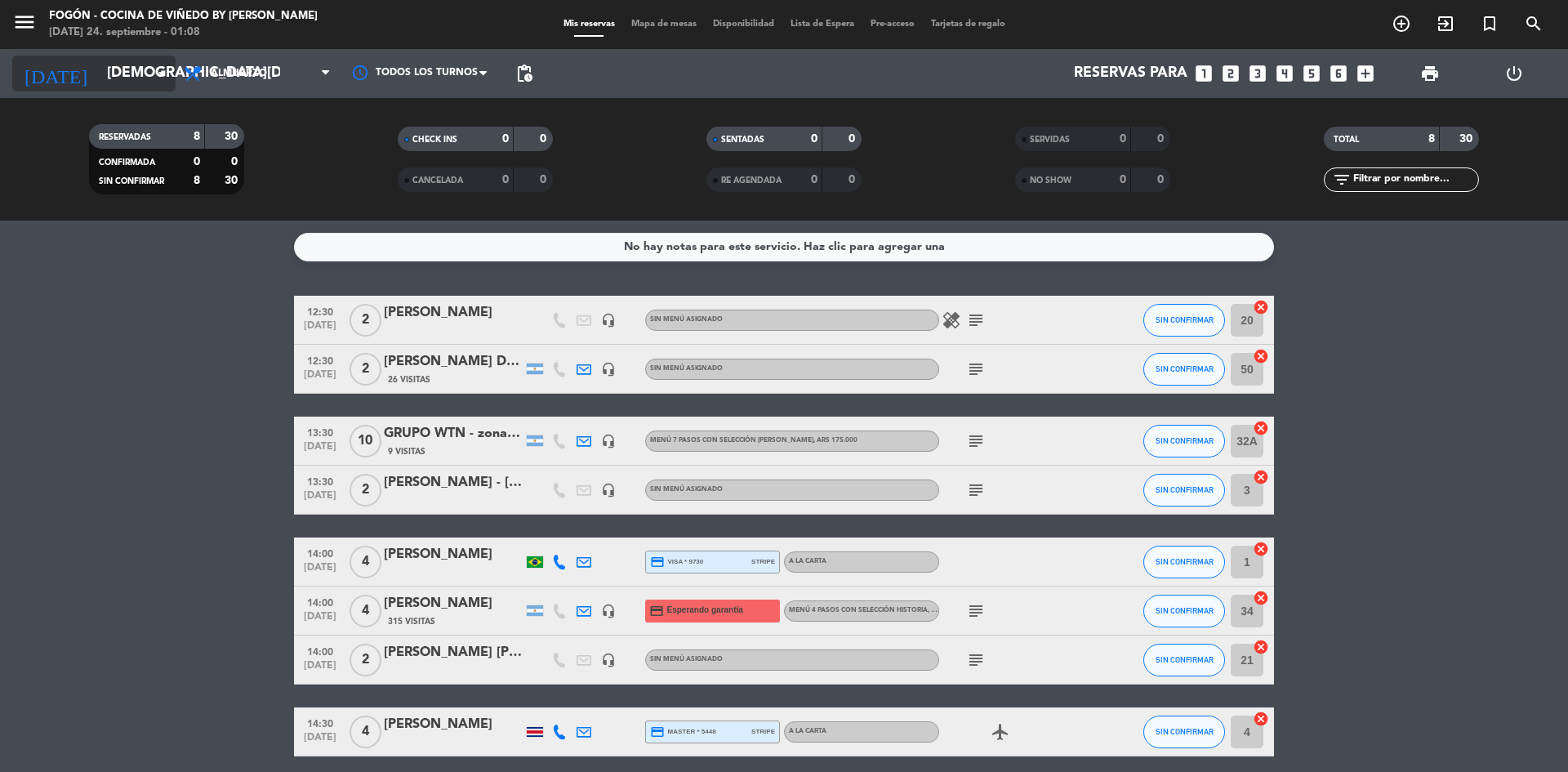
click at [158, 65] on icon "arrow_drop_down" at bounding box center [162, 73] width 19 height 19
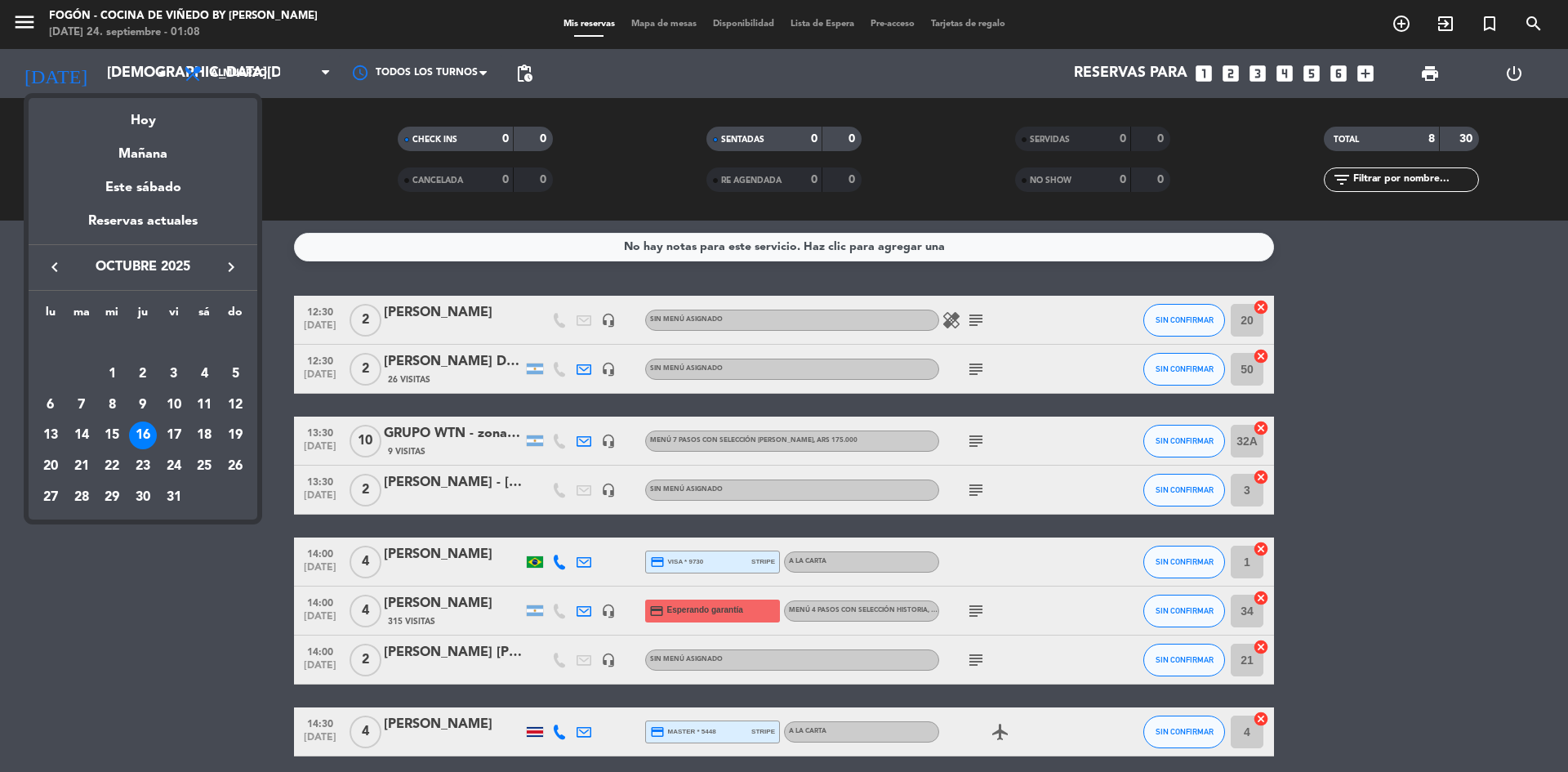
click at [162, 70] on div at bounding box center [784, 386] width 1568 height 772
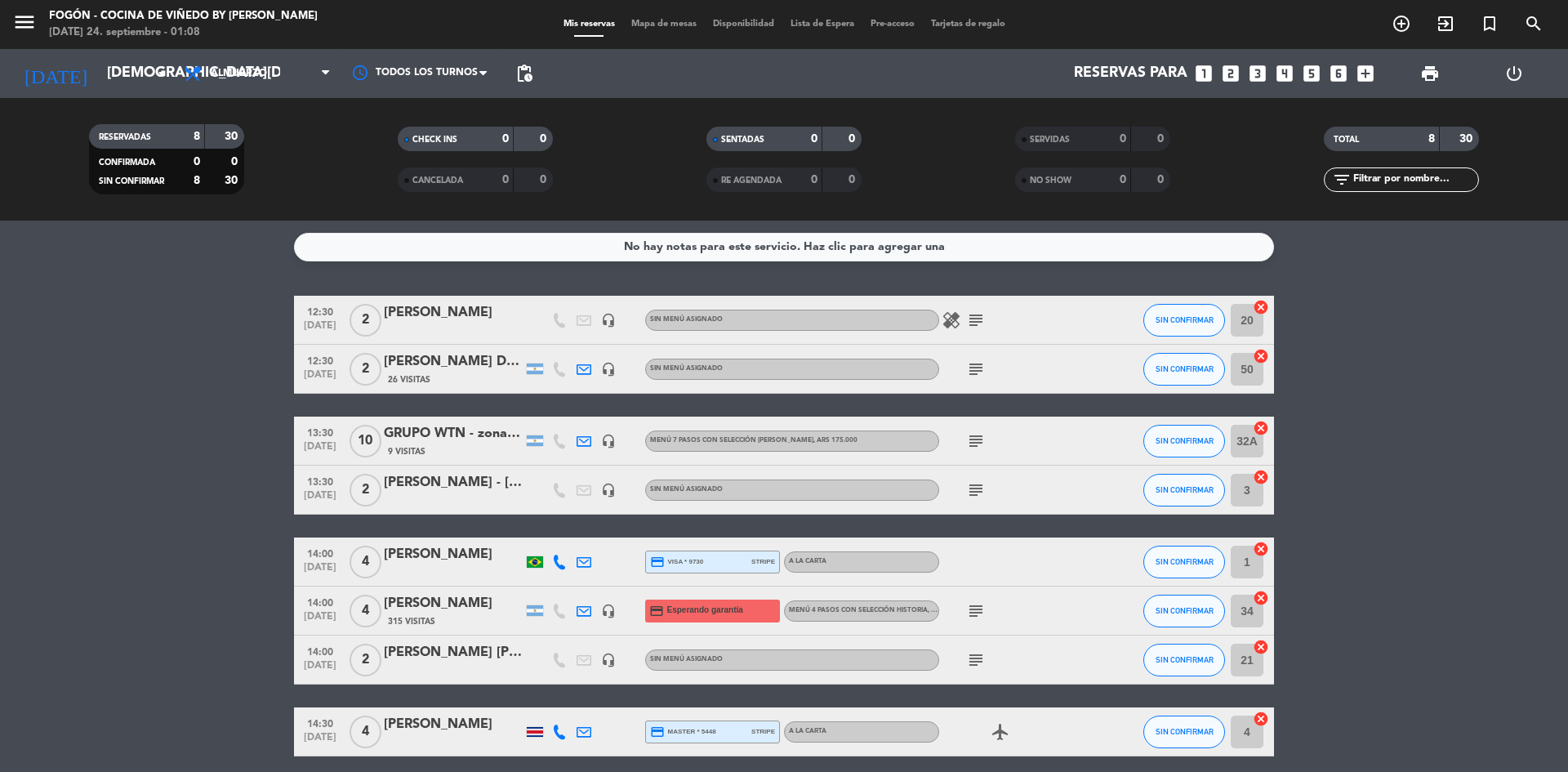
click at [162, 70] on icon "arrow_drop_down" at bounding box center [162, 73] width 19 height 19
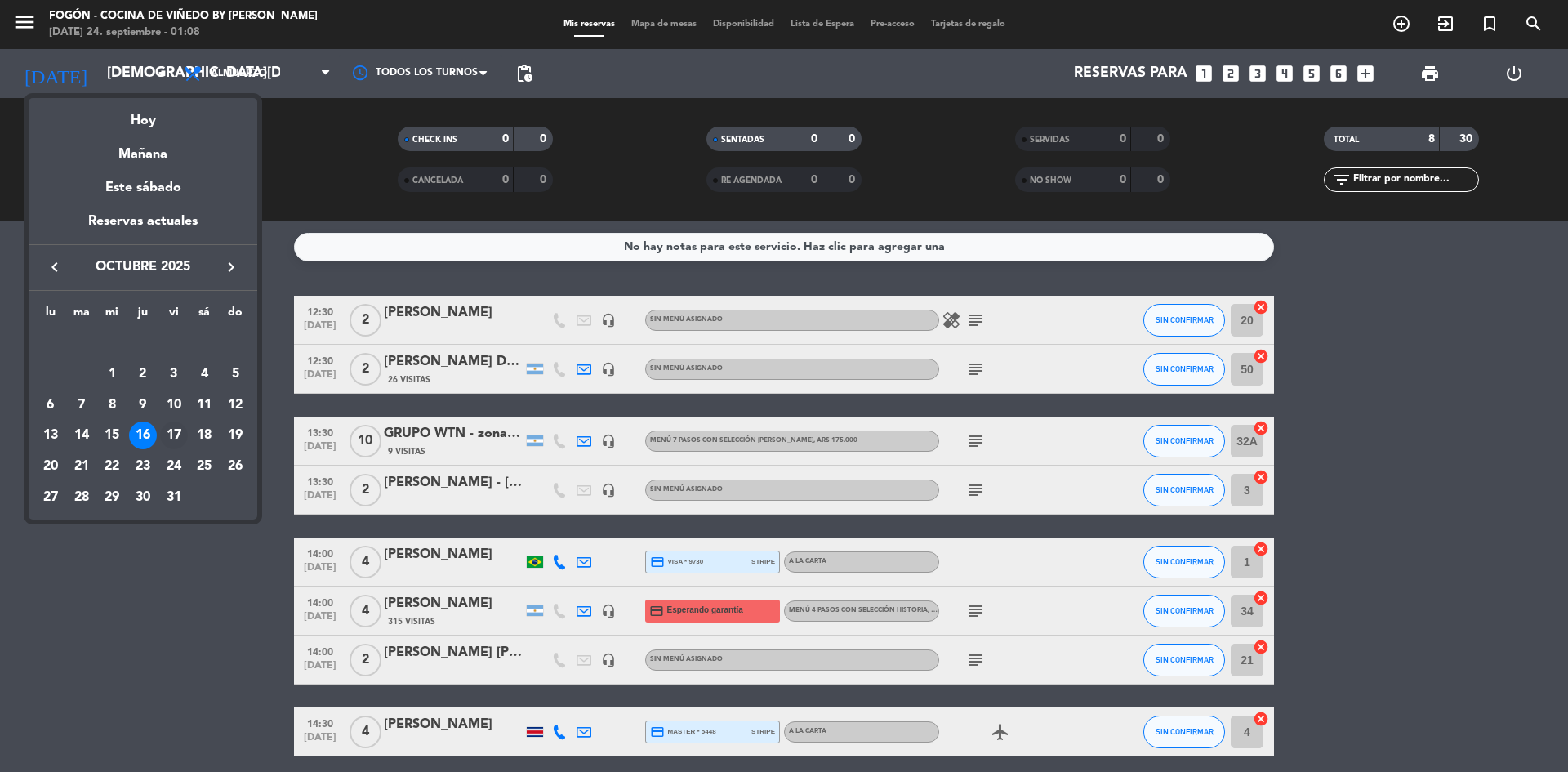
click at [177, 428] on div "17" at bounding box center [173, 435] width 28 height 28
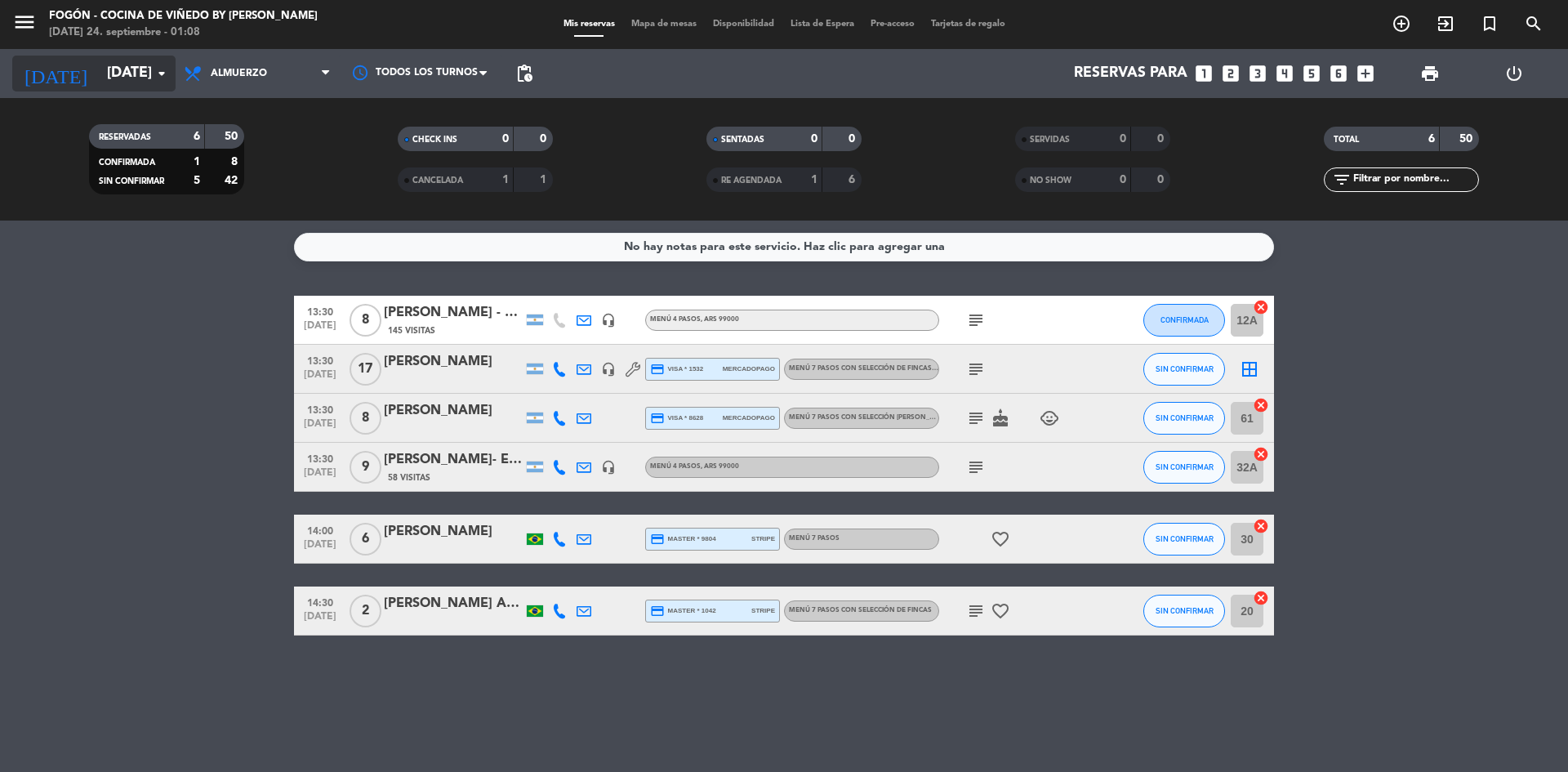
click at [162, 71] on icon "arrow_drop_down" at bounding box center [162, 73] width 19 height 19
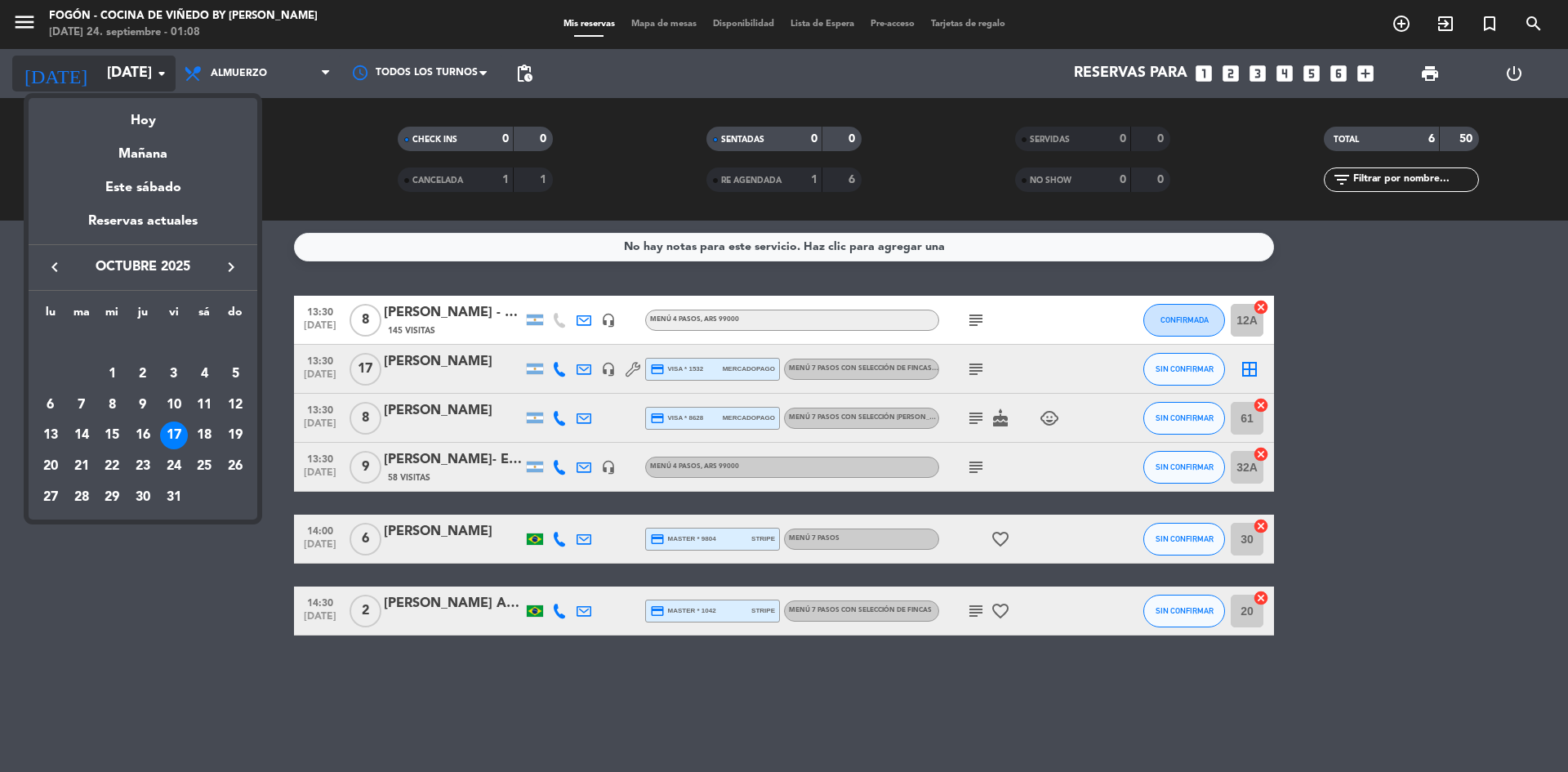
click at [162, 71] on div at bounding box center [784, 386] width 1568 height 772
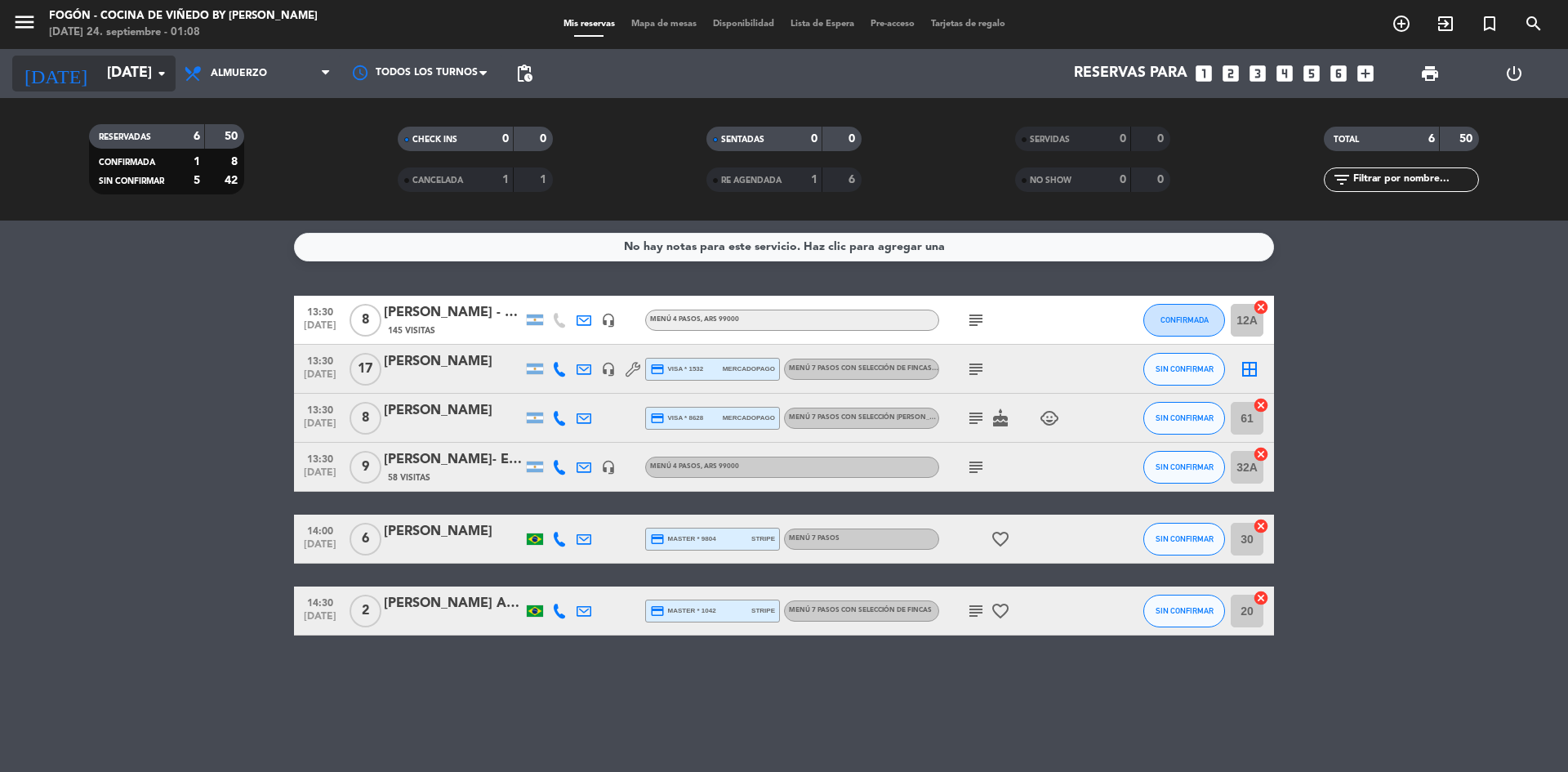
click at [162, 71] on icon "arrow_drop_down" at bounding box center [162, 73] width 19 height 19
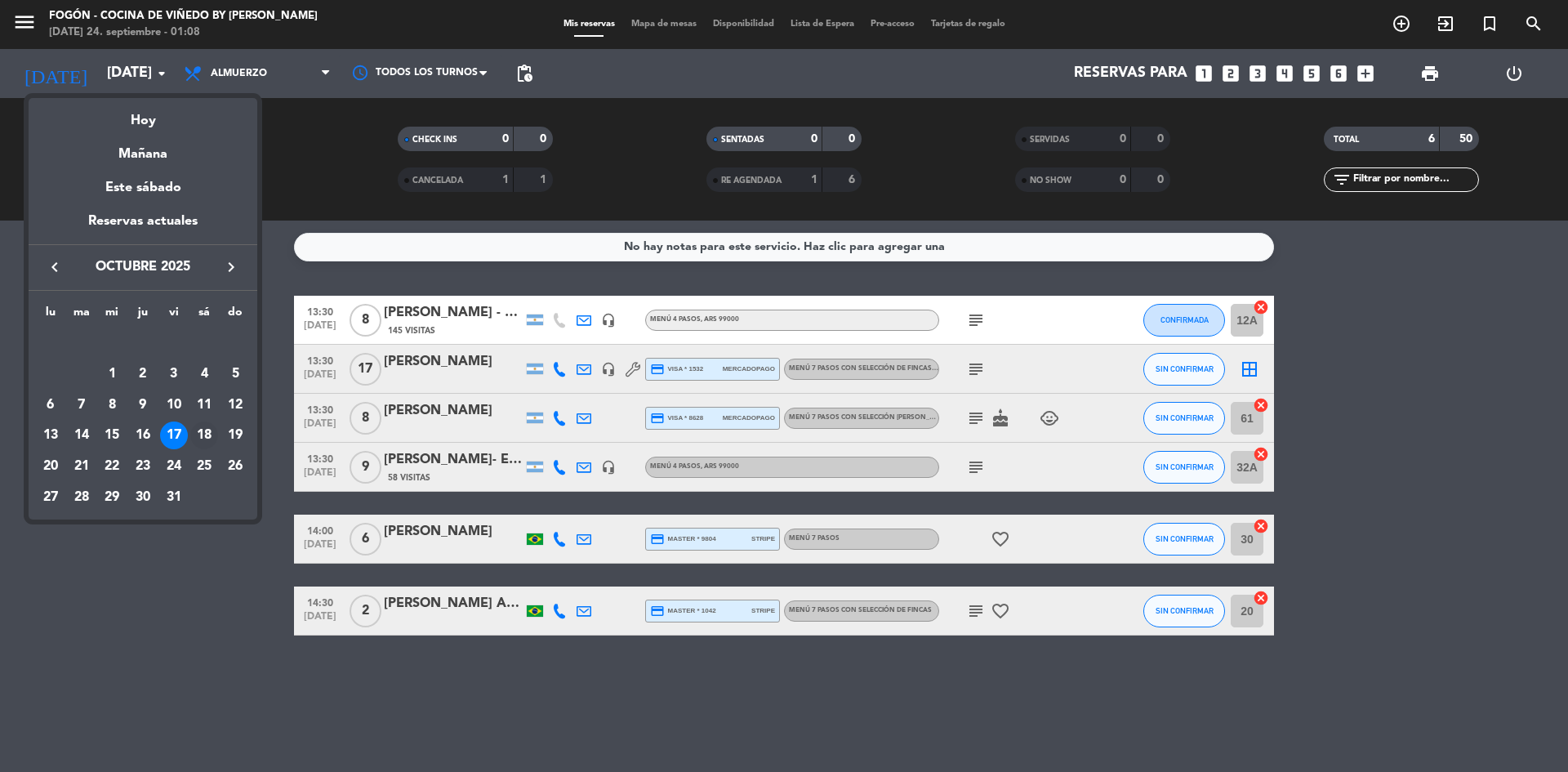
click at [212, 436] on div "18" at bounding box center [204, 435] width 28 height 28
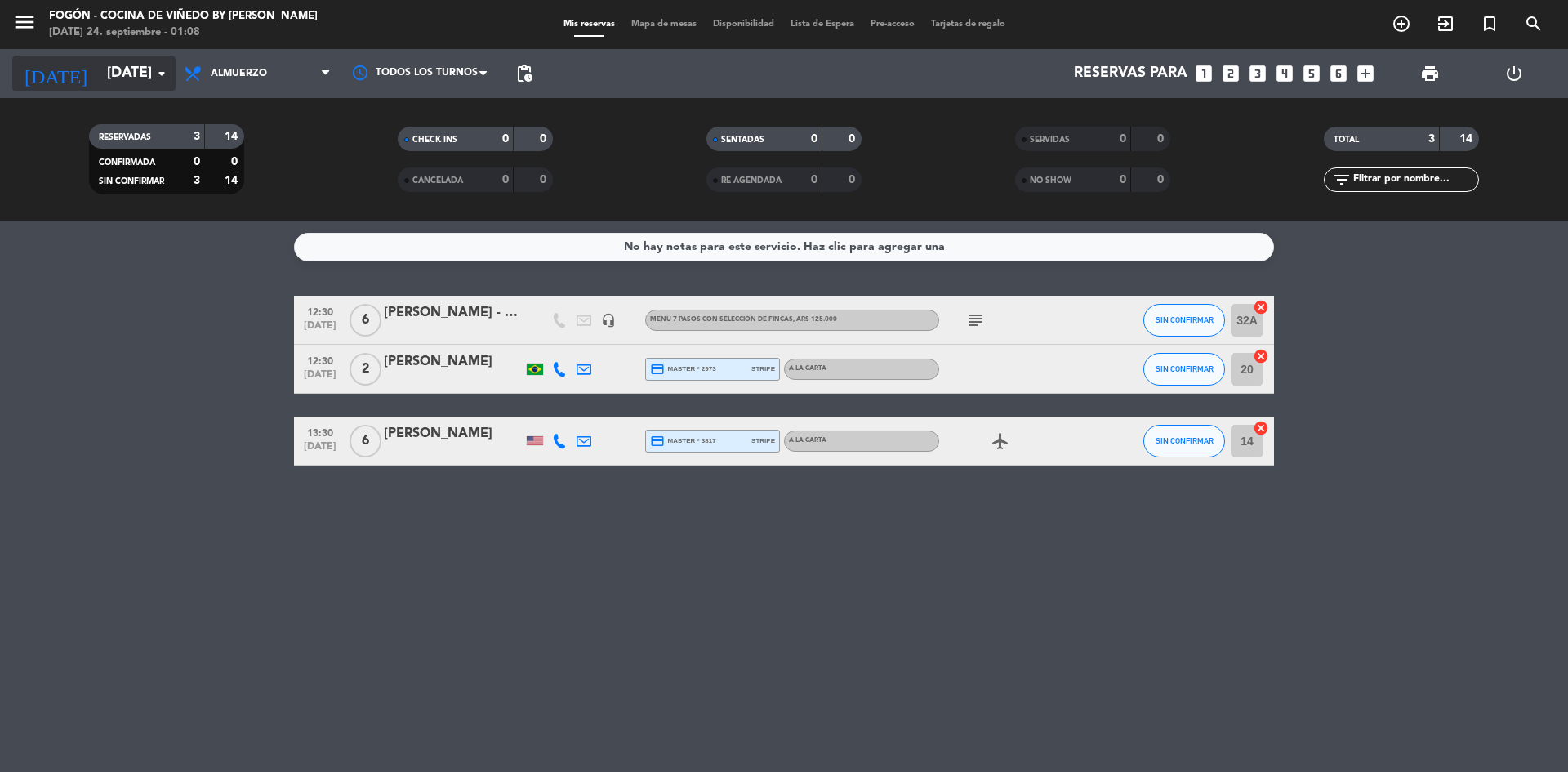
click at [166, 69] on icon "arrow_drop_down" at bounding box center [162, 73] width 19 height 19
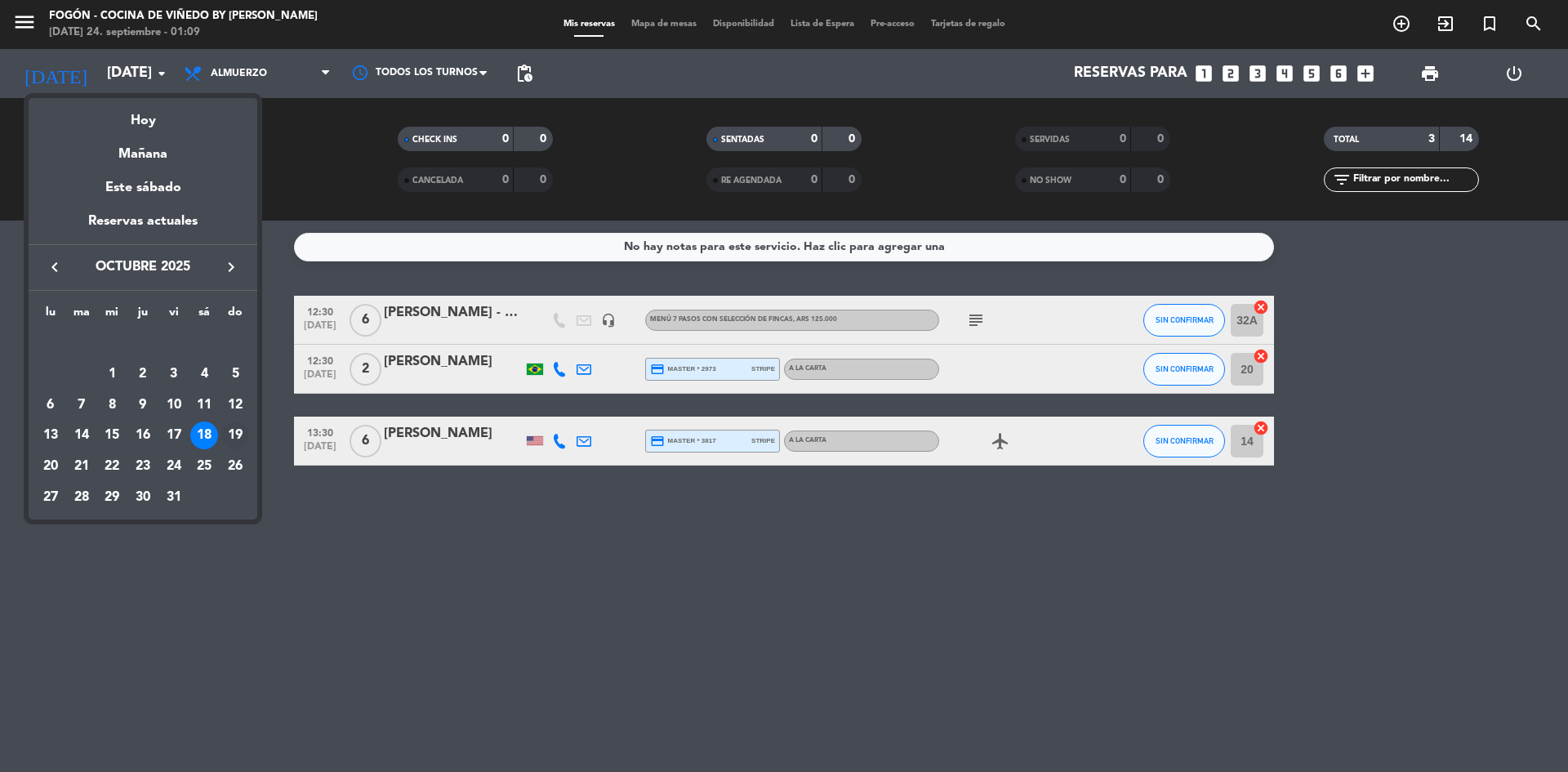
click at [234, 421] on div "19" at bounding box center [235, 435] width 28 height 28
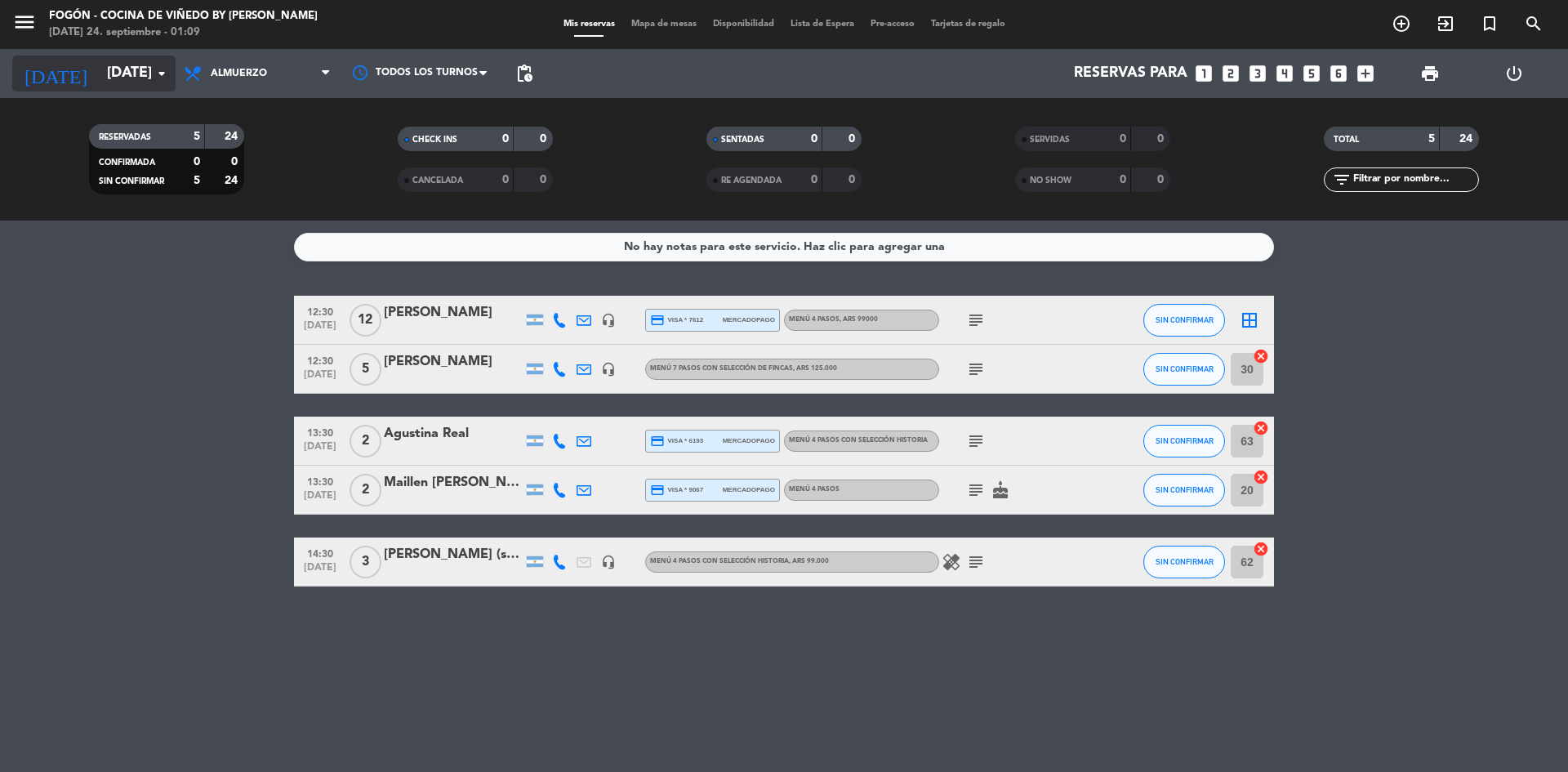
click at [160, 70] on icon "arrow_drop_down" at bounding box center [162, 73] width 19 height 19
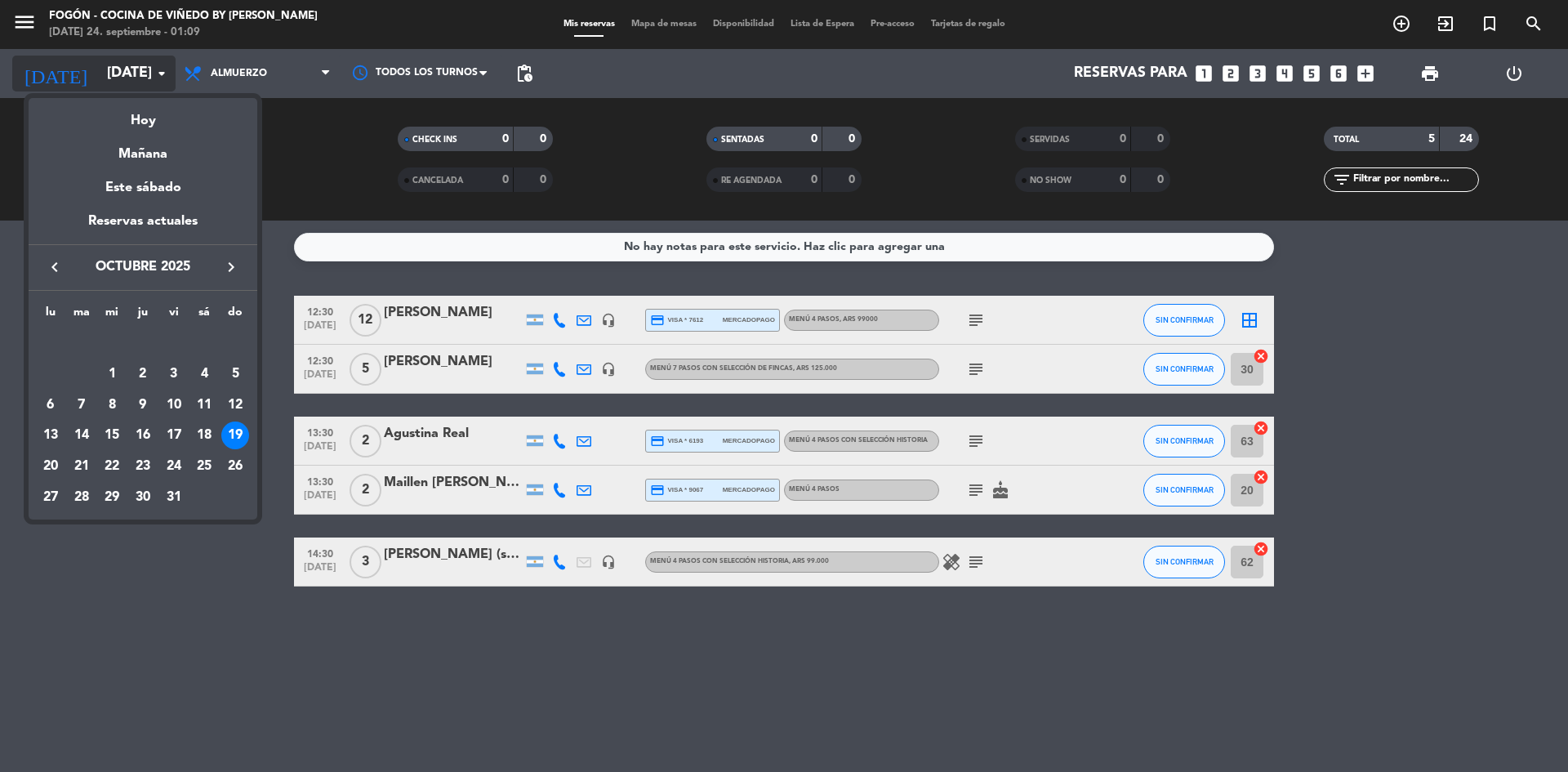
click at [160, 70] on div at bounding box center [784, 386] width 1568 height 772
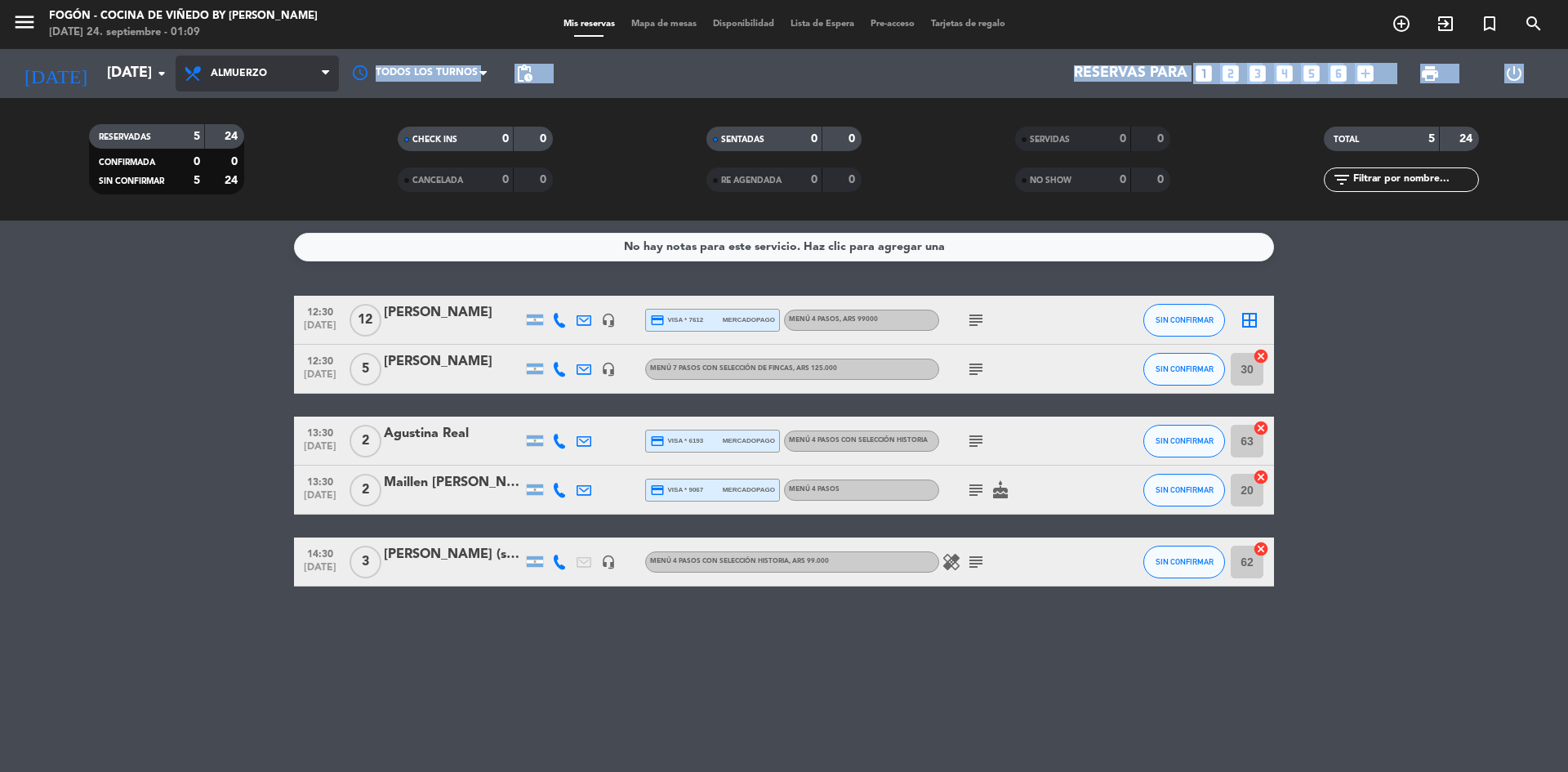
drag, startPoint x: 181, startPoint y: 94, endPoint x: 180, endPoint y: 82, distance: 12.0
click at [180, 82] on div "menu Fogón - Cocina de viñedo by [PERSON_NAME] [DATE] 24. septiembre - 01:09 Mi…" at bounding box center [784, 110] width 1568 height 220
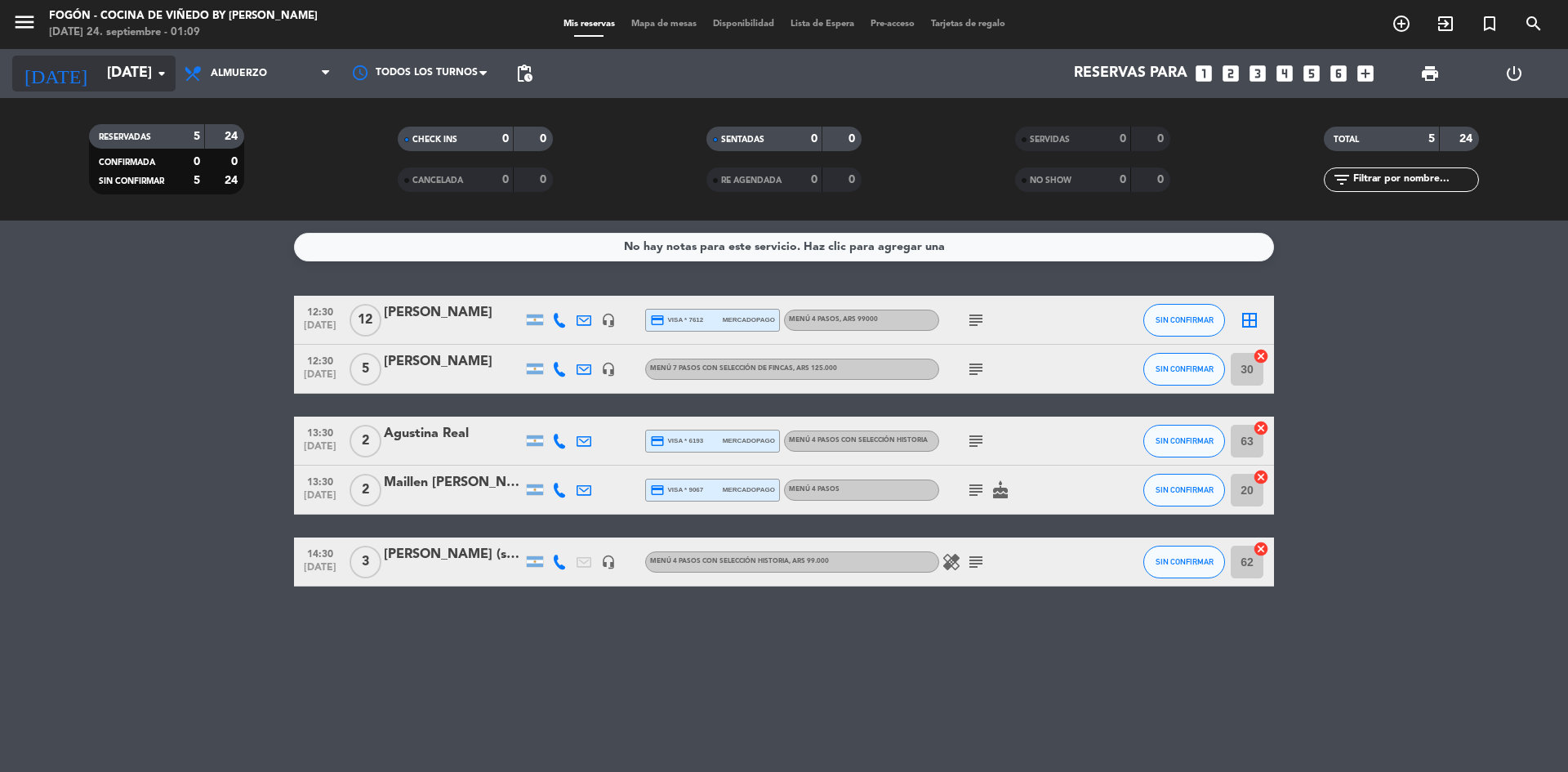
click at [164, 72] on icon "arrow_drop_down" at bounding box center [162, 73] width 19 height 19
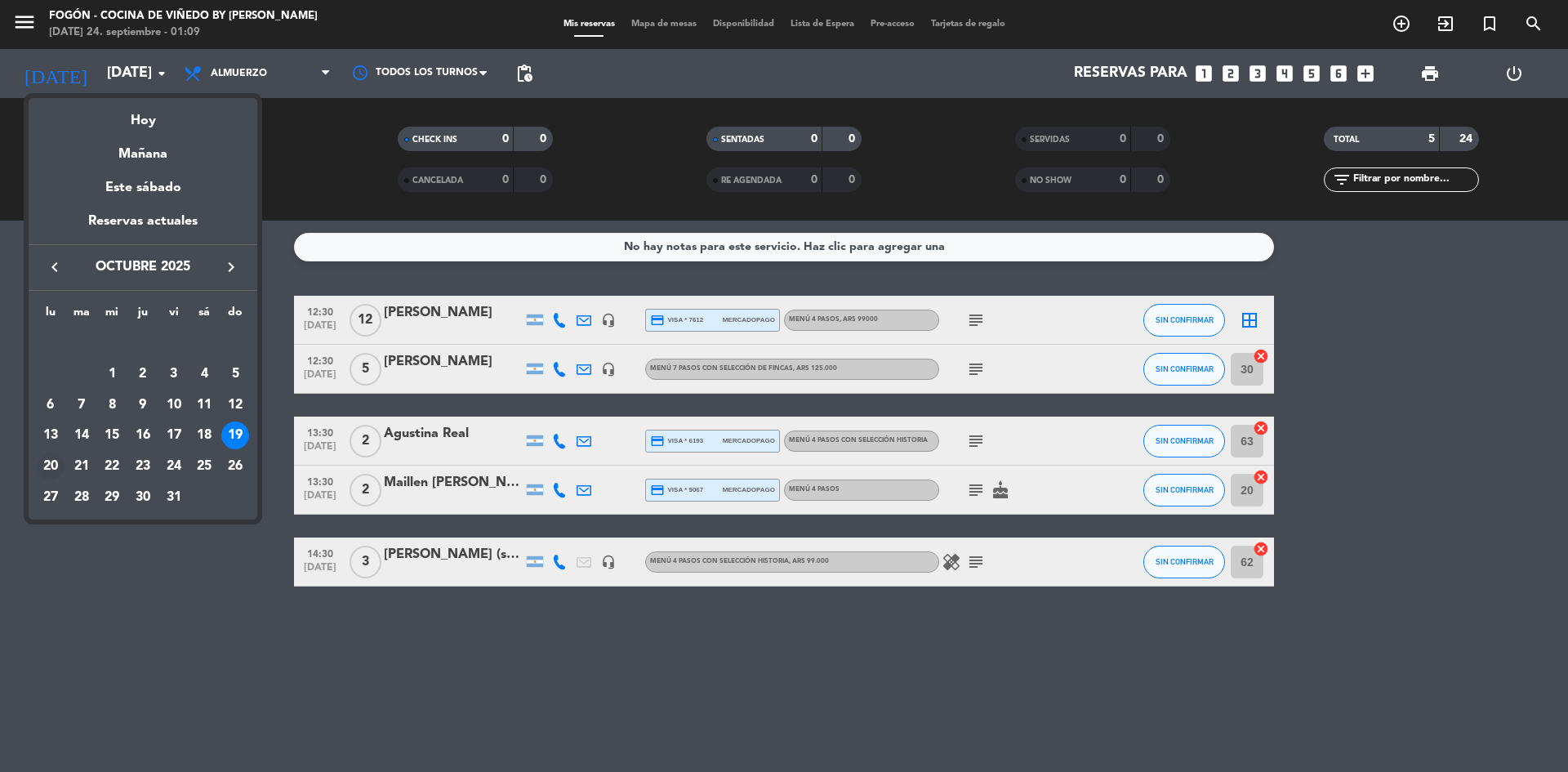
click at [52, 463] on div "20" at bounding box center [50, 466] width 28 height 28
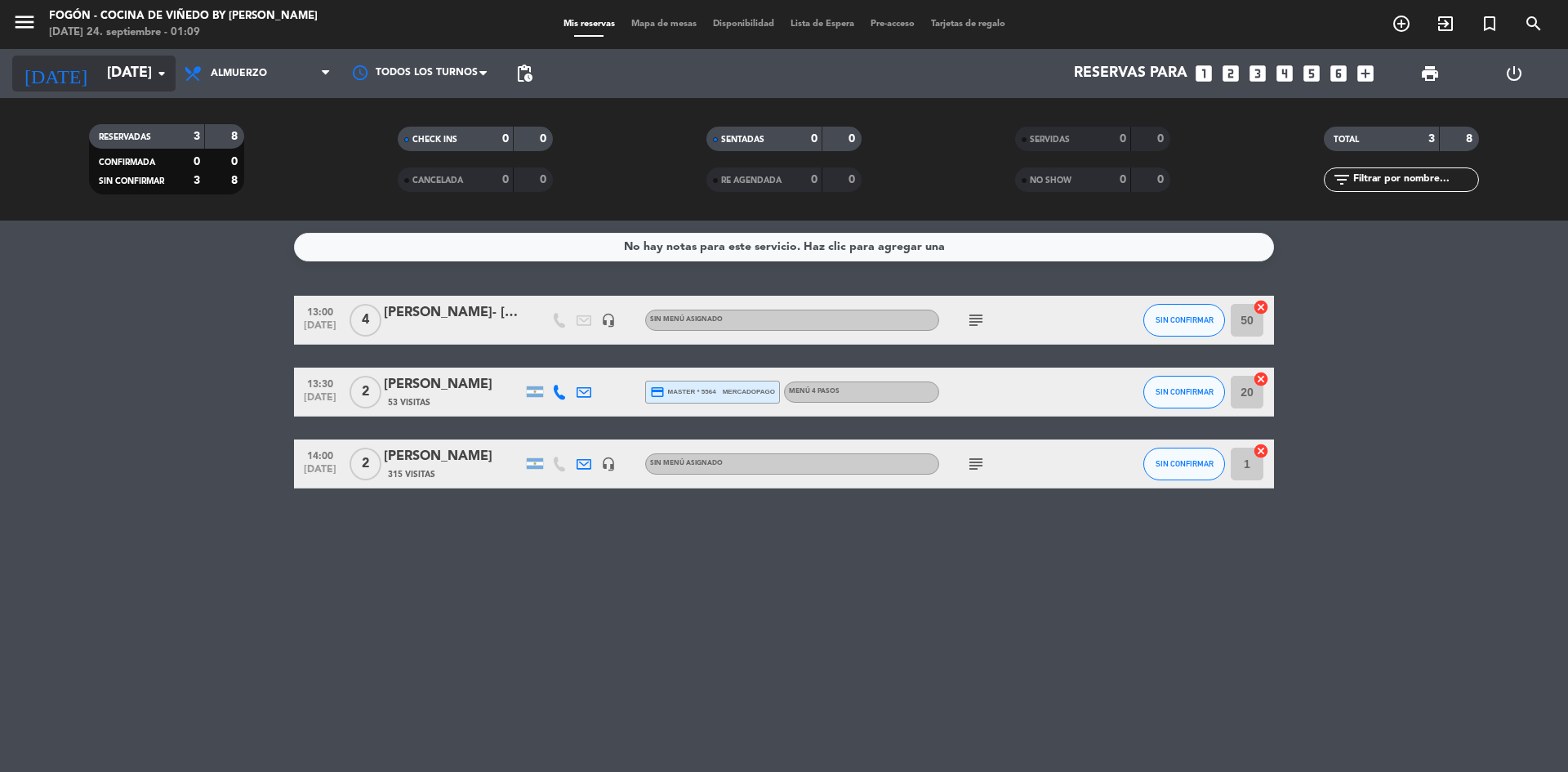
click at [163, 70] on icon "arrow_drop_down" at bounding box center [162, 73] width 19 height 19
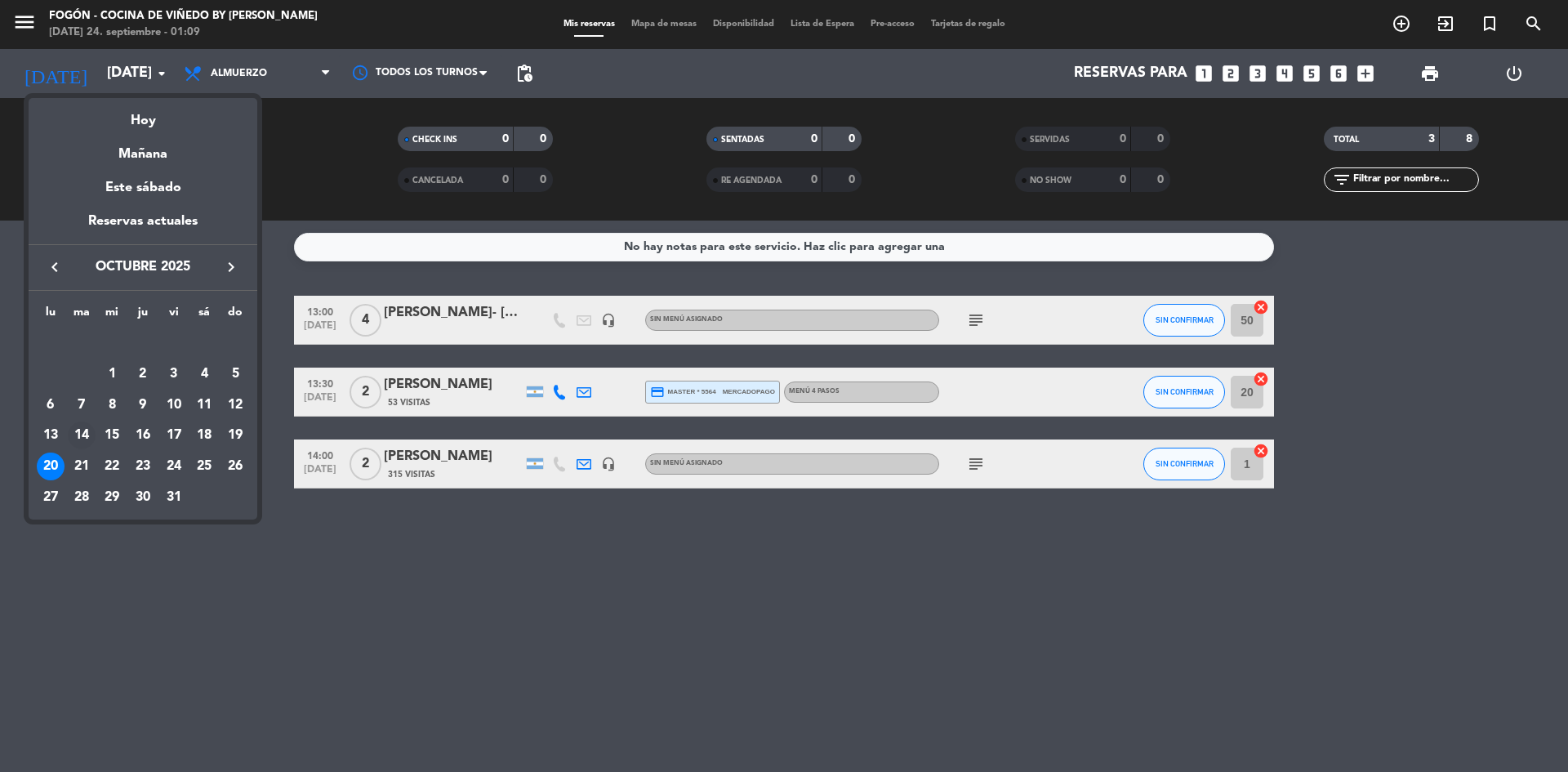
click at [83, 444] on div "14" at bounding box center [82, 435] width 28 height 28
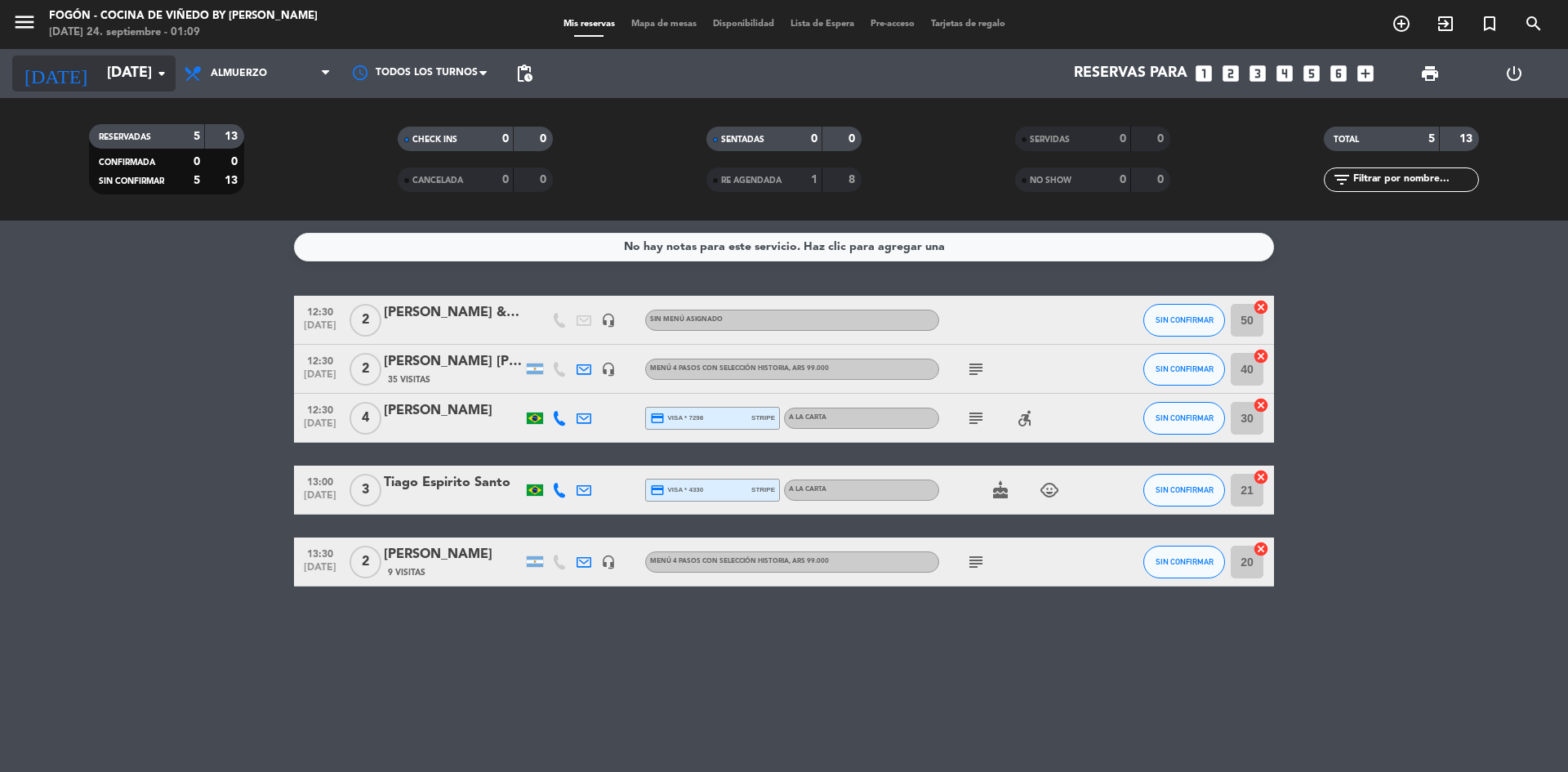
click at [156, 67] on icon "arrow_drop_down" at bounding box center [162, 73] width 19 height 19
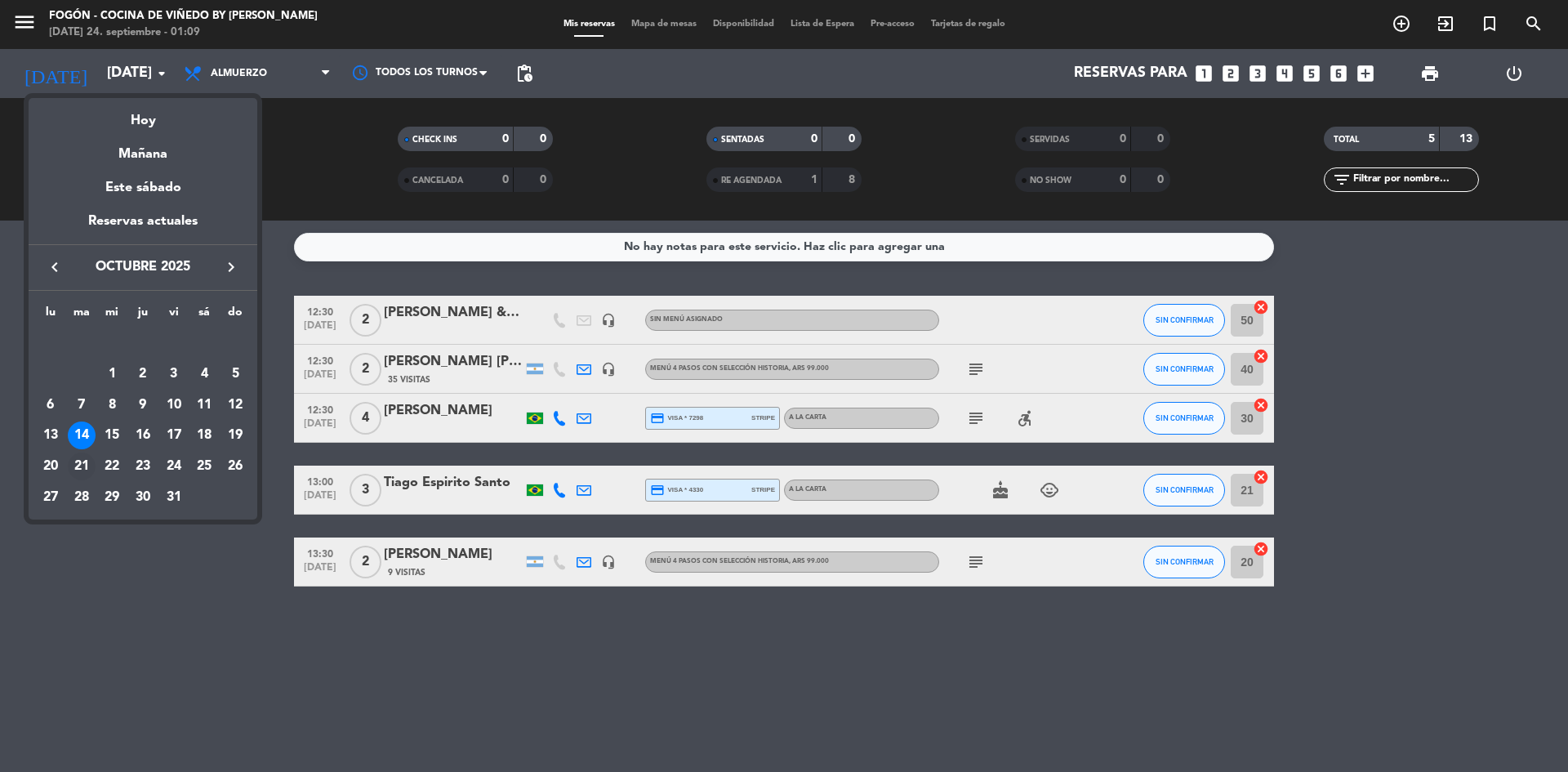
click at [85, 463] on div "21" at bounding box center [82, 466] width 28 height 28
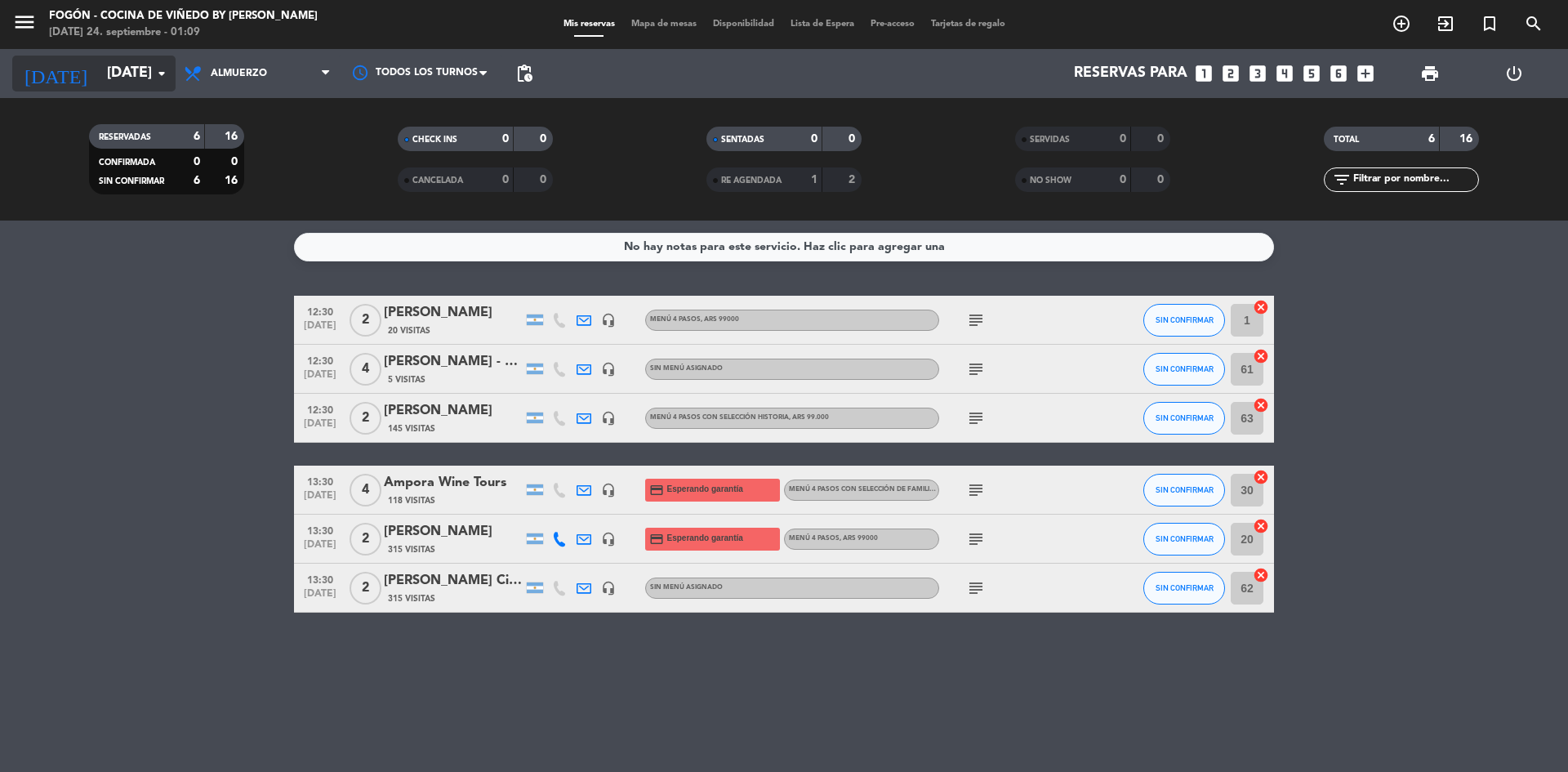
click at [167, 67] on icon "arrow_drop_down" at bounding box center [162, 73] width 19 height 19
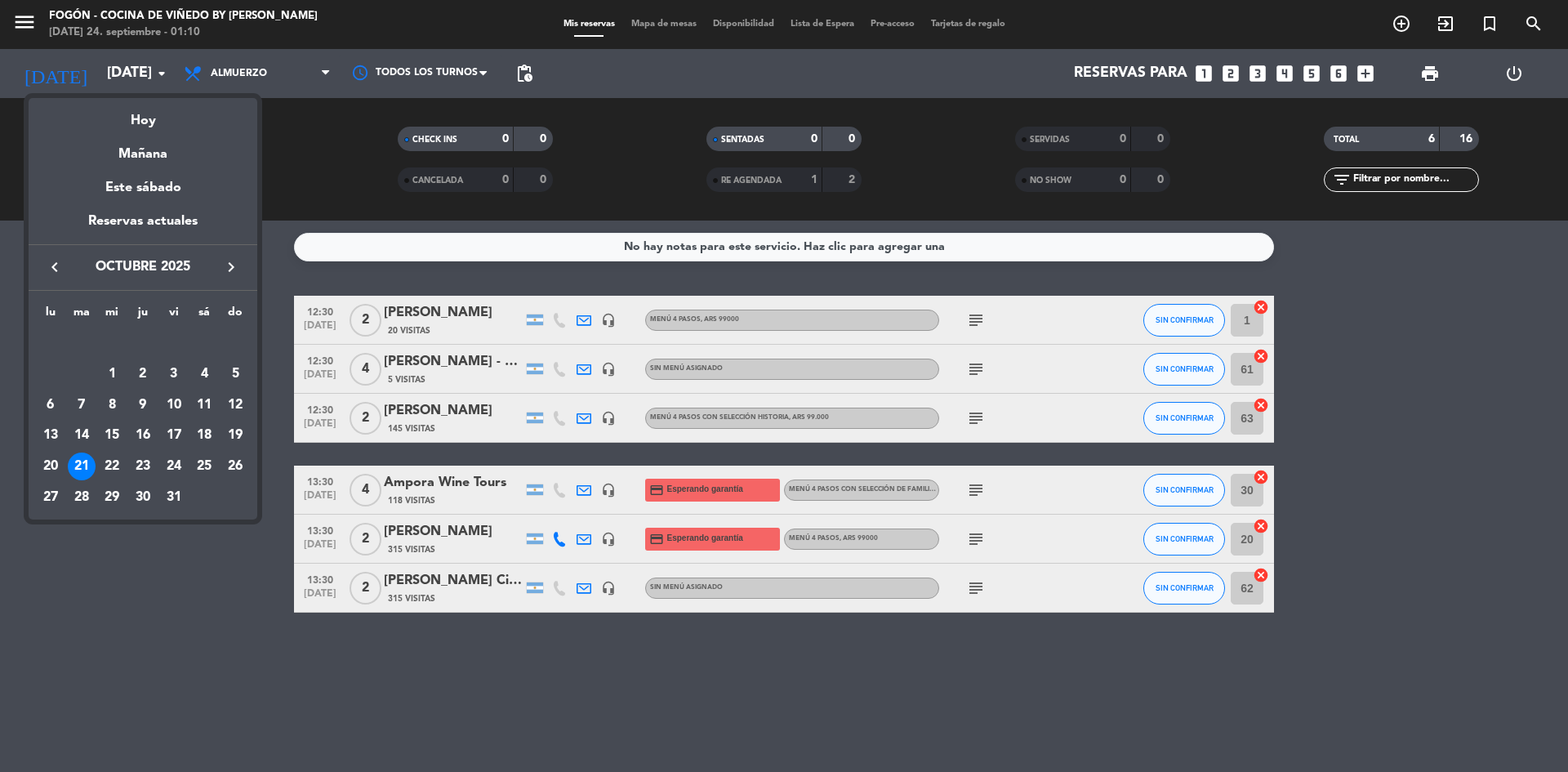
click at [161, 71] on div at bounding box center [784, 386] width 1568 height 772
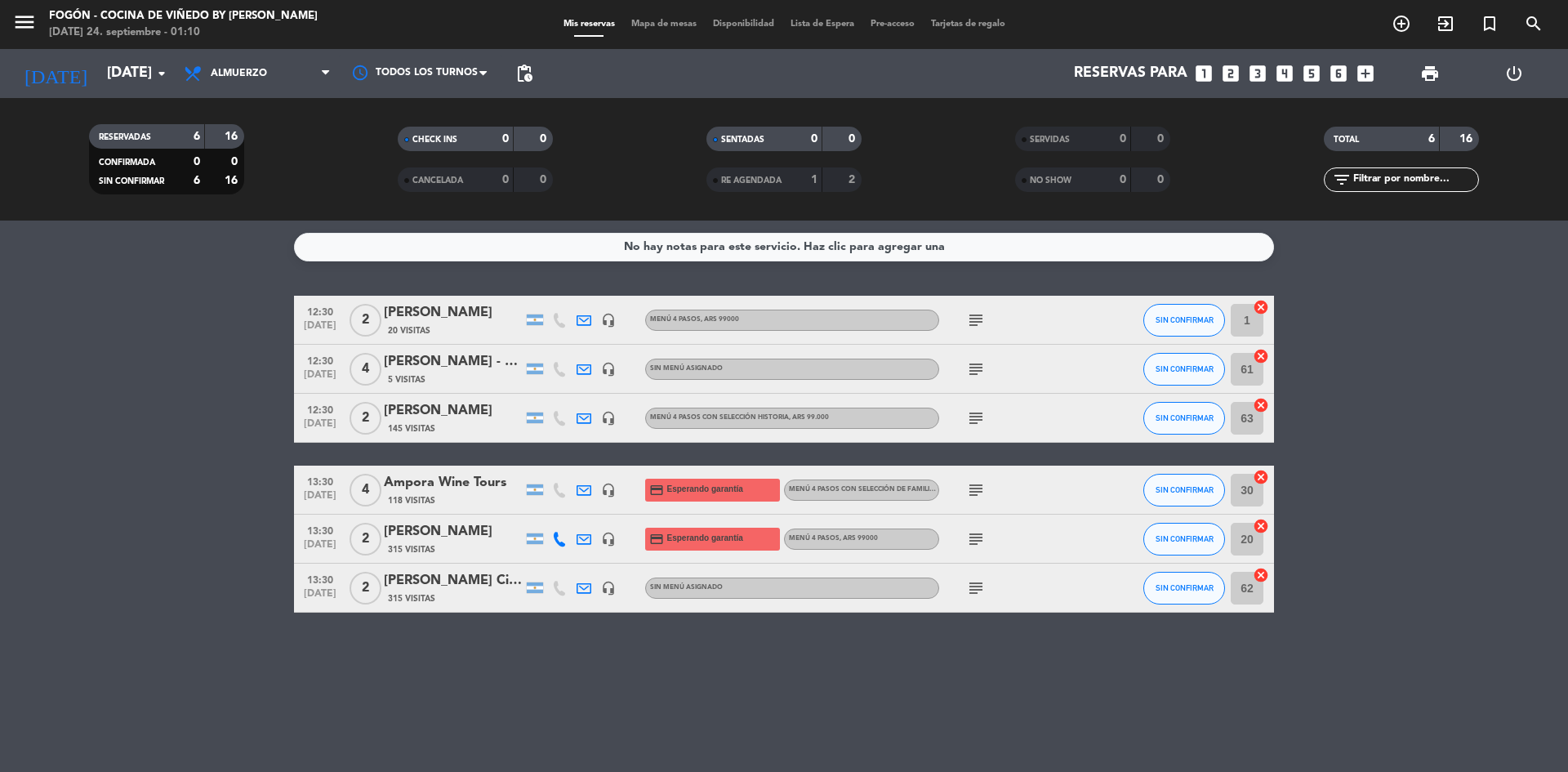
click at [113, 462] on bookings-row "12:30 [DATE] 2 [PERSON_NAME] - Suntrip 20 Visitas headset_mic Menú 4 pasos , AR…" at bounding box center [784, 454] width 1568 height 317
click at [157, 68] on icon "arrow_drop_down" at bounding box center [162, 73] width 19 height 19
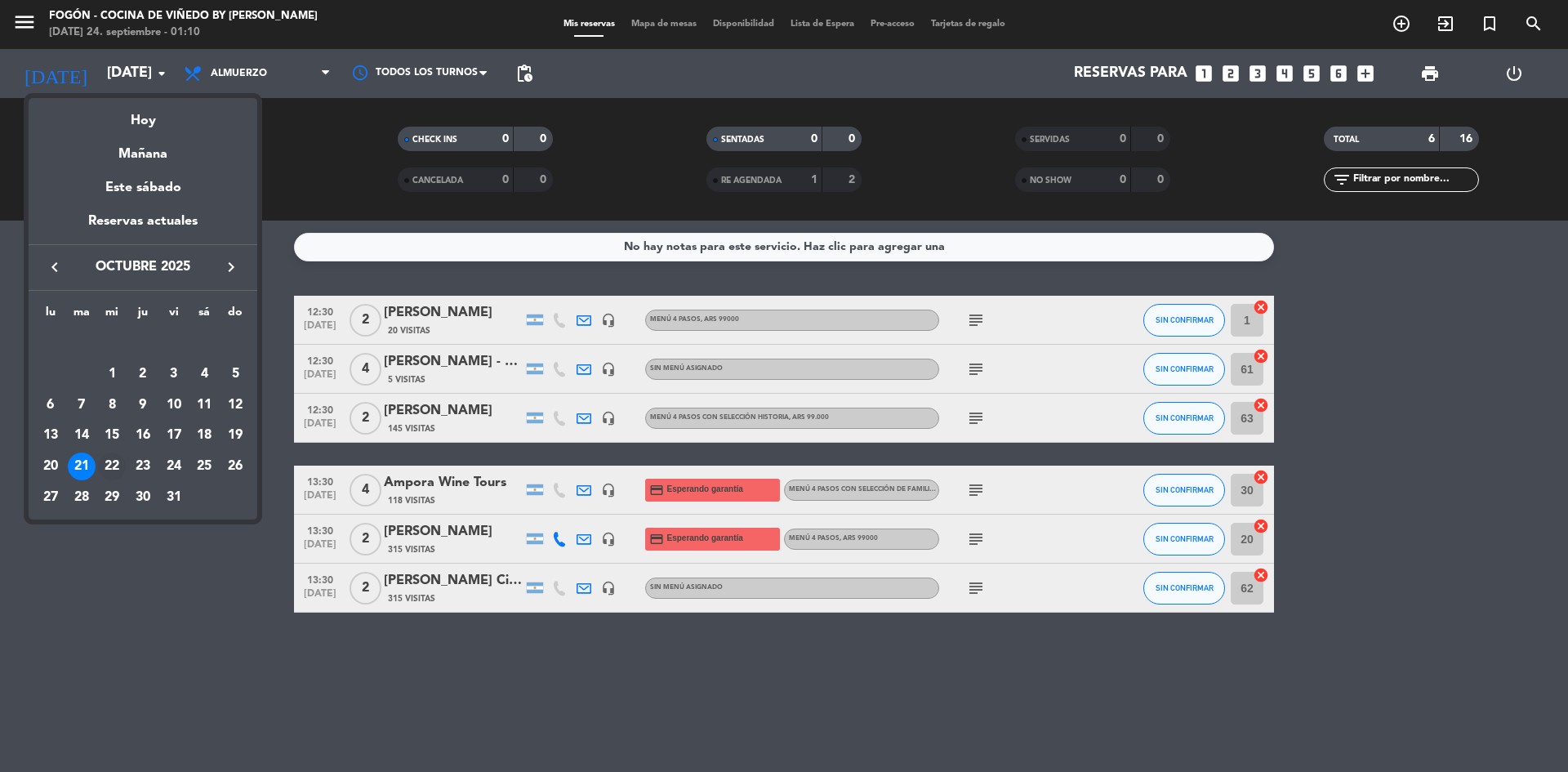
click at [109, 466] on div "22" at bounding box center [112, 466] width 28 height 28
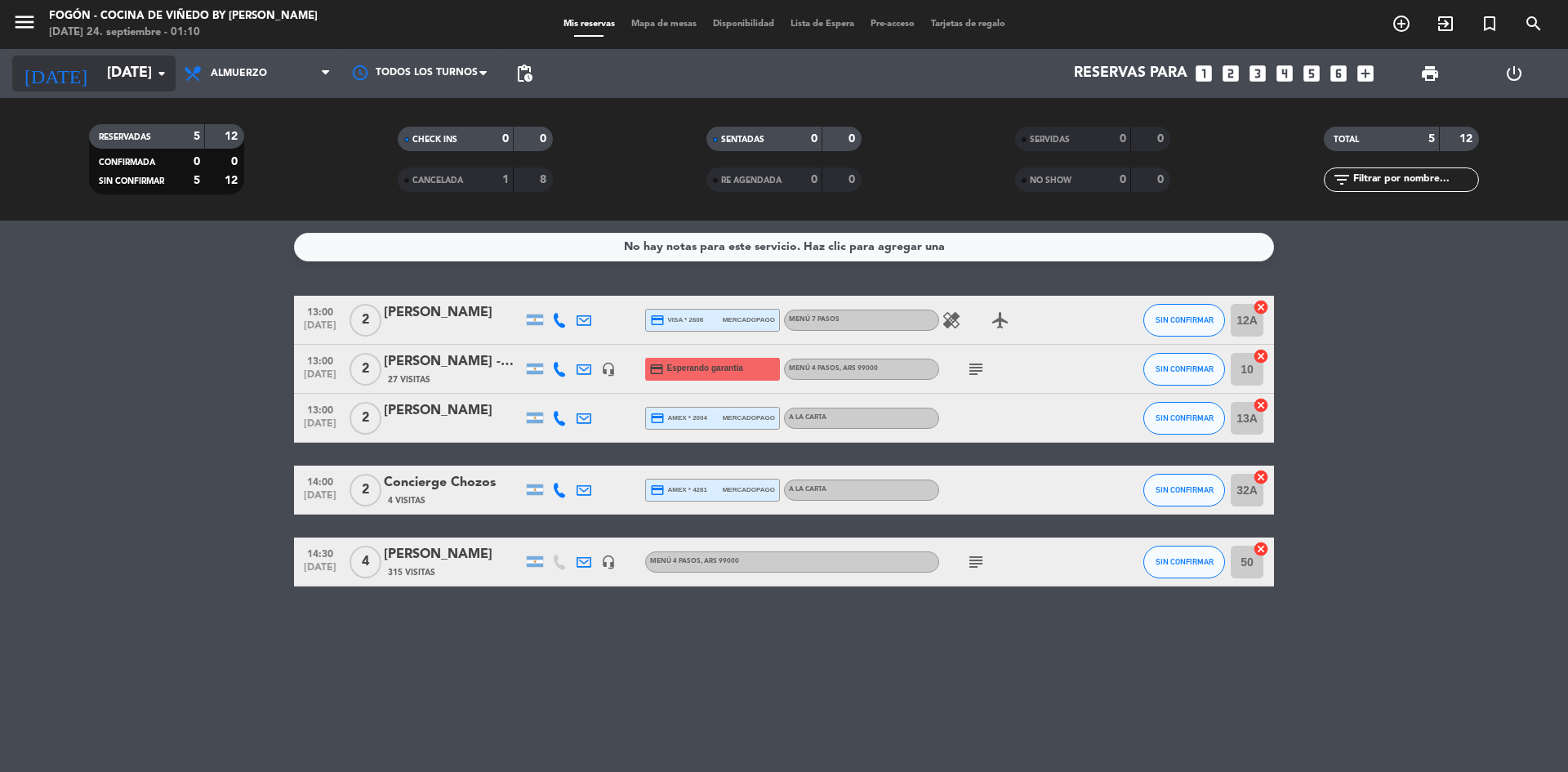
click at [156, 63] on input "[DATE]" at bounding box center [193, 73] width 189 height 33
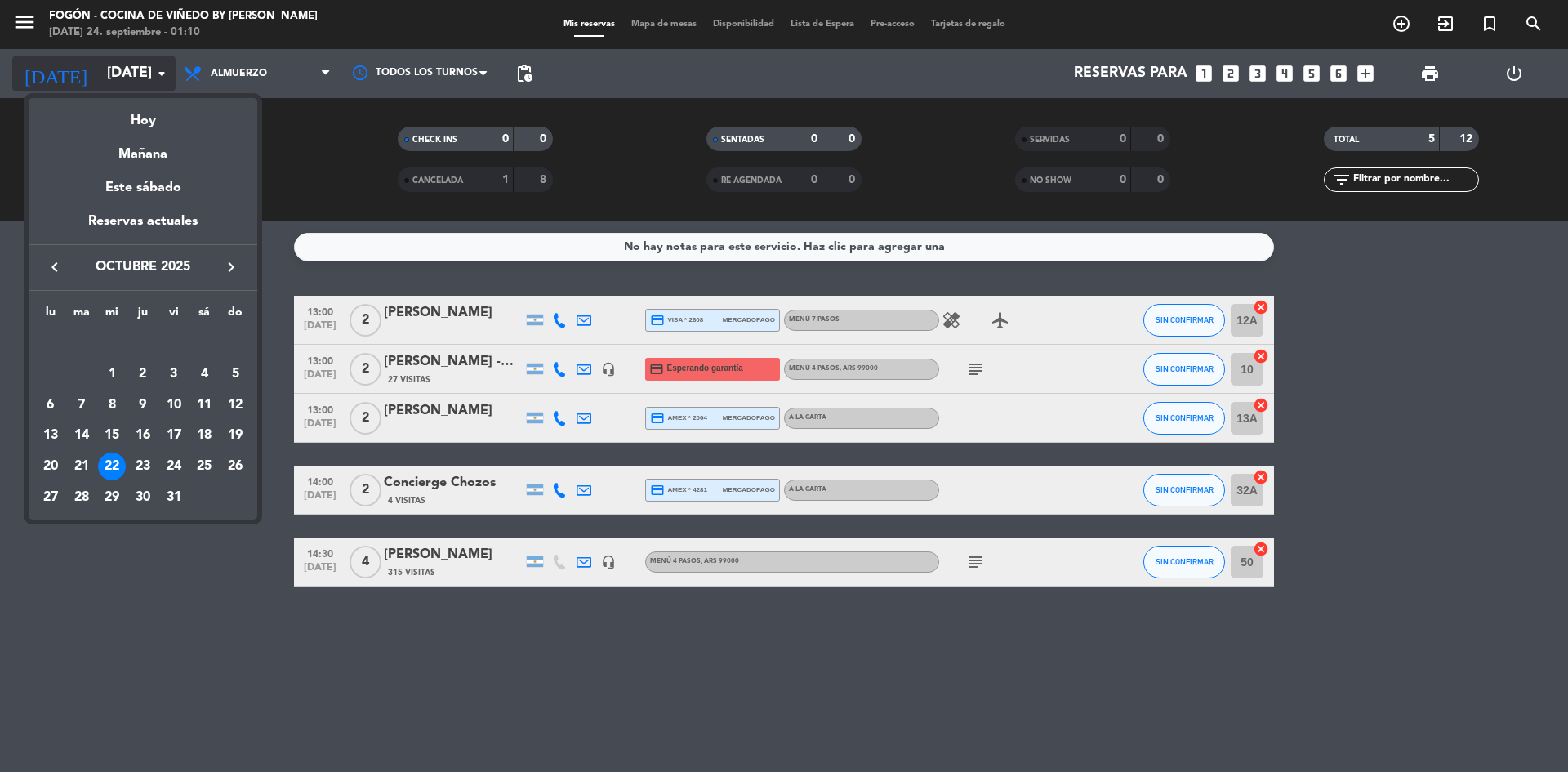
click at [156, 63] on div at bounding box center [784, 386] width 1568 height 772
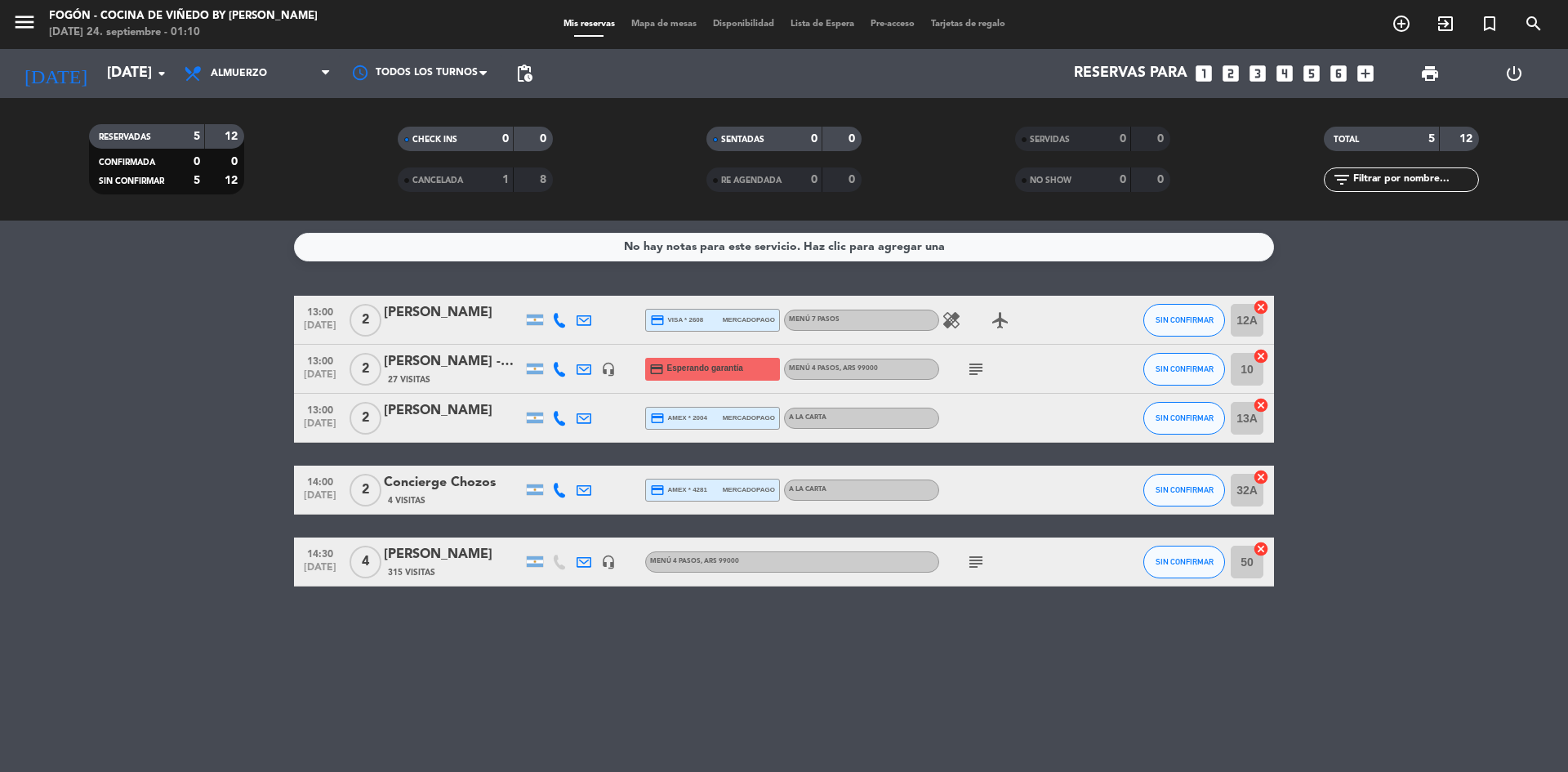
click at [152, 431] on bookings-row "13:00 [DATE] 2 [PERSON_NAME] credit_card visa * 2608 mercadopago Menú 7 pasos h…" at bounding box center [784, 442] width 1568 height 291
click at [163, 70] on icon "arrow_drop_down" at bounding box center [162, 73] width 19 height 19
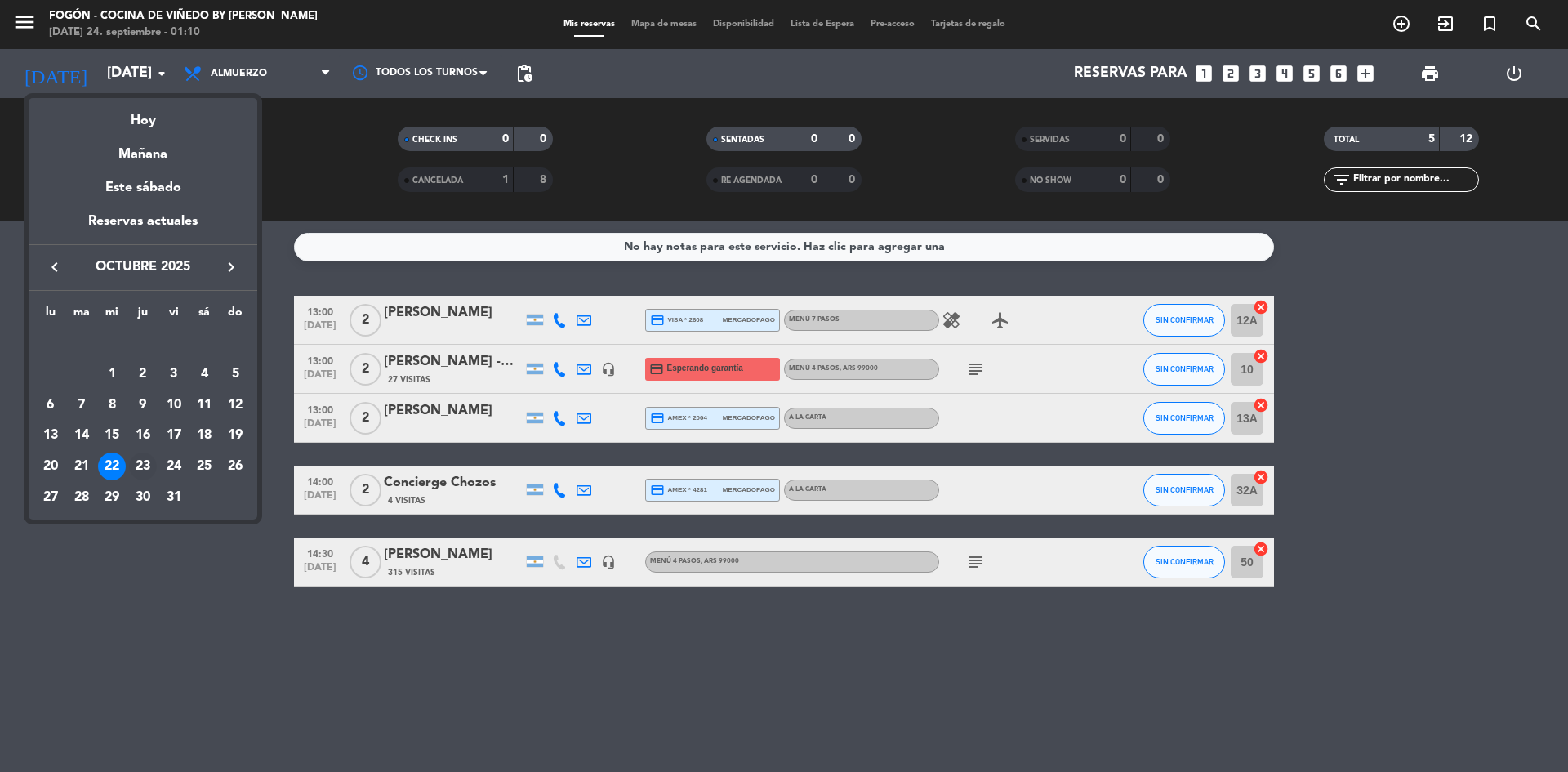
click at [147, 463] on div "23" at bounding box center [142, 466] width 28 height 28
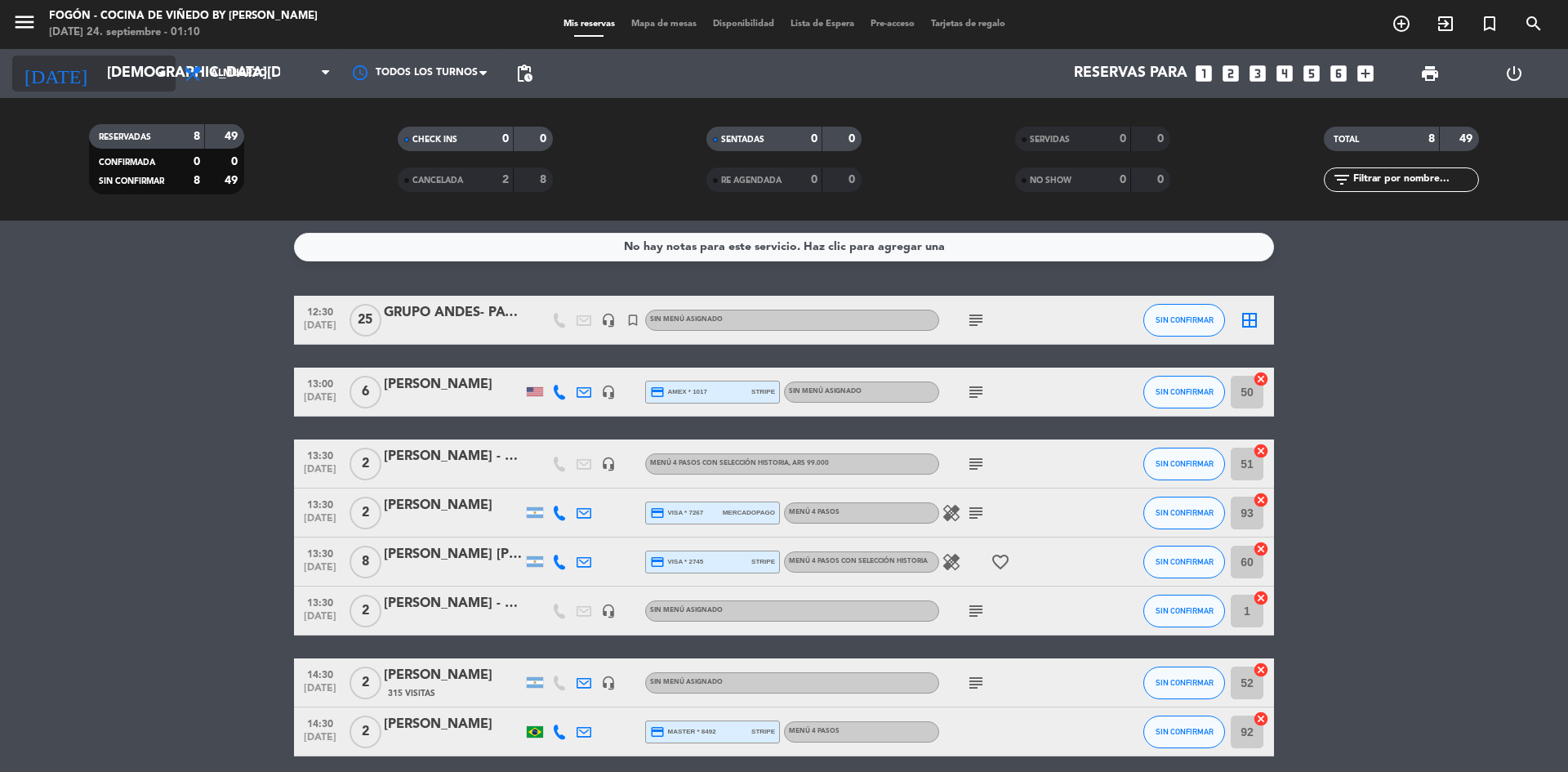
click at [156, 70] on icon "arrow_drop_down" at bounding box center [162, 73] width 19 height 19
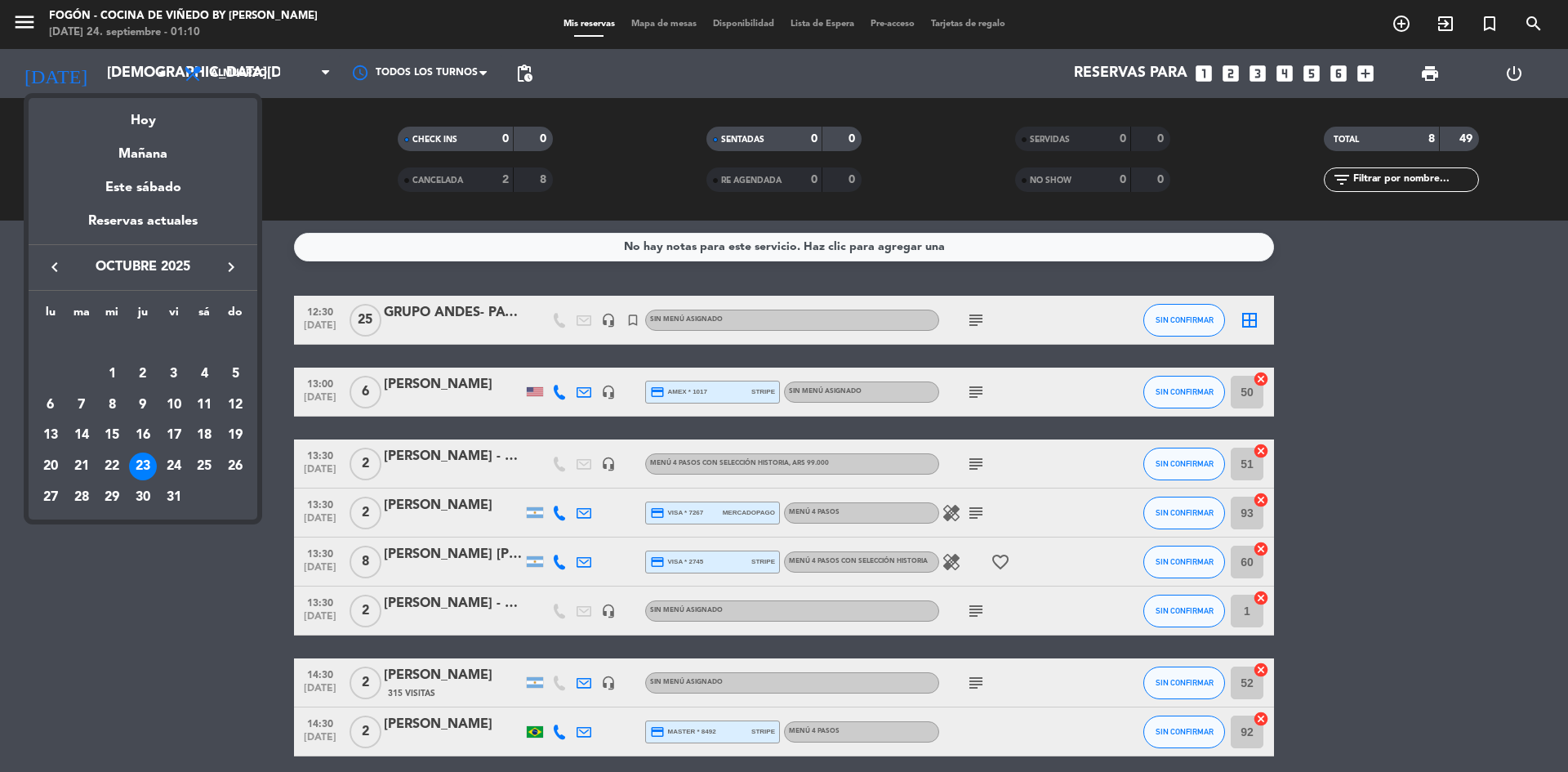
click at [156, 68] on div at bounding box center [784, 386] width 1568 height 772
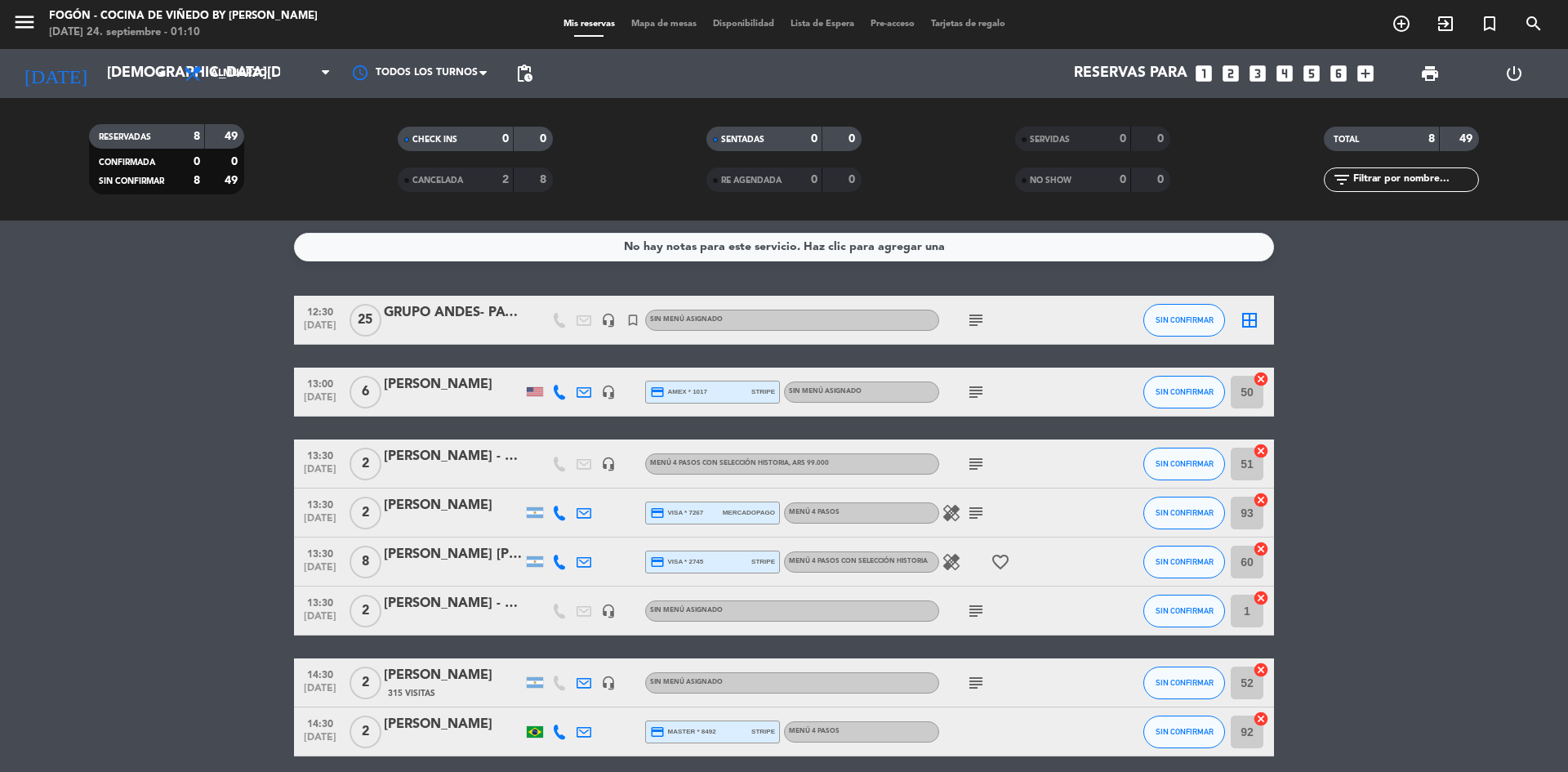
click at [171, 453] on bookings-row "12:30 [DATE] GRUPO ANDES- PATAGONIA TRAVEL headset_mic turned_in_not Sin menú a…" at bounding box center [784, 526] width 1568 height 461
click at [171, 457] on bookings-row "12:30 [DATE] GRUPO ANDES- PATAGONIA TRAVEL headset_mic turned_in_not Sin menú a…" at bounding box center [784, 526] width 1568 height 461
click at [162, 71] on icon "arrow_drop_down" at bounding box center [162, 73] width 19 height 19
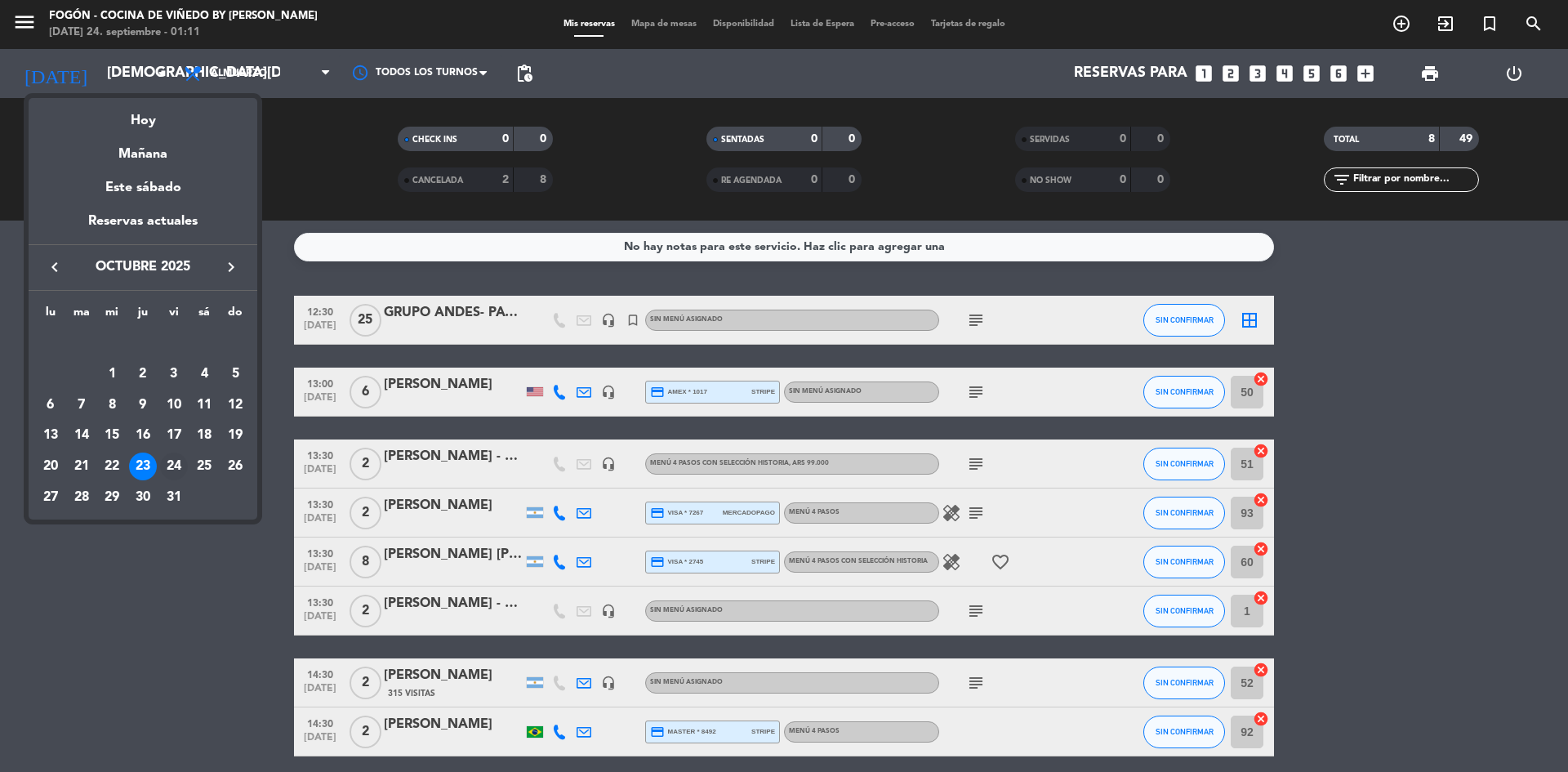
click at [171, 460] on div "24" at bounding box center [173, 466] width 28 height 28
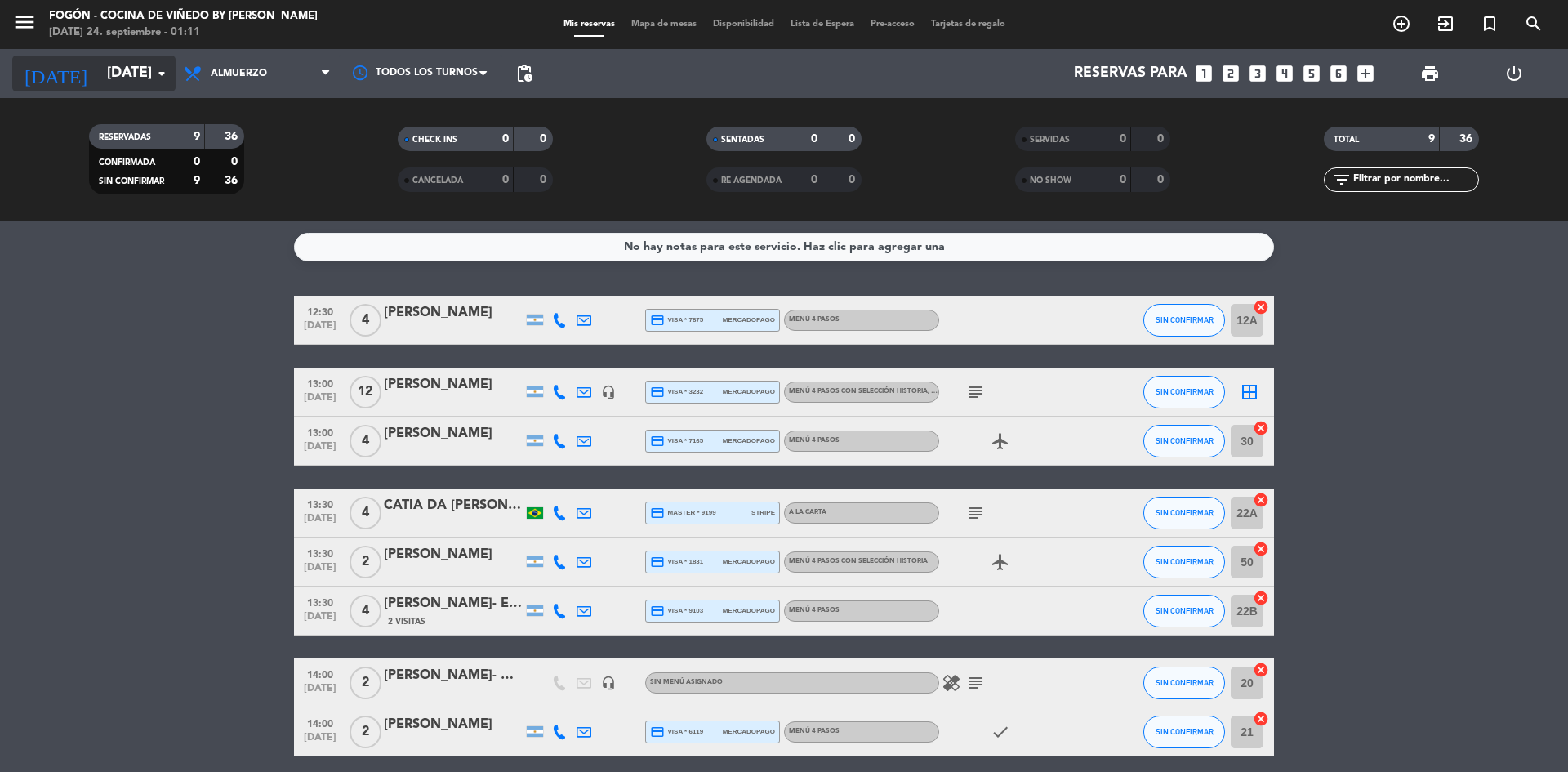
click at [160, 72] on icon "arrow_drop_down" at bounding box center [162, 73] width 19 height 19
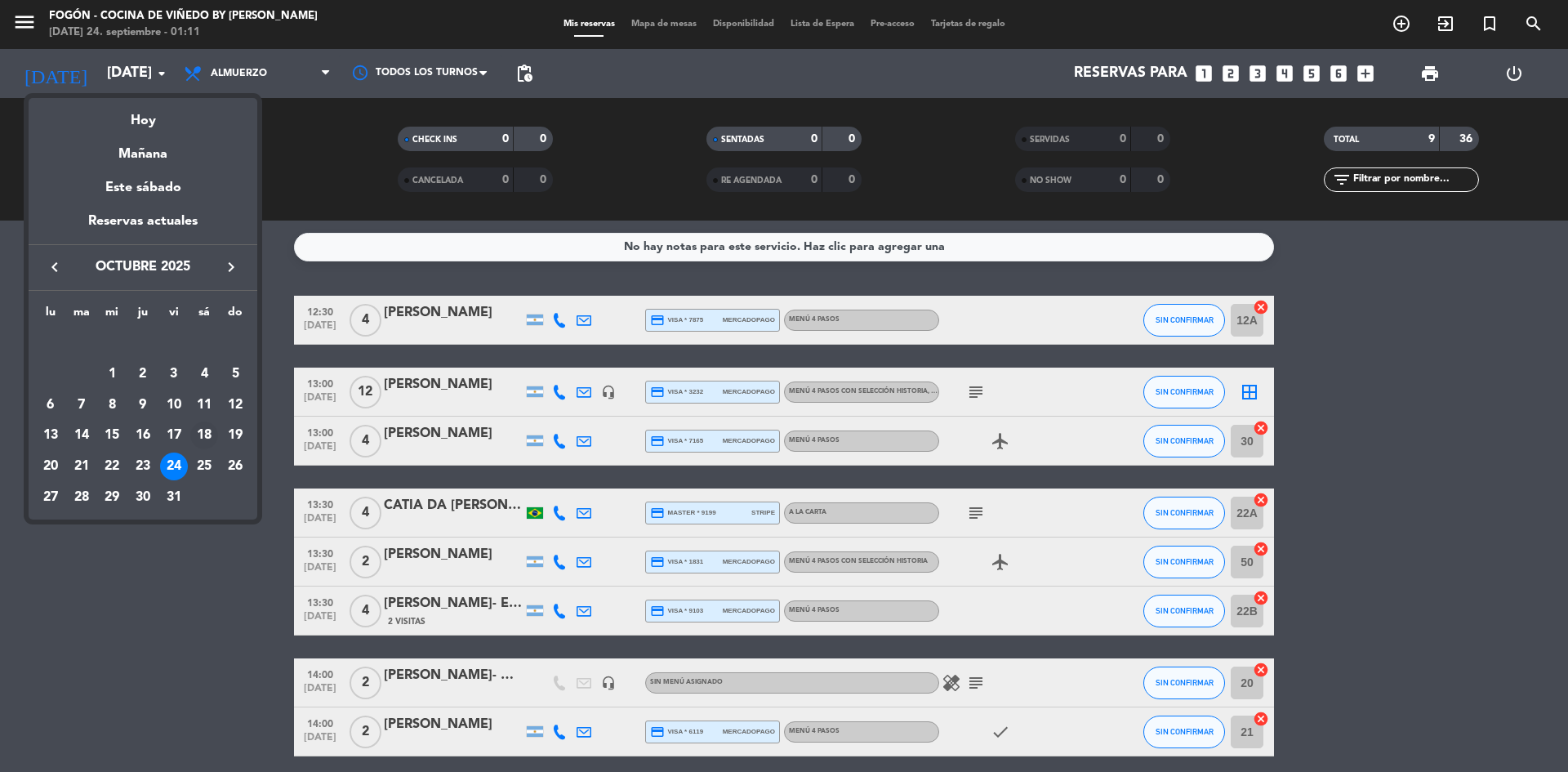
click at [206, 433] on div "18" at bounding box center [204, 435] width 28 height 28
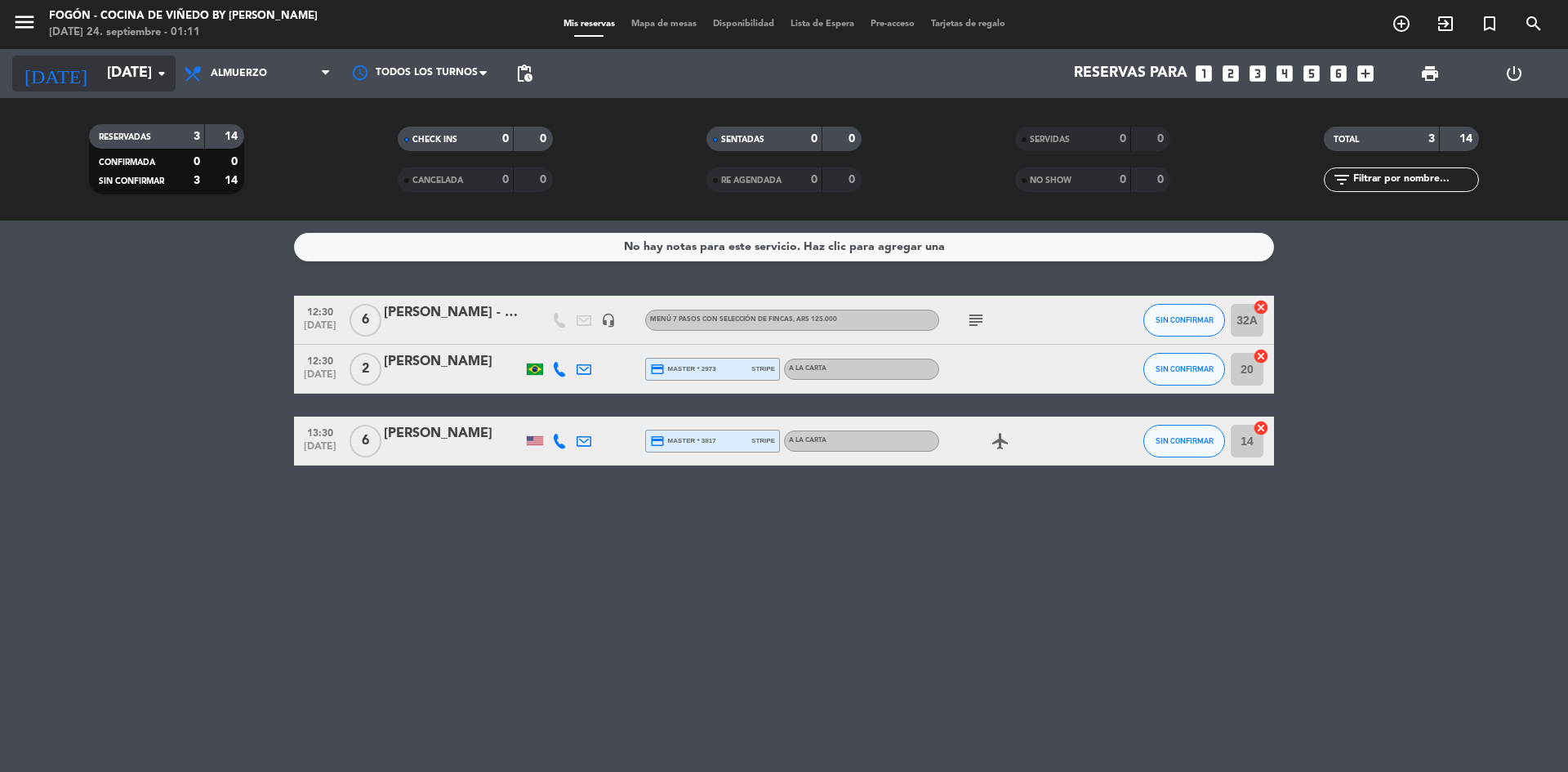
click at [159, 65] on icon "arrow_drop_down" at bounding box center [162, 73] width 19 height 19
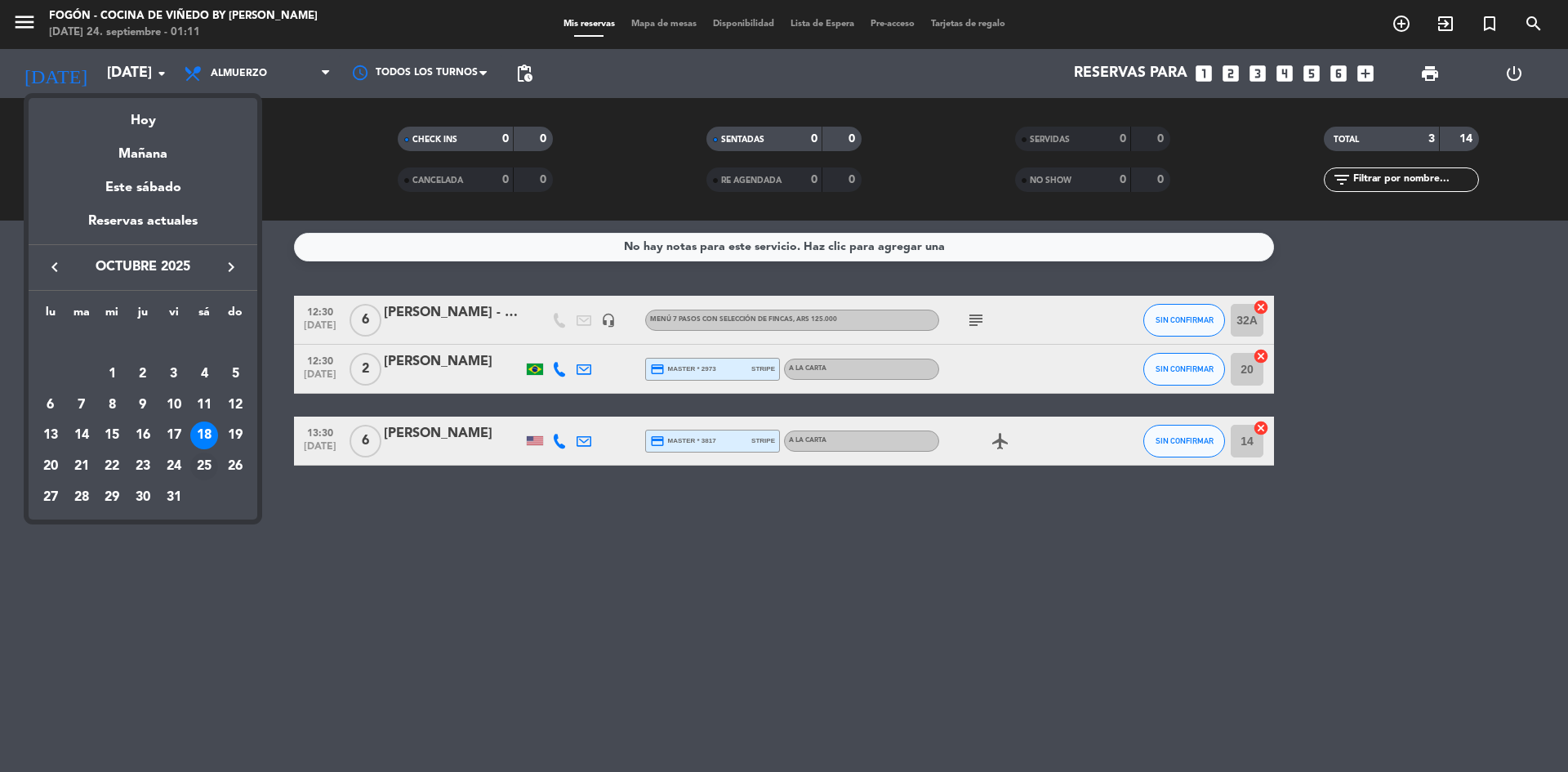
click at [202, 461] on div "25" at bounding box center [204, 466] width 28 height 28
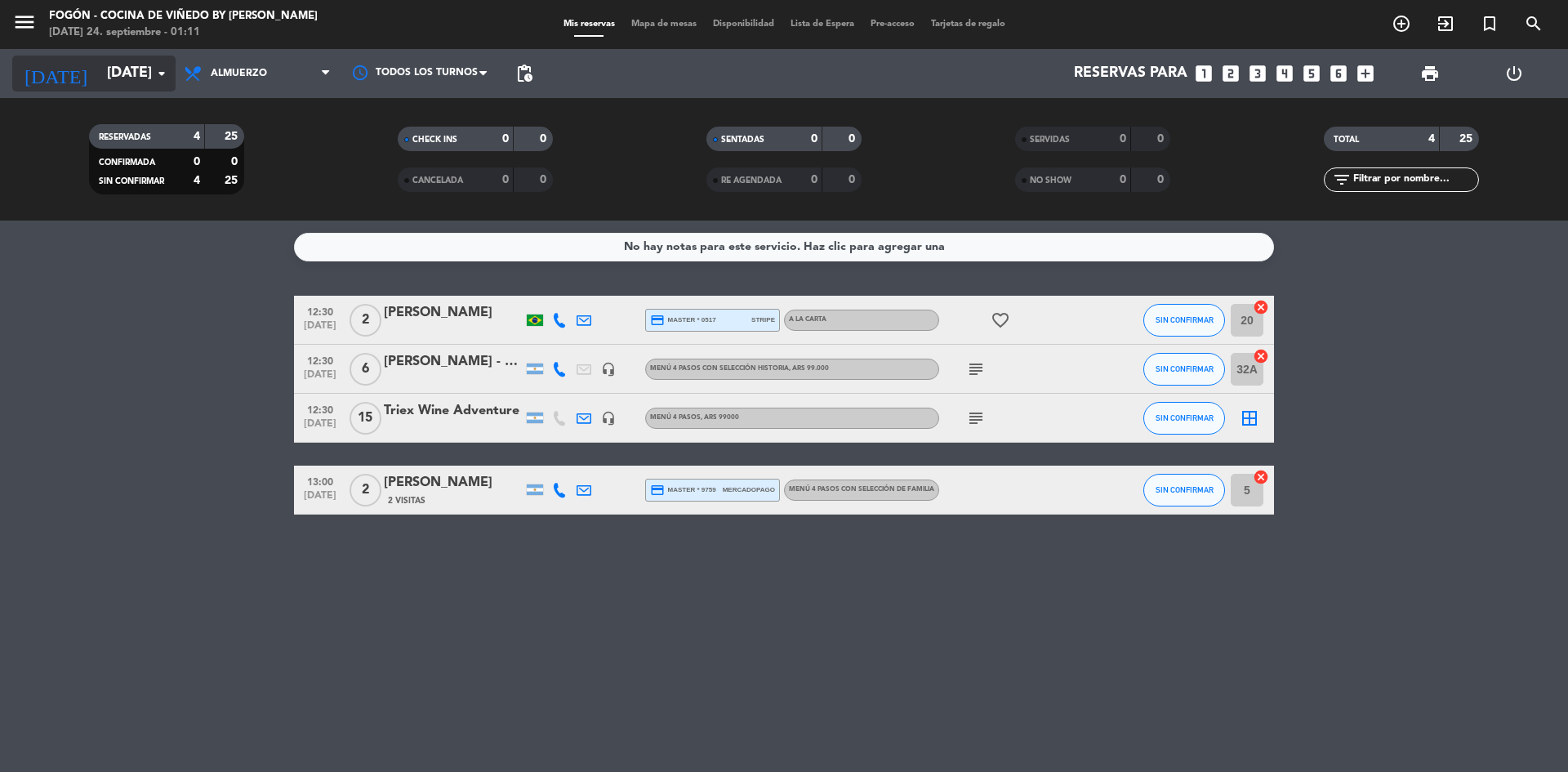
click at [162, 74] on icon "arrow_drop_down" at bounding box center [162, 73] width 19 height 19
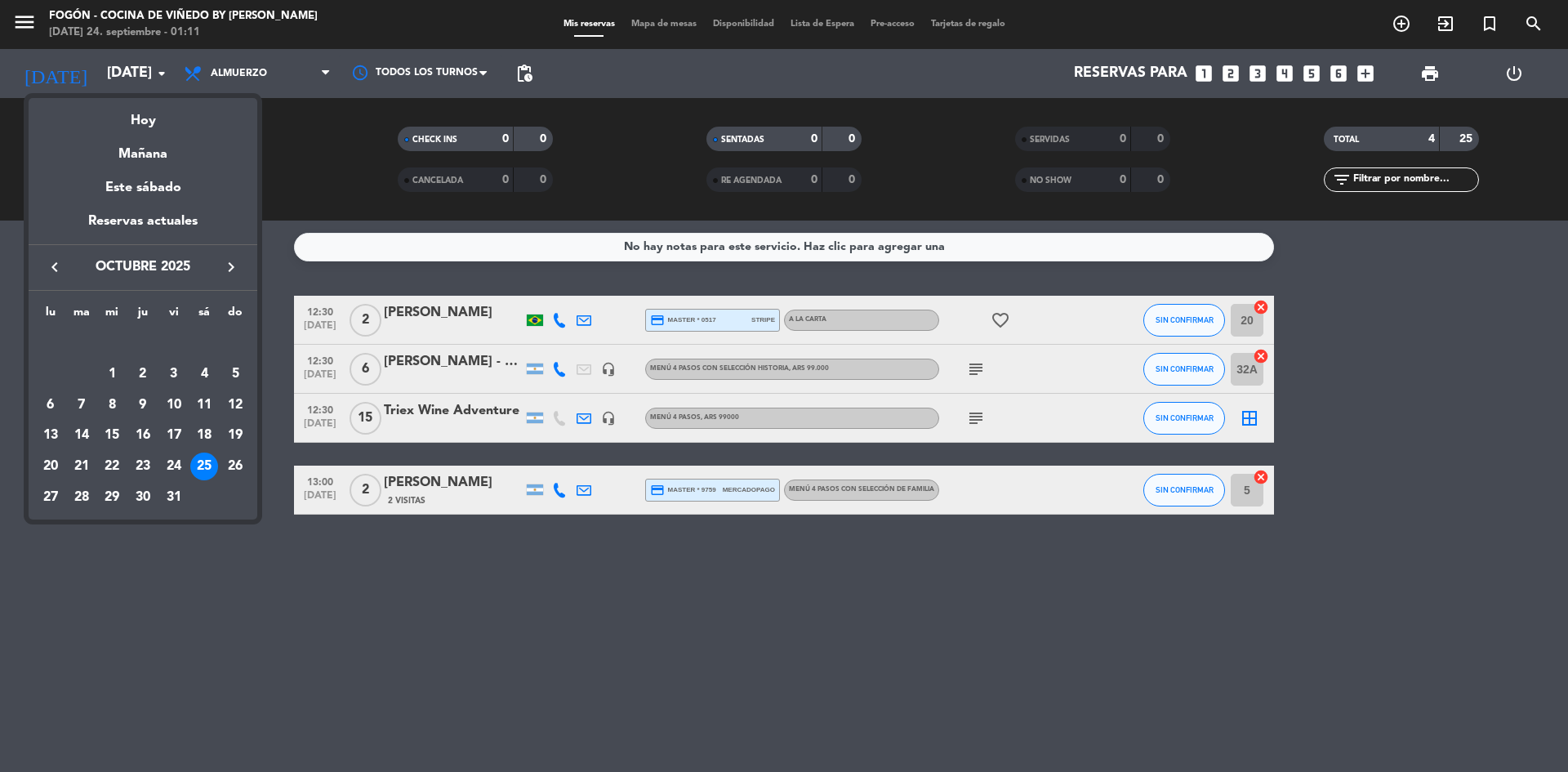
click at [162, 73] on div at bounding box center [784, 386] width 1568 height 772
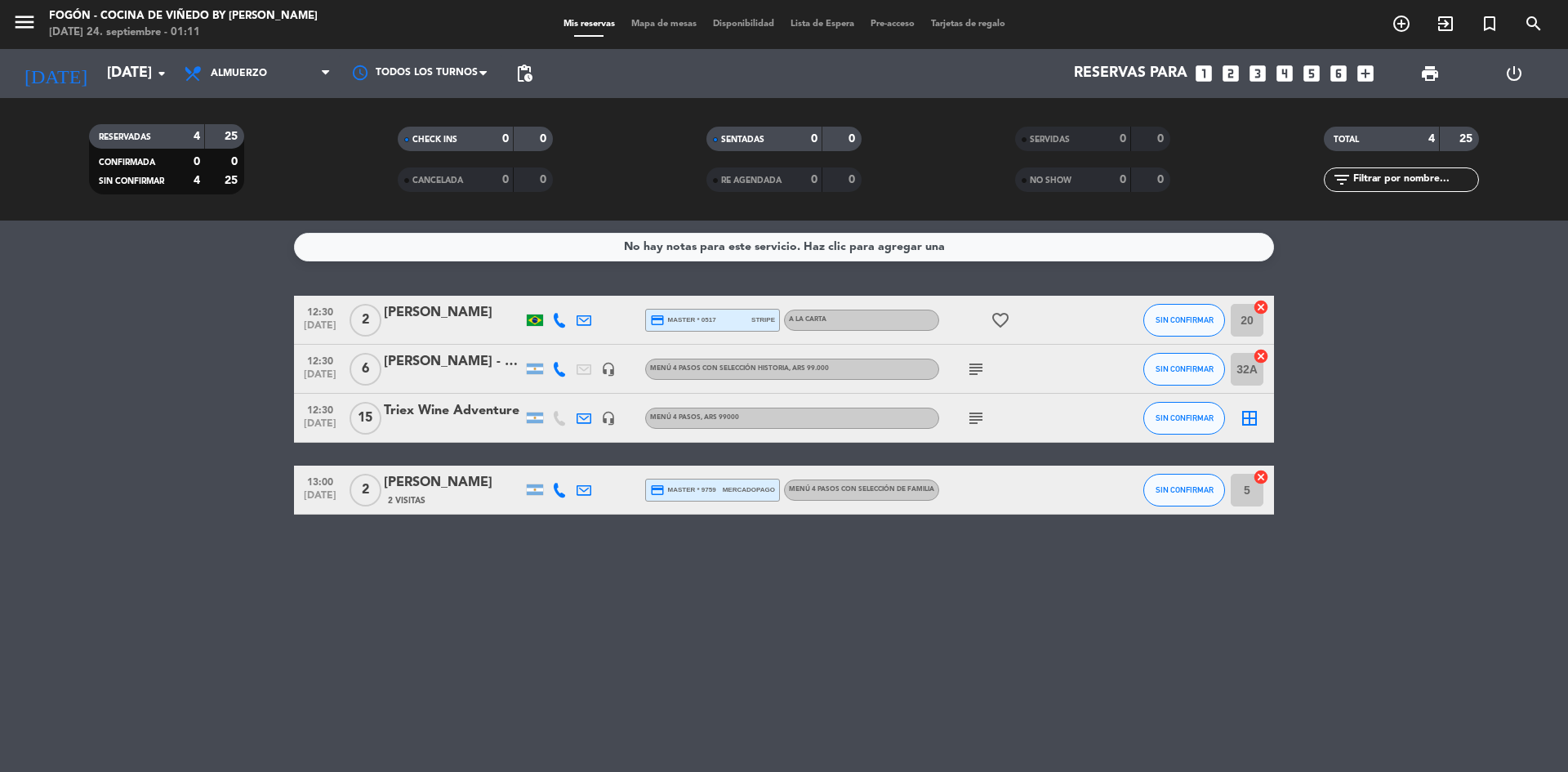
click at [162, 73] on icon "arrow_drop_down" at bounding box center [162, 73] width 19 height 19
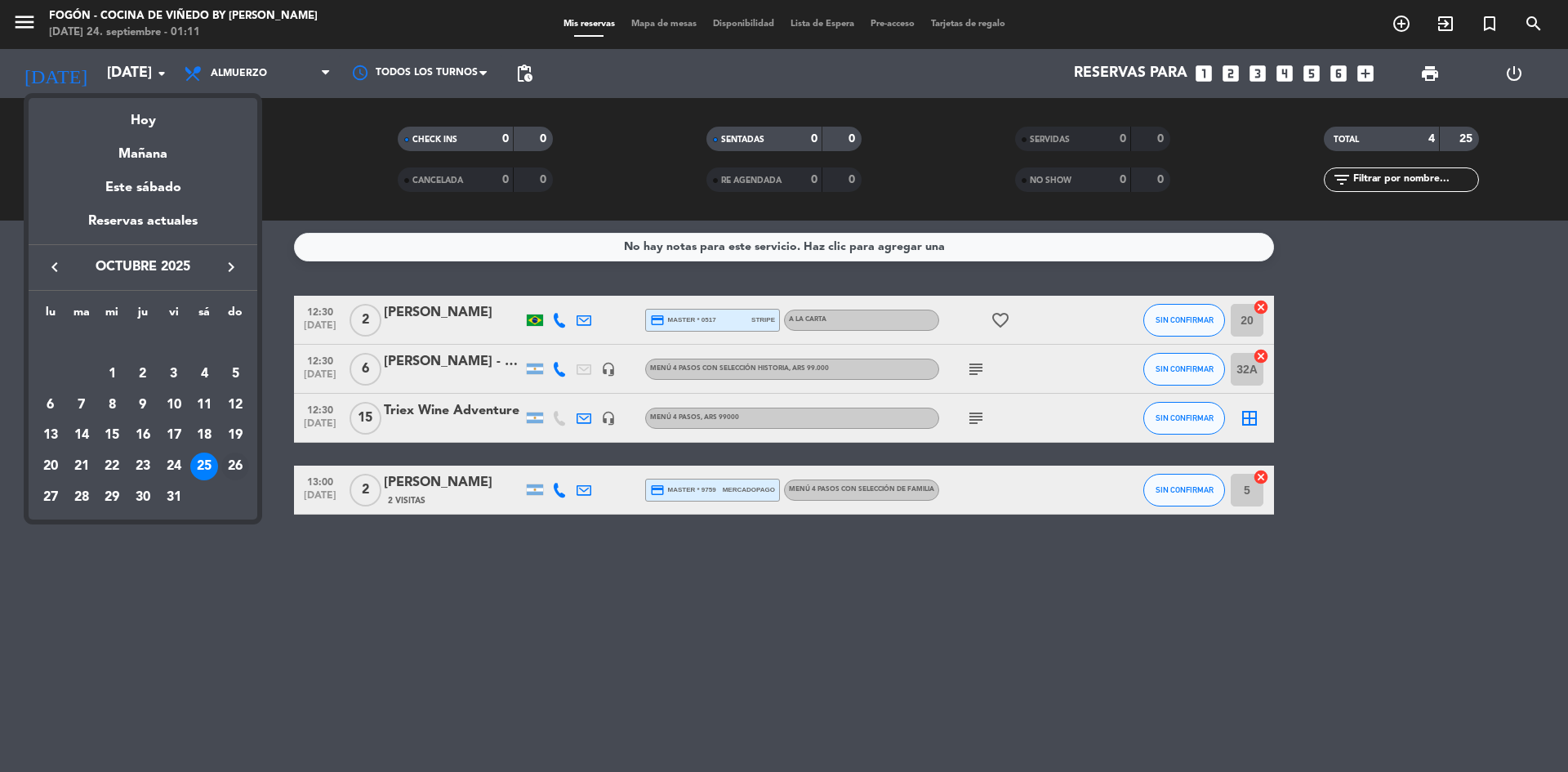
click at [234, 465] on div "26" at bounding box center [235, 466] width 28 height 28
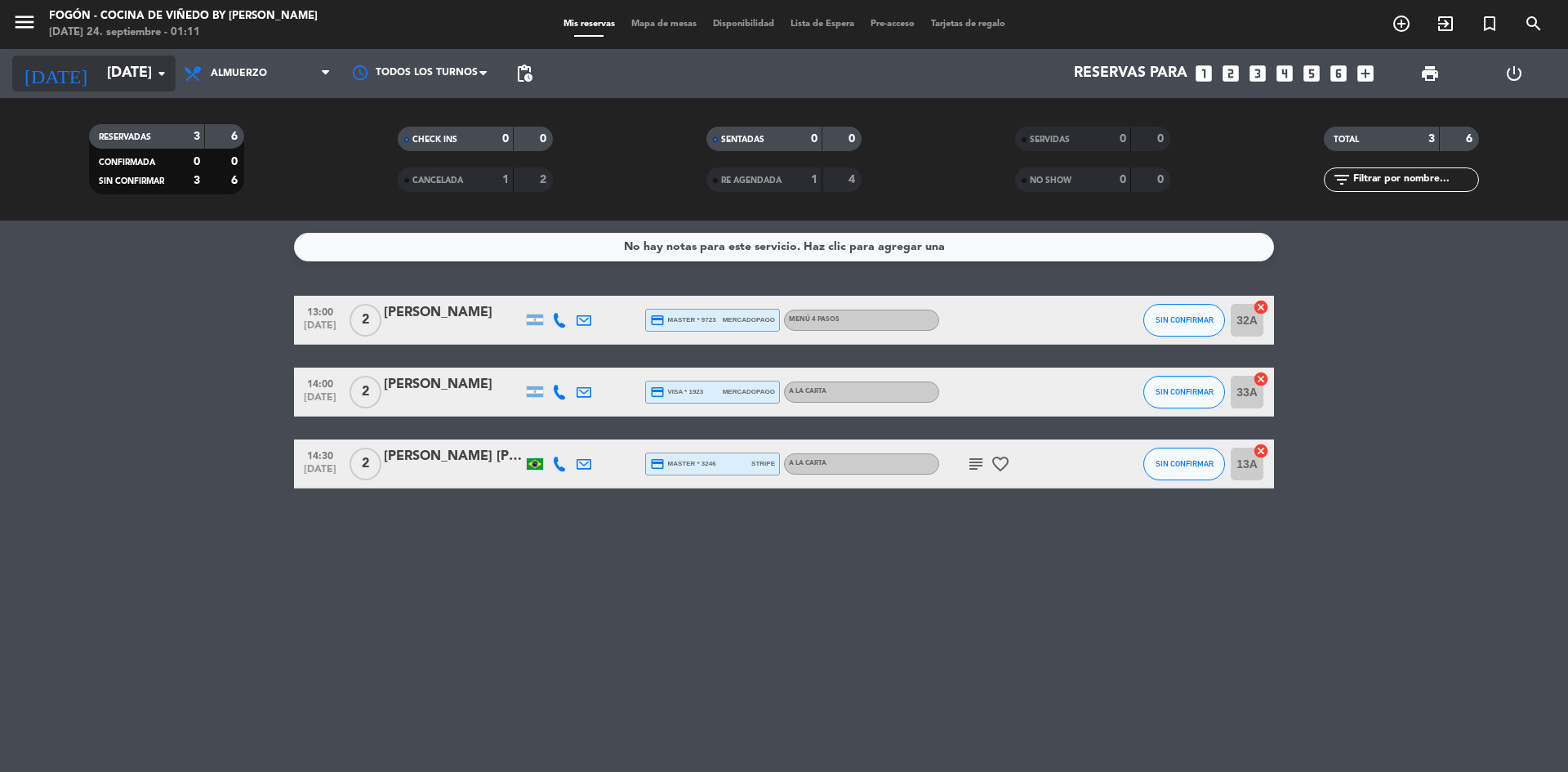
click at [164, 69] on icon "arrow_drop_down" at bounding box center [162, 73] width 19 height 19
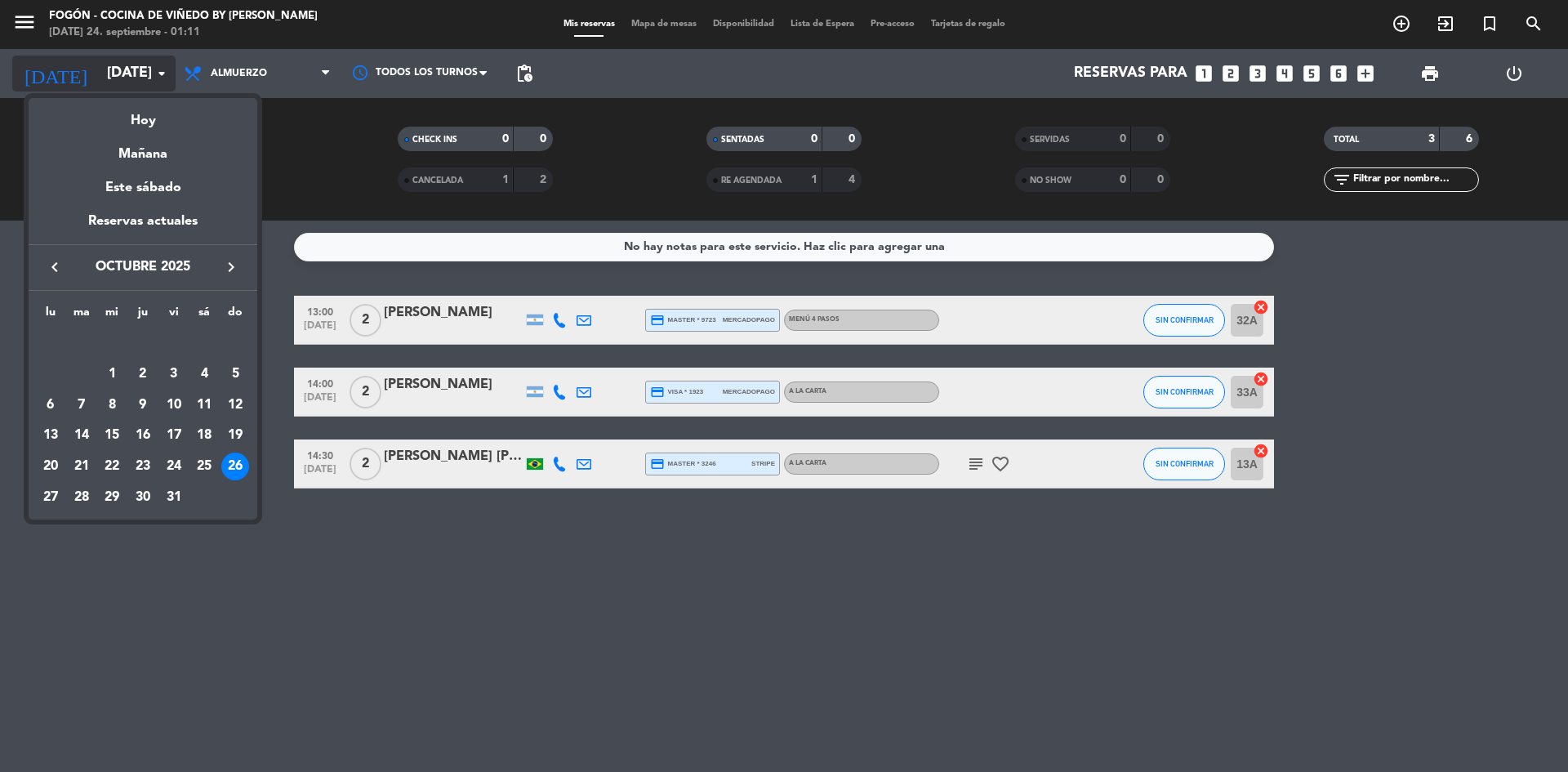
click at [164, 69] on div at bounding box center [784, 386] width 1568 height 772
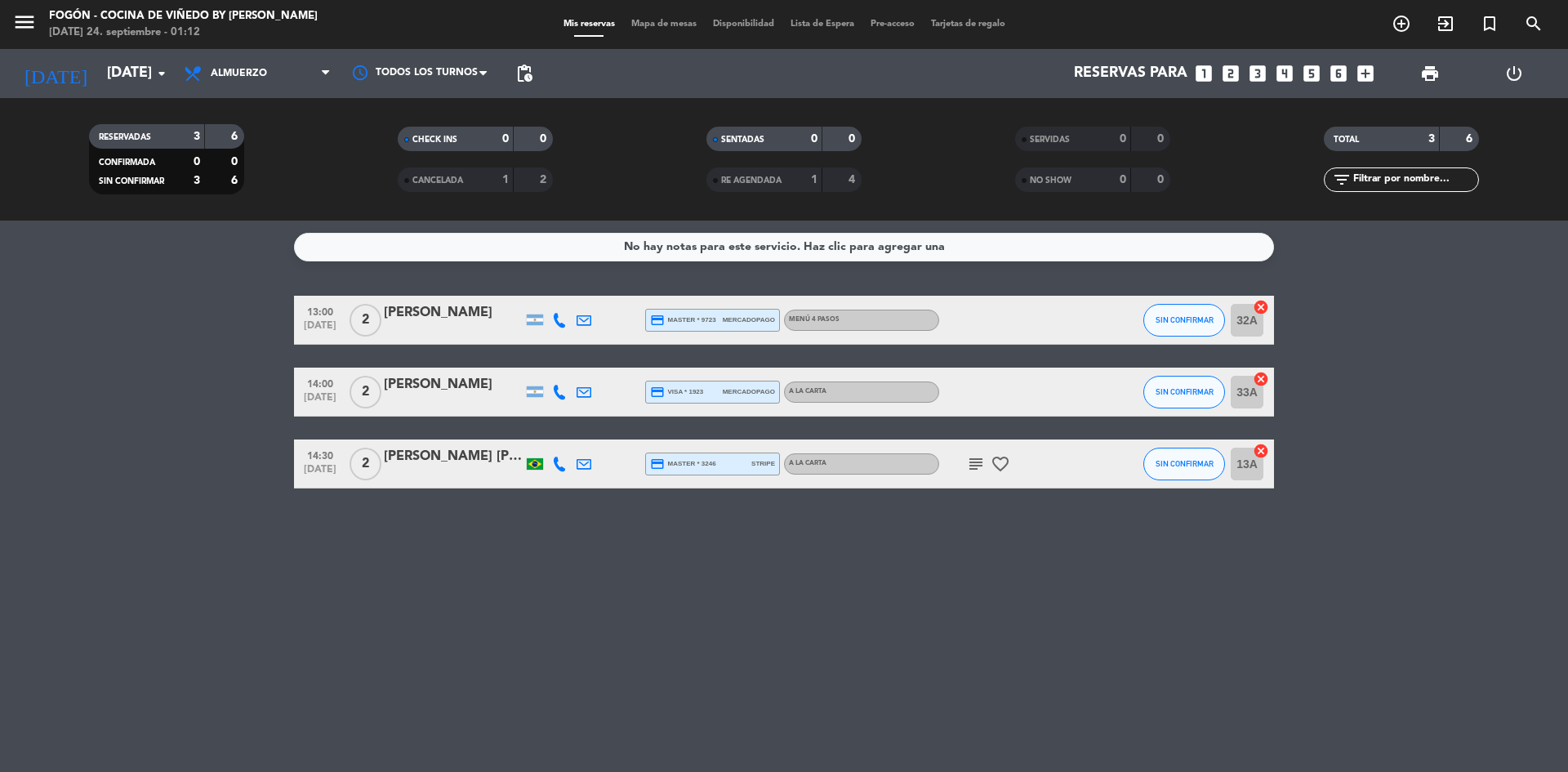
click at [52, 494] on div "No hay notas para este servicio. Haz clic para agregar una 13:00 [DATE] 2 [PERS…" at bounding box center [784, 495] width 1568 height 551
click at [160, 62] on input "[DATE]" at bounding box center [193, 73] width 189 height 33
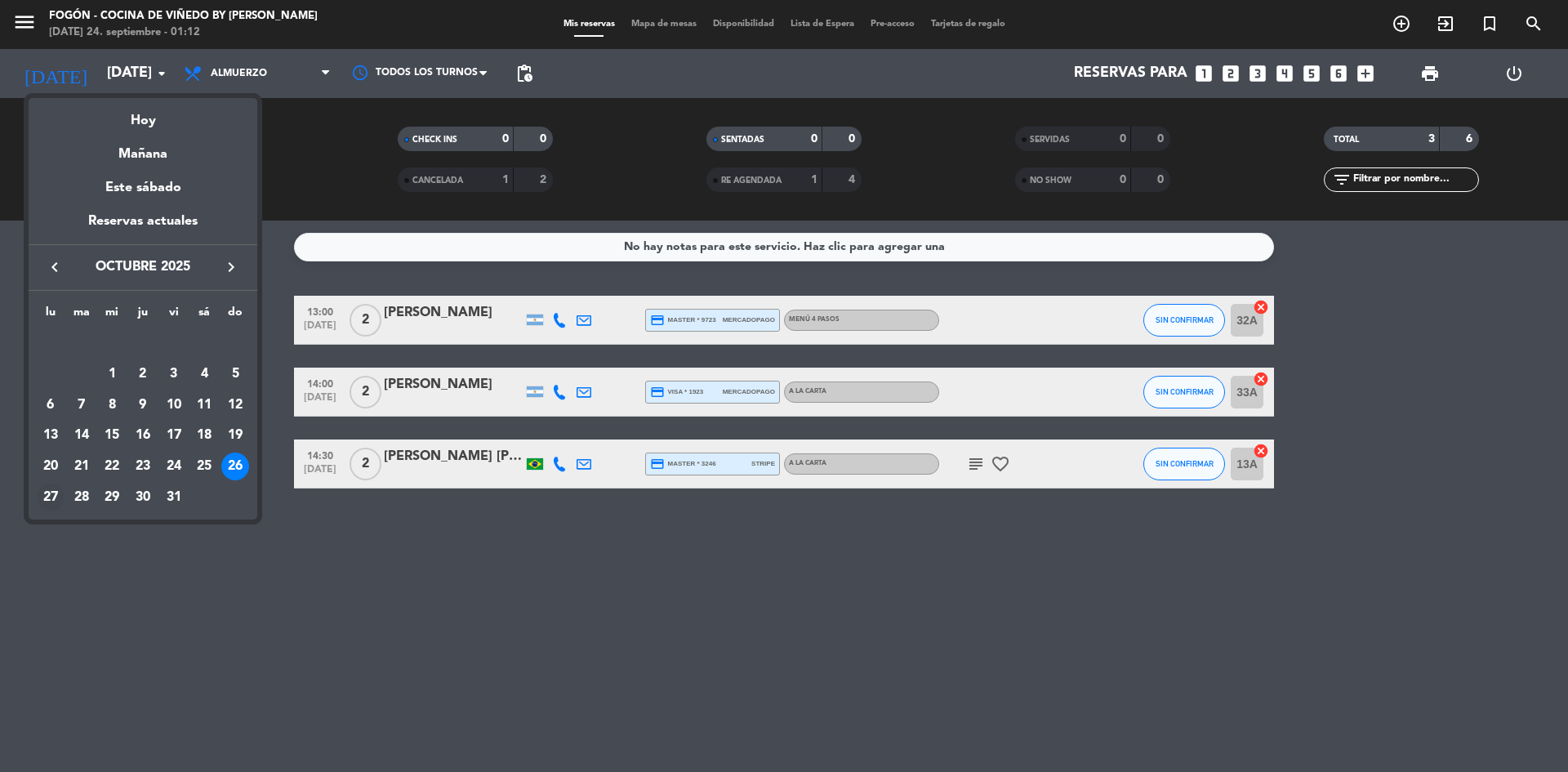
click at [50, 494] on div "27" at bounding box center [50, 497] width 28 height 28
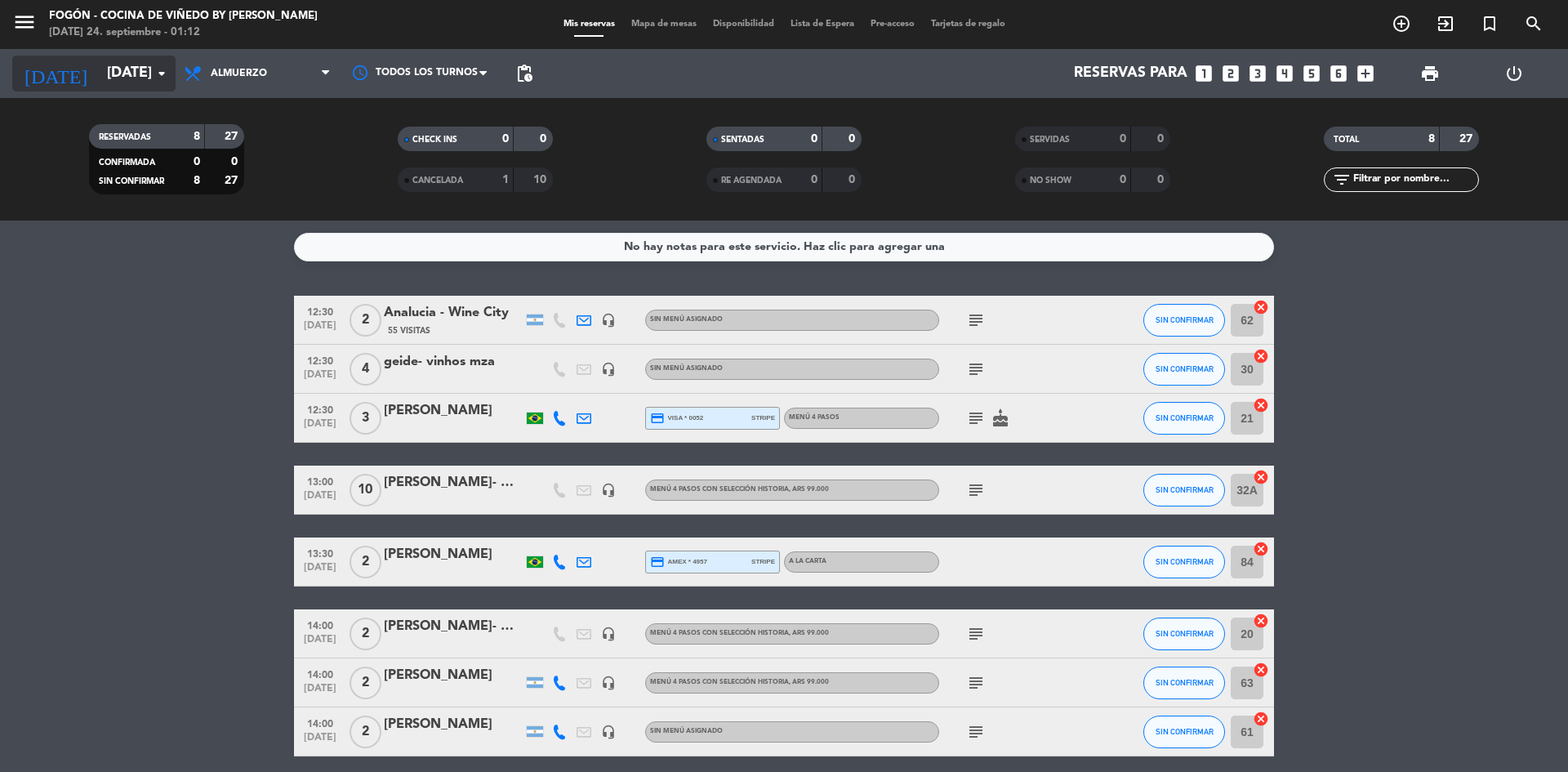
click at [162, 66] on icon "arrow_drop_down" at bounding box center [162, 73] width 19 height 19
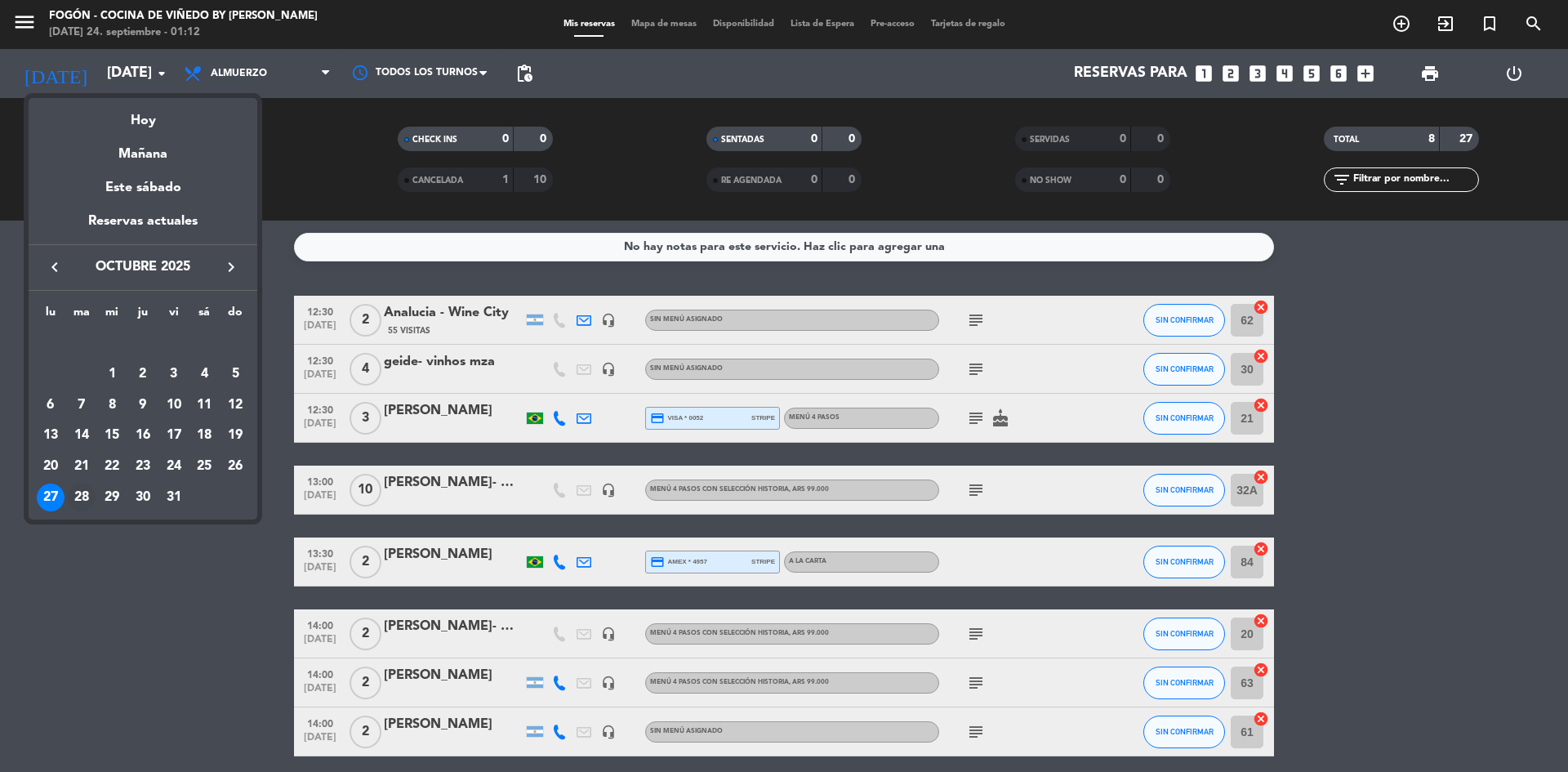
click at [79, 486] on div "28" at bounding box center [82, 497] width 28 height 28
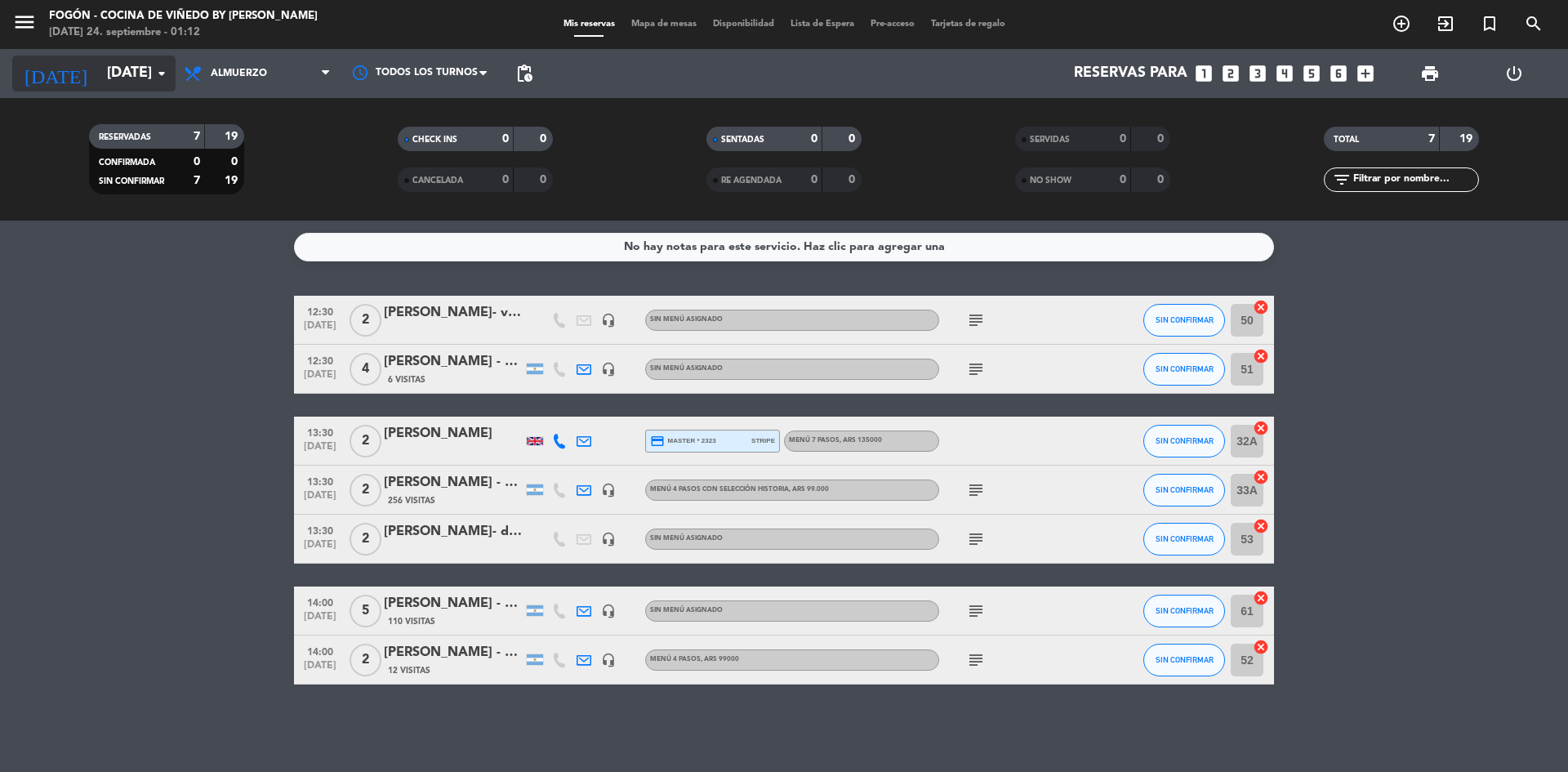
click at [165, 67] on icon "arrow_drop_down" at bounding box center [162, 73] width 19 height 19
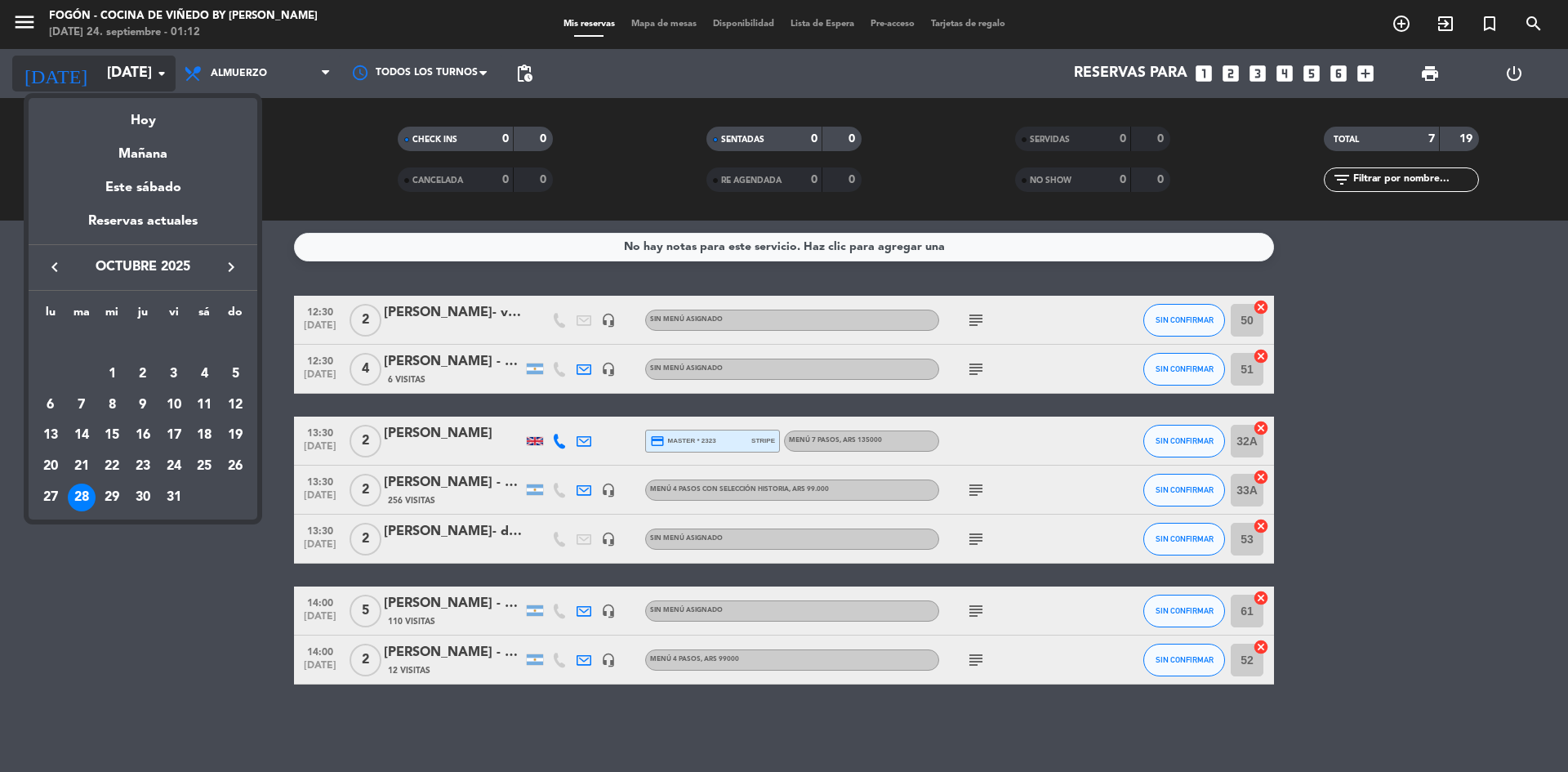
click at [165, 67] on div at bounding box center [784, 386] width 1568 height 772
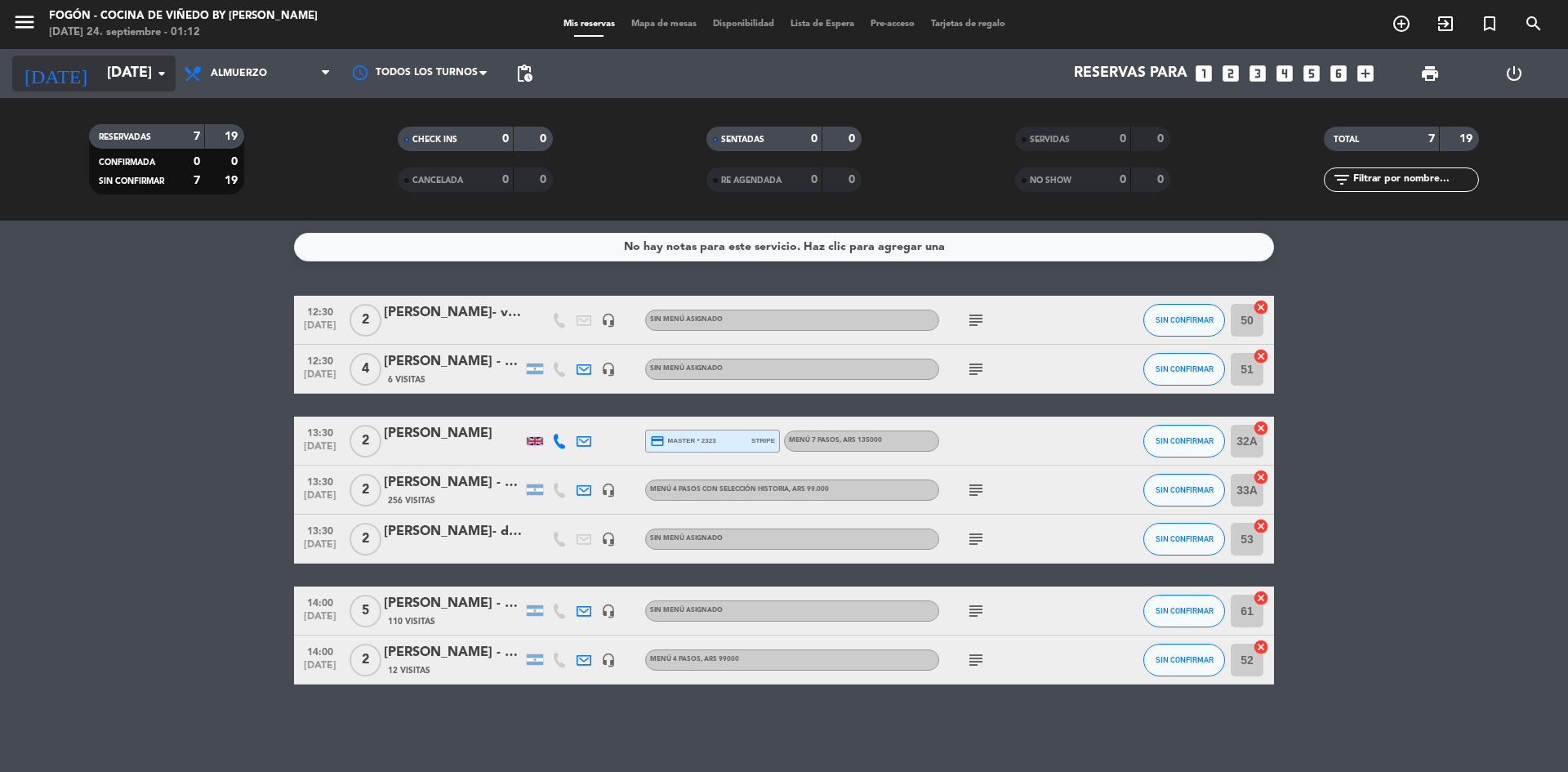
click at [157, 71] on icon "arrow_drop_down" at bounding box center [162, 73] width 19 height 19
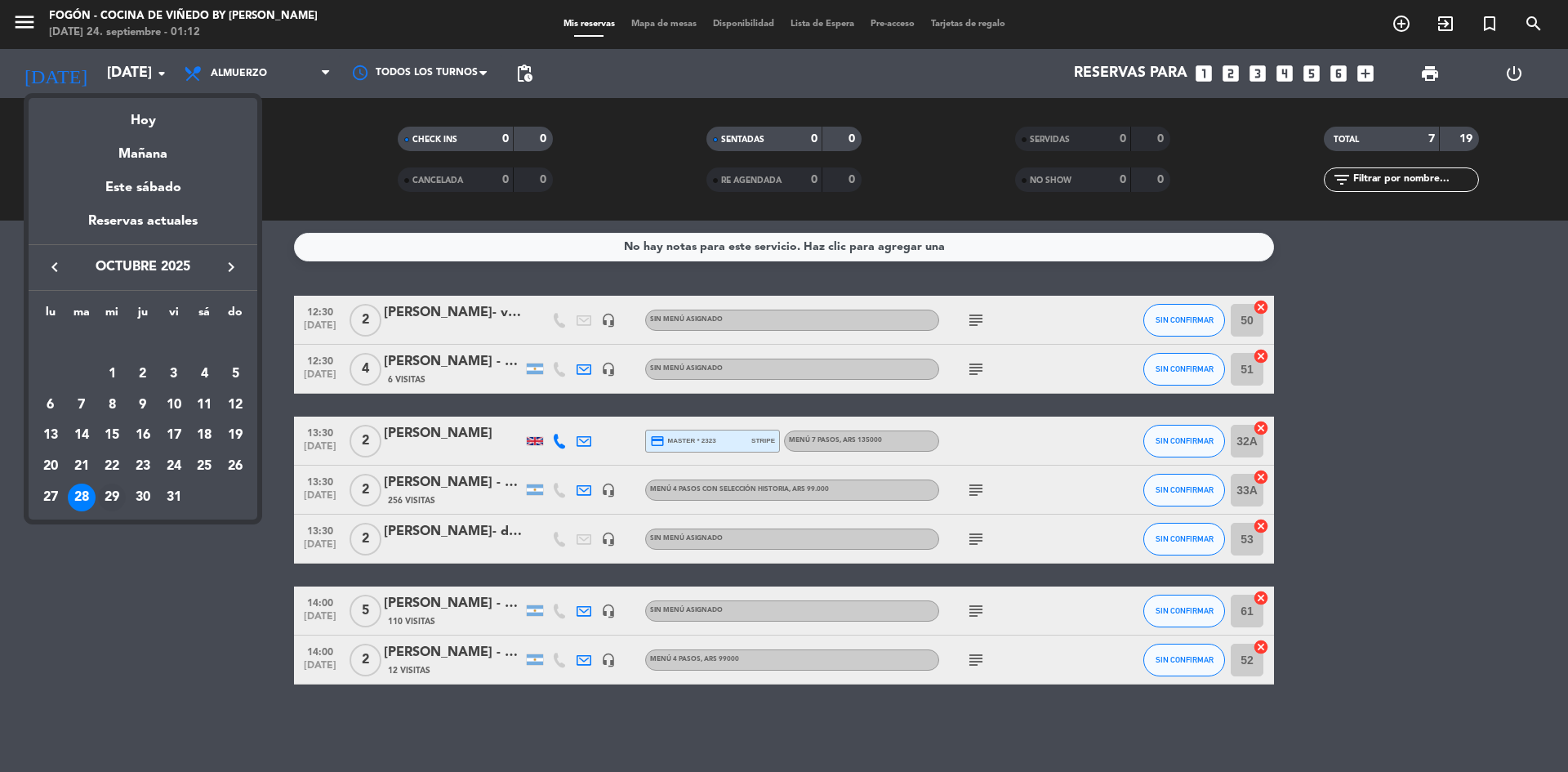
click at [114, 493] on div "29" at bounding box center [112, 497] width 28 height 28
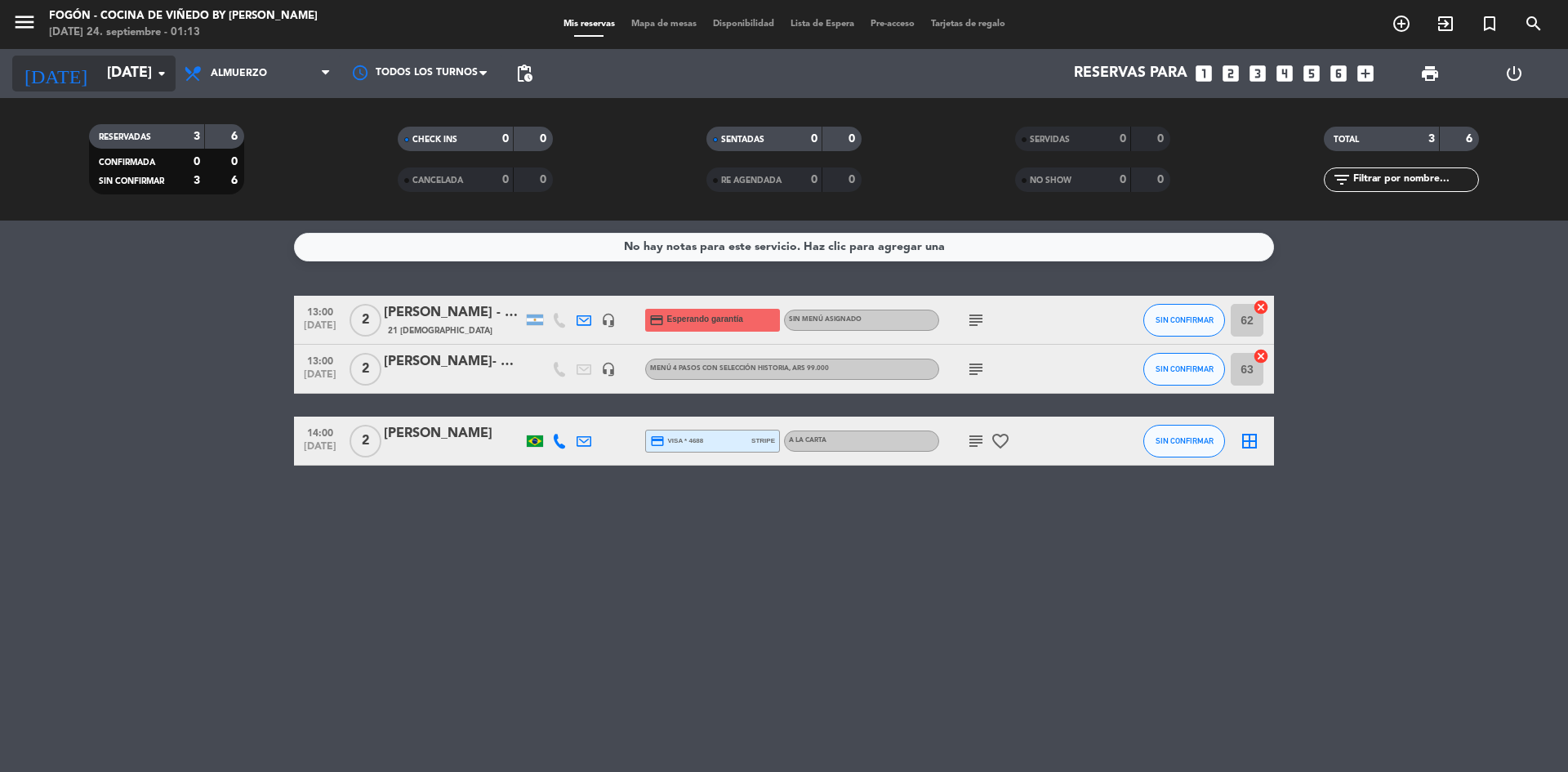
click at [158, 63] on input "[DATE]" at bounding box center [193, 73] width 189 height 33
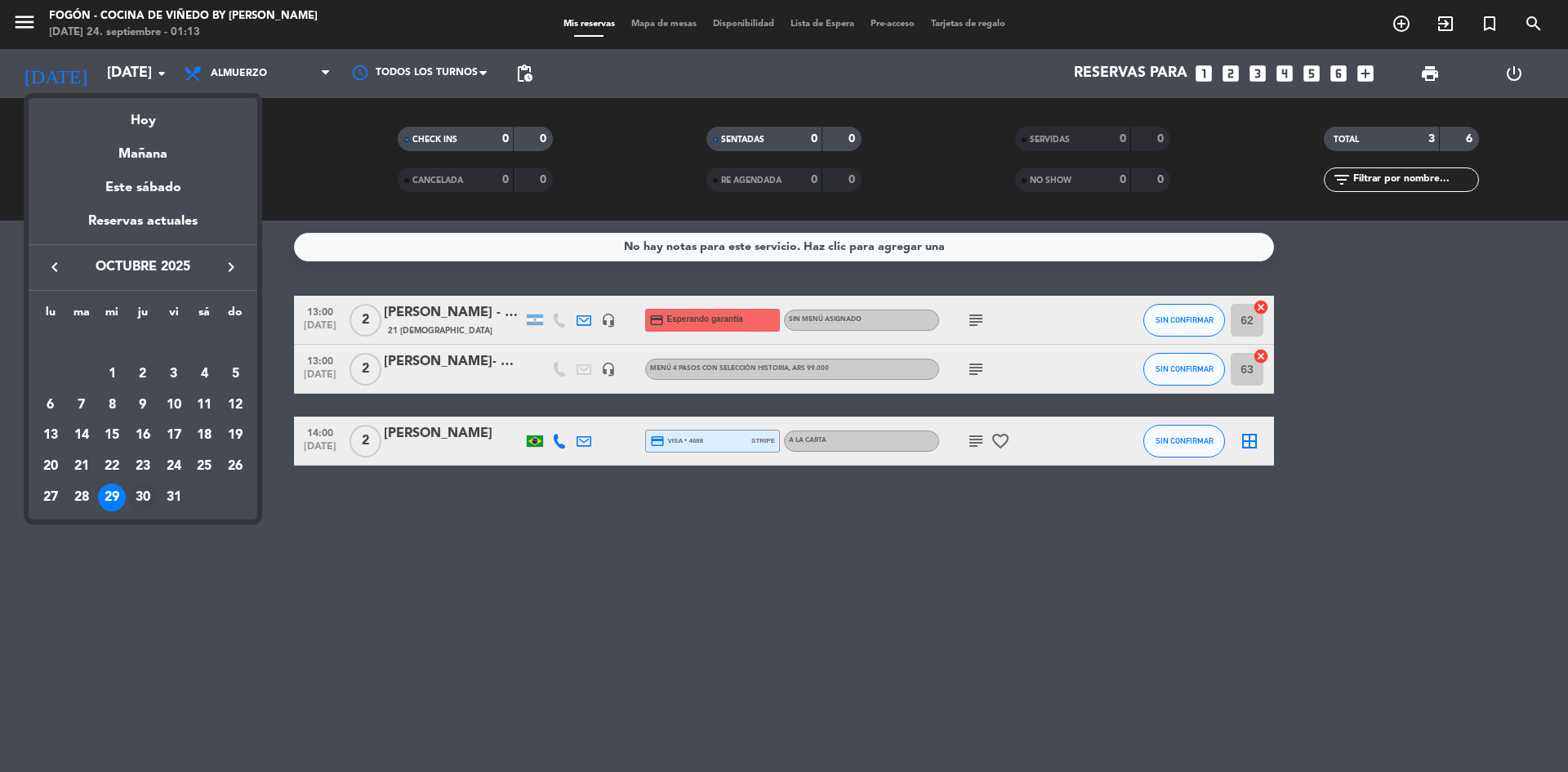
click at [145, 488] on div "30" at bounding box center [142, 497] width 28 height 28
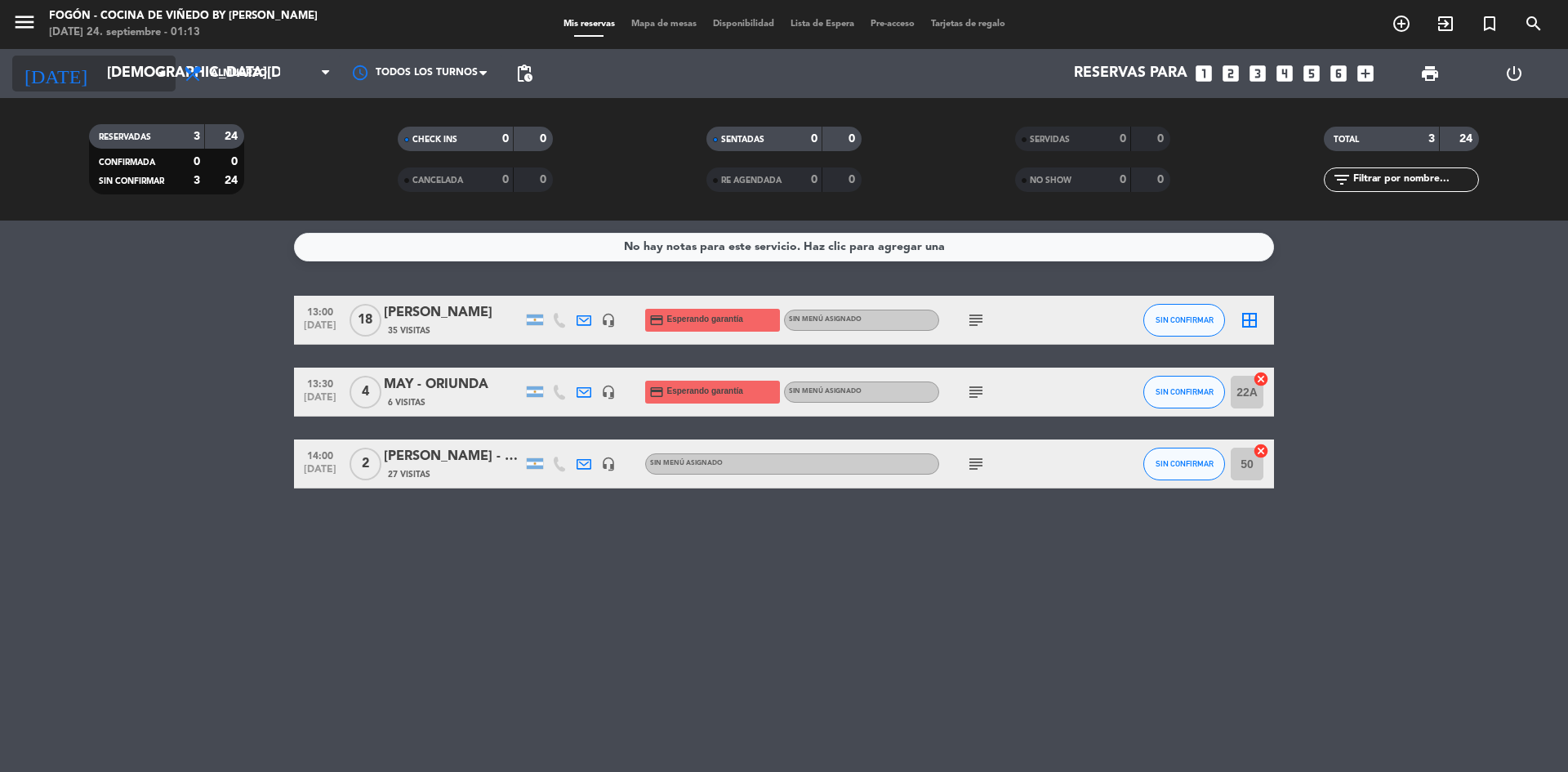
click at [163, 70] on icon "arrow_drop_down" at bounding box center [162, 73] width 19 height 19
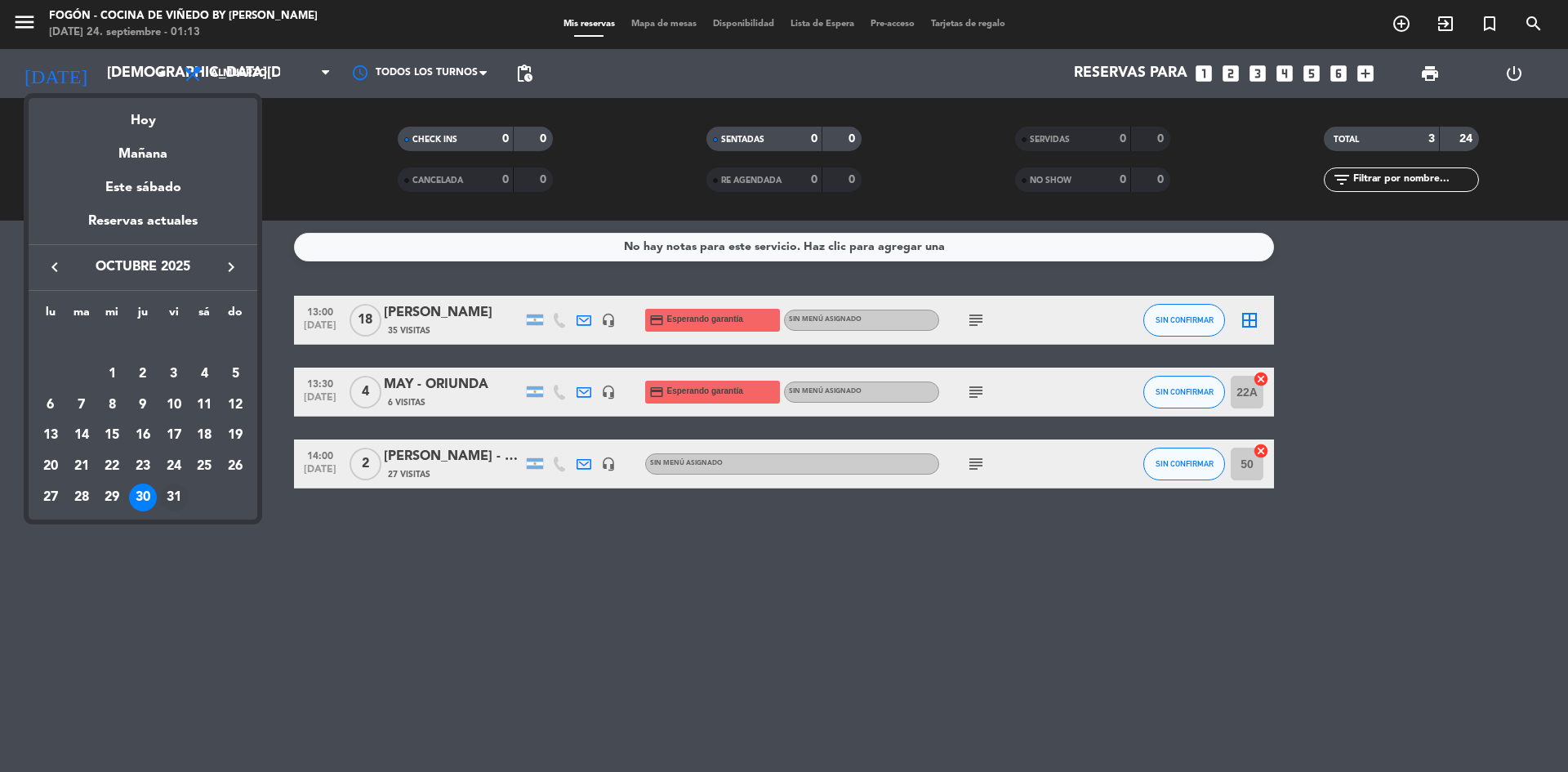
click at [174, 483] on td "31" at bounding box center [173, 497] width 31 height 31
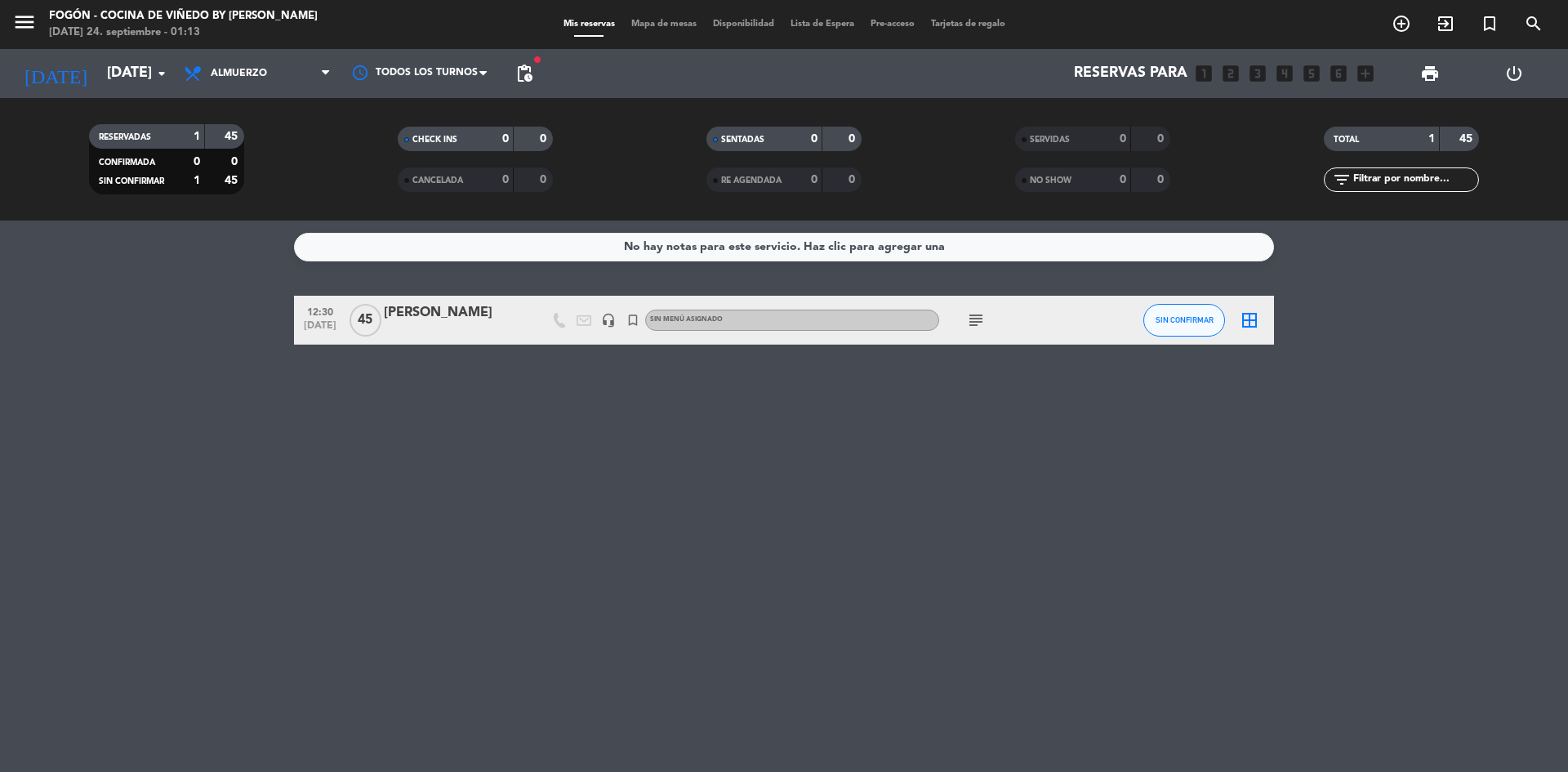
click at [167, 498] on div "No hay notas para este servicio. Haz clic para agregar una 12:30 [DATE] [PERSON…" at bounding box center [784, 495] width 1568 height 551
click at [169, 495] on div "No hay notas para este servicio. Haz clic para agregar una 12:30 [DATE] [PERSON…" at bounding box center [784, 495] width 1568 height 551
click at [330, 71] on span at bounding box center [330, 74] width 16 height 15
click at [221, 182] on div "menu Fogón - Cocina de viñedo by [PERSON_NAME] [DATE] 24. septiembre - 01:13 Mi…" at bounding box center [784, 110] width 1568 height 220
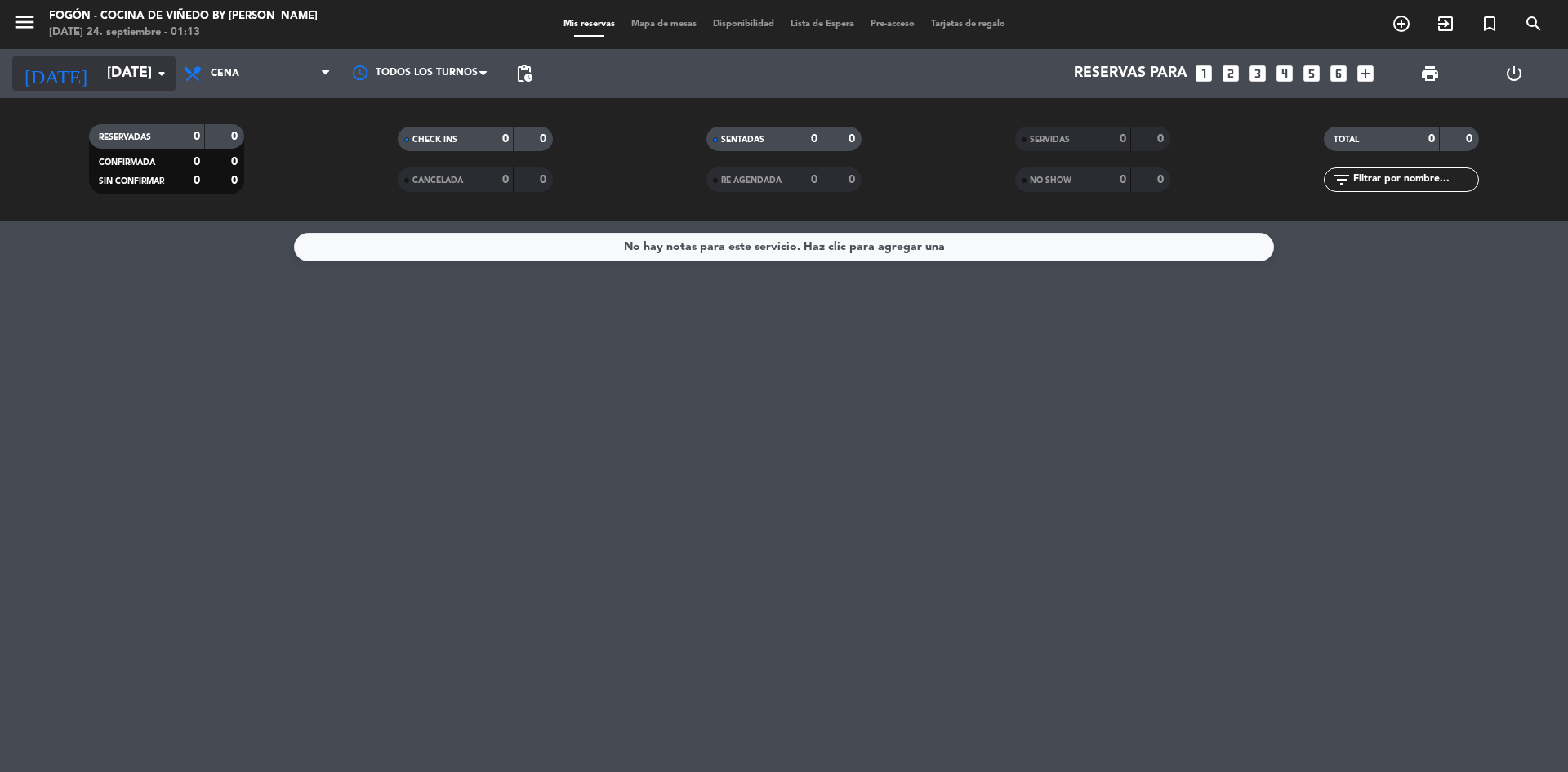
click at [156, 71] on icon "arrow_drop_down" at bounding box center [162, 73] width 19 height 19
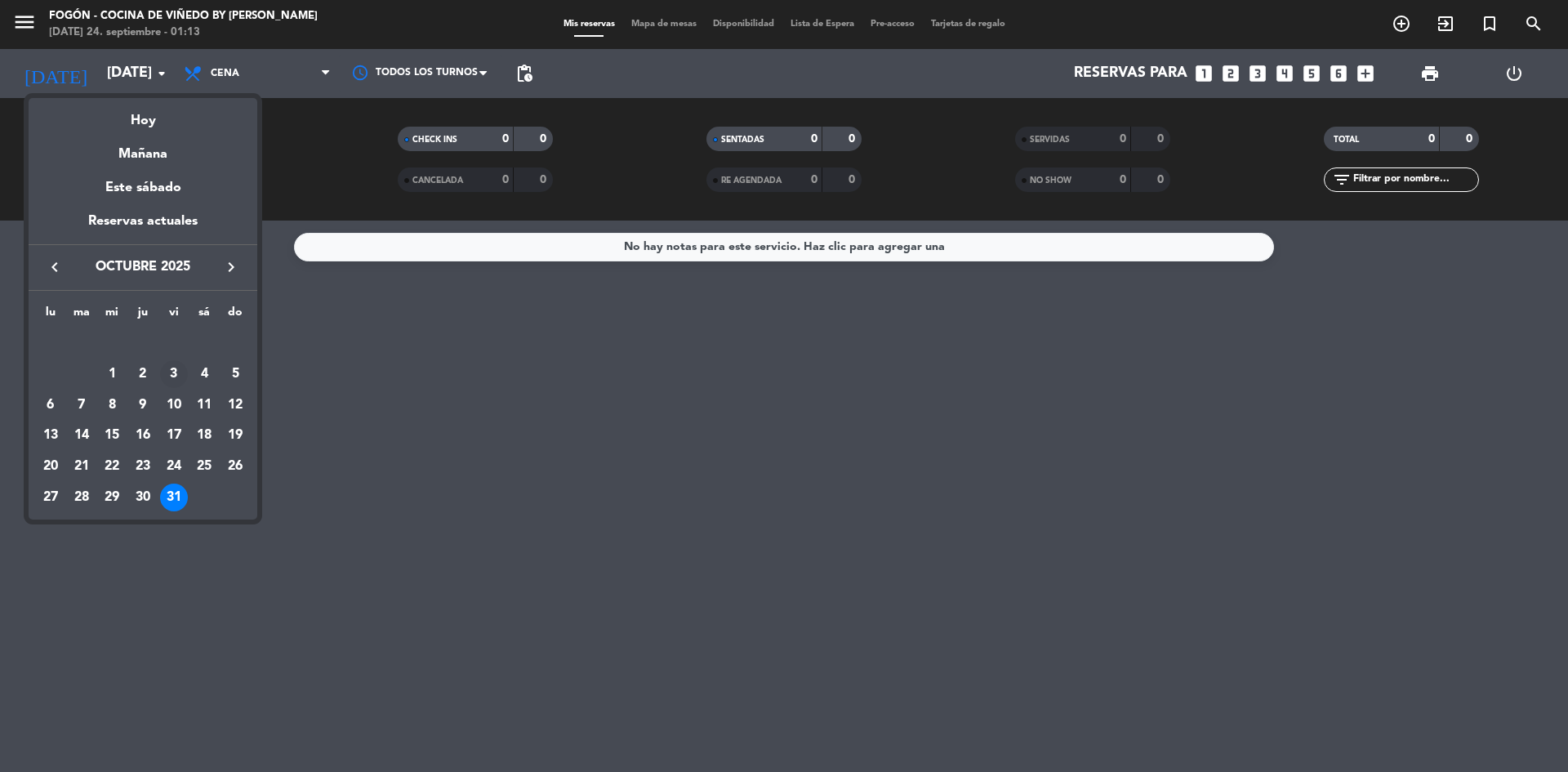
click at [174, 367] on div "3" at bounding box center [173, 373] width 28 height 28
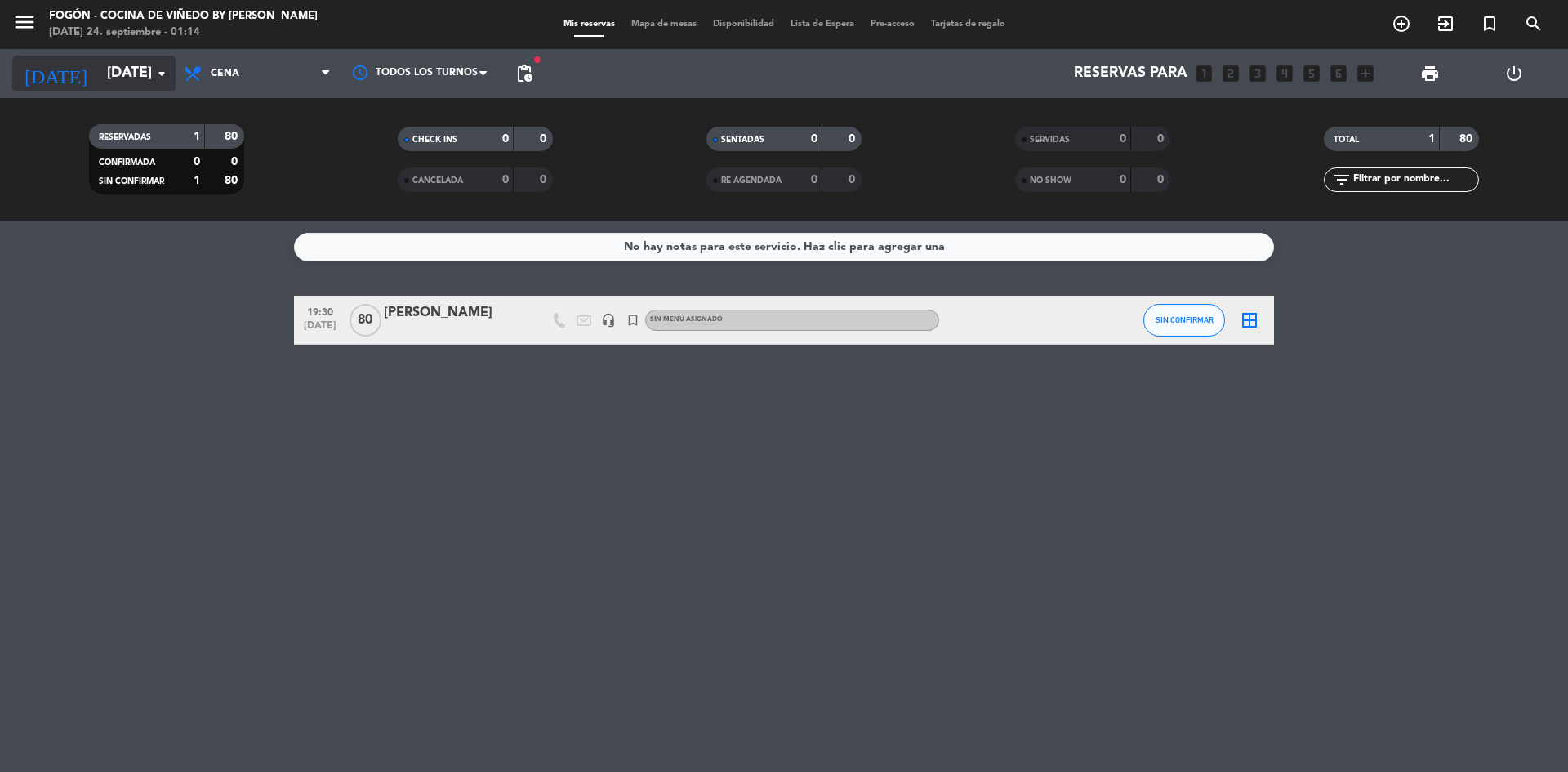
click at [160, 66] on icon "arrow_drop_down" at bounding box center [162, 73] width 19 height 19
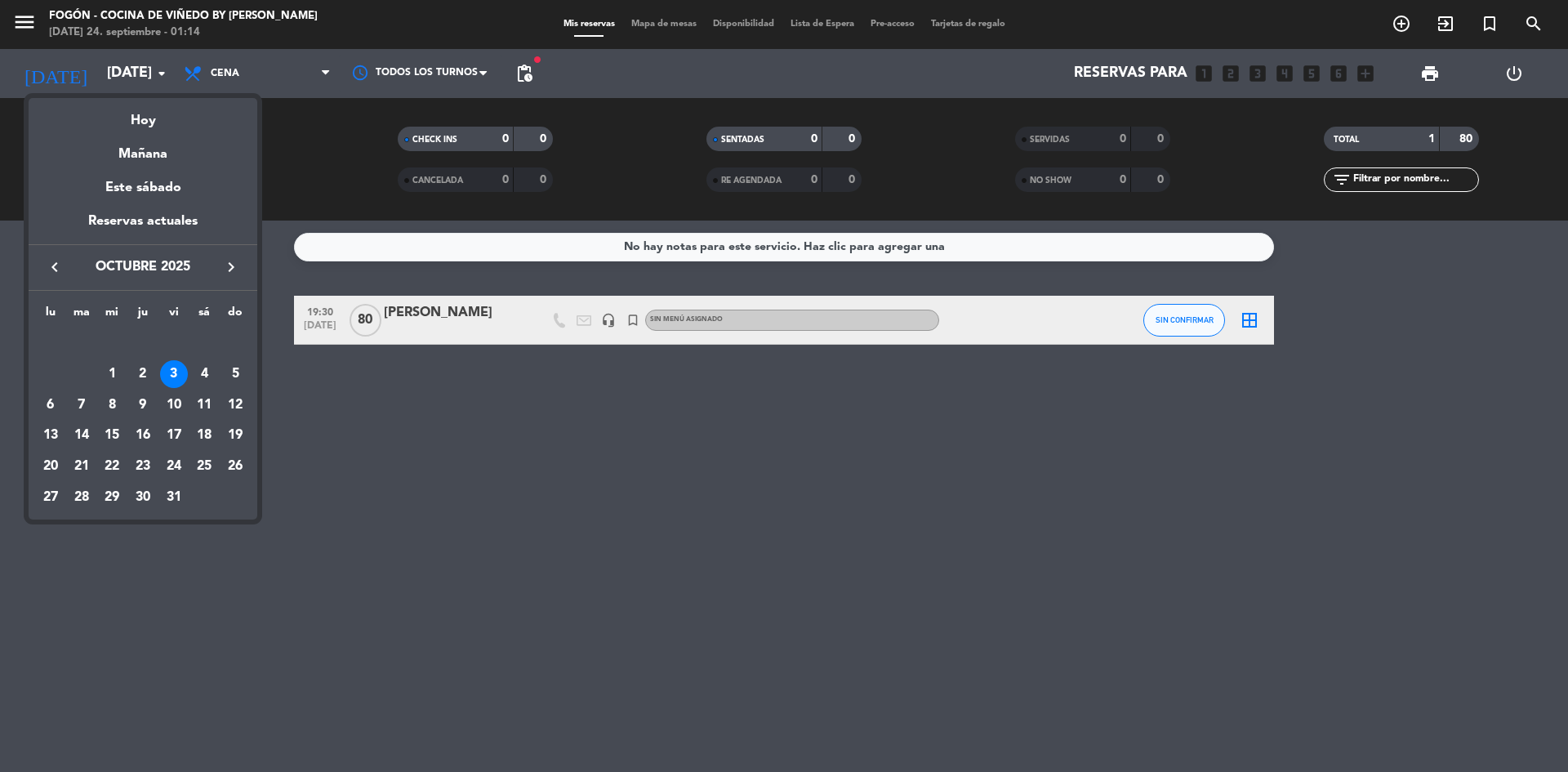
click at [159, 69] on div at bounding box center [784, 386] width 1568 height 772
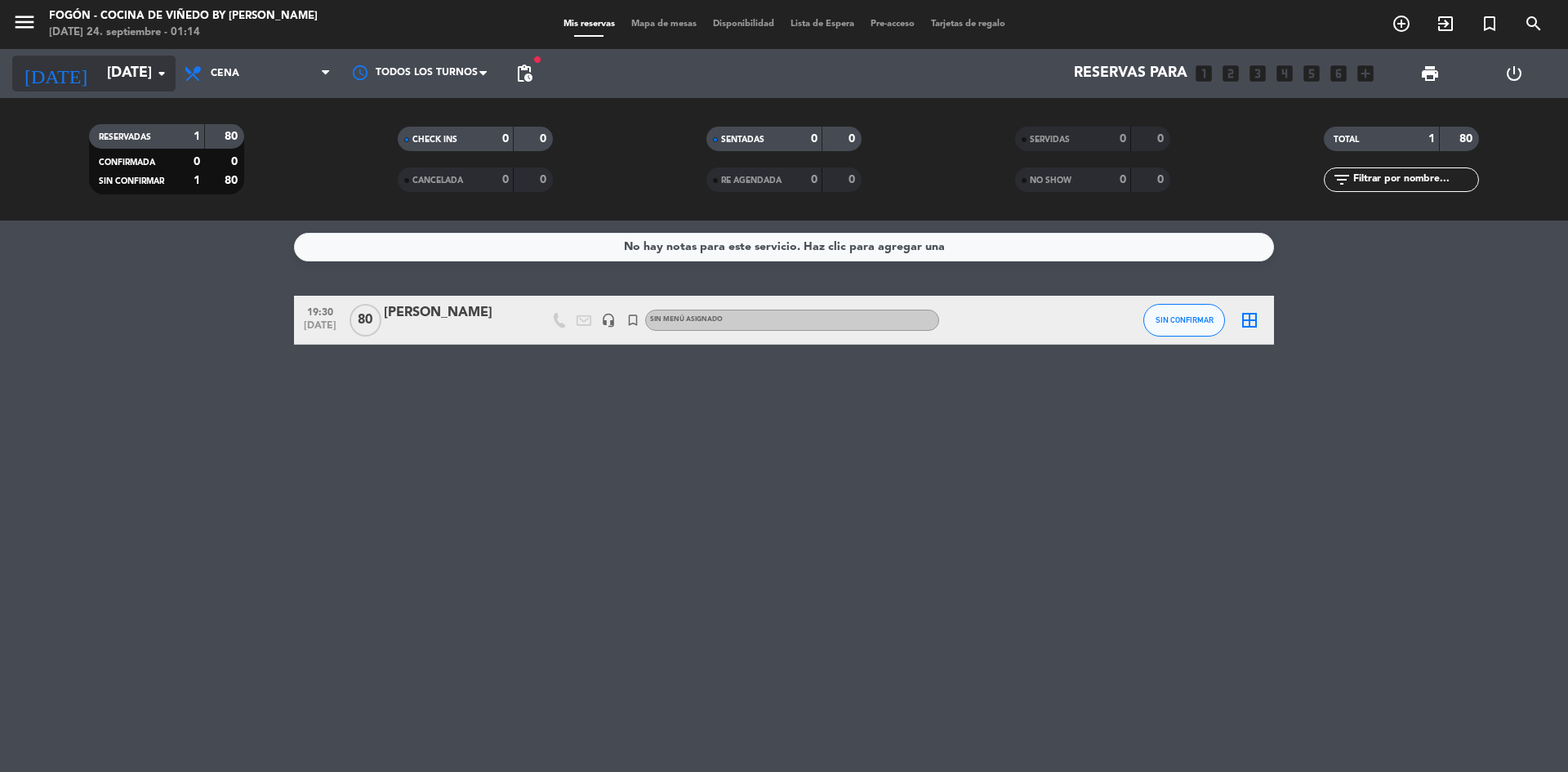
click at [164, 71] on icon "arrow_drop_down" at bounding box center [162, 73] width 19 height 19
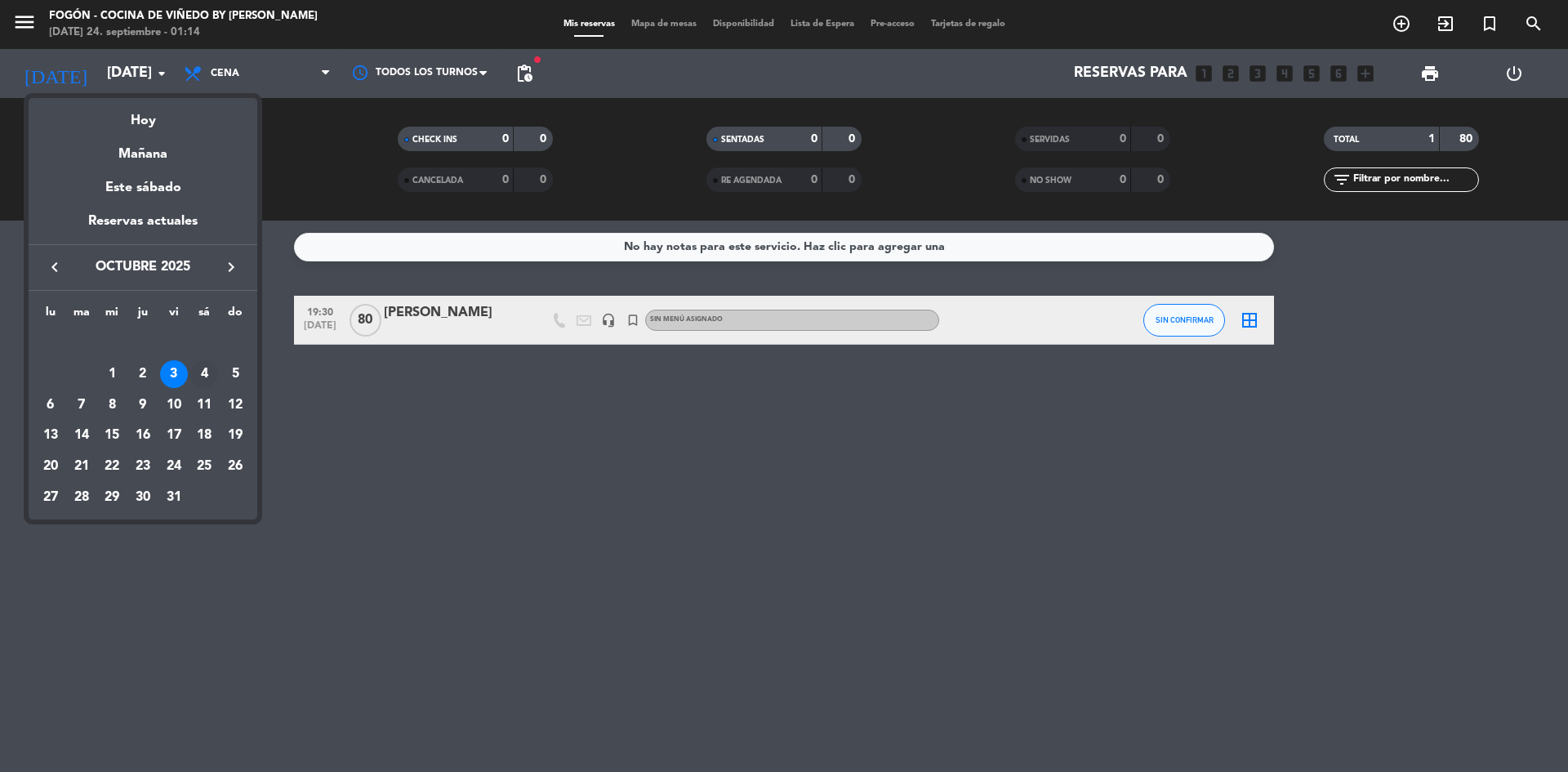
click at [197, 367] on div "4" at bounding box center [204, 373] width 28 height 28
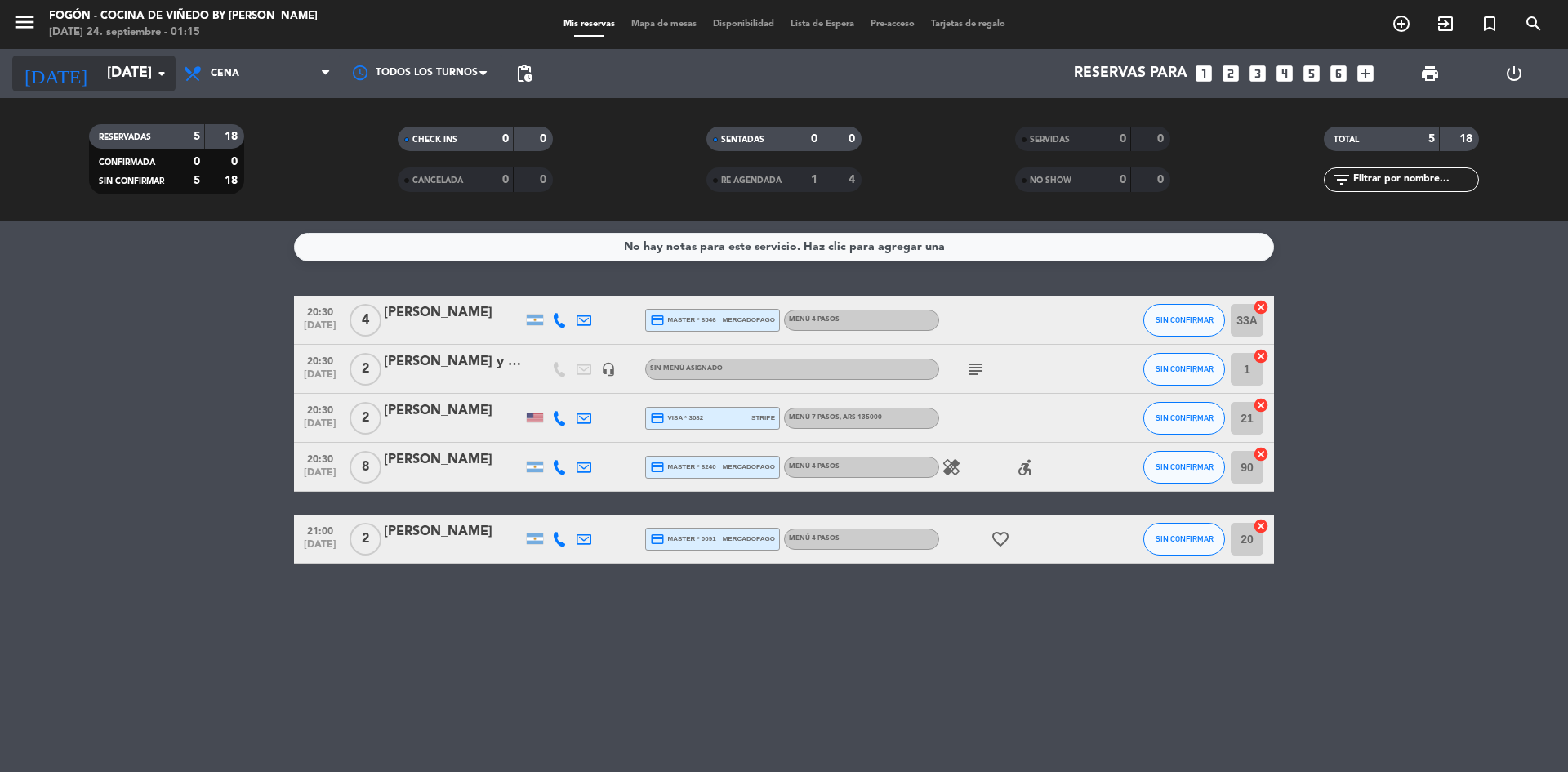
click at [164, 70] on icon "arrow_drop_down" at bounding box center [162, 73] width 19 height 19
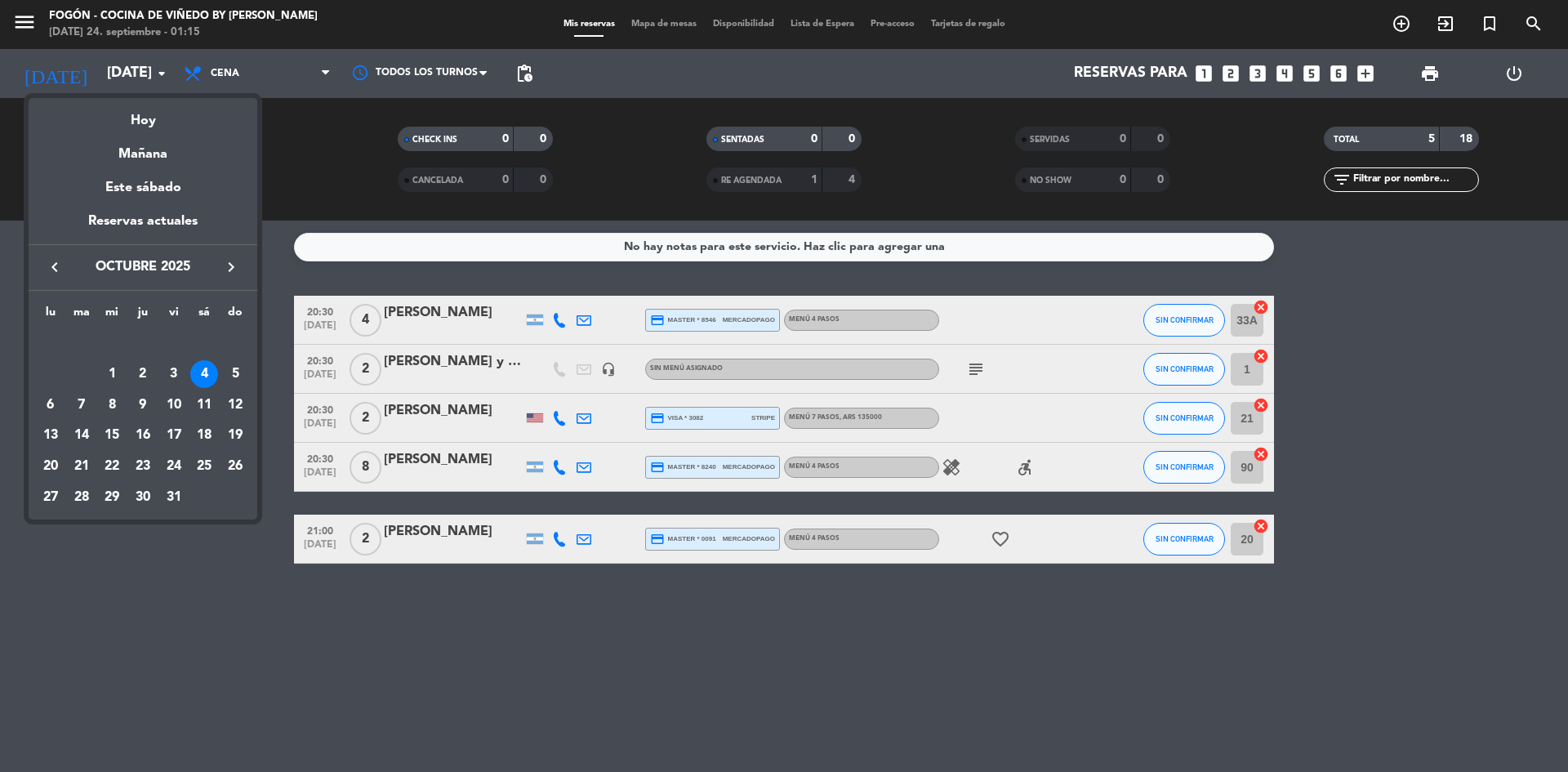
click at [158, 71] on div at bounding box center [784, 386] width 1568 height 772
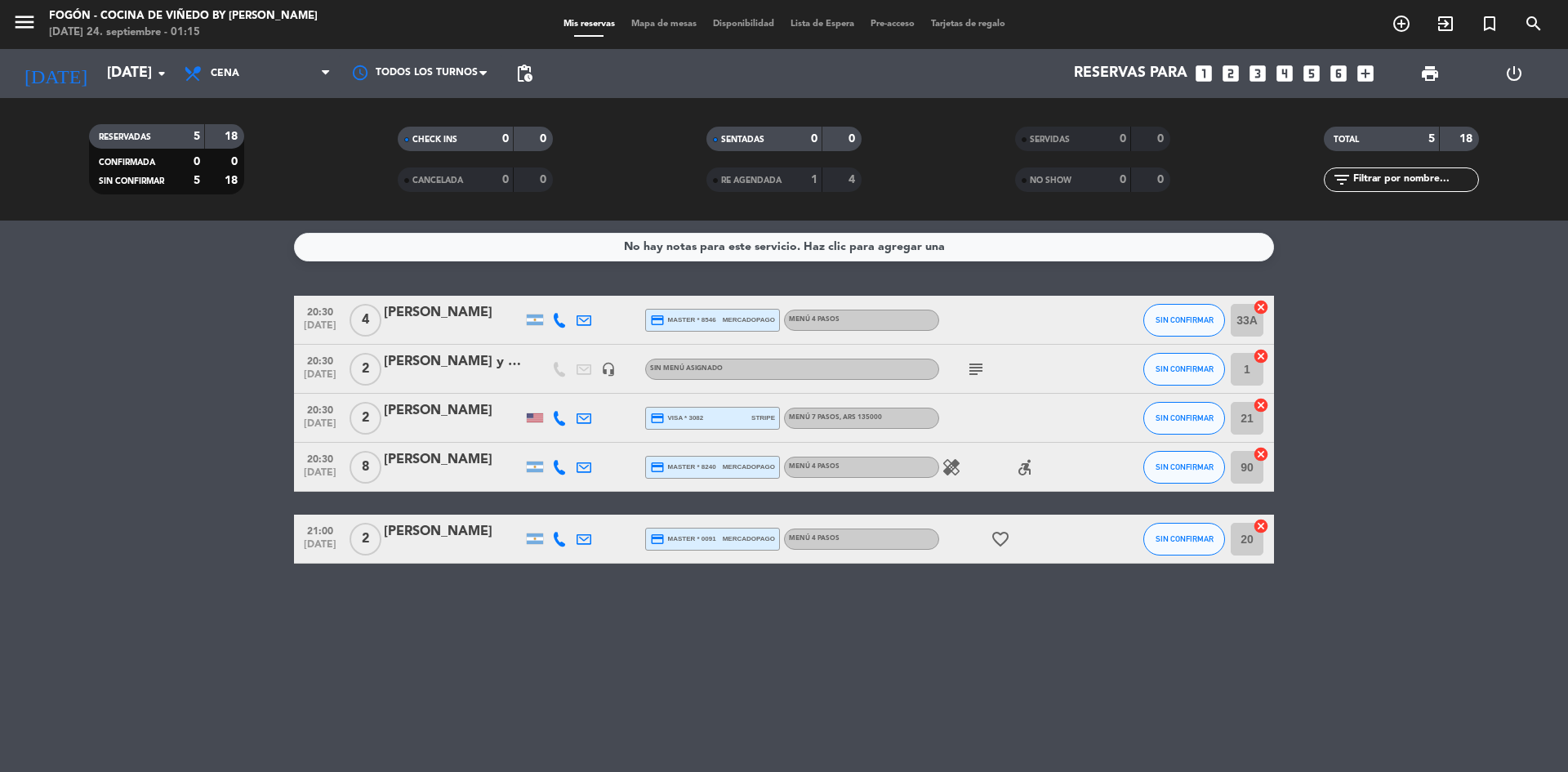
click at [158, 71] on icon "arrow_drop_down" at bounding box center [162, 73] width 19 height 19
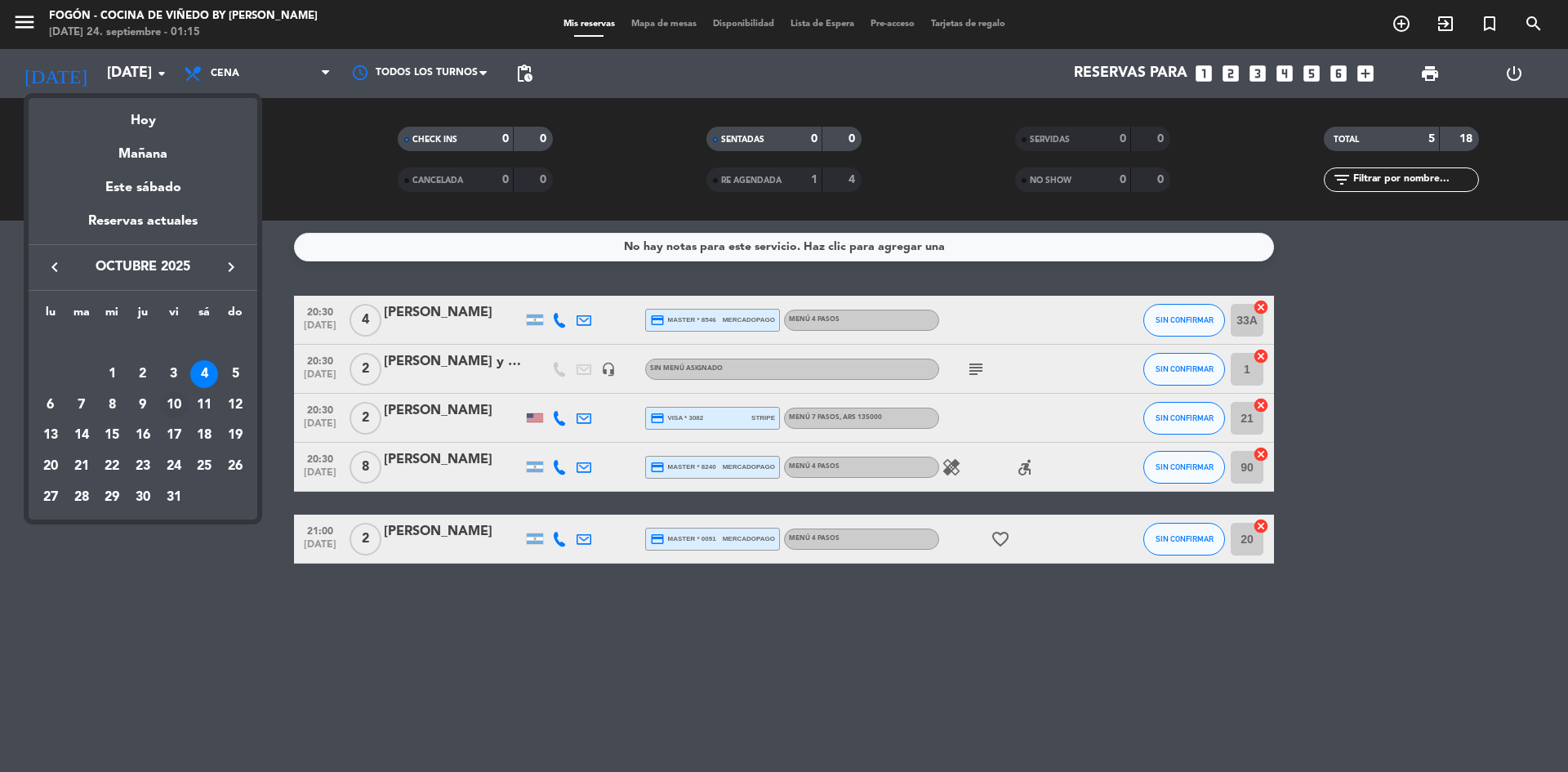
click at [175, 399] on div "10" at bounding box center [173, 405] width 28 height 28
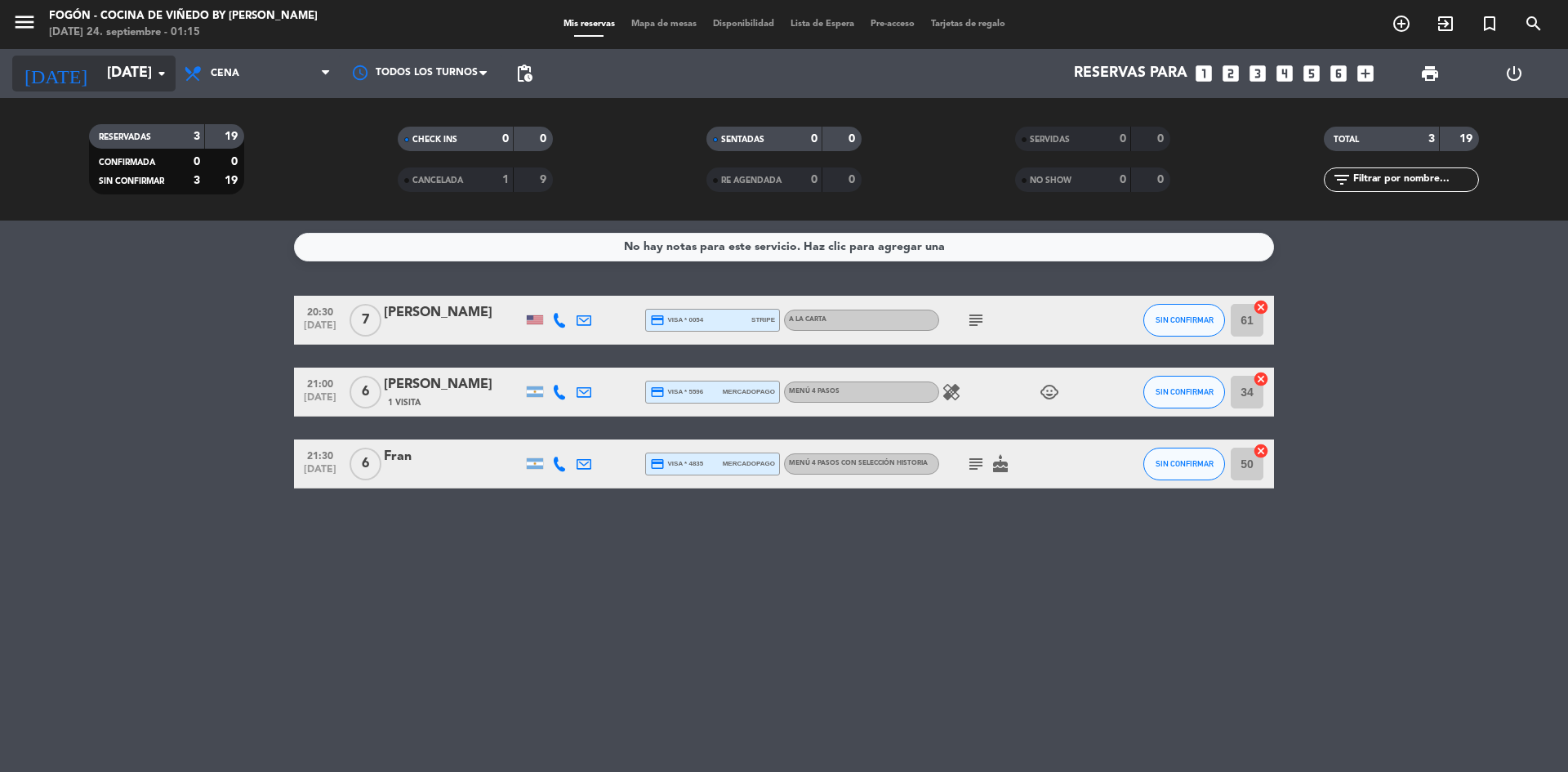
click at [166, 71] on icon "arrow_drop_down" at bounding box center [162, 73] width 19 height 19
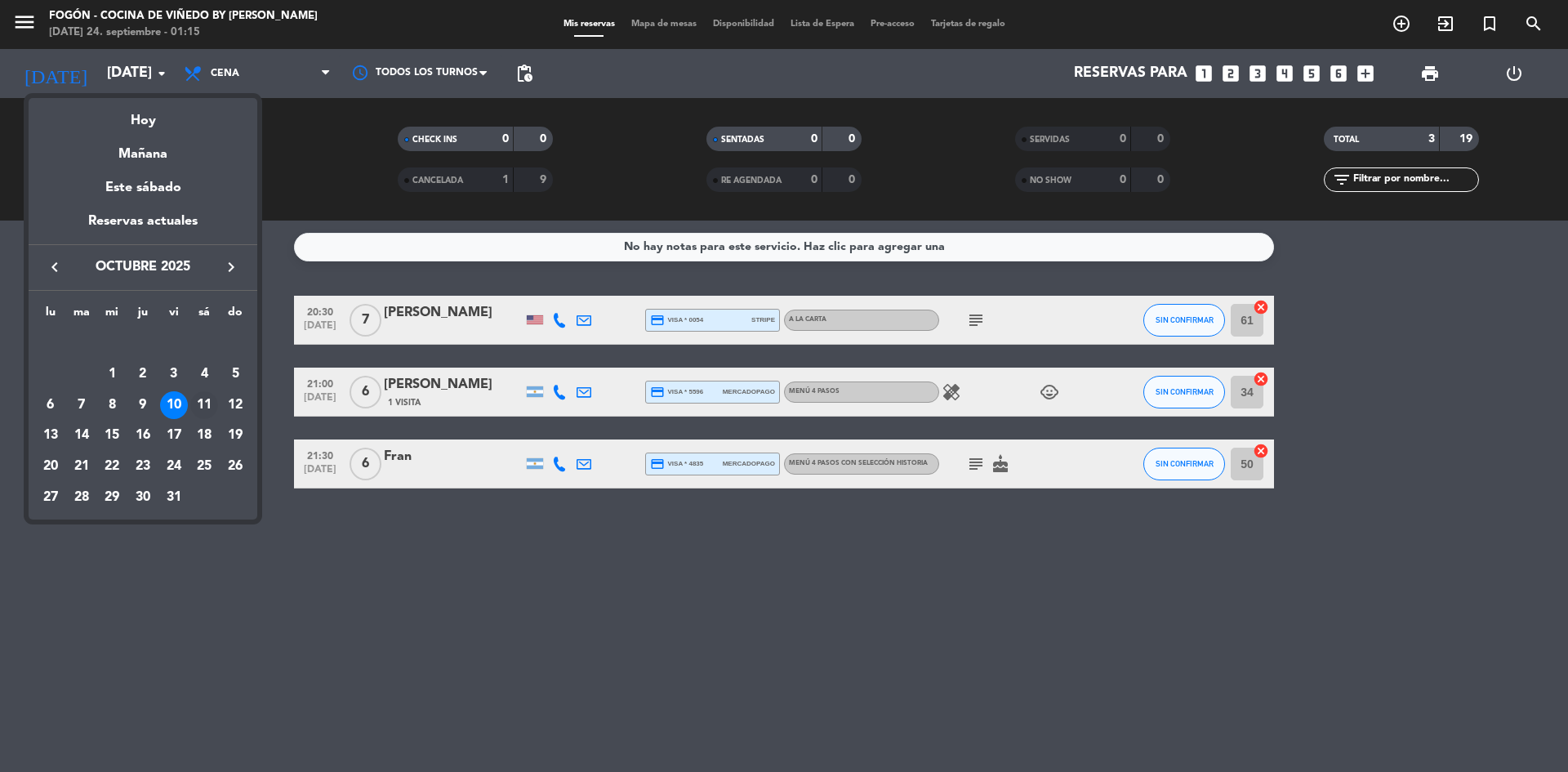
click at [200, 399] on div "11" at bounding box center [204, 405] width 28 height 28
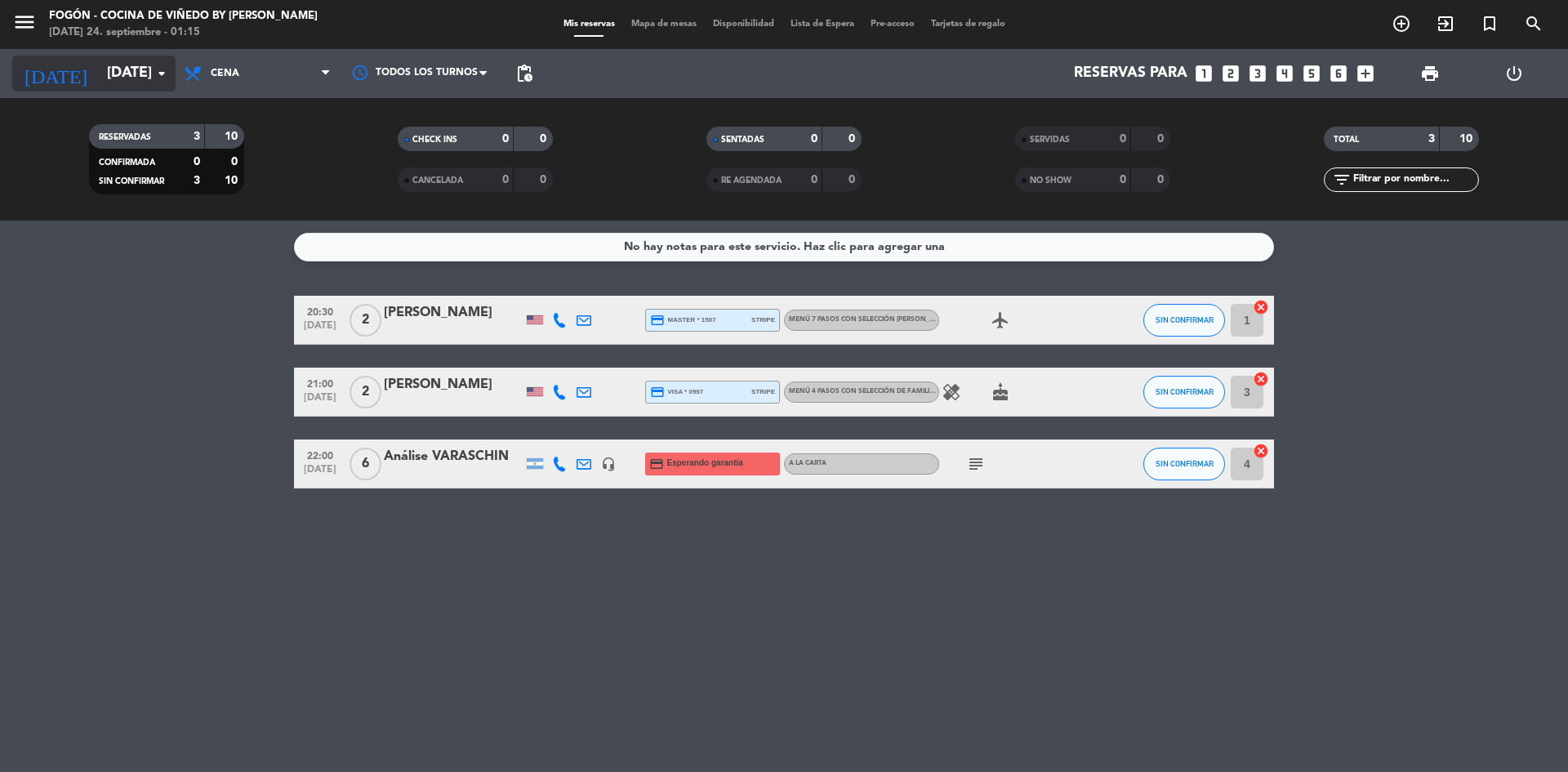
click at [161, 70] on icon "arrow_drop_down" at bounding box center [162, 73] width 19 height 19
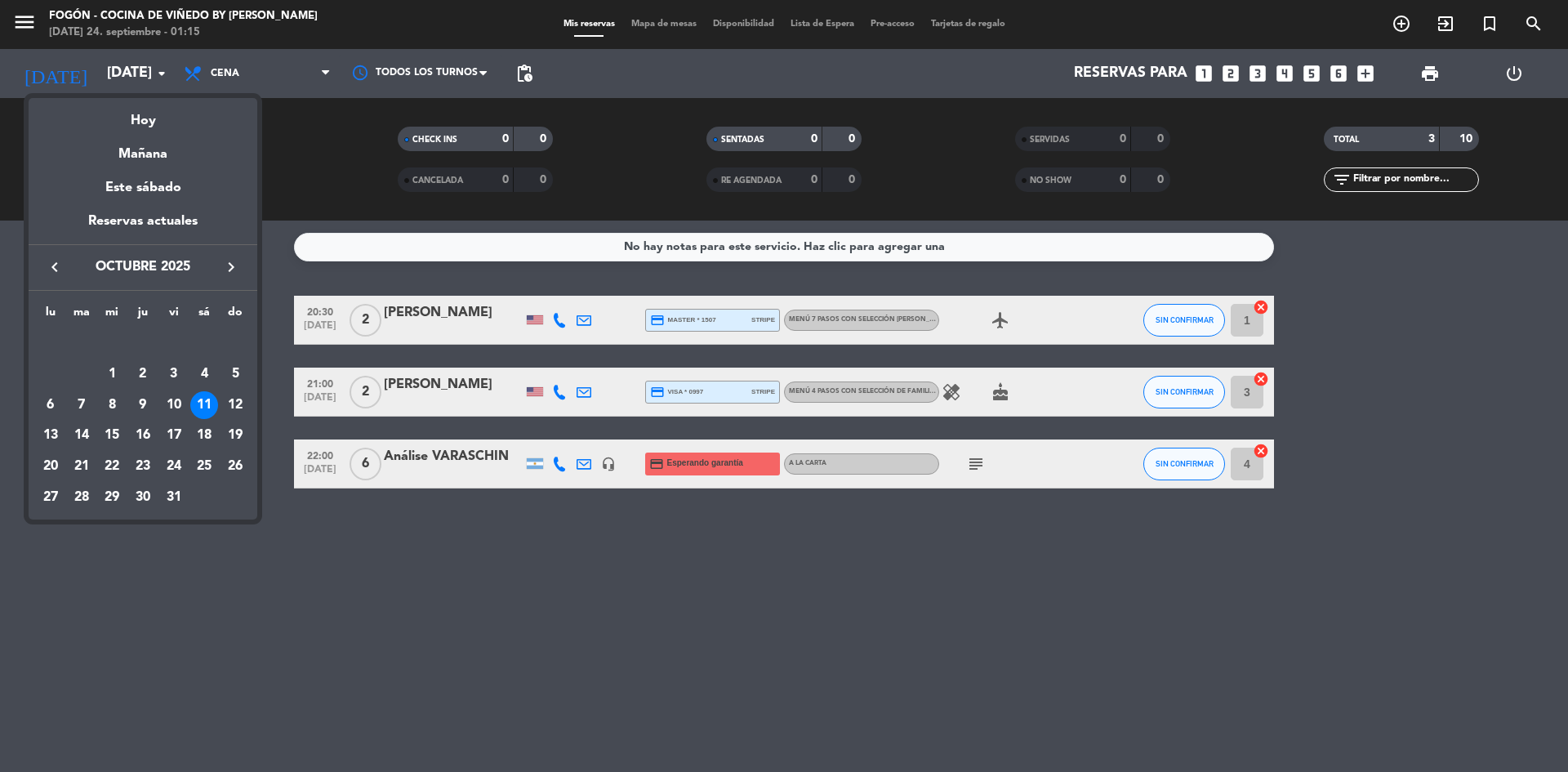
click at [162, 70] on div at bounding box center [784, 386] width 1568 height 772
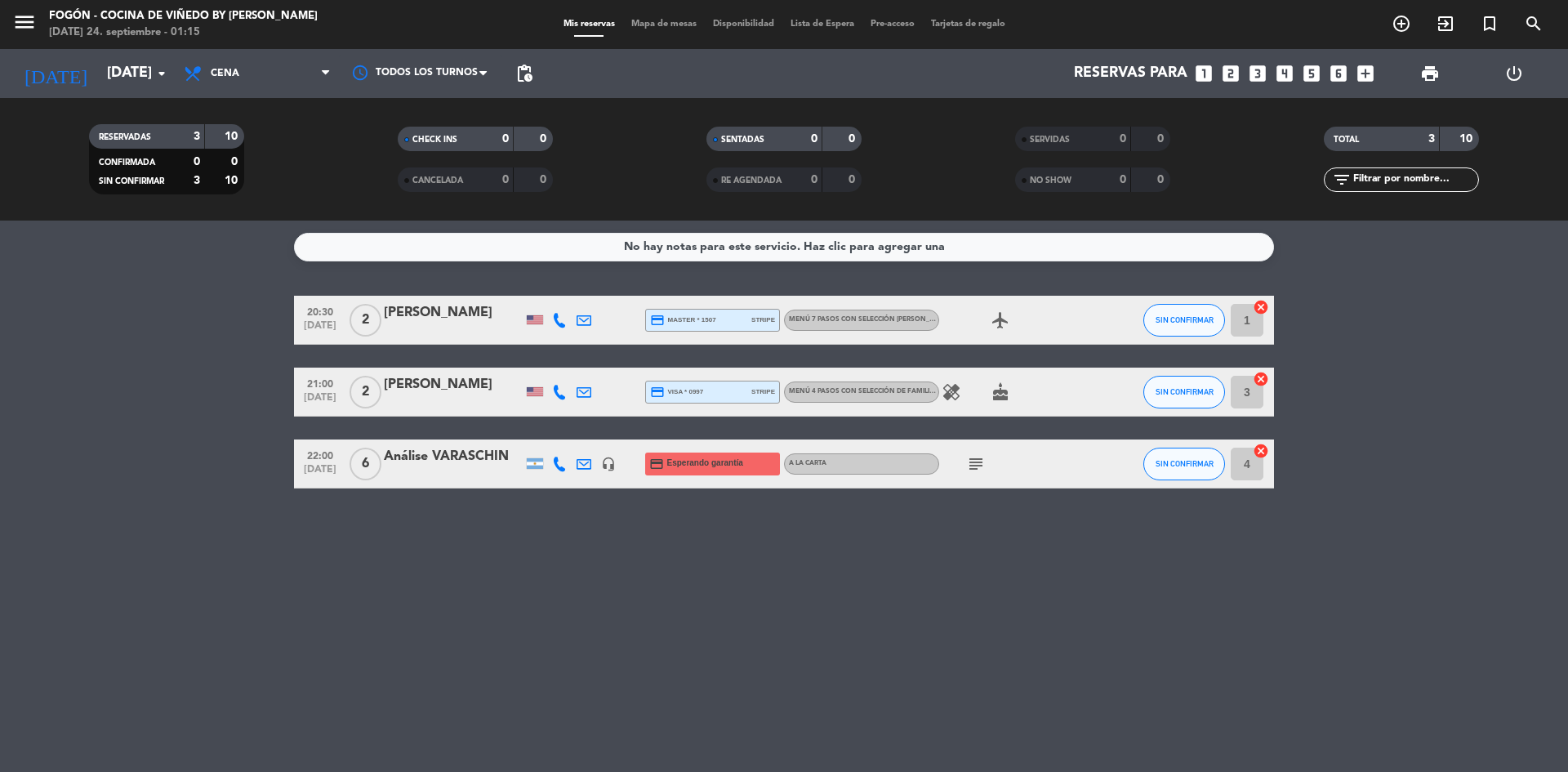
click at [168, 425] on bookings-row "20:30 [DATE] 2 [PERSON_NAME] credit_card master * 1507 stripe Menú 7 pasos con …" at bounding box center [784, 392] width 1568 height 193
click at [170, 433] on bookings-row "20:30 [DATE] 2 [PERSON_NAME] credit_card master * 1507 stripe Menú 7 pasos con …" at bounding box center [784, 392] width 1568 height 193
click at [167, 66] on icon "arrow_drop_down" at bounding box center [162, 73] width 19 height 19
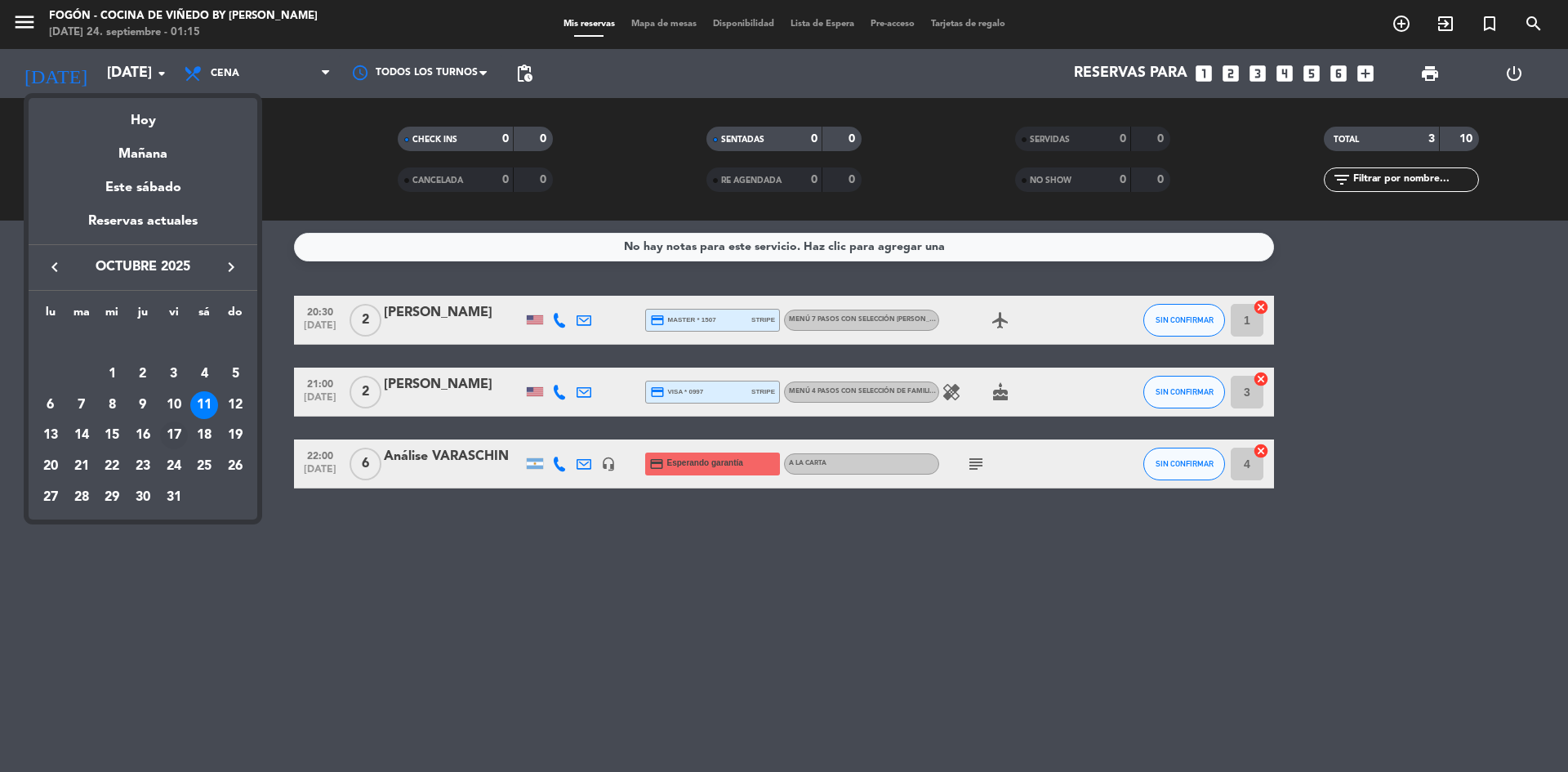
click at [174, 431] on div "17" at bounding box center [173, 435] width 28 height 28
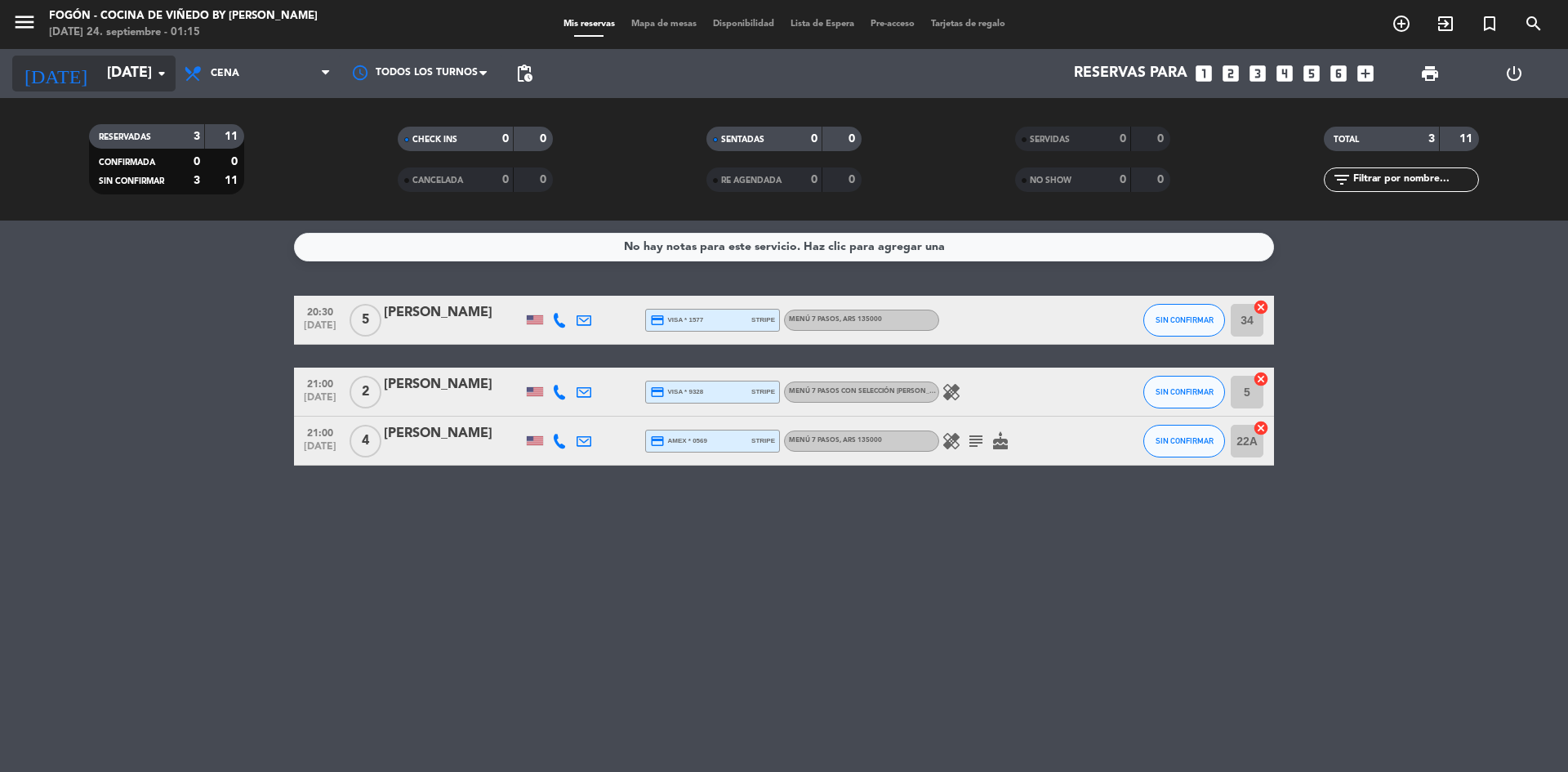
click at [163, 66] on icon "arrow_drop_down" at bounding box center [162, 73] width 19 height 19
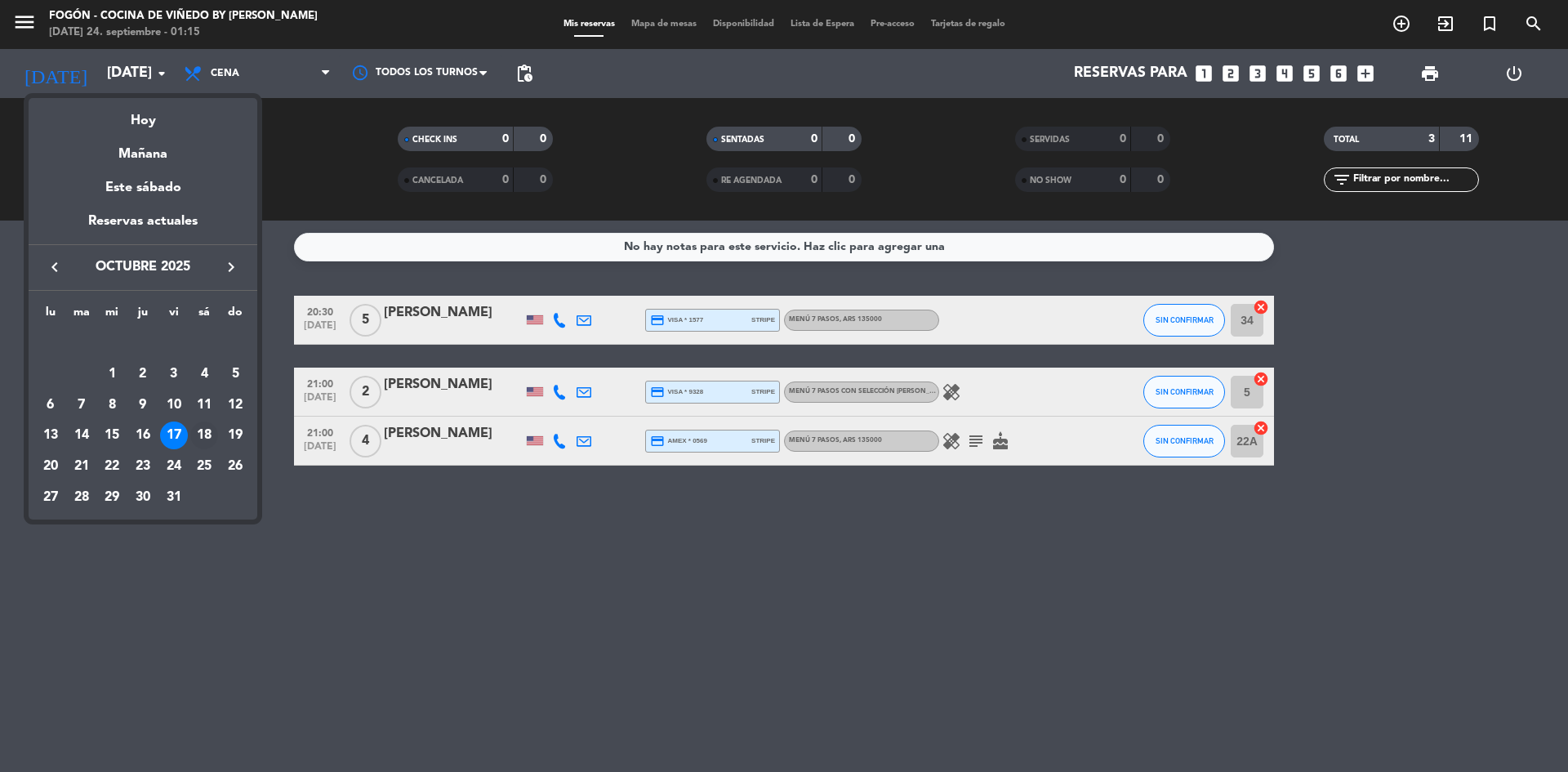
click at [210, 432] on div "18" at bounding box center [204, 435] width 28 height 28
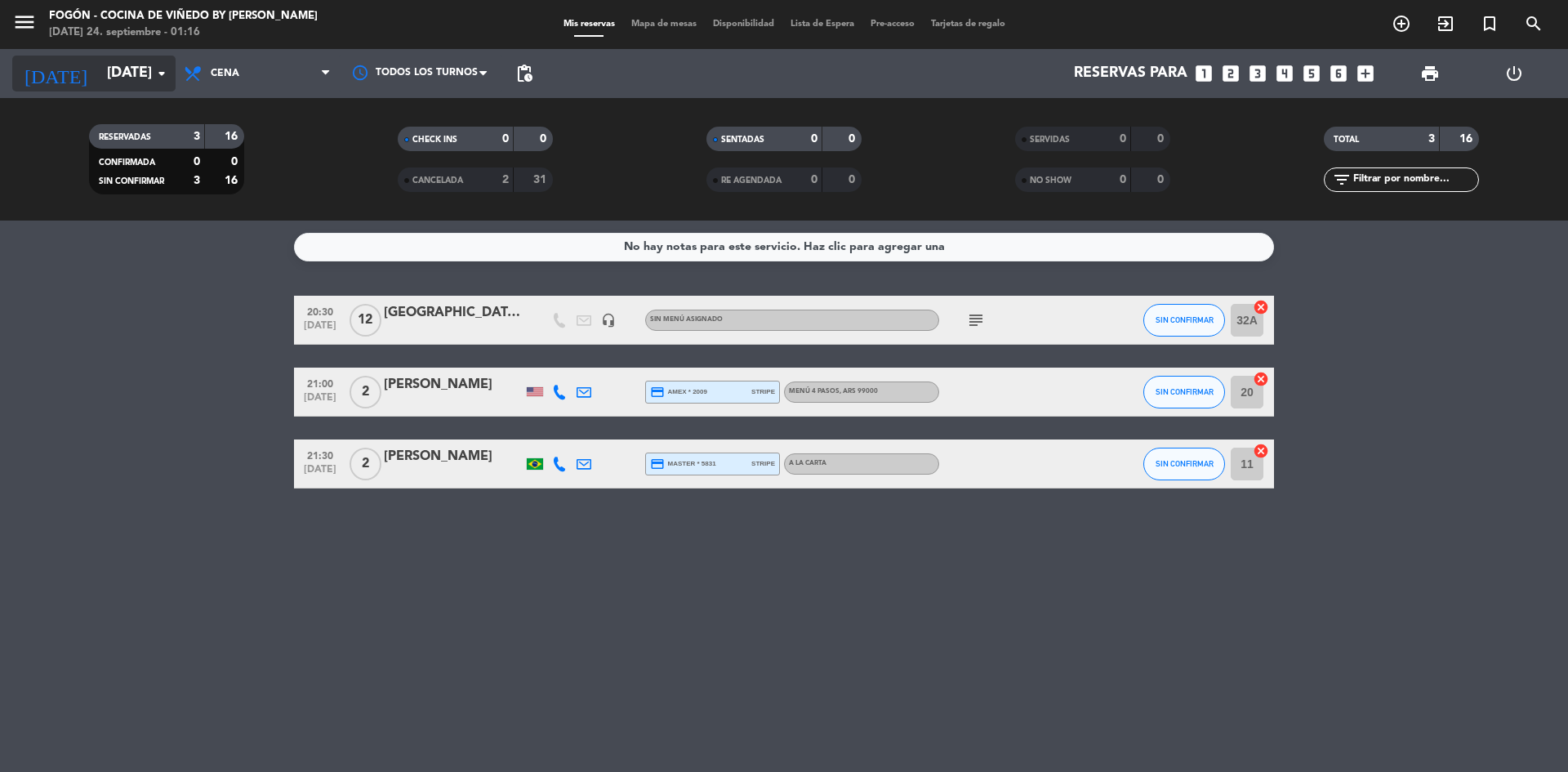
click at [161, 70] on icon "arrow_drop_down" at bounding box center [162, 73] width 19 height 19
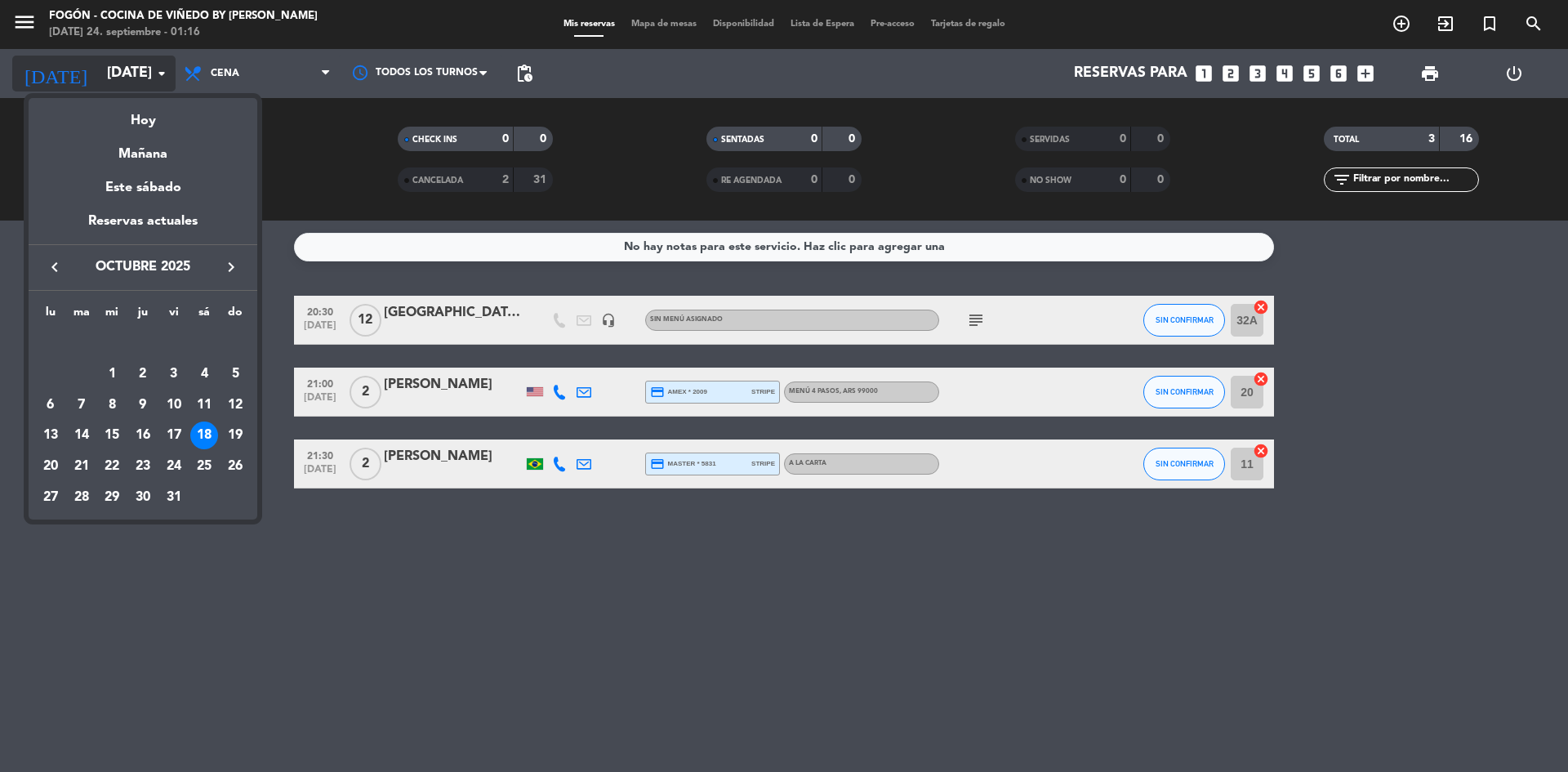
click at [161, 70] on div at bounding box center [784, 386] width 1568 height 772
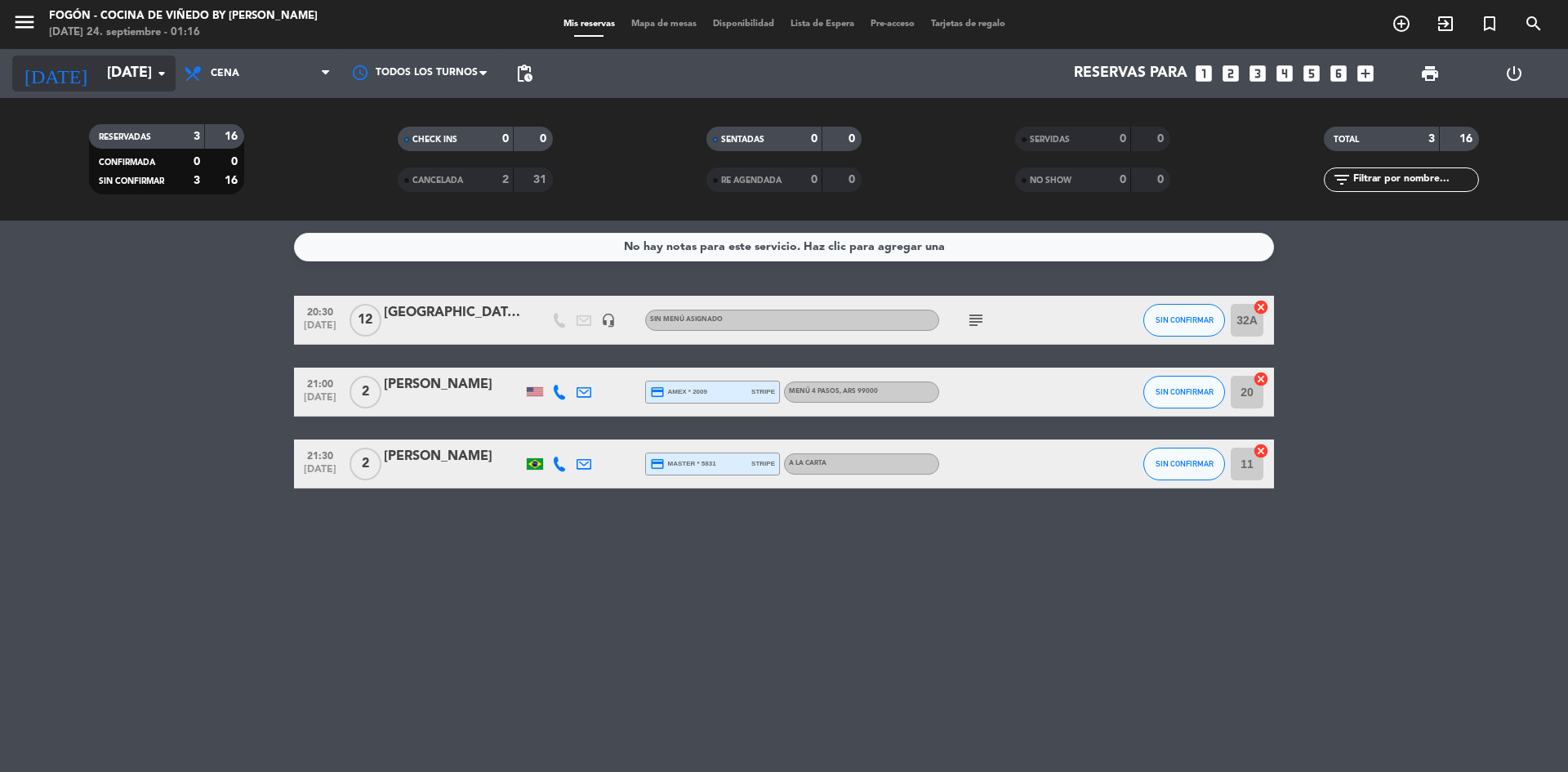
click at [161, 70] on icon "arrow_drop_down" at bounding box center [162, 73] width 19 height 19
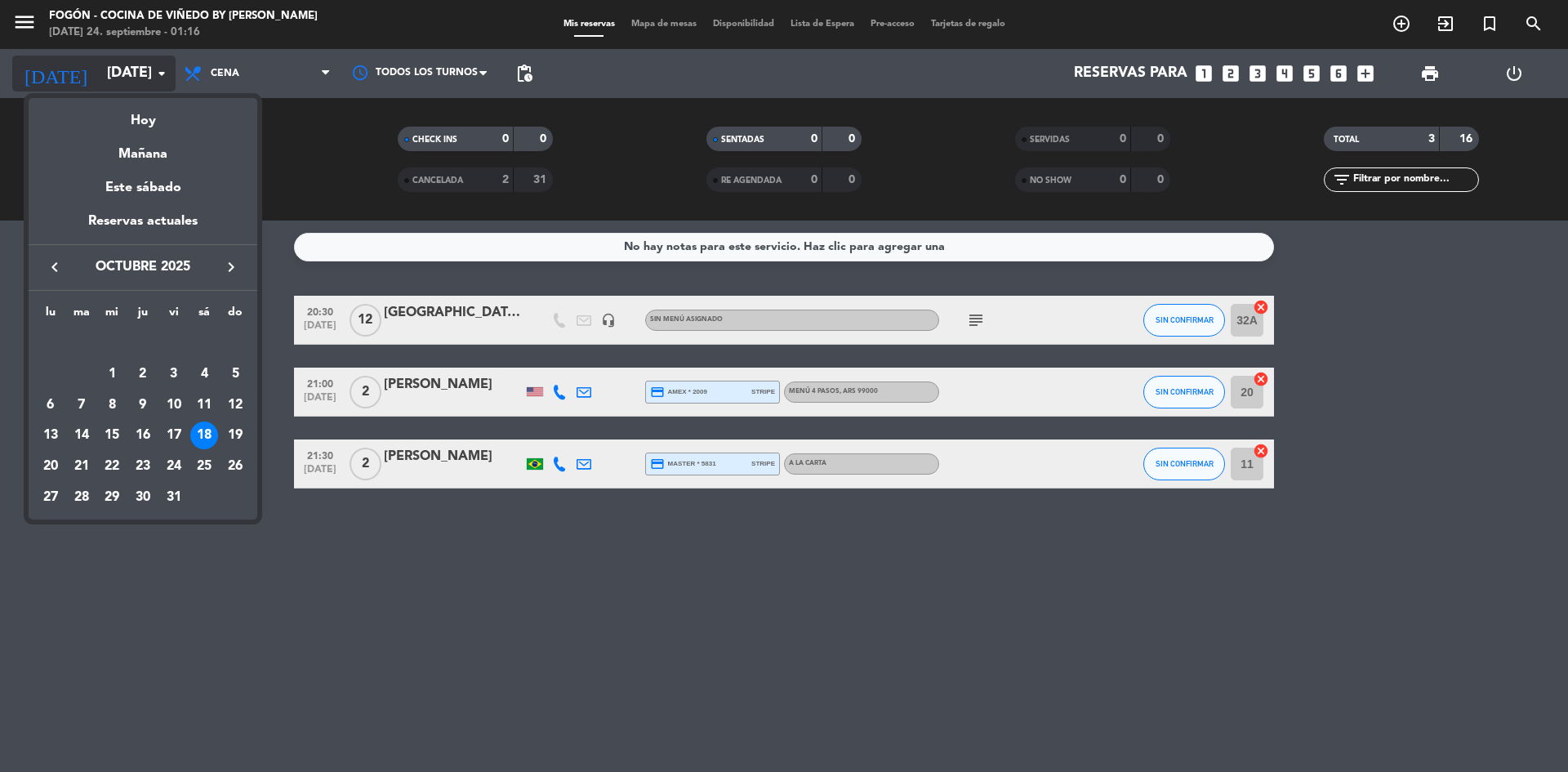
click at [161, 70] on div at bounding box center [784, 386] width 1568 height 772
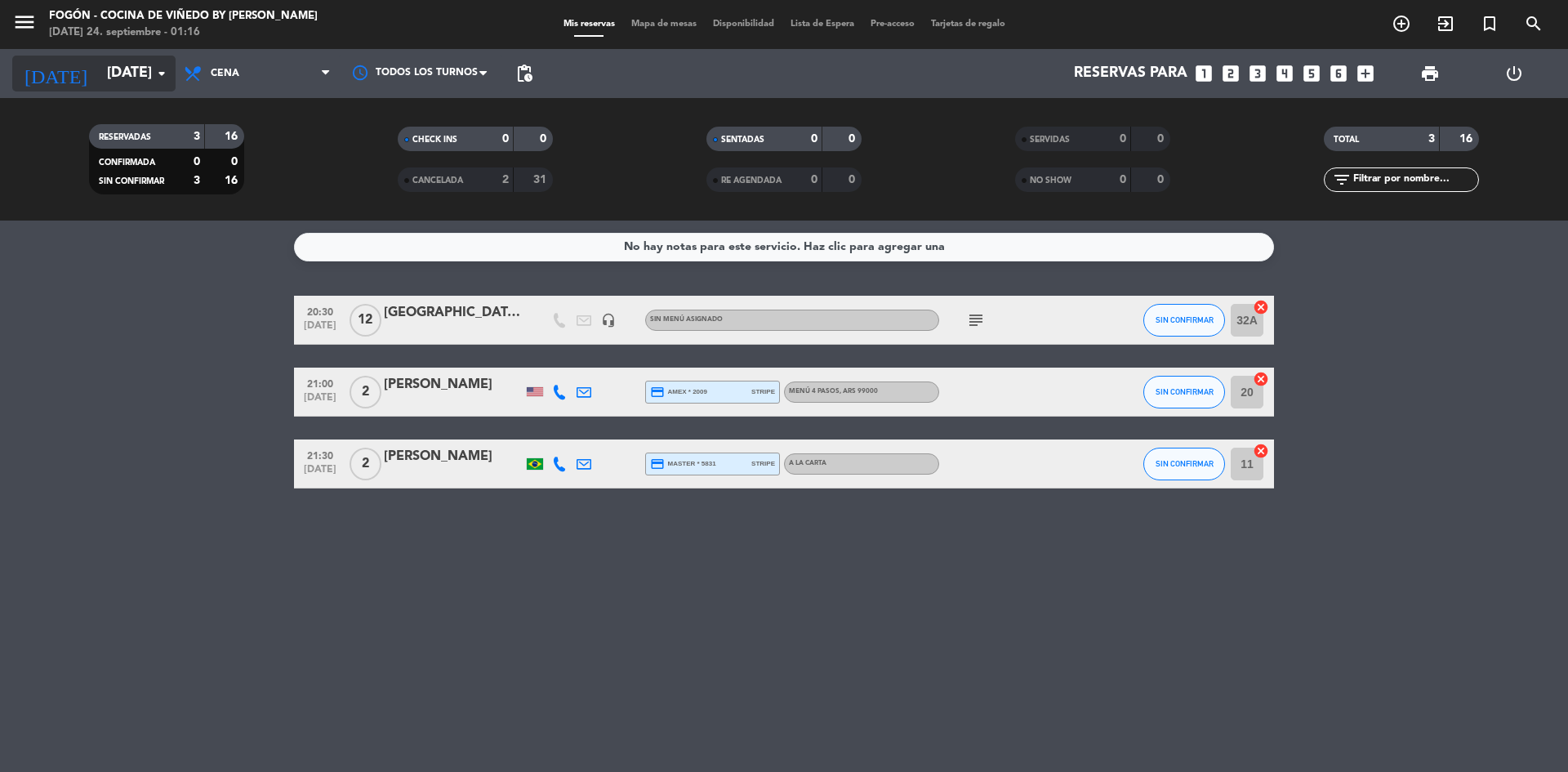
click at [160, 71] on icon "arrow_drop_down" at bounding box center [162, 73] width 19 height 19
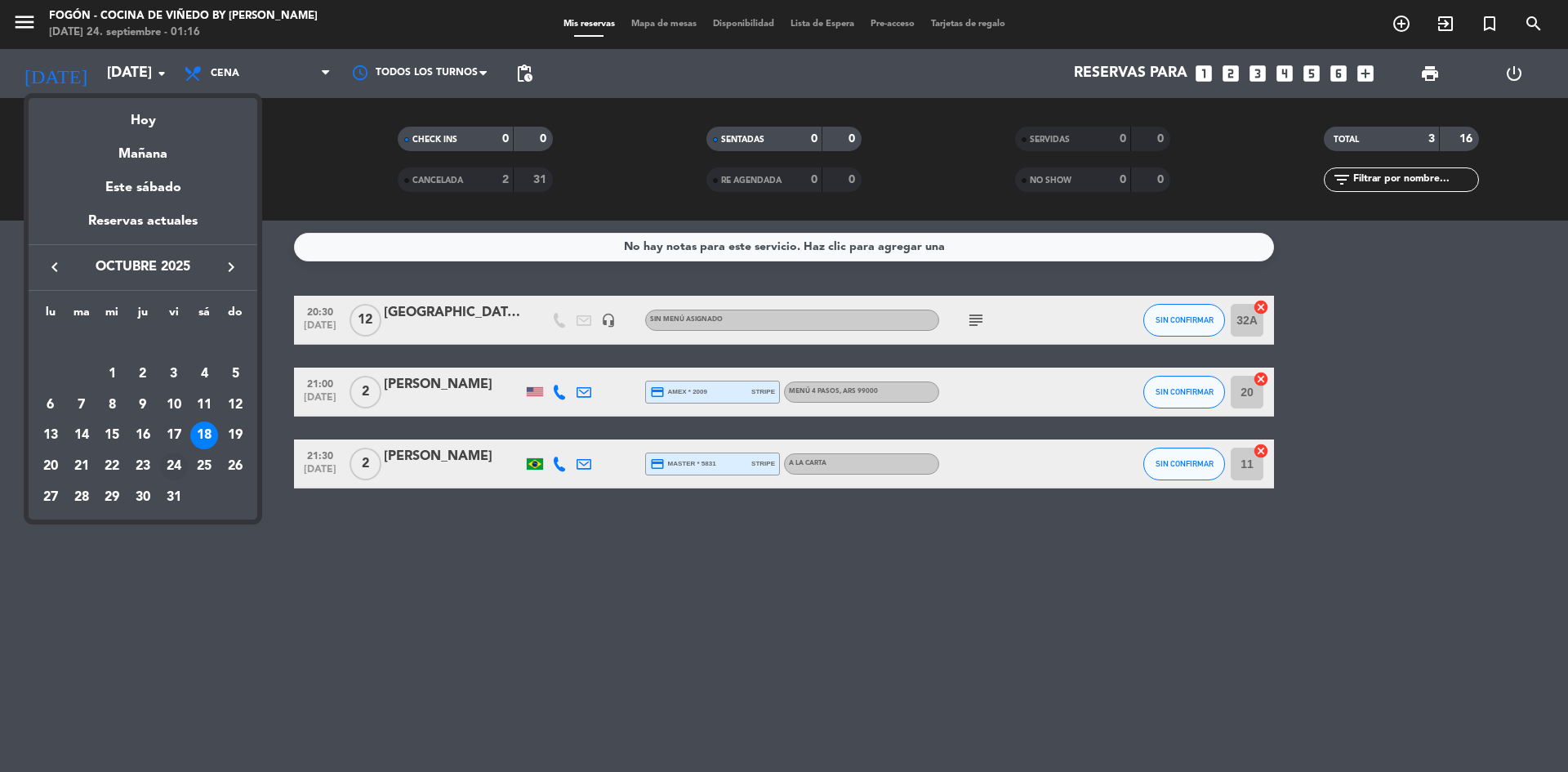
click at [170, 455] on div "24" at bounding box center [173, 466] width 28 height 28
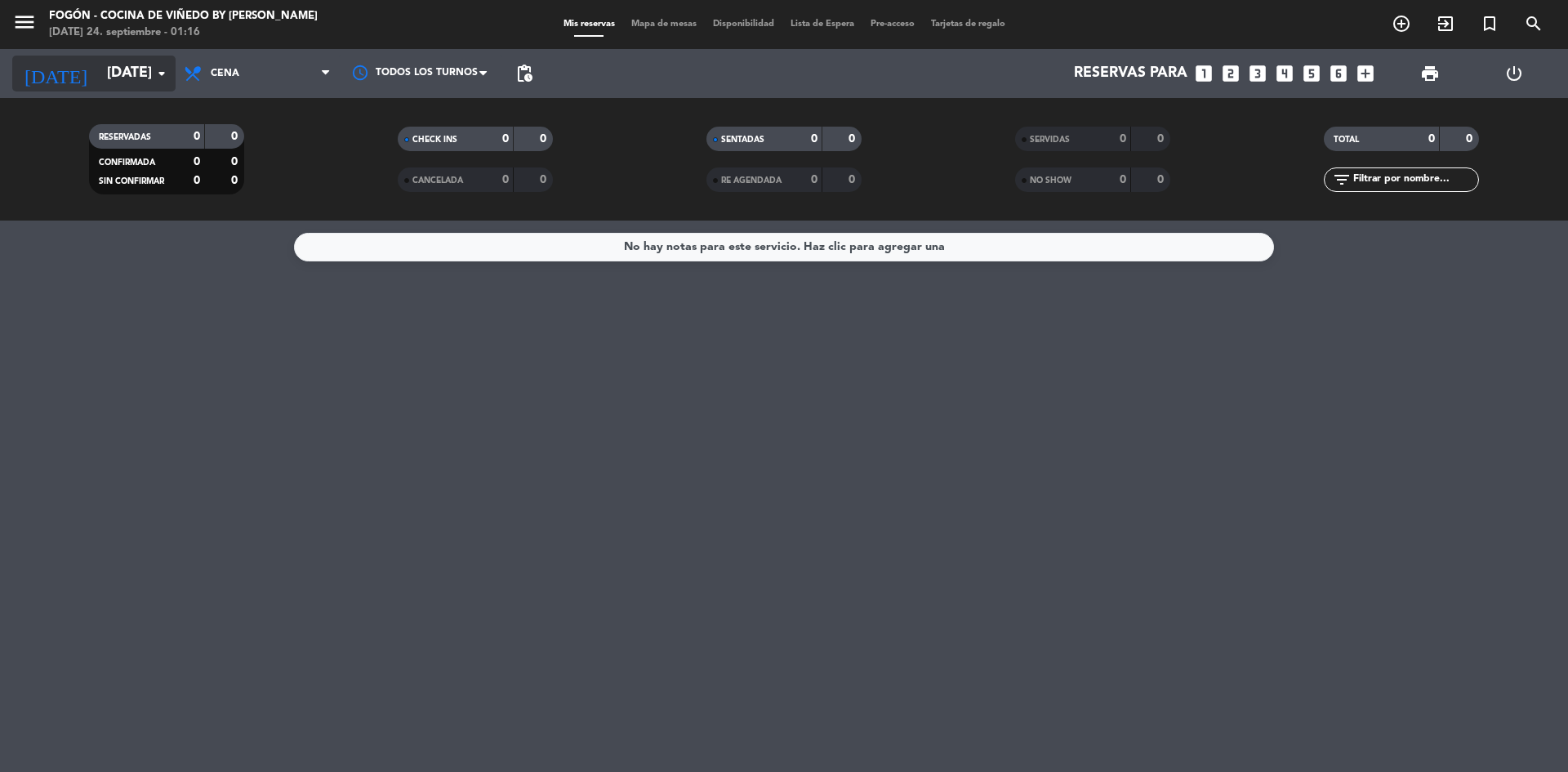
click at [159, 70] on icon "arrow_drop_down" at bounding box center [162, 73] width 19 height 19
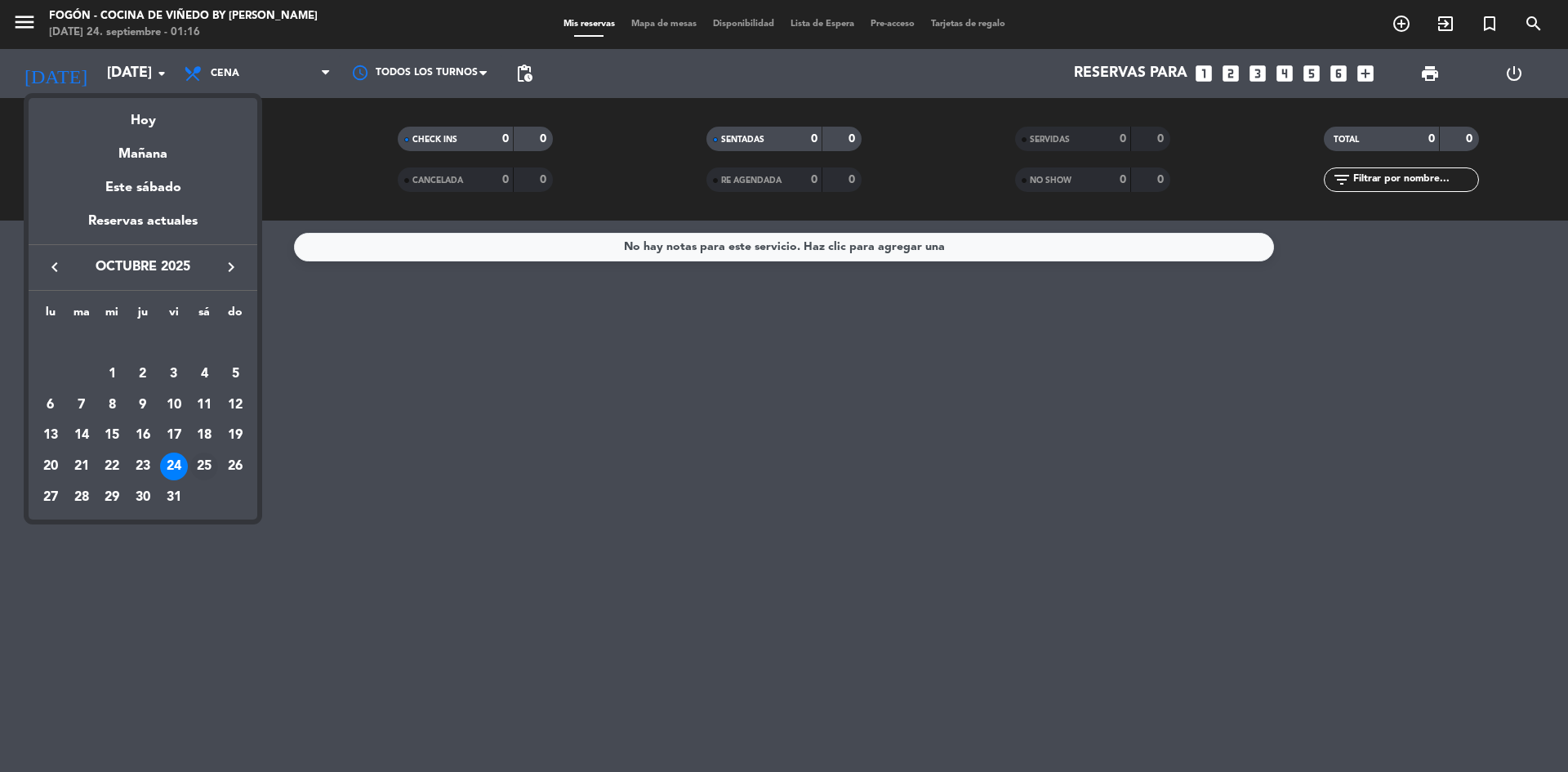
click at [209, 460] on div "25" at bounding box center [204, 466] width 28 height 28
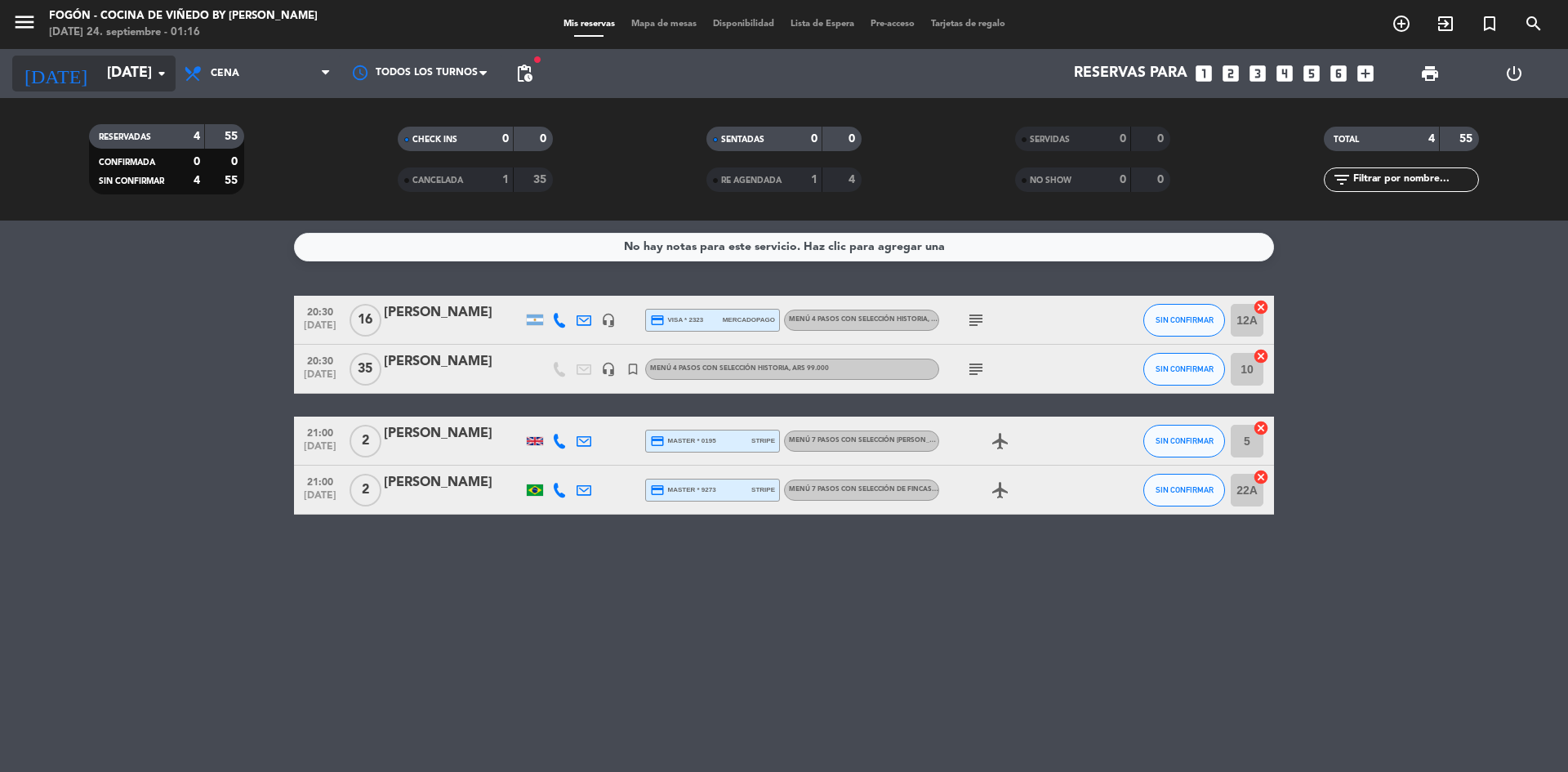
click at [159, 67] on icon "arrow_drop_down" at bounding box center [162, 73] width 19 height 19
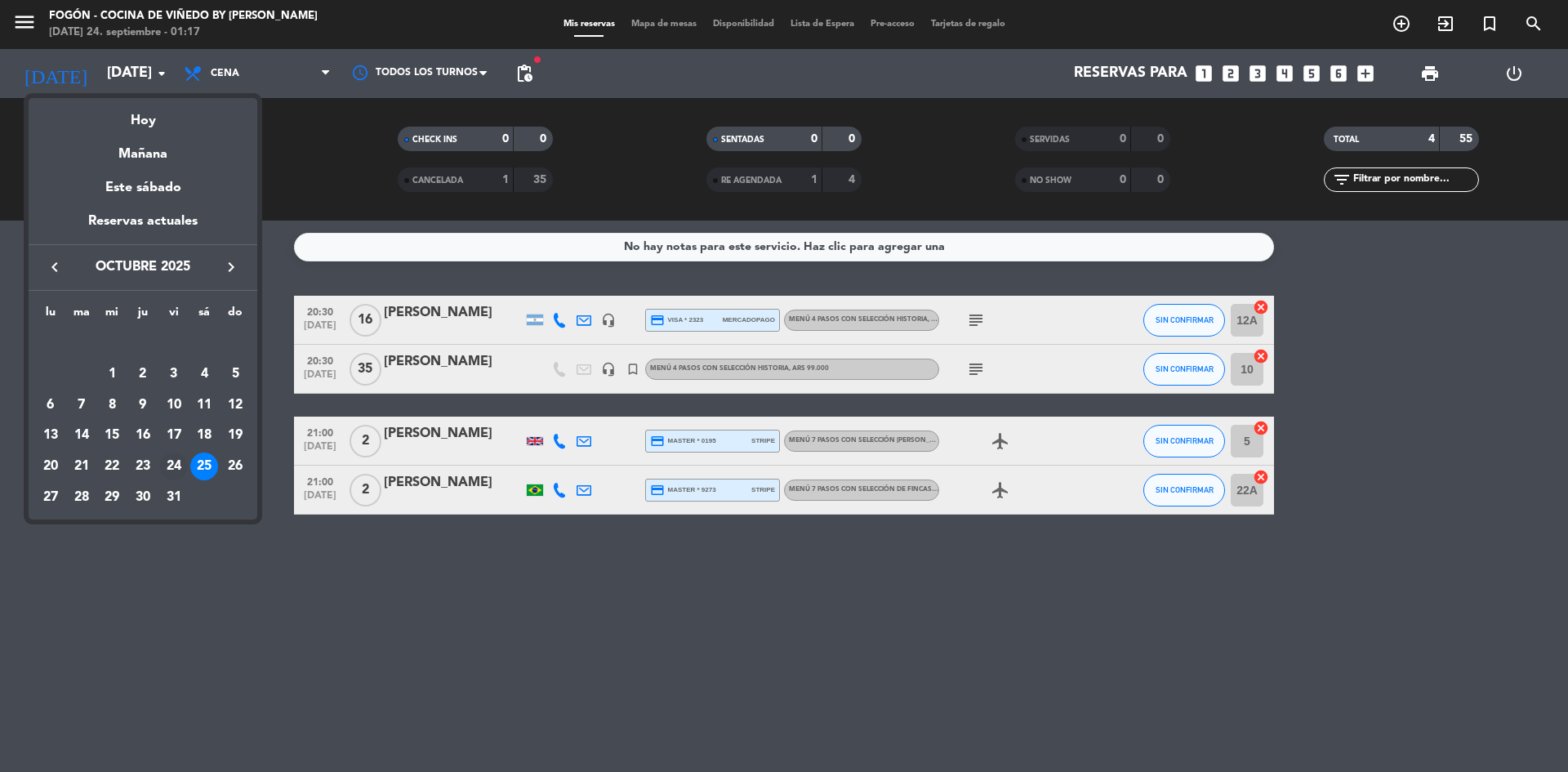
click at [168, 458] on div "24" at bounding box center [173, 466] width 28 height 28
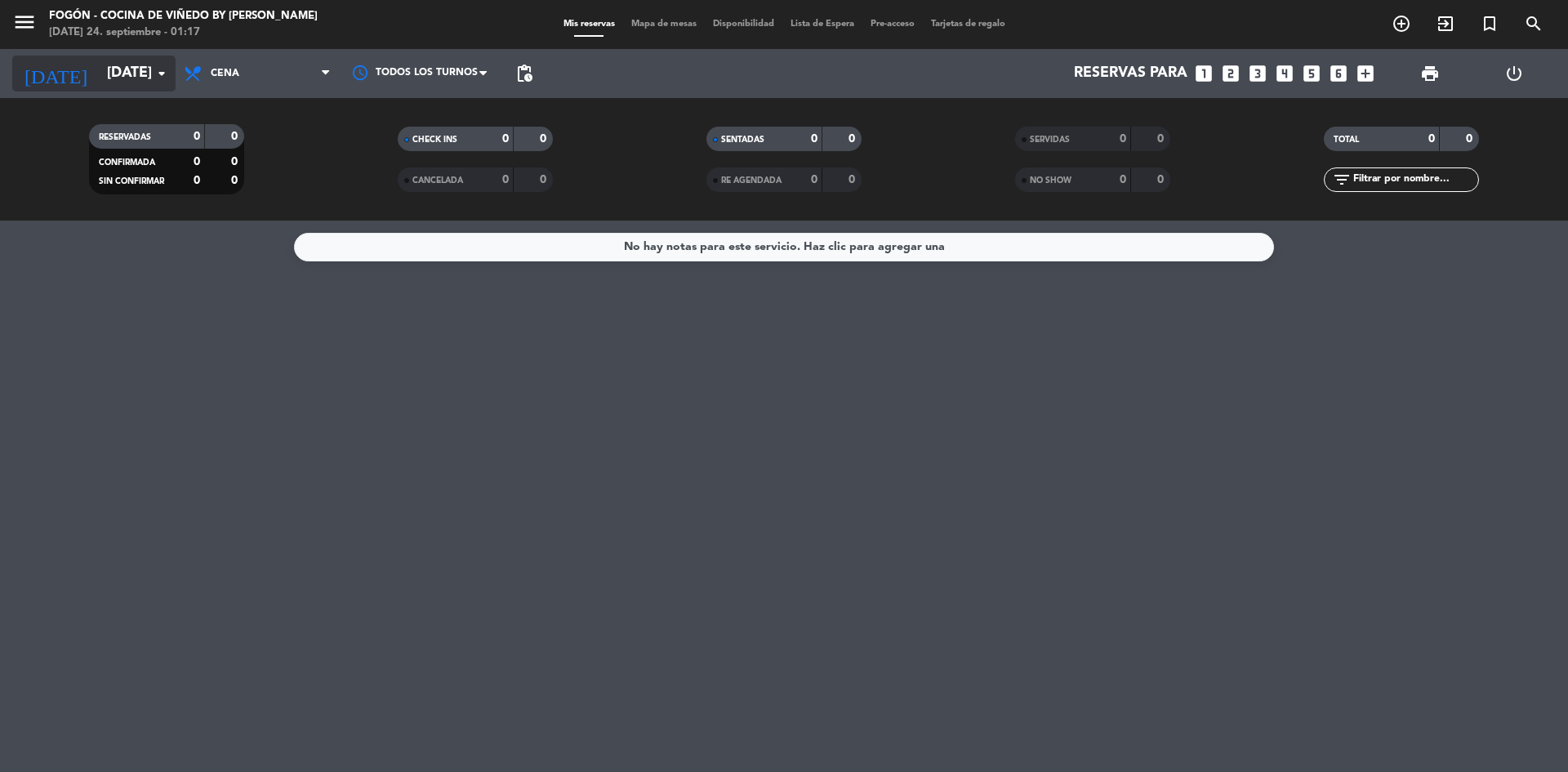
click at [165, 70] on icon "arrow_drop_down" at bounding box center [162, 73] width 19 height 19
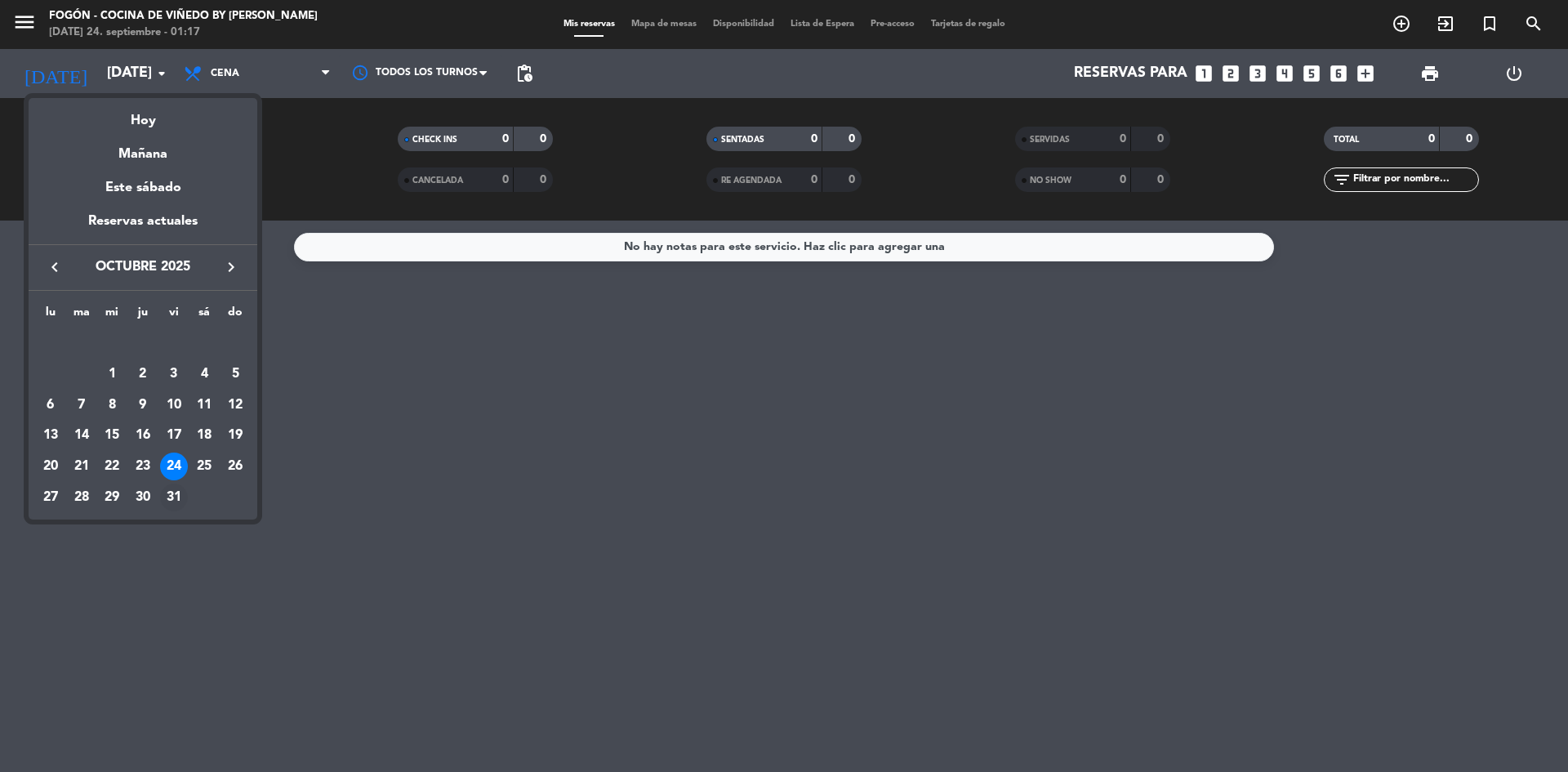
click at [171, 494] on div "31" at bounding box center [173, 497] width 28 height 28
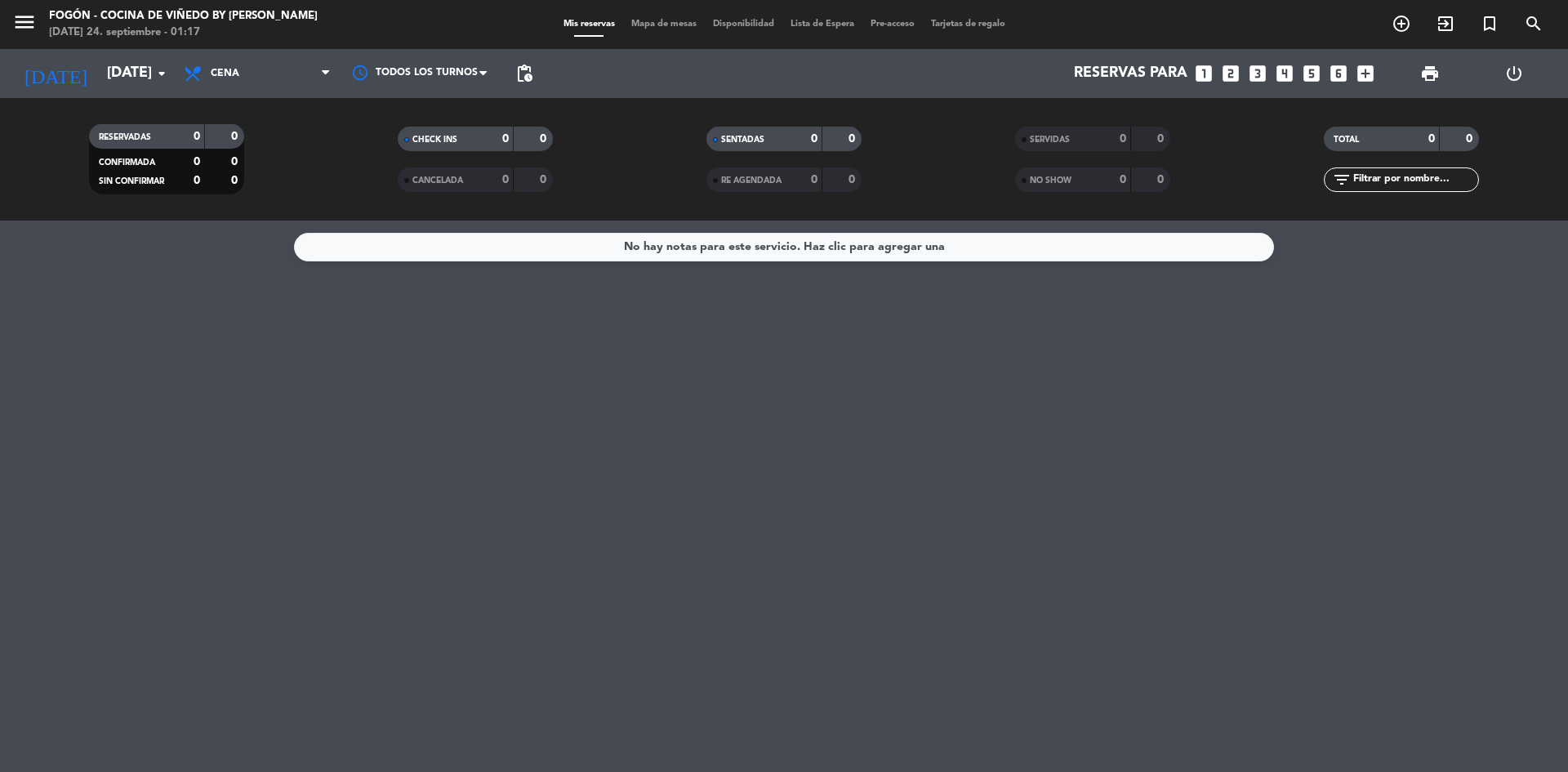
type input "[DATE]"
